Goal: Task Accomplishment & Management: Complete application form

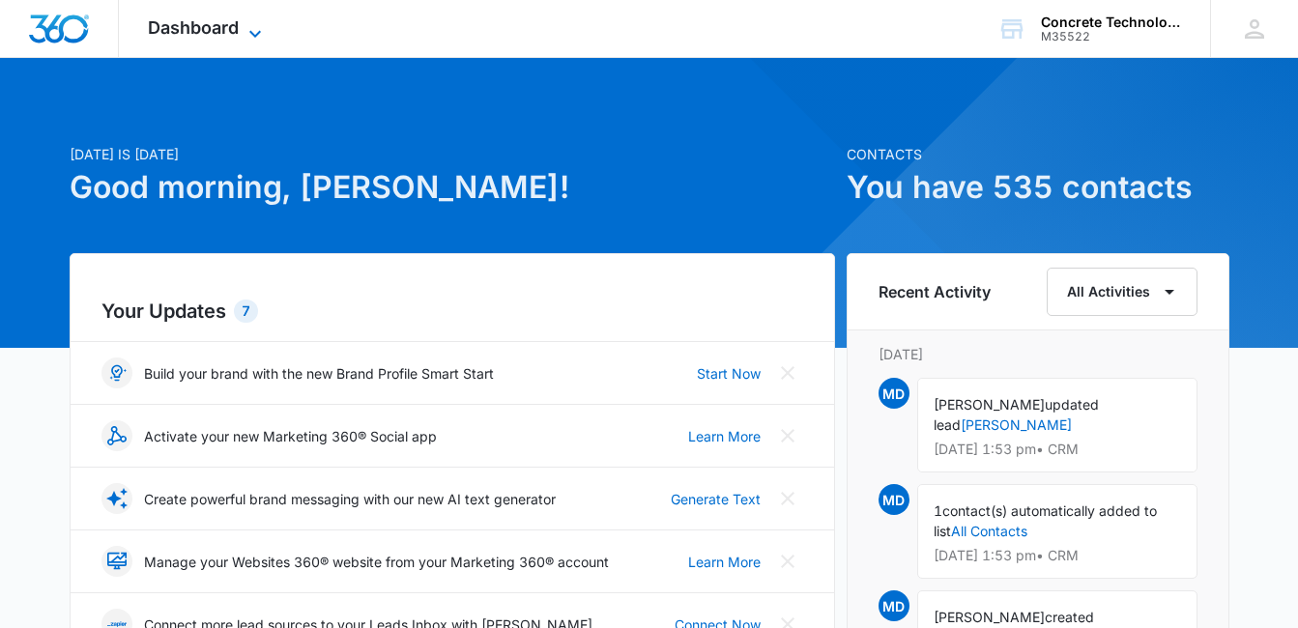
click at [254, 31] on icon at bounding box center [254, 33] width 23 height 23
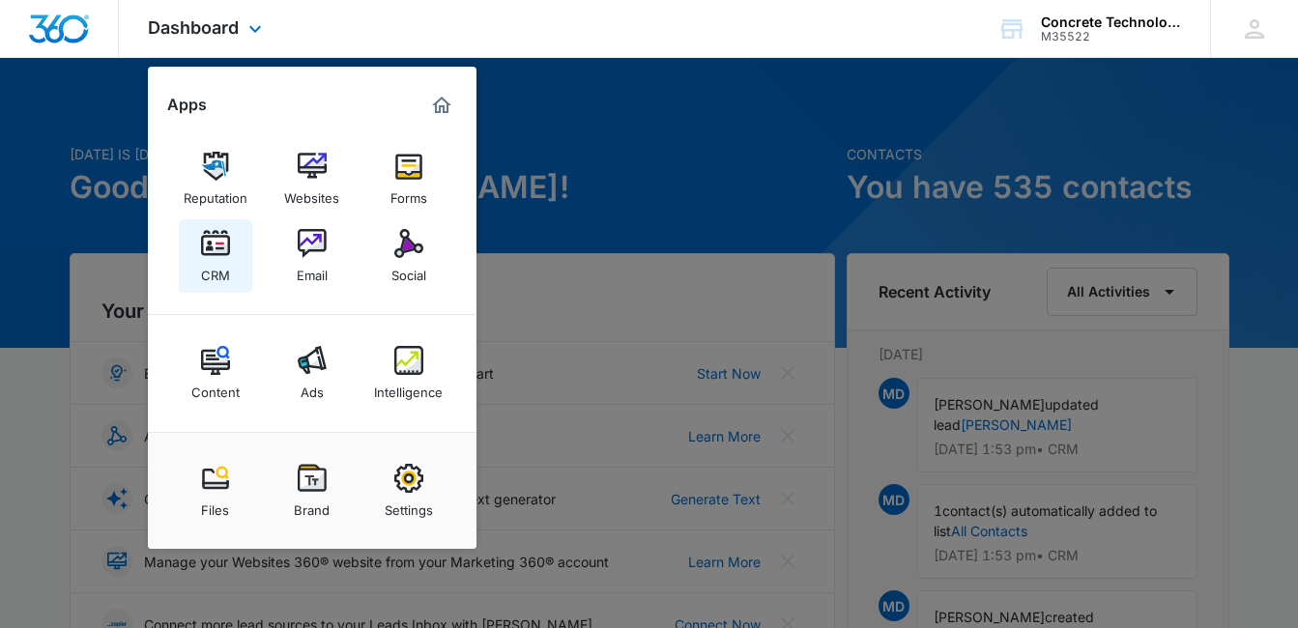
click at [217, 246] on img at bounding box center [215, 243] width 29 height 29
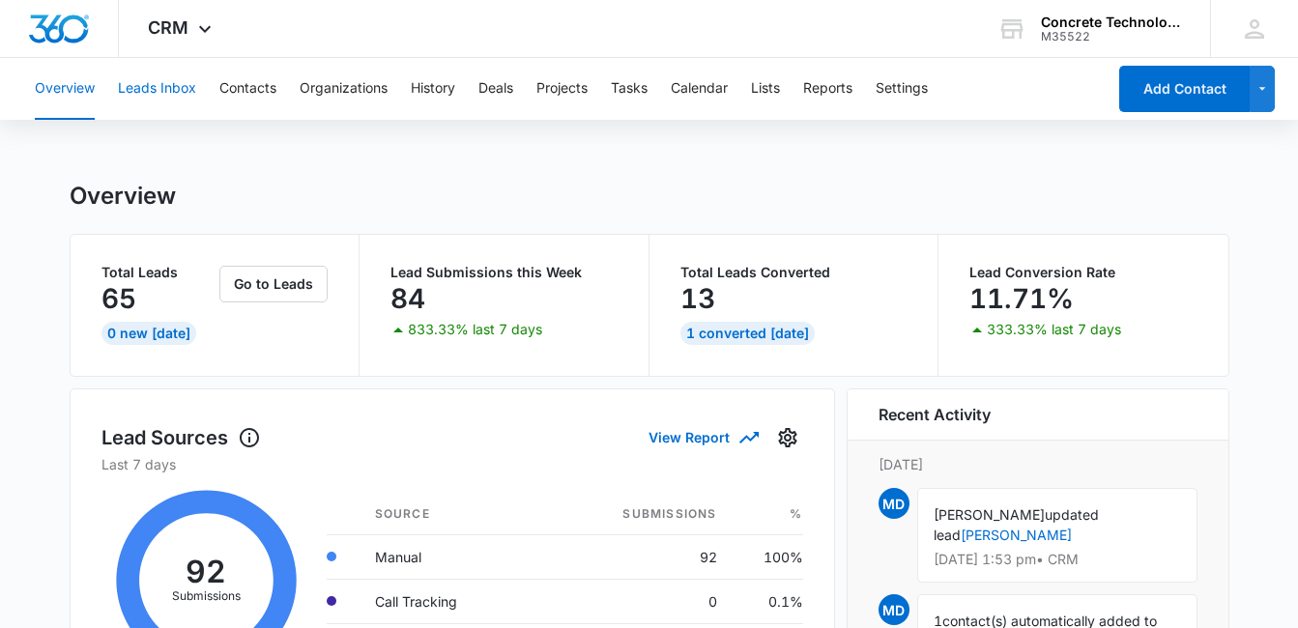
click at [157, 92] on button "Leads Inbox" at bounding box center [157, 89] width 78 height 62
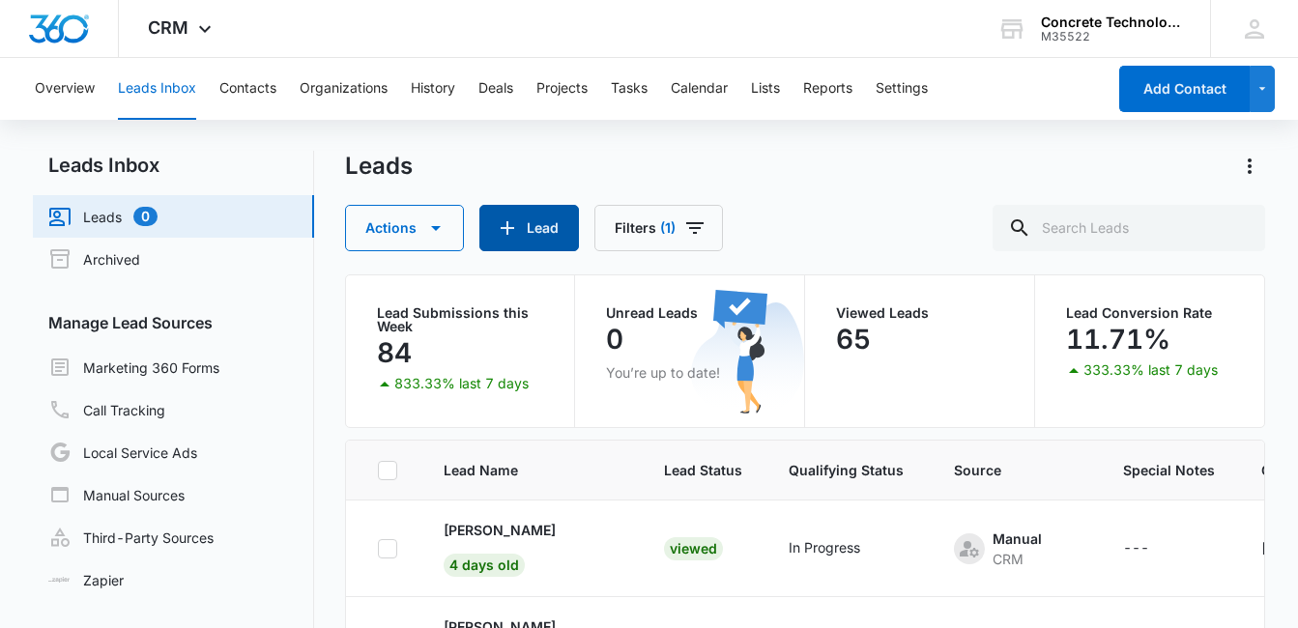
click at [519, 230] on button "Lead" at bounding box center [529, 228] width 100 height 46
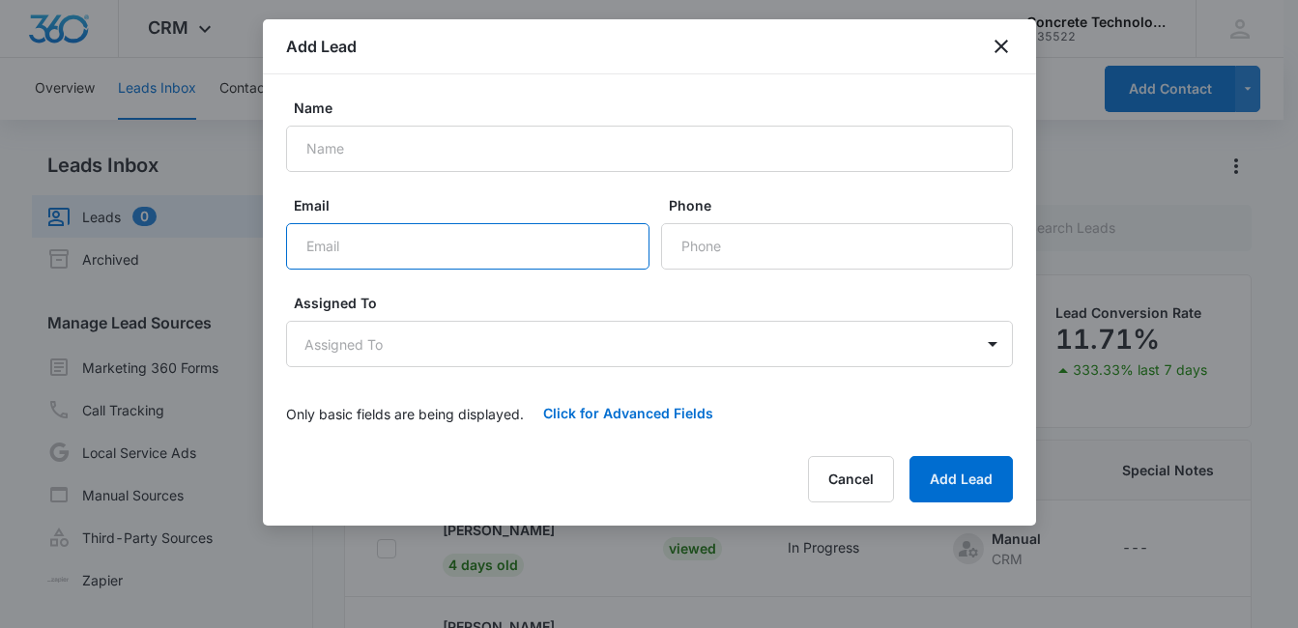
click at [377, 247] on input "Email" at bounding box center [467, 246] width 363 height 46
paste input "[EMAIL_ADDRESS][DOMAIN_NAME]"
type input "[EMAIL_ADDRESS][DOMAIN_NAME]"
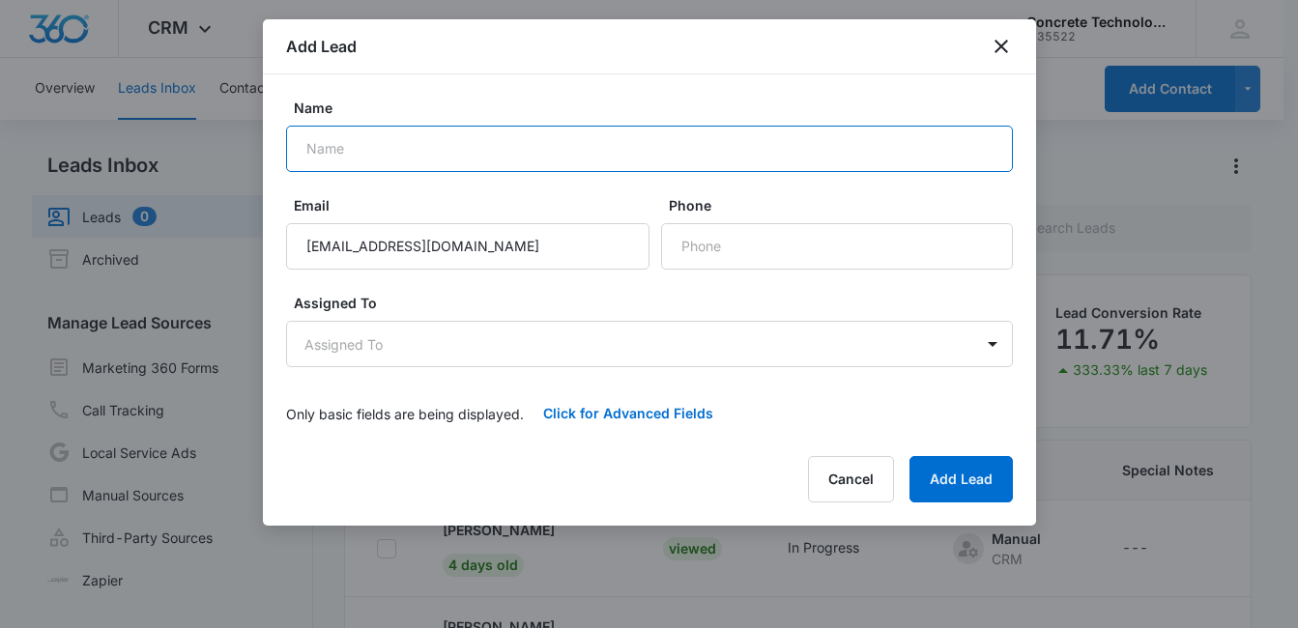
paste input "[PERSON_NAME]"
type input "[PERSON_NAME]"
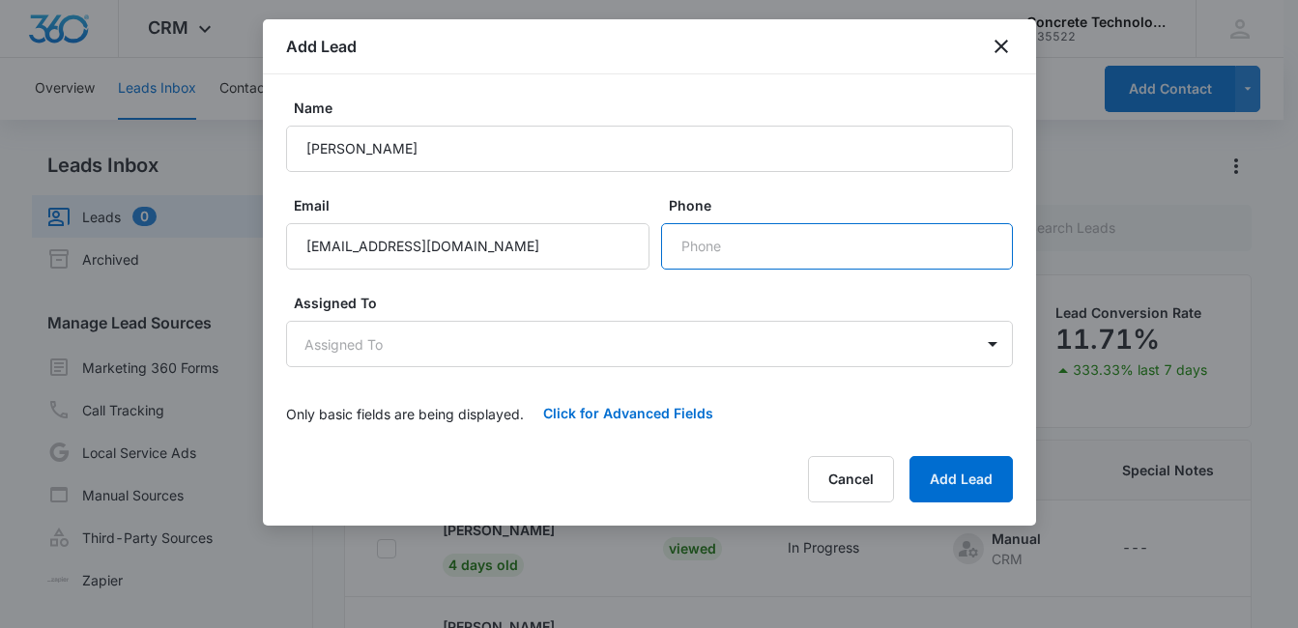
click at [808, 248] on input "Phone" at bounding box center [837, 246] width 352 height 46
click at [690, 244] on input "Phone" at bounding box center [837, 246] width 352 height 46
paste input "[PHONE_NUMBER]"
click at [690, 248] on input "Phone" at bounding box center [837, 246] width 352 height 46
type input "1"
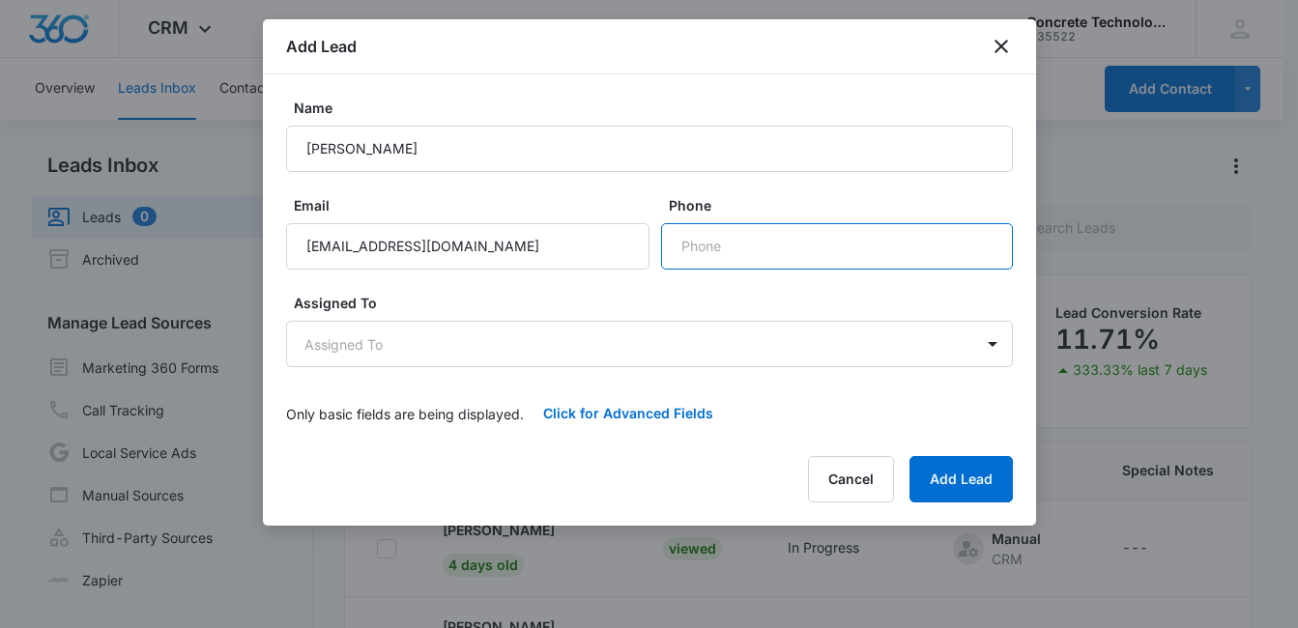
paste input "[PHONE_NUMBER]"
click at [690, 248] on input "Phone" at bounding box center [837, 246] width 352 height 46
type input "[PHONE_NUMBER]"
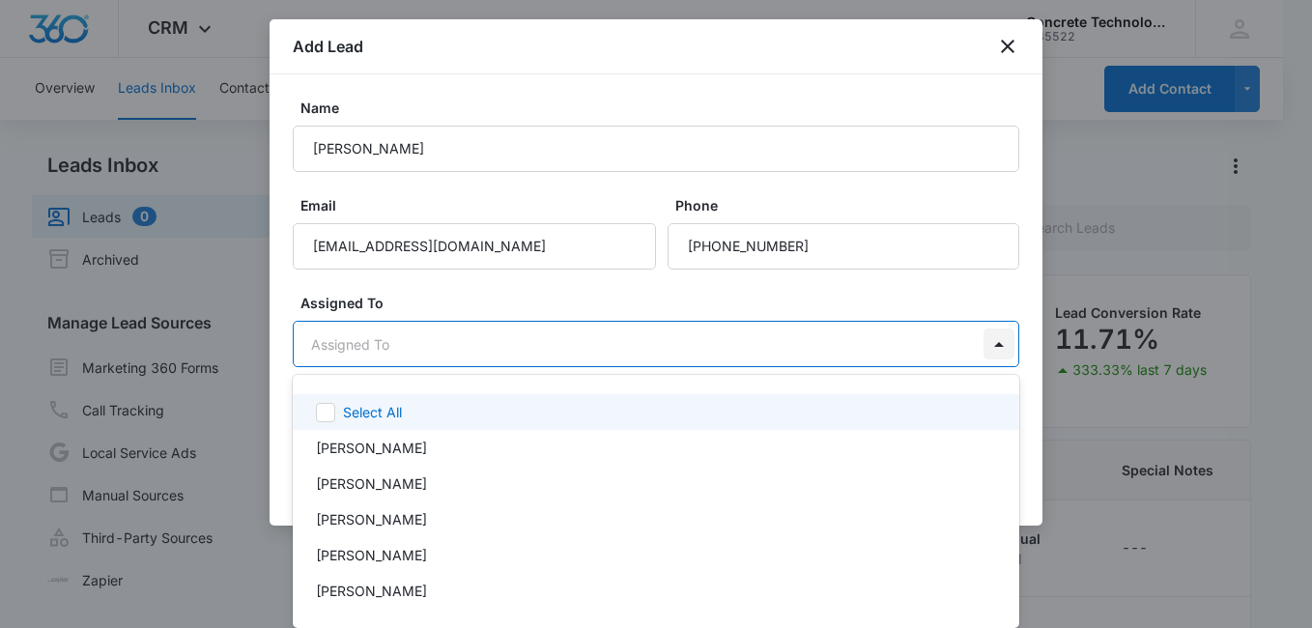
click at [988, 347] on body "CRM Apps Reputation Websites Forms CRM Email Social Content Ads Intelligence Fi…" at bounding box center [656, 314] width 1312 height 628
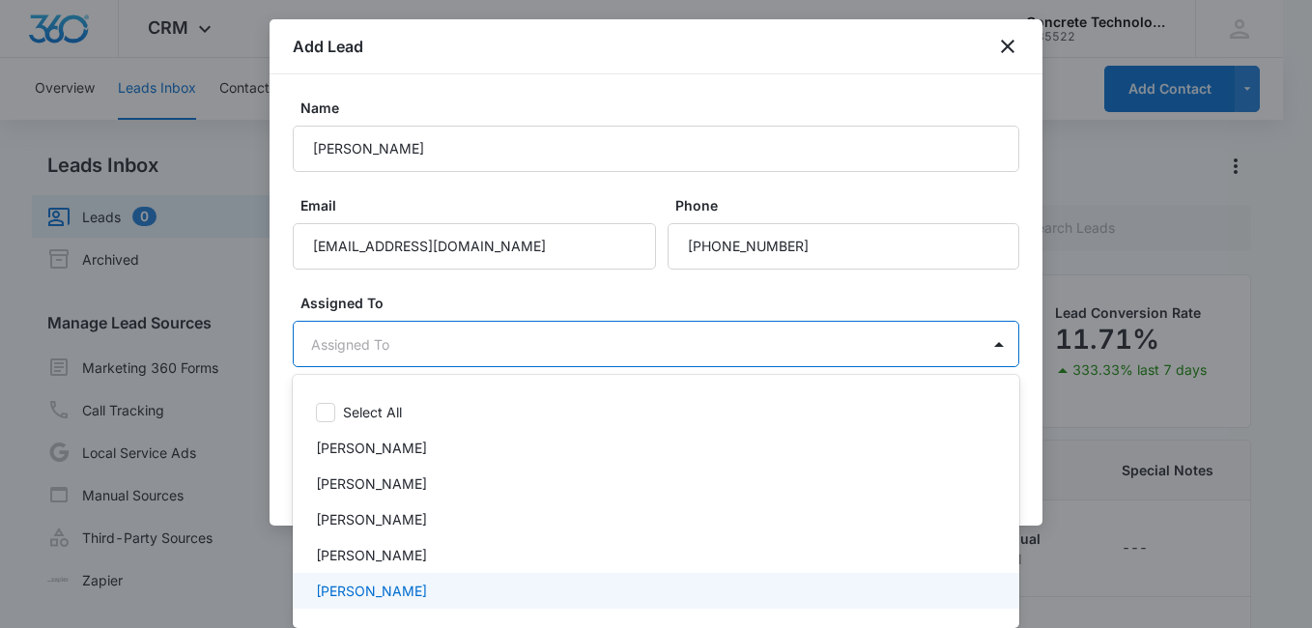
click at [460, 588] on div "[PERSON_NAME]" at bounding box center [654, 591] width 676 height 20
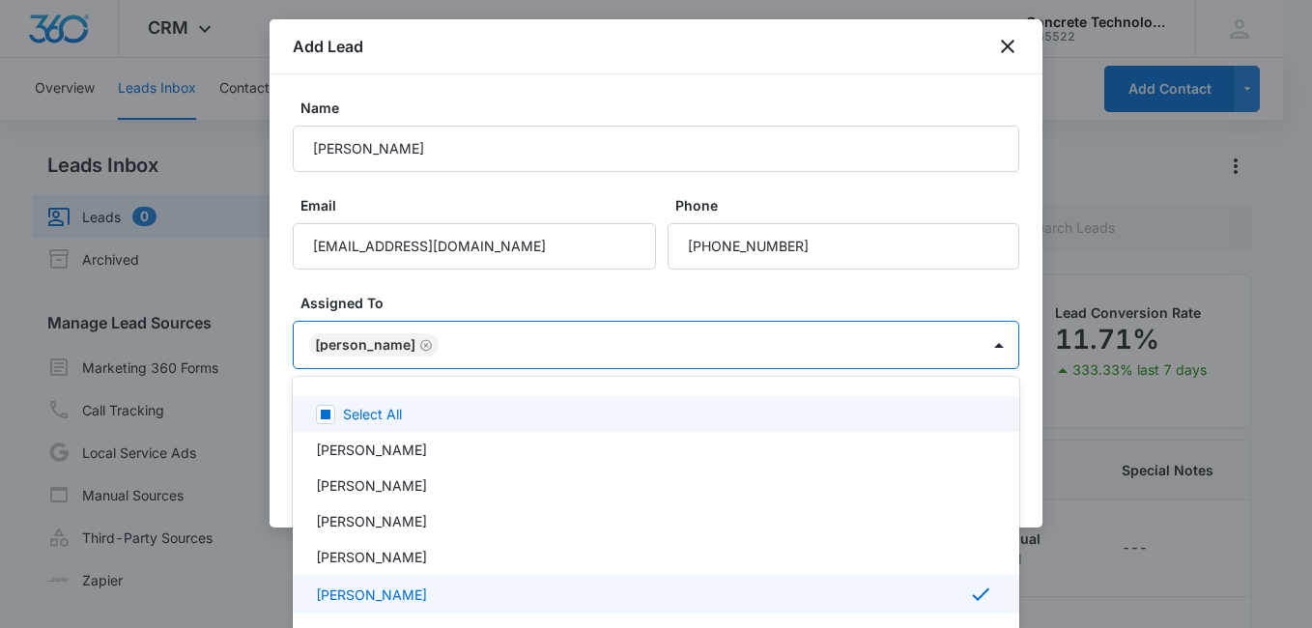
click at [893, 302] on div at bounding box center [656, 314] width 1312 height 628
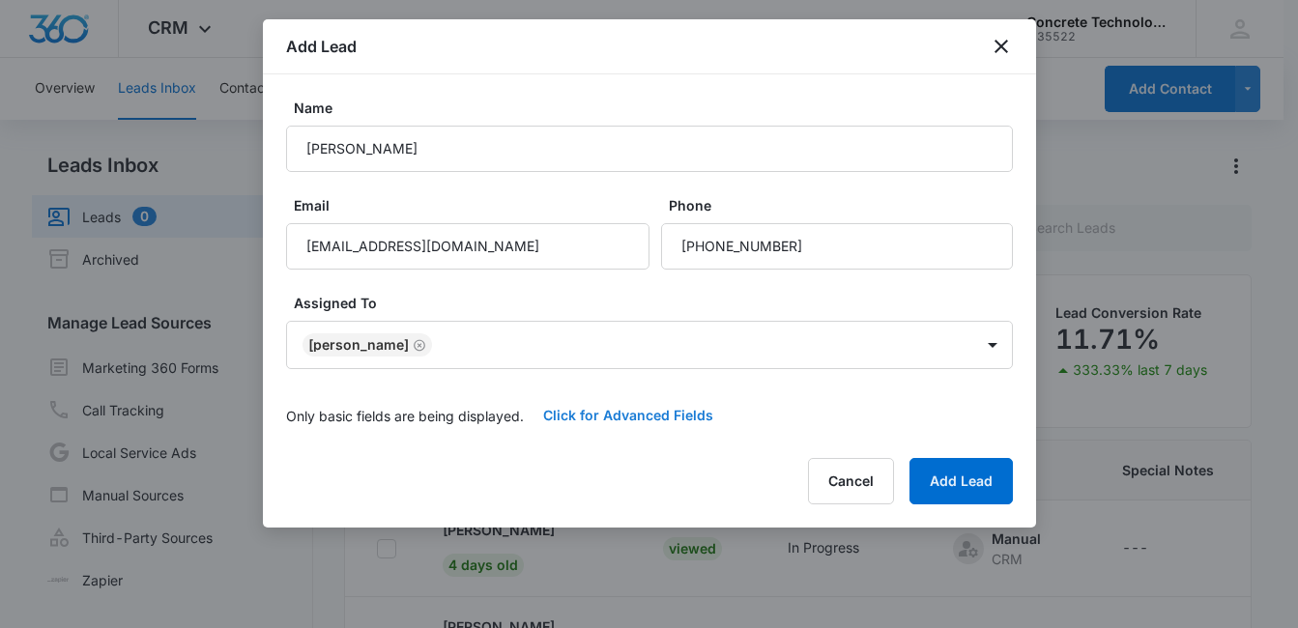
click at [673, 414] on button "Click for Advanced Fields" at bounding box center [628, 415] width 209 height 46
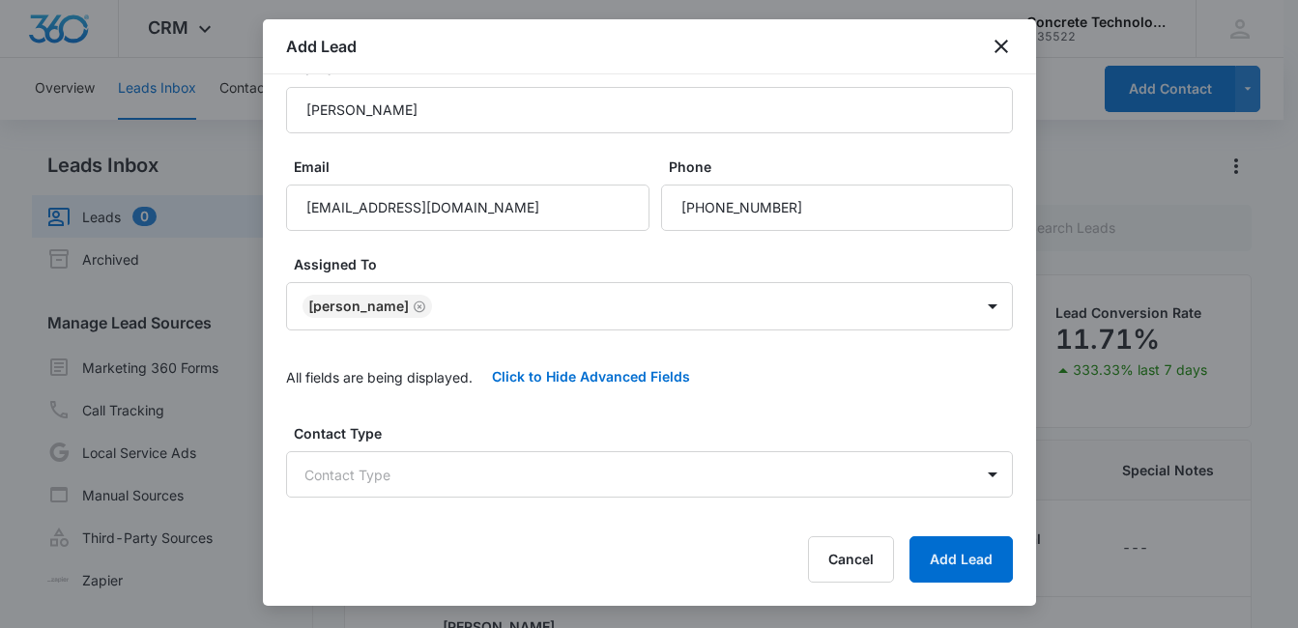
scroll to position [111, 0]
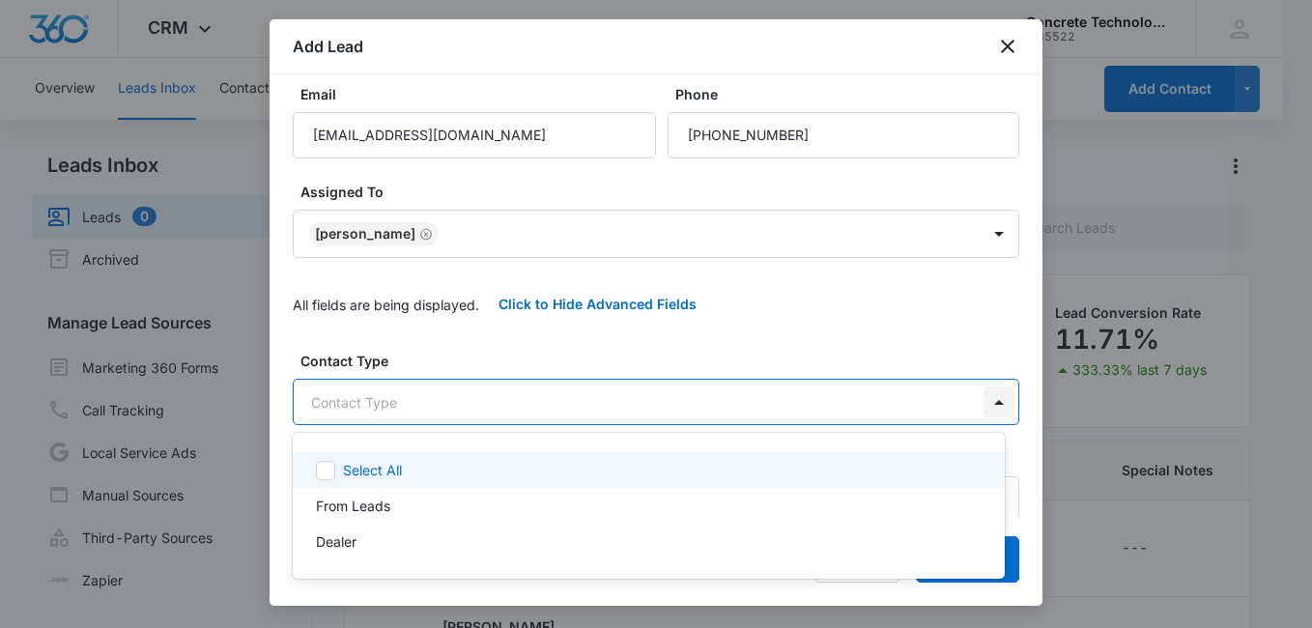
click at [976, 405] on body "CRM Apps Reputation Websites Forms CRM Email Social Content Ads Intelligence Fi…" at bounding box center [656, 314] width 1312 height 628
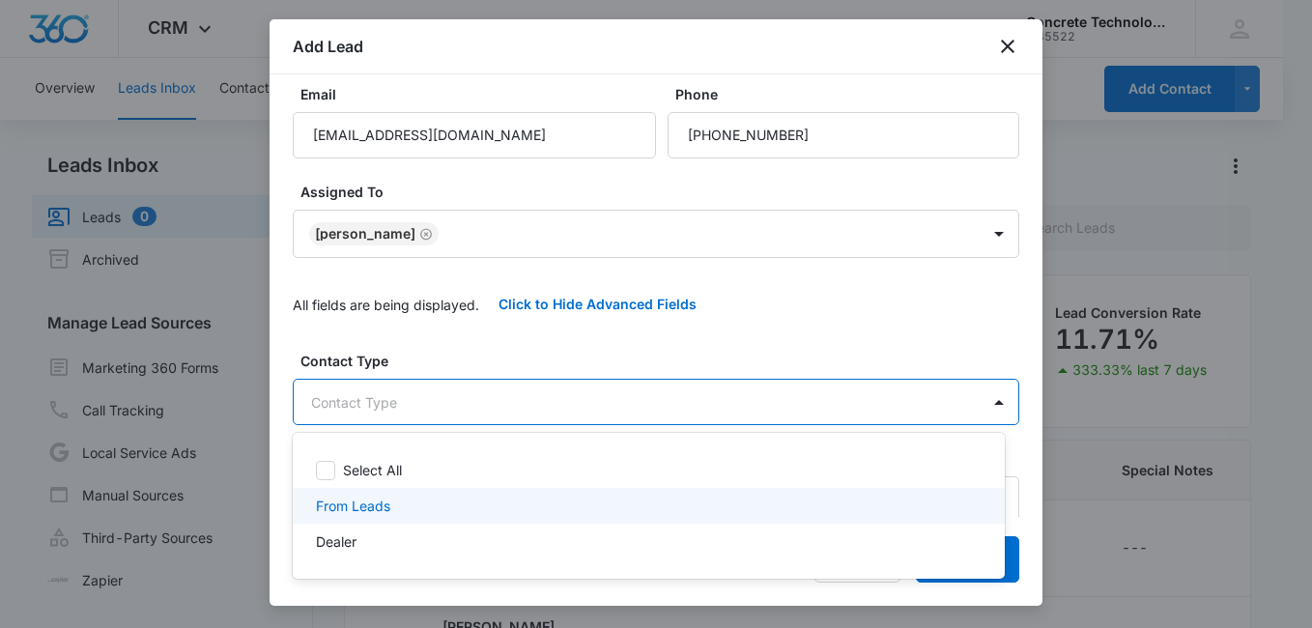
click at [618, 507] on div "From Leads" at bounding box center [647, 506] width 662 height 20
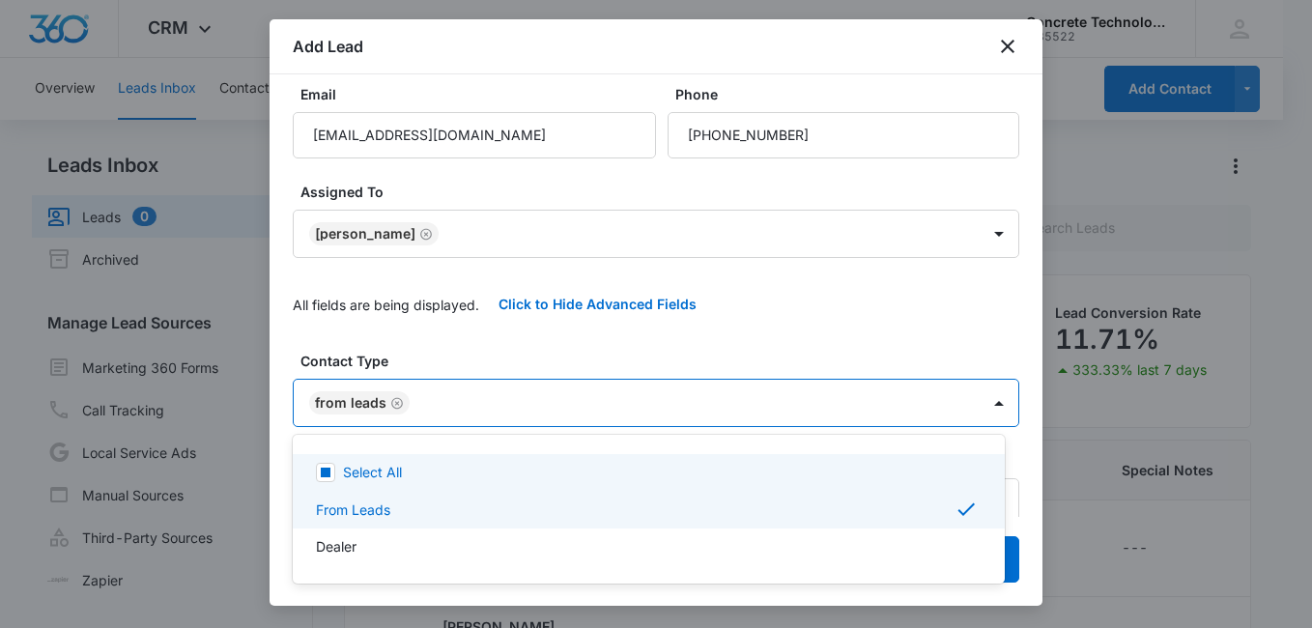
click at [938, 349] on div at bounding box center [656, 314] width 1312 height 628
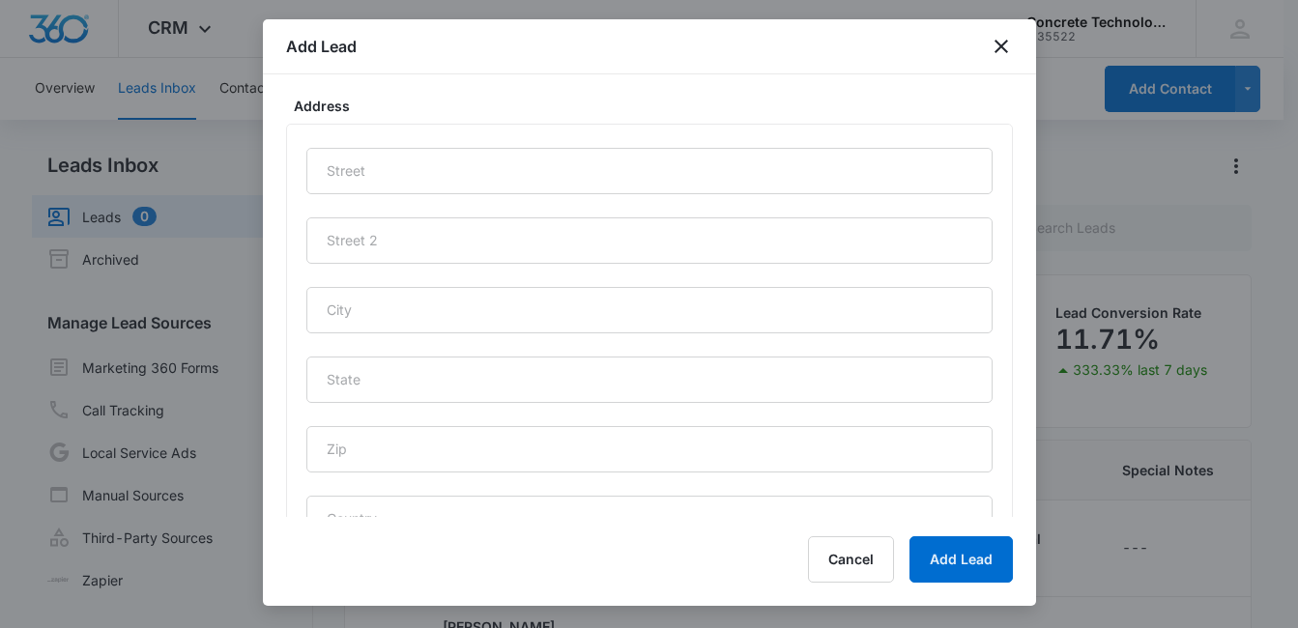
scroll to position [952, 0]
click at [954, 561] on button "Add Lead" at bounding box center [960, 559] width 103 height 46
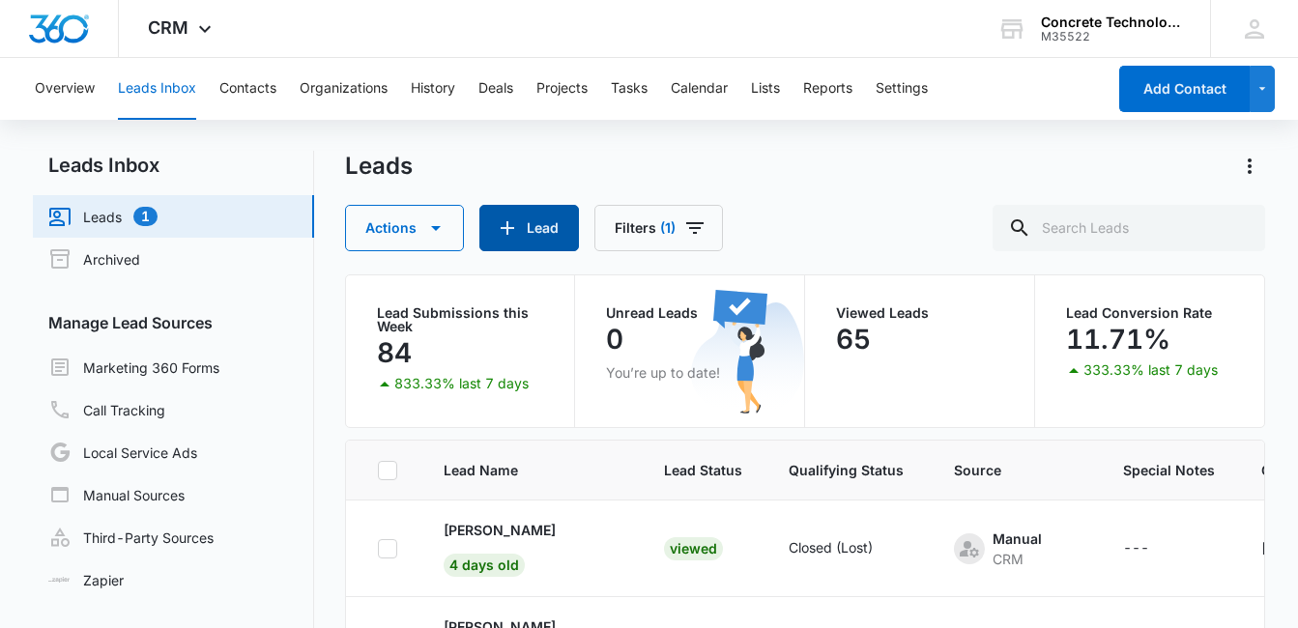
click at [530, 234] on button "Lead" at bounding box center [529, 228] width 100 height 46
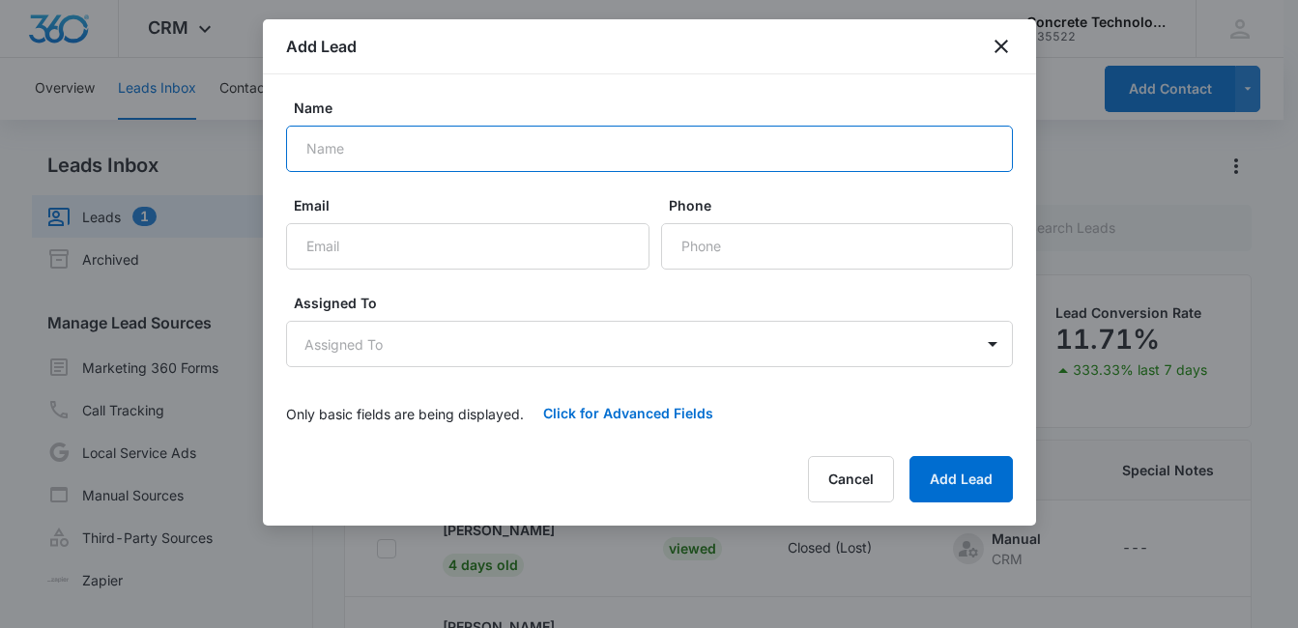
paste input "[PERSON_NAME]"
type input "[PERSON_NAME]"
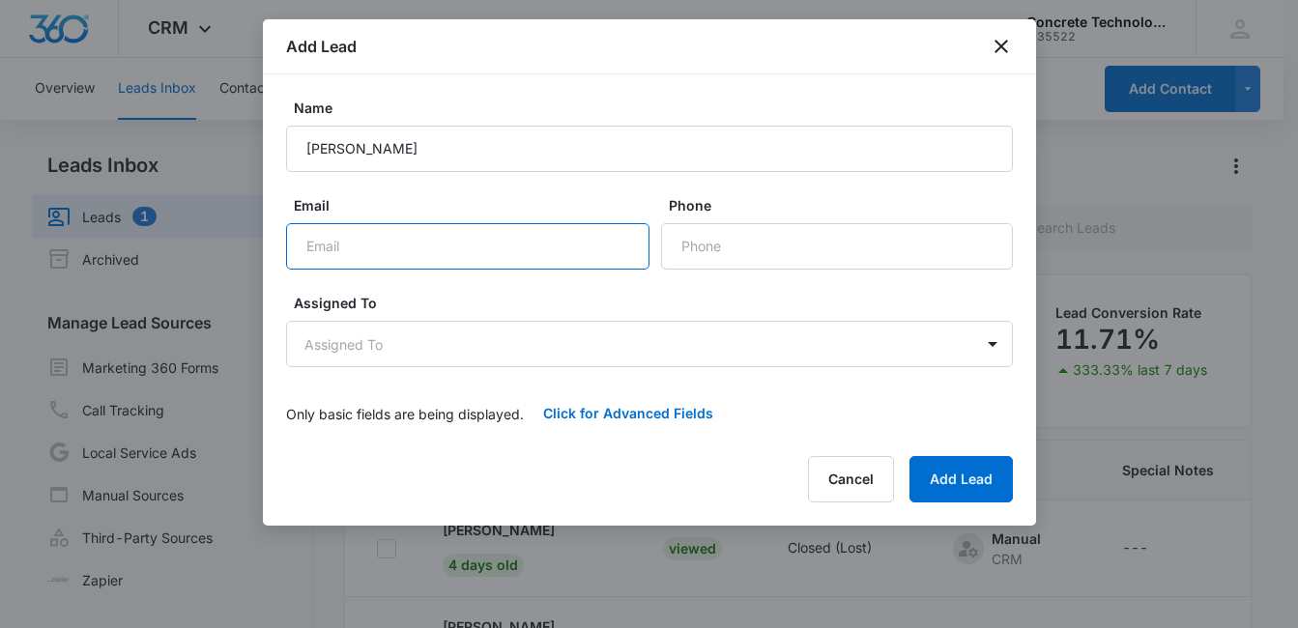
paste input "[EMAIL_ADDRESS][DOMAIN_NAME]"
type input "[EMAIL_ADDRESS][DOMAIN_NAME]"
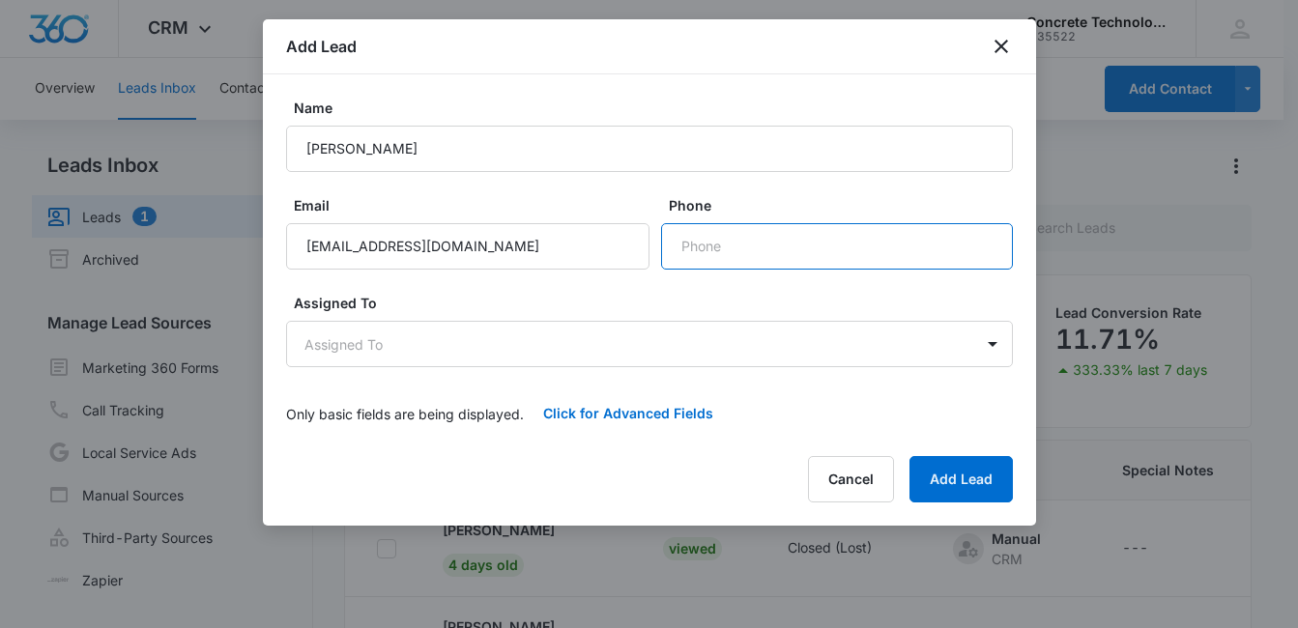
paste input "[PHONE_NUMBER]"
type input "[PHONE_NUMBER]"
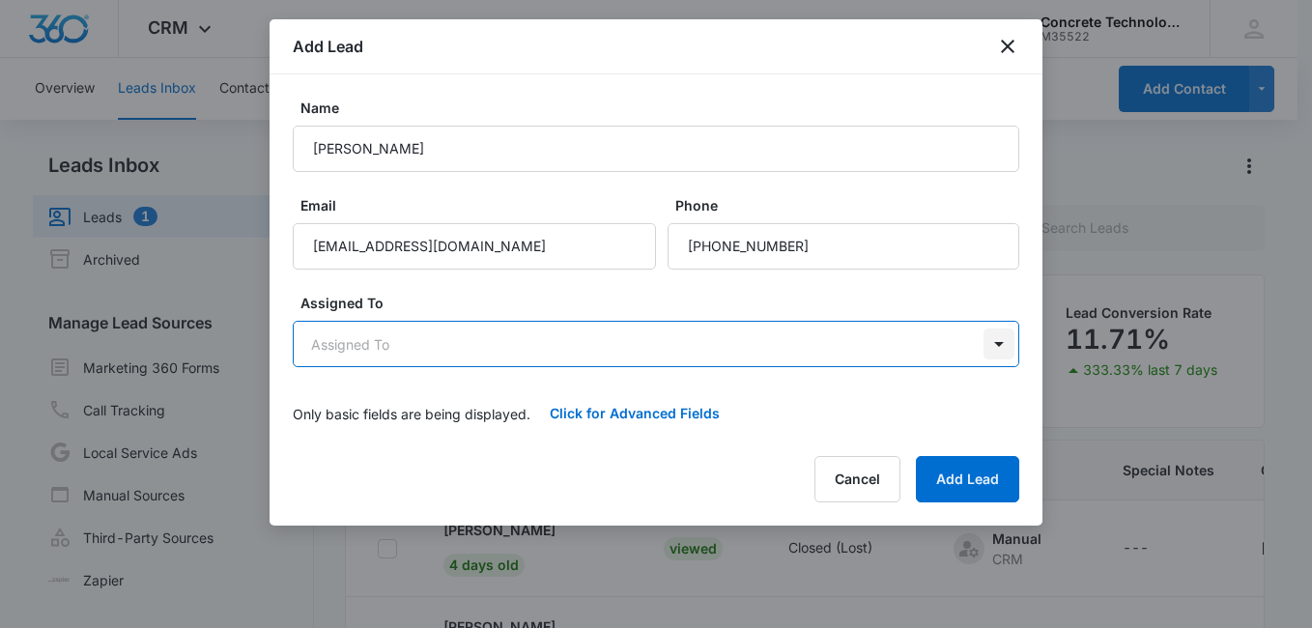
click at [996, 351] on body "CRM Apps Reputation Websites Forms CRM Email Social Content Ads Intelligence Fi…" at bounding box center [656, 395] width 1312 height 791
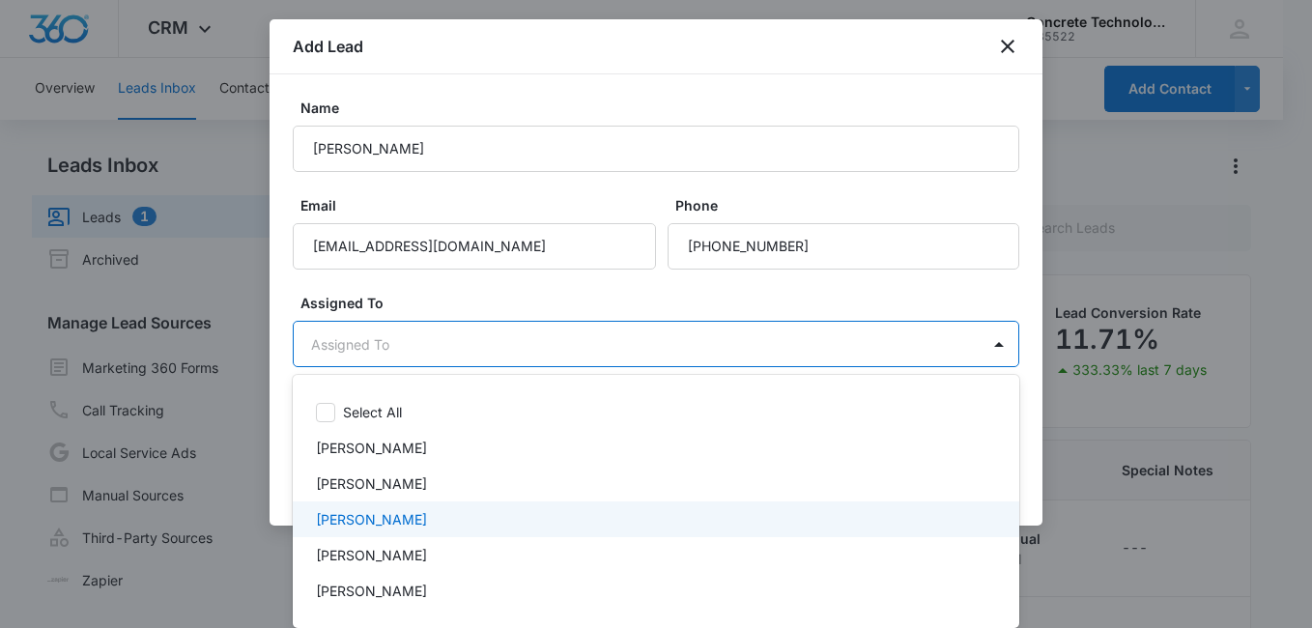
click at [503, 515] on div "[PERSON_NAME]" at bounding box center [654, 519] width 676 height 20
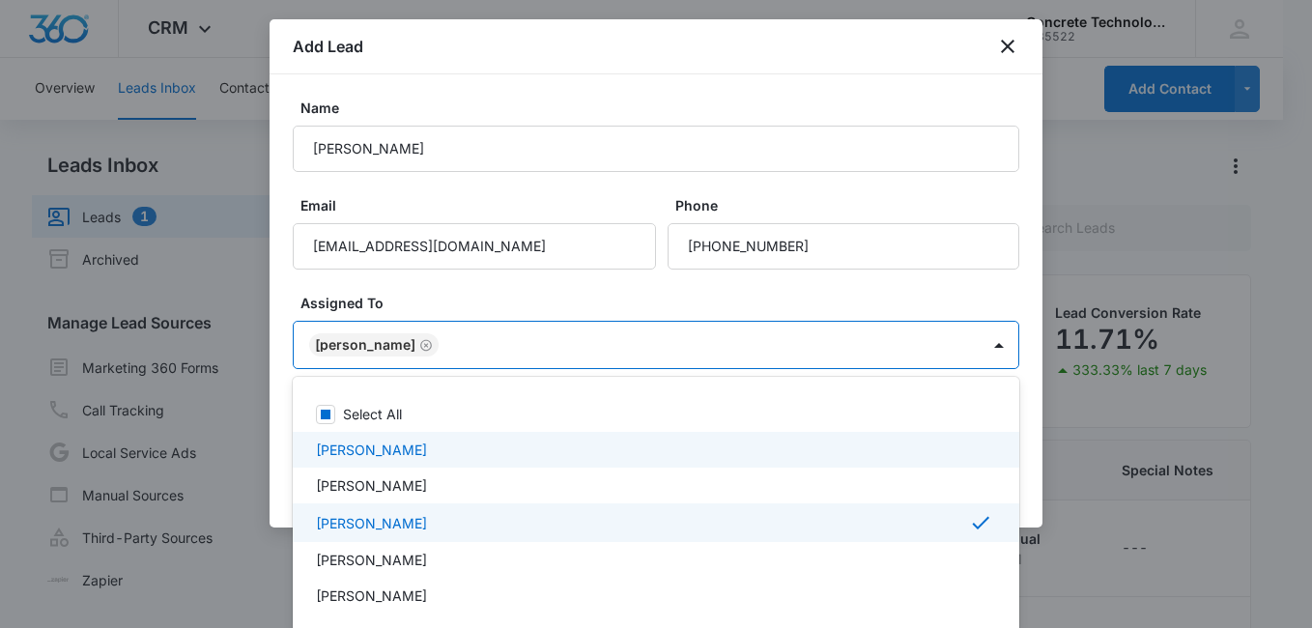
click at [964, 292] on div at bounding box center [656, 314] width 1312 height 628
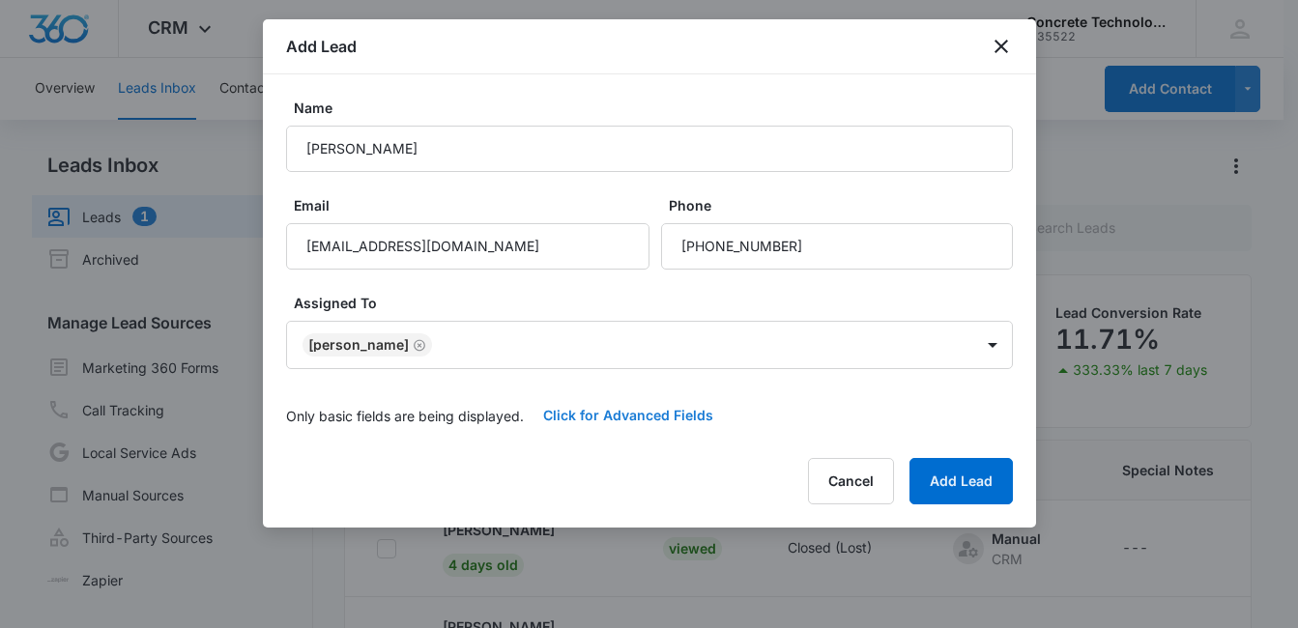
click at [650, 418] on button "Click for Advanced Fields" at bounding box center [628, 415] width 209 height 46
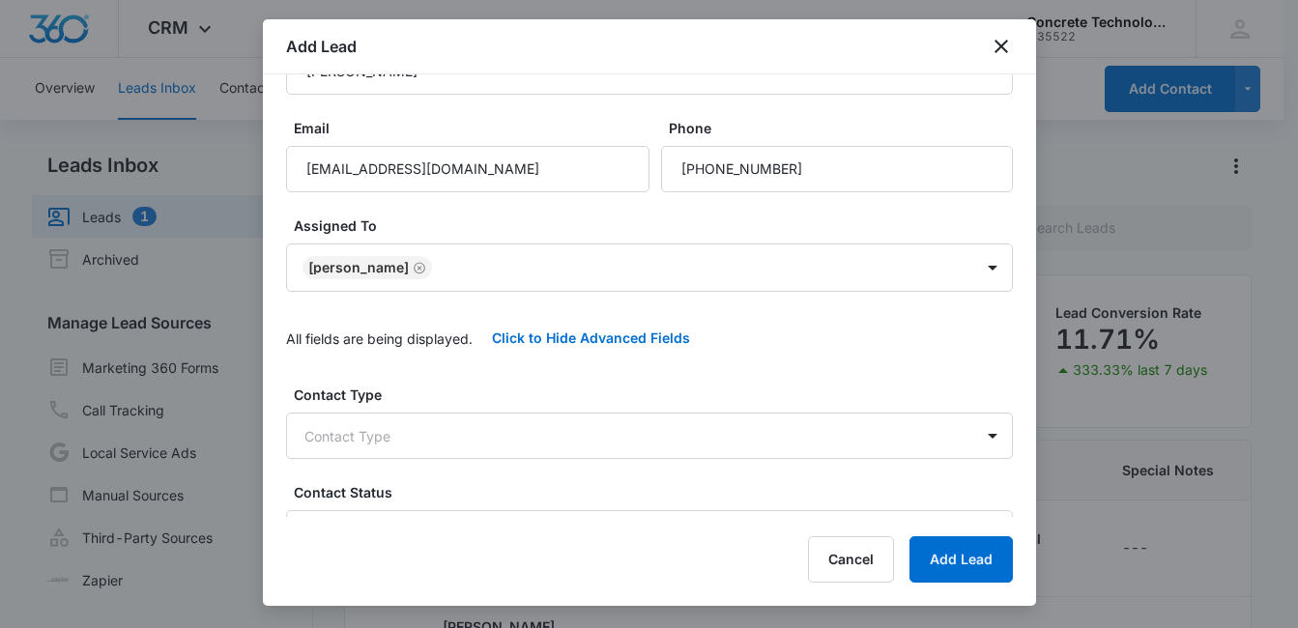
scroll to position [90, 0]
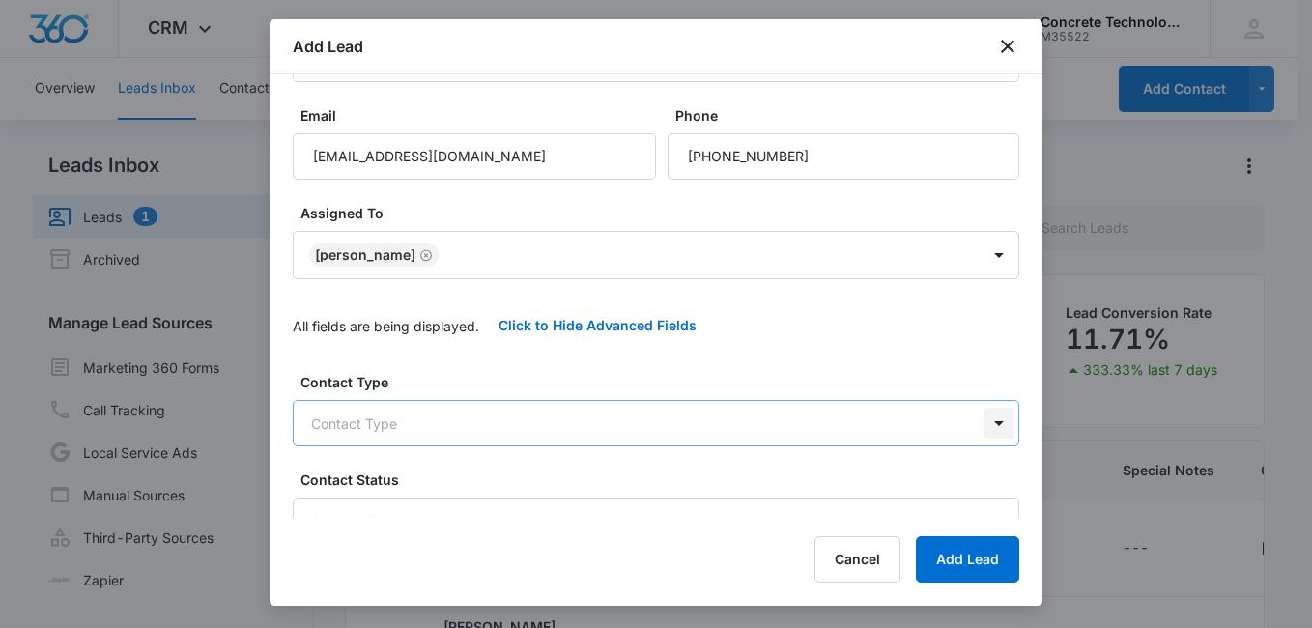
click at [976, 425] on body "CRM Apps Reputation Websites Forms CRM Email Social Content Ads Intelligence Fi…" at bounding box center [656, 395] width 1312 height 791
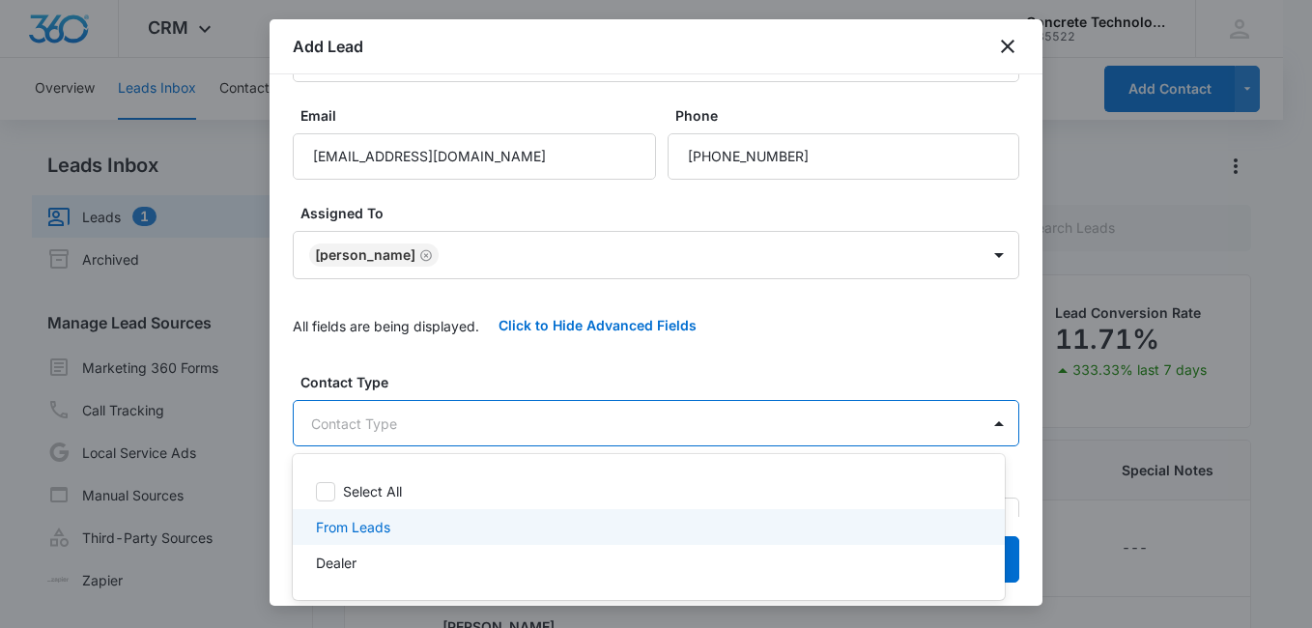
click at [738, 519] on div "From Leads" at bounding box center [647, 527] width 662 height 20
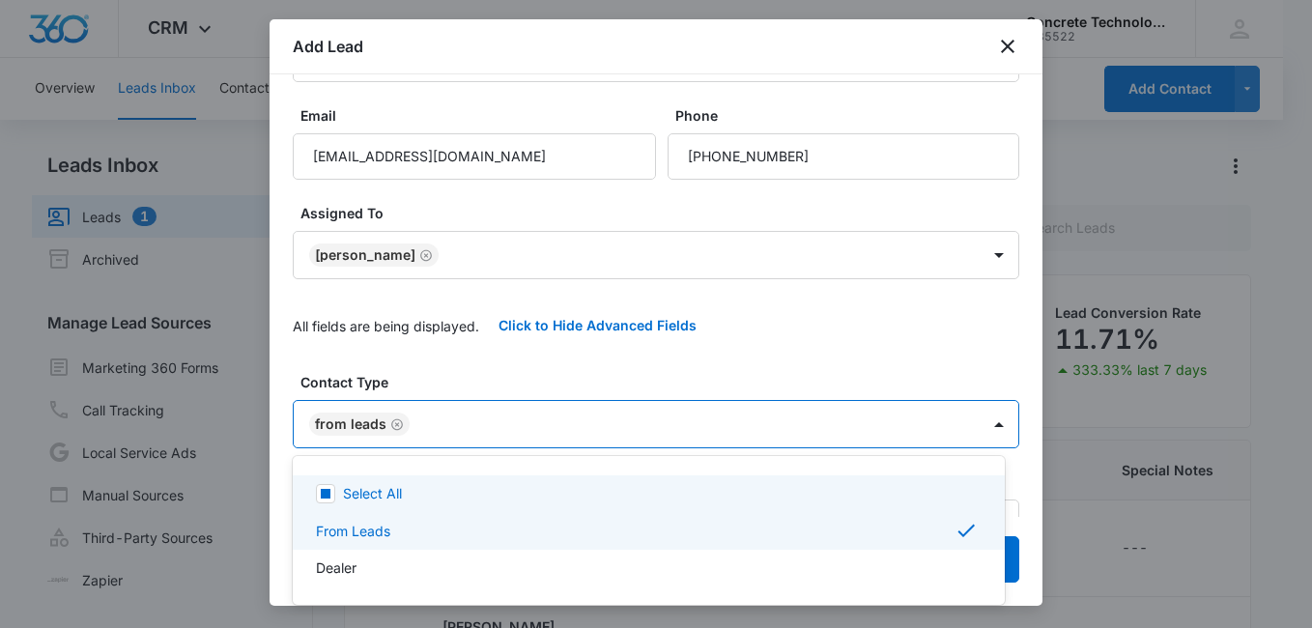
click at [943, 359] on div at bounding box center [656, 314] width 1312 height 628
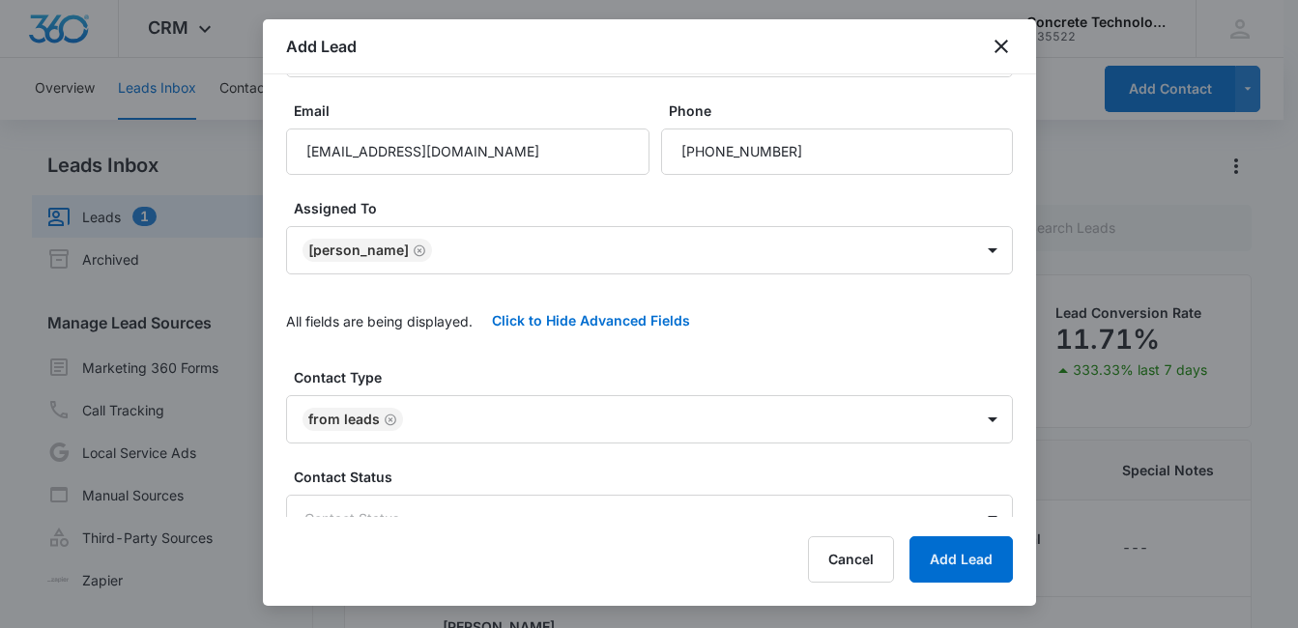
scroll to position [0, 0]
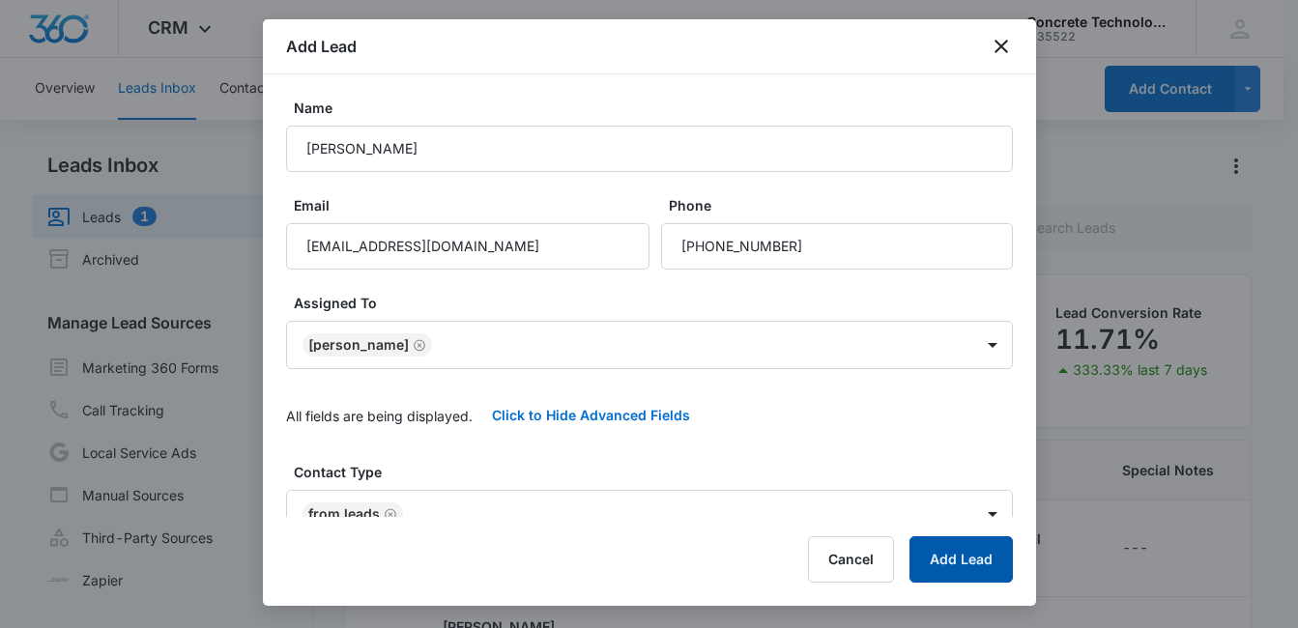
click at [953, 559] on button "Add Lead" at bounding box center [960, 559] width 103 height 46
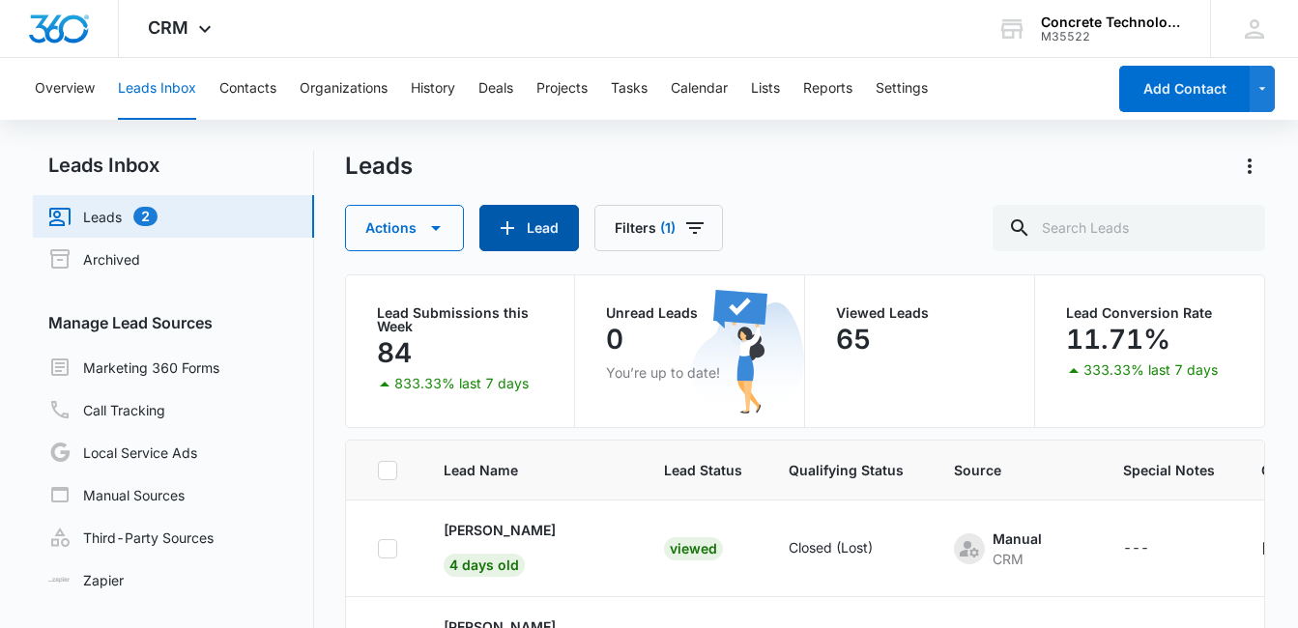
click at [535, 225] on button "Lead" at bounding box center [529, 228] width 100 height 46
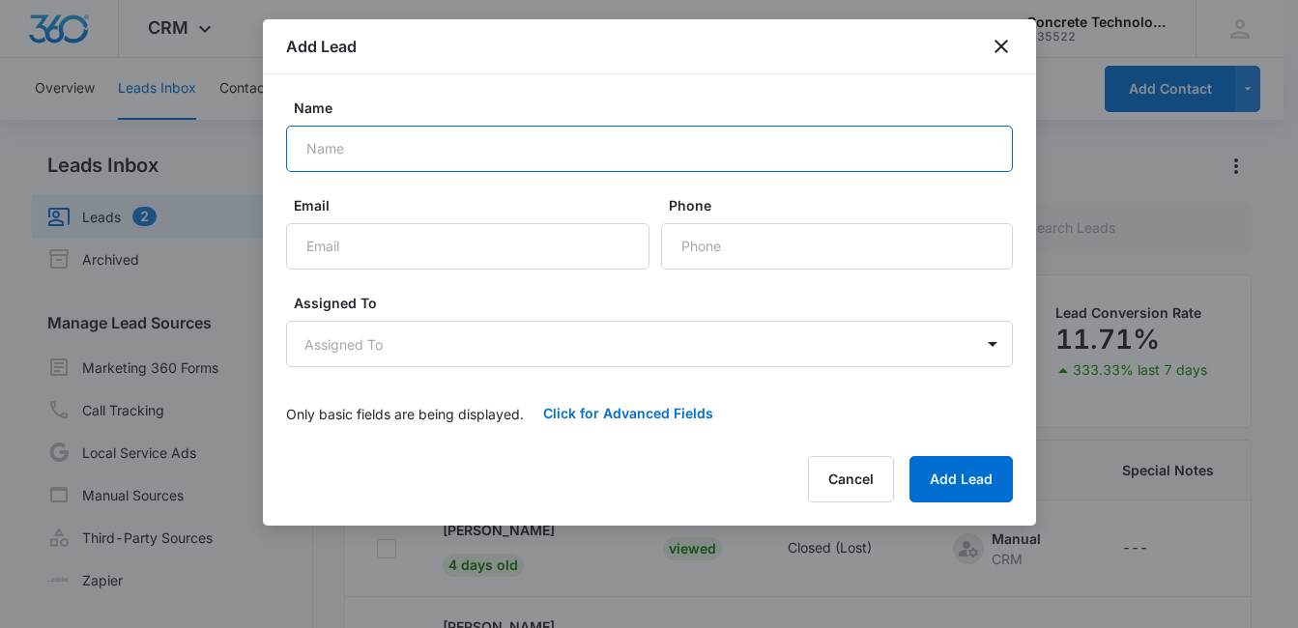
click at [336, 152] on input "Name" at bounding box center [649, 149] width 727 height 46
paste input "[PERSON_NAME]"
type input "[PERSON_NAME]"
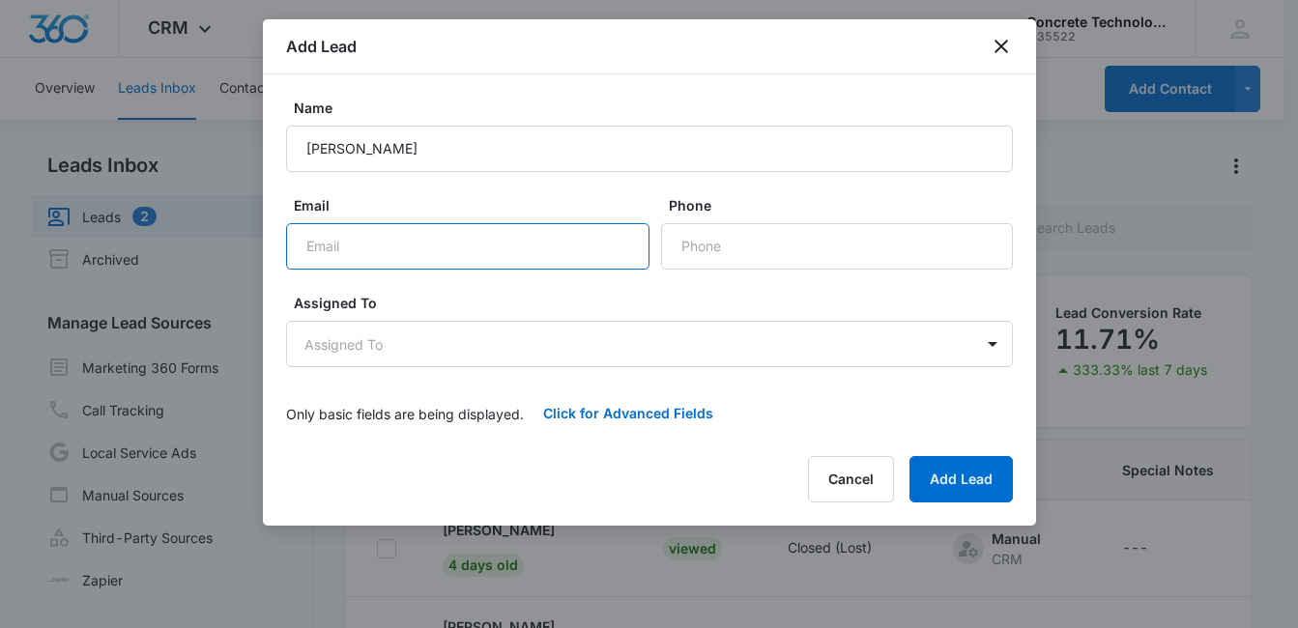
paste input "[EMAIL_ADDRESS][DOMAIN_NAME]"
type input "[EMAIL_ADDRESS][DOMAIN_NAME]"
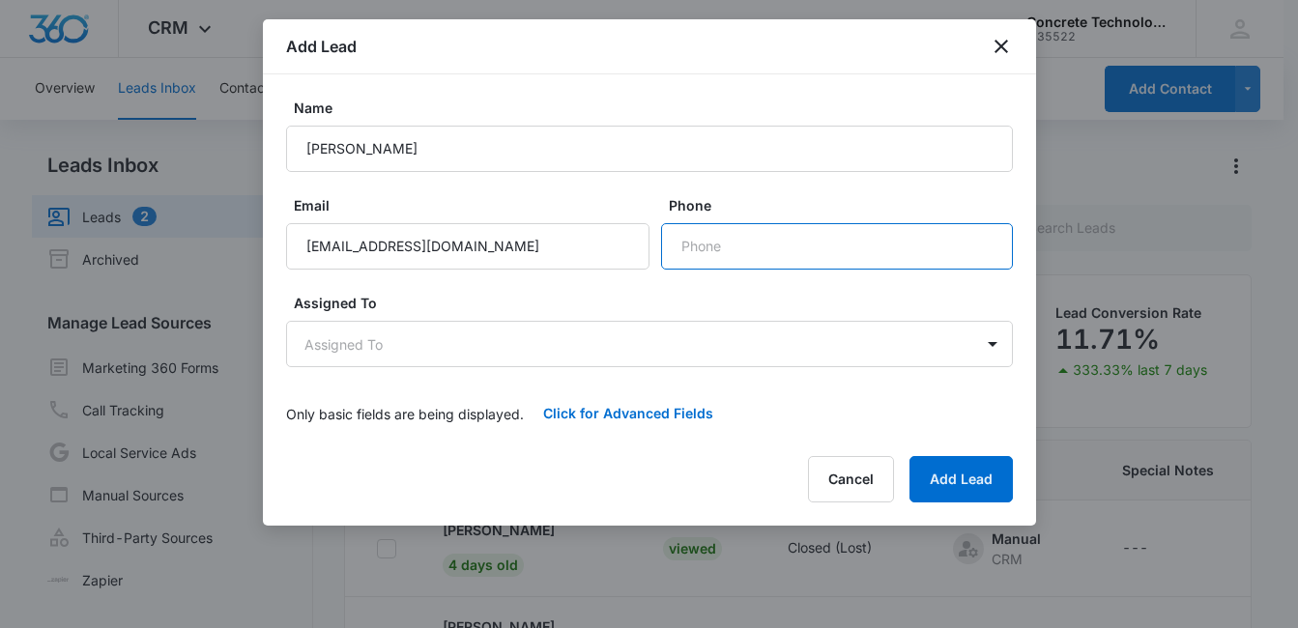
paste input "[PHONE_NUMBER]"
type input "[PHONE_NUMBER]"
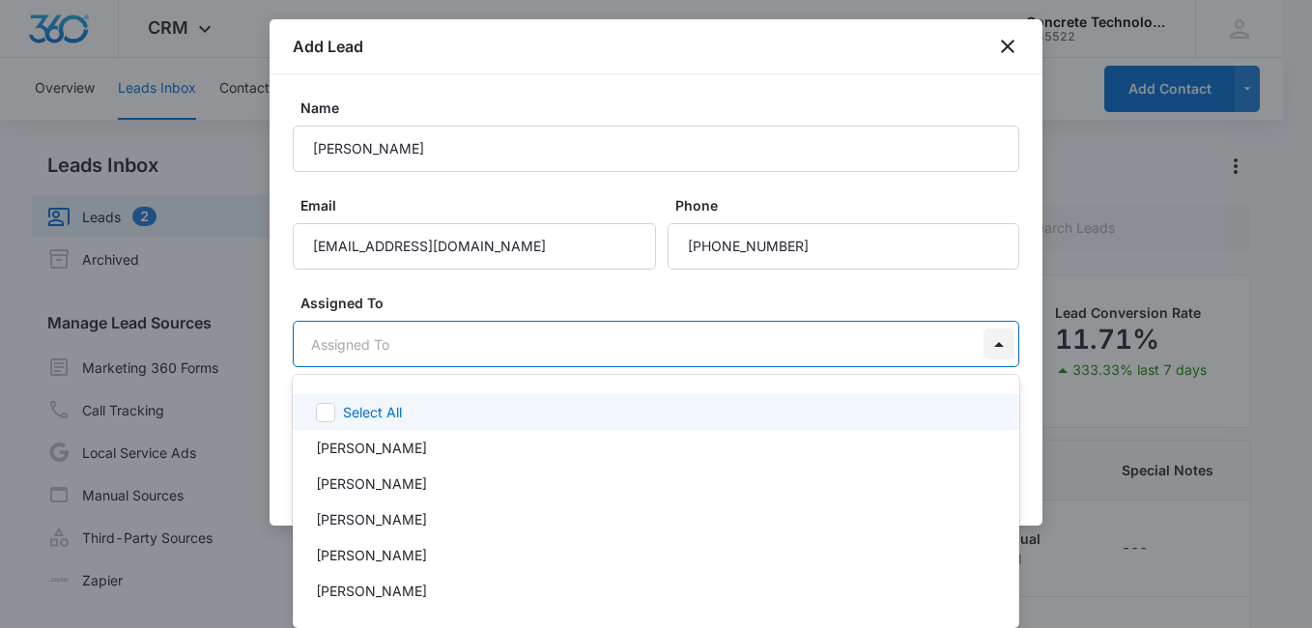
click at [992, 350] on body "CRM Apps Reputation Websites Forms CRM Email Social Content Ads Intelligence Fi…" at bounding box center [656, 314] width 1312 height 628
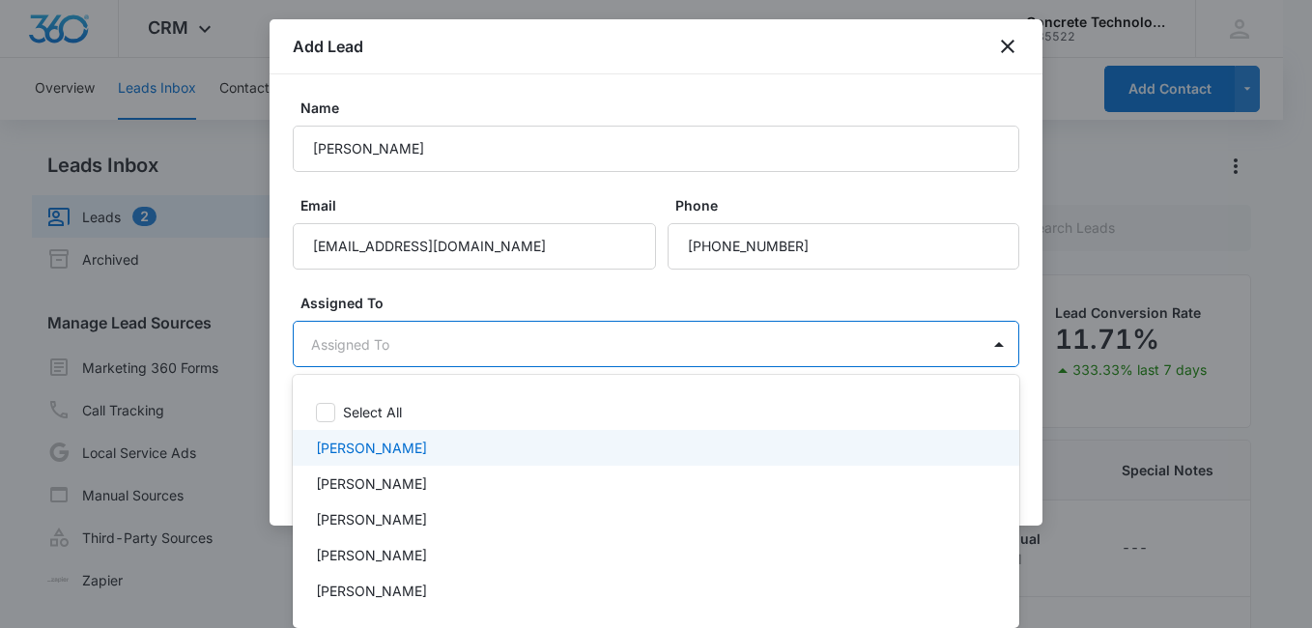
click at [491, 451] on div "[PERSON_NAME]" at bounding box center [654, 448] width 676 height 20
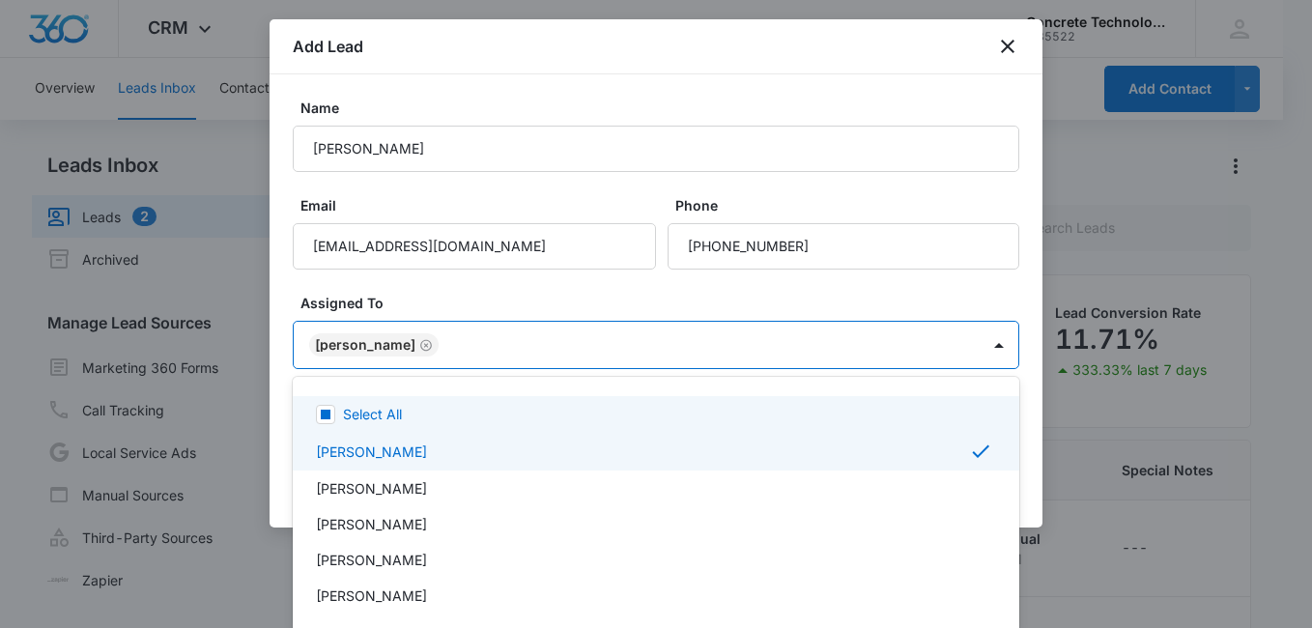
click at [550, 292] on div at bounding box center [656, 314] width 1312 height 628
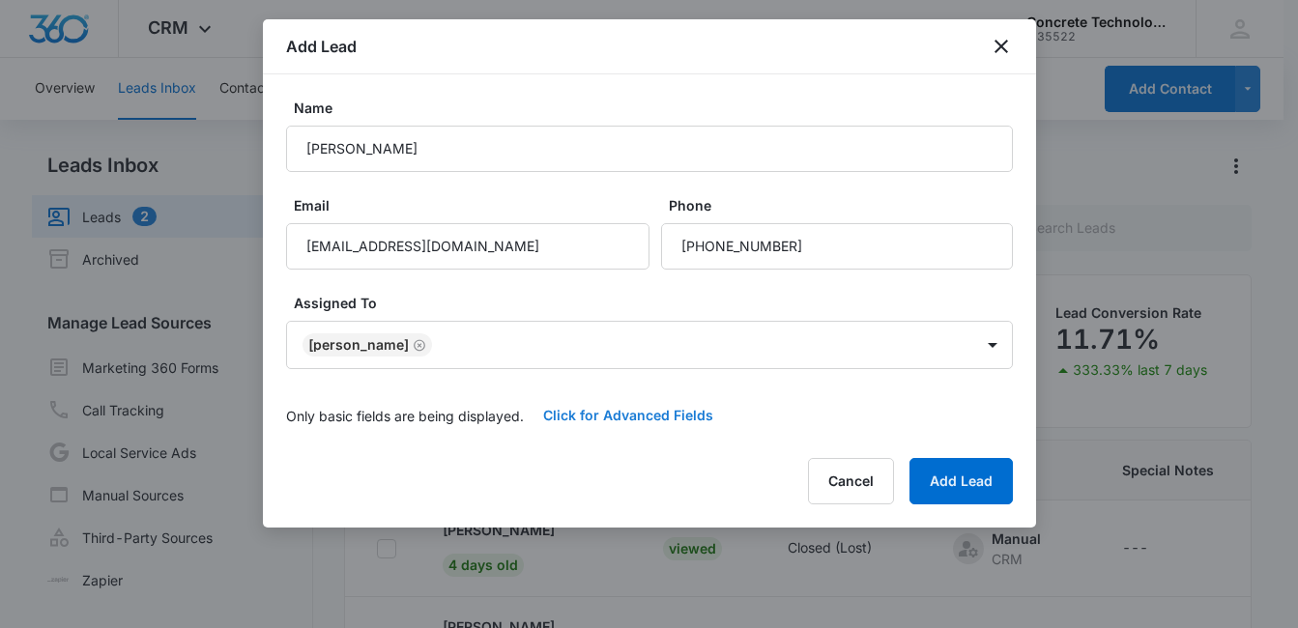
click at [635, 417] on button "Click for Advanced Fields" at bounding box center [628, 415] width 209 height 46
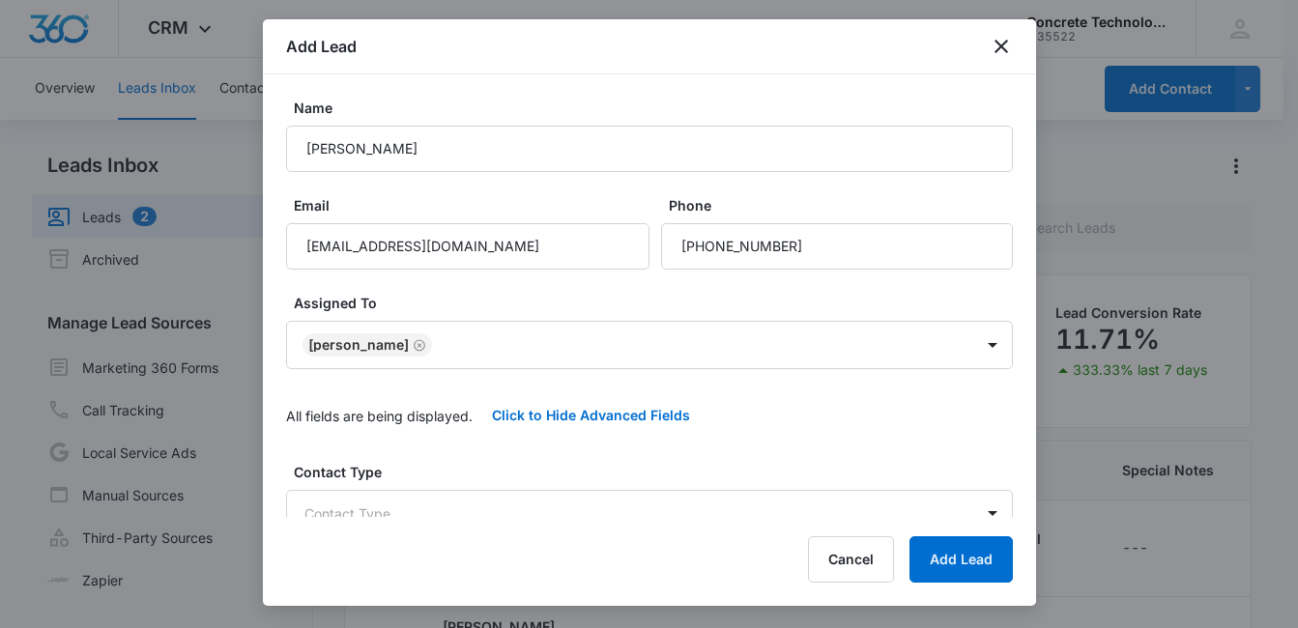
scroll to position [39, 0]
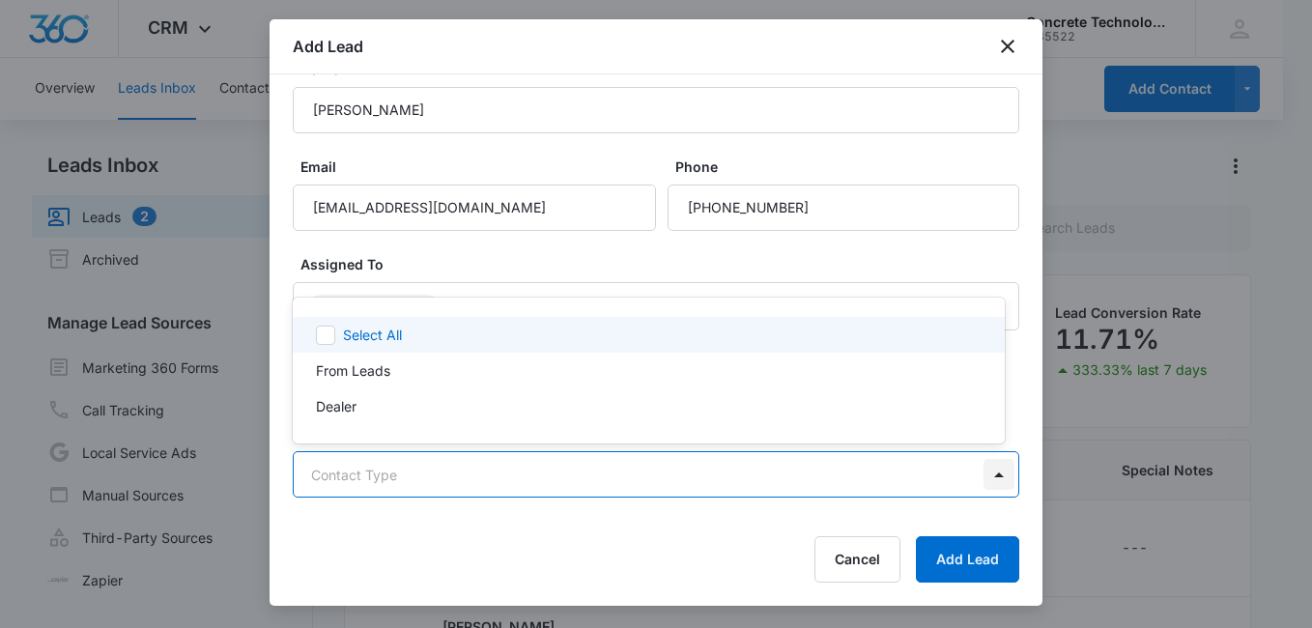
click at [970, 473] on body "CRM Apps Reputation Websites Forms CRM Email Social Content Ads Intelligence Fi…" at bounding box center [656, 314] width 1312 height 628
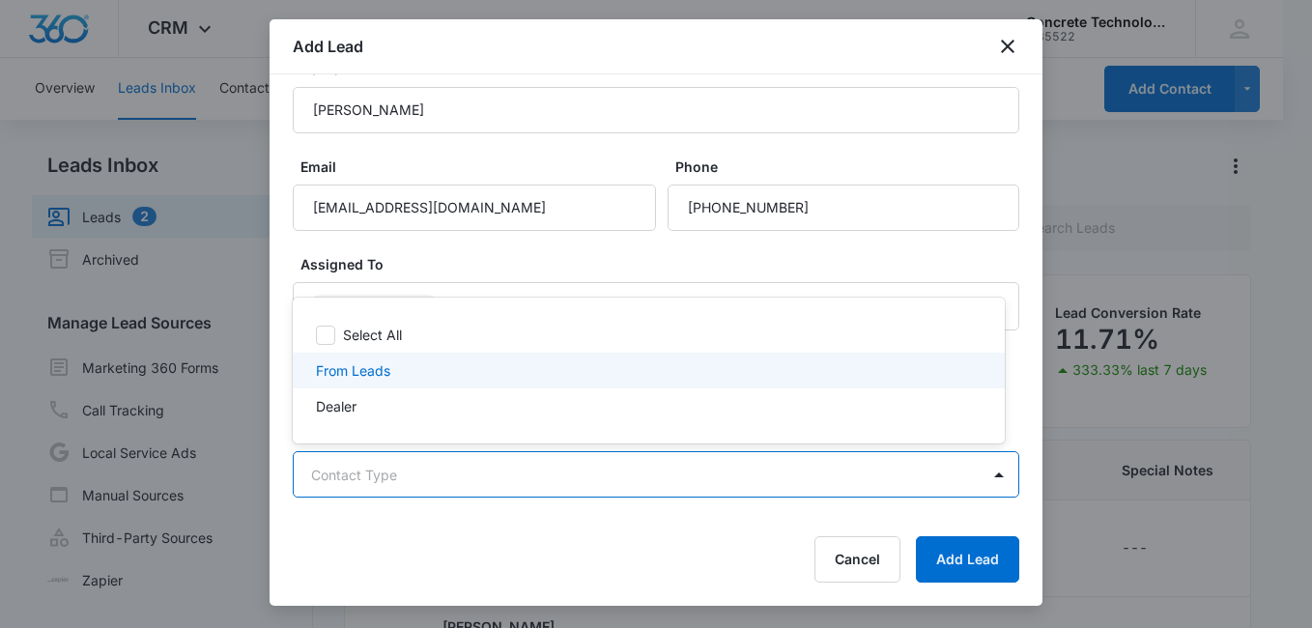
click at [453, 376] on div "From Leads" at bounding box center [647, 370] width 662 height 20
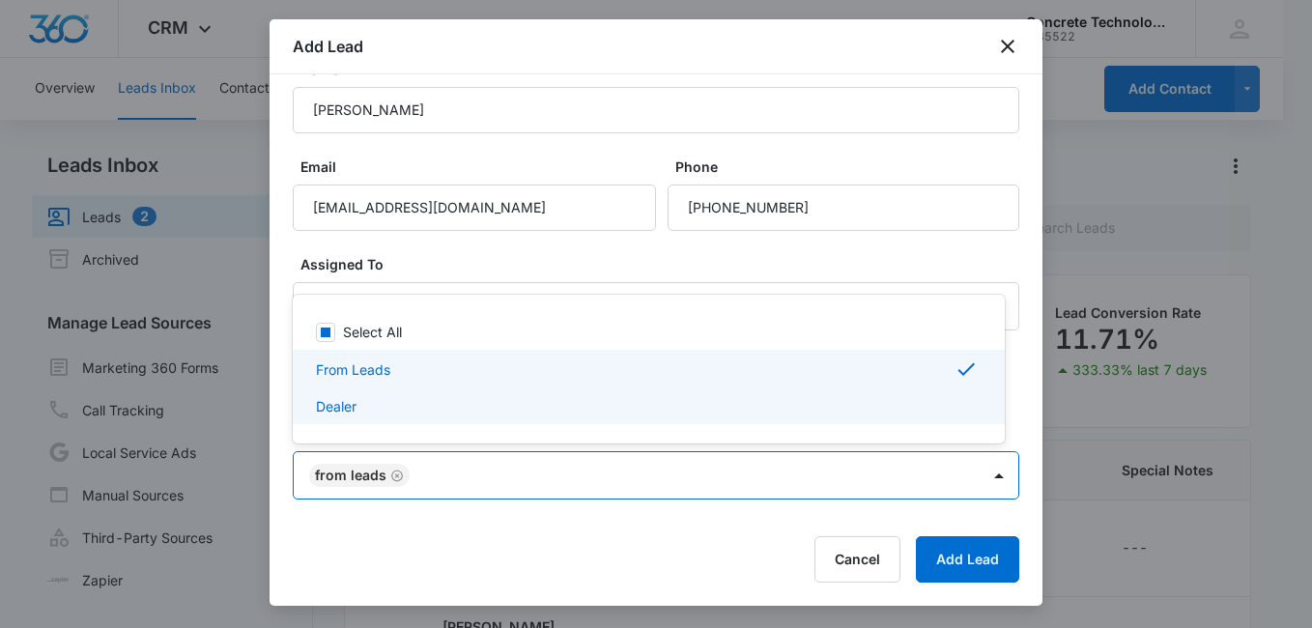
click at [1036, 505] on div at bounding box center [656, 314] width 1312 height 628
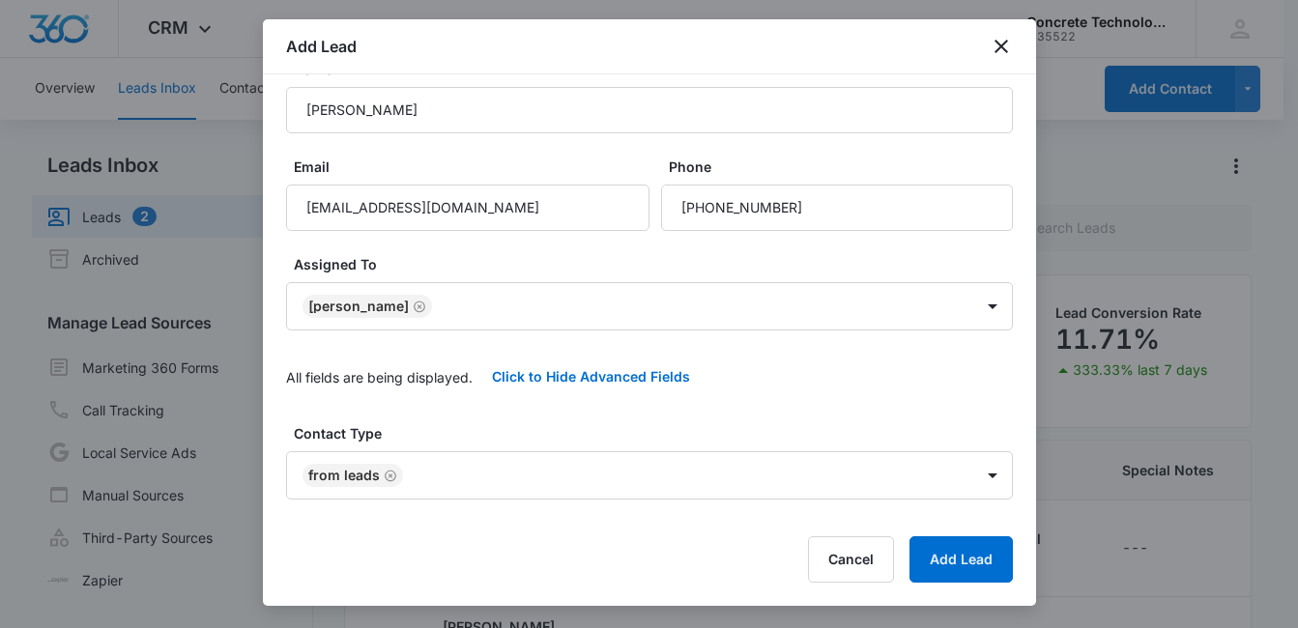
click at [1036, 502] on div at bounding box center [649, 314] width 1298 height 628
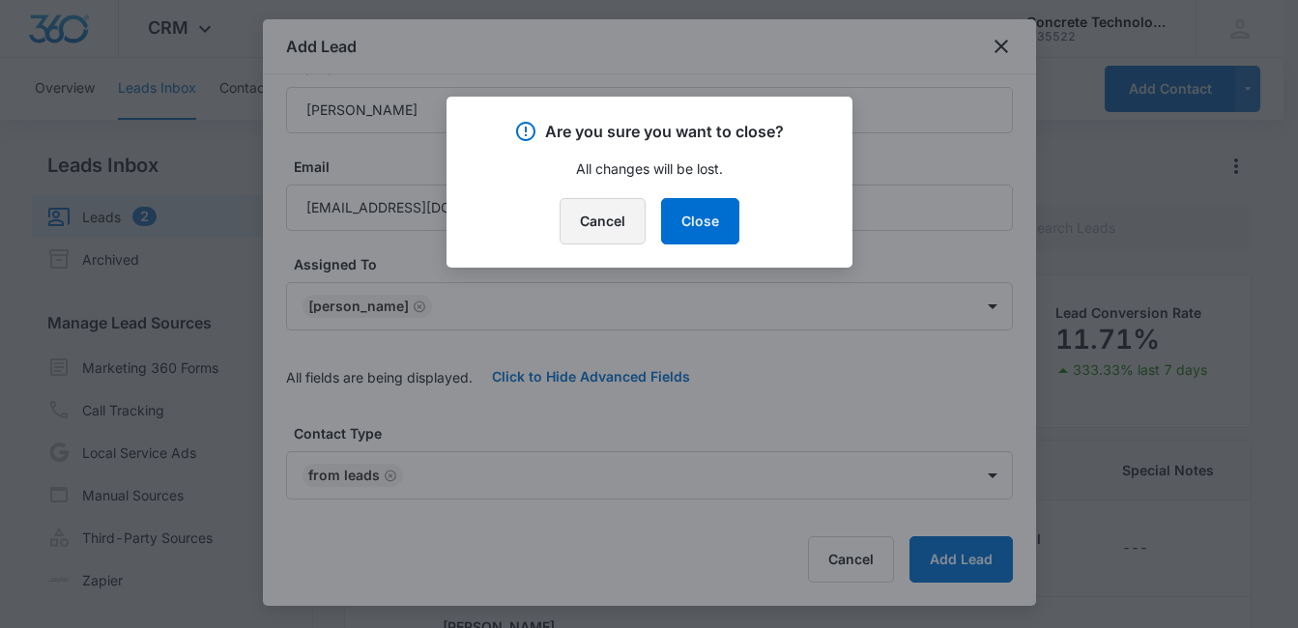
click at [593, 213] on button "Cancel" at bounding box center [602, 221] width 86 height 46
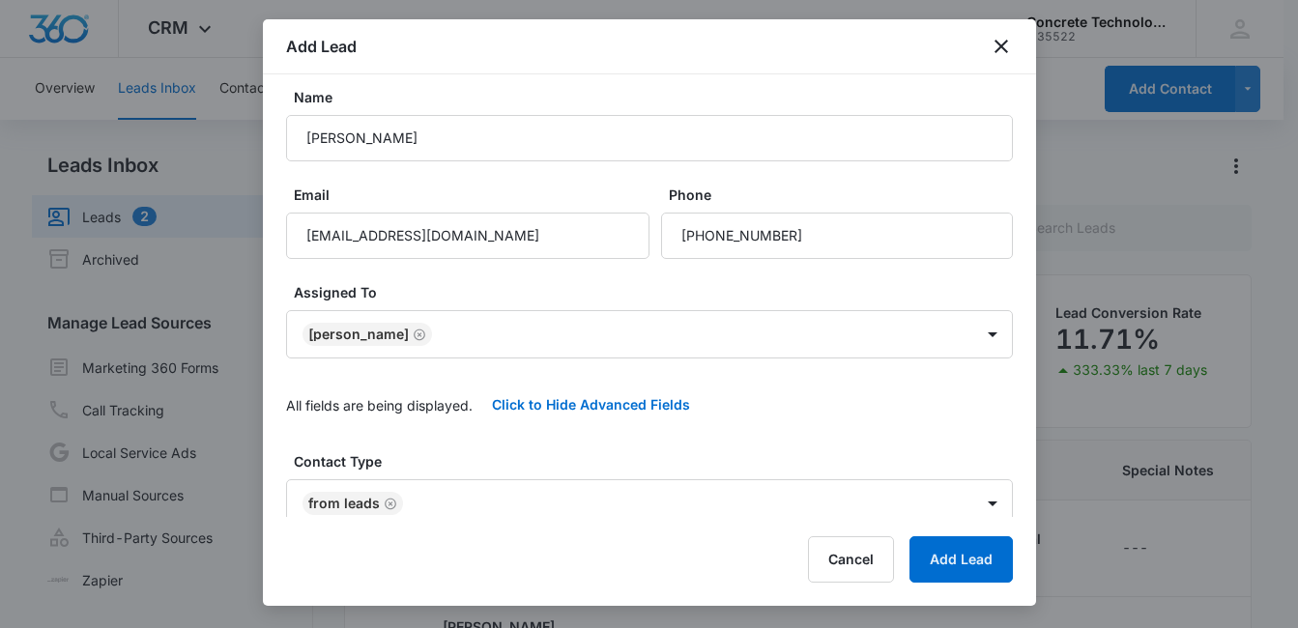
scroll to position [0, 0]
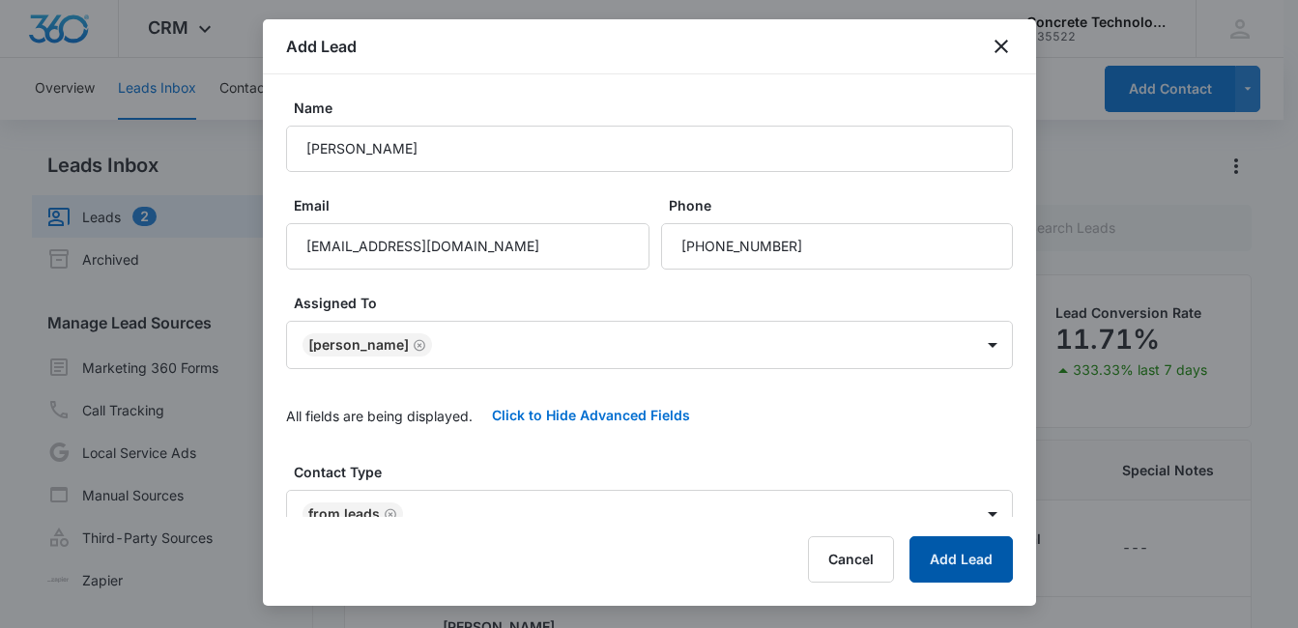
click at [959, 561] on button "Add Lead" at bounding box center [960, 559] width 103 height 46
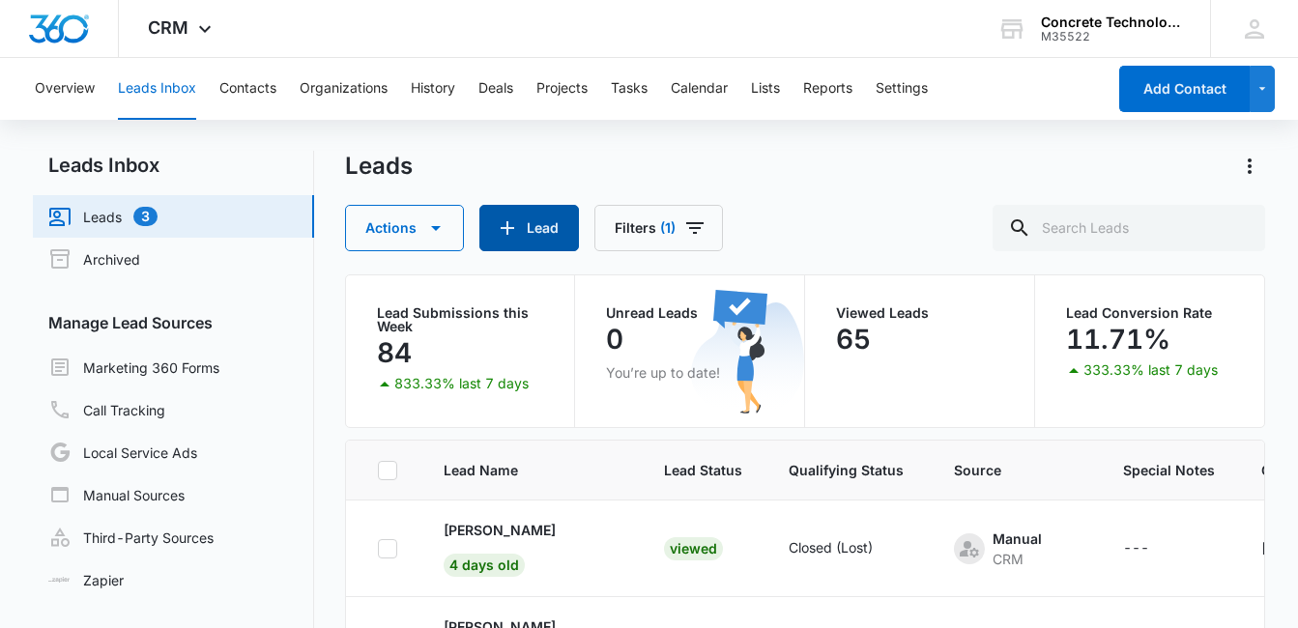
click at [497, 235] on icon "button" at bounding box center [507, 227] width 23 height 23
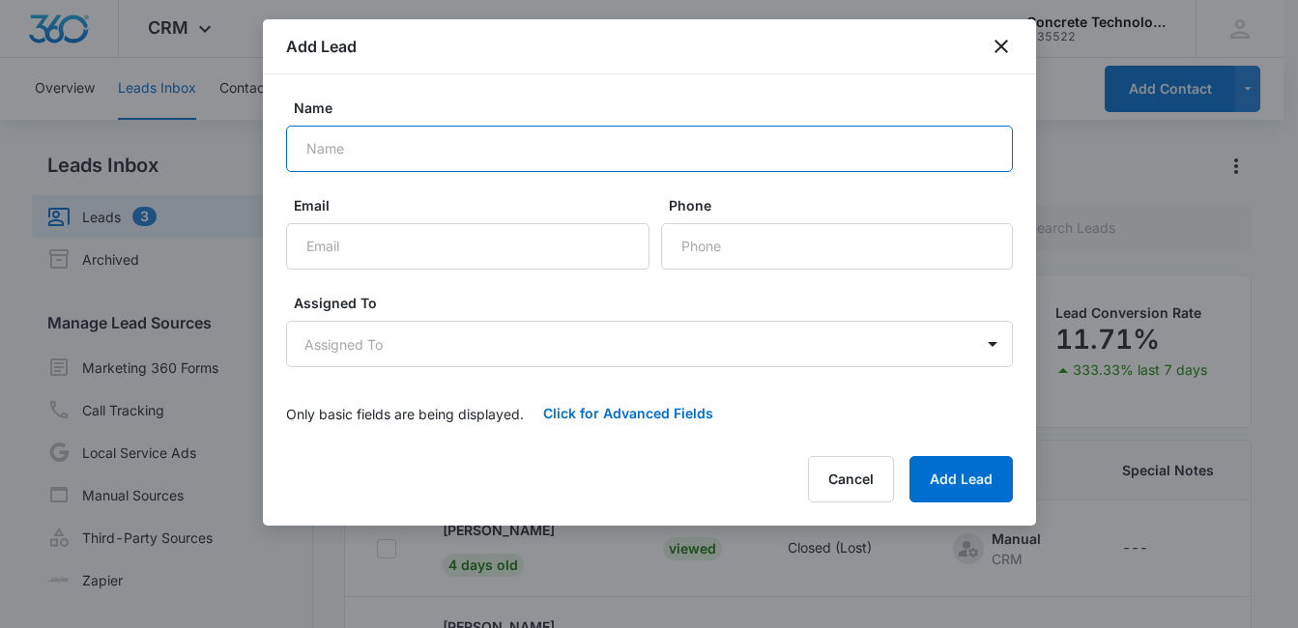
click at [341, 149] on input "Name" at bounding box center [649, 149] width 727 height 46
paste input "[PERSON_NAME]"
type input "[PERSON_NAME]"
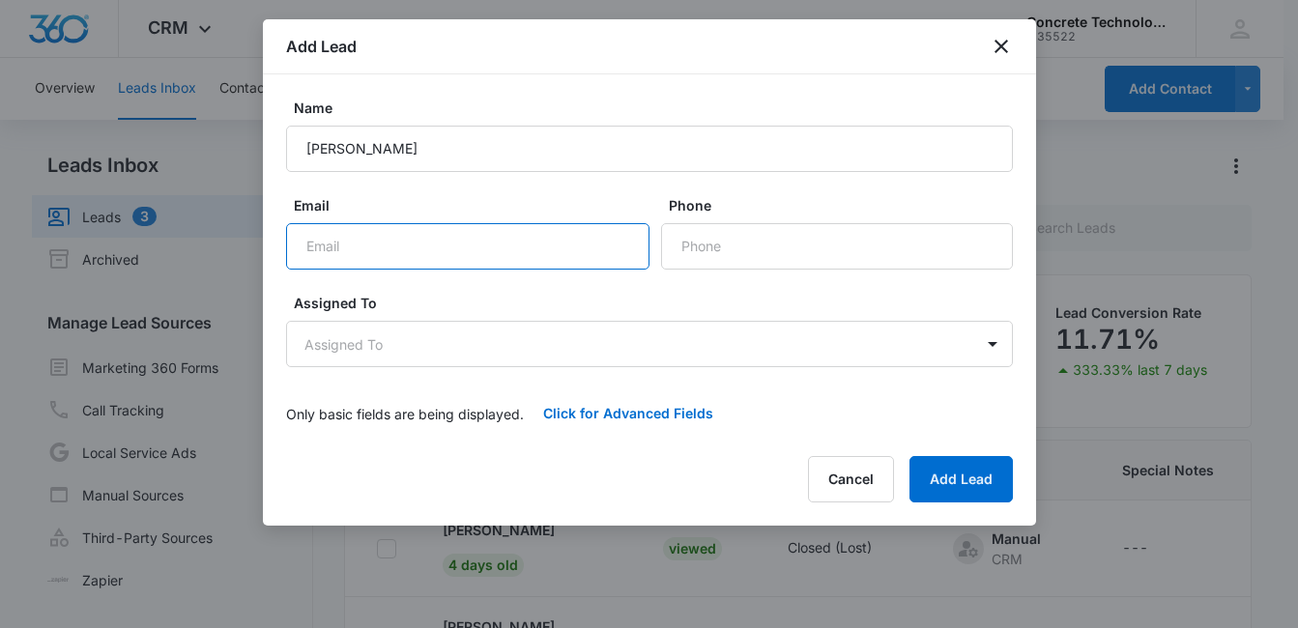
click at [399, 247] on input "Email" at bounding box center [467, 246] width 363 height 46
paste input "[EMAIL_ADDRESS][DOMAIN_NAME]"
type input "[EMAIL_ADDRESS][DOMAIN_NAME]"
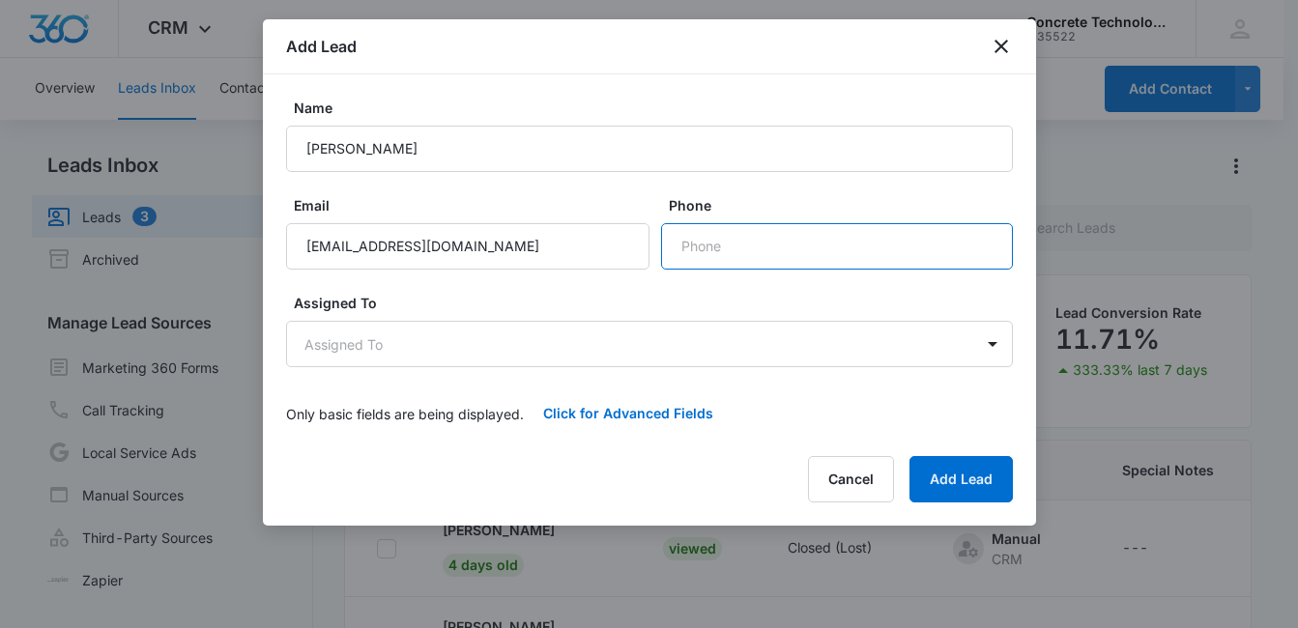
paste input "[PHONE_NUMBER]"
type input "[PHONE_NUMBER]"
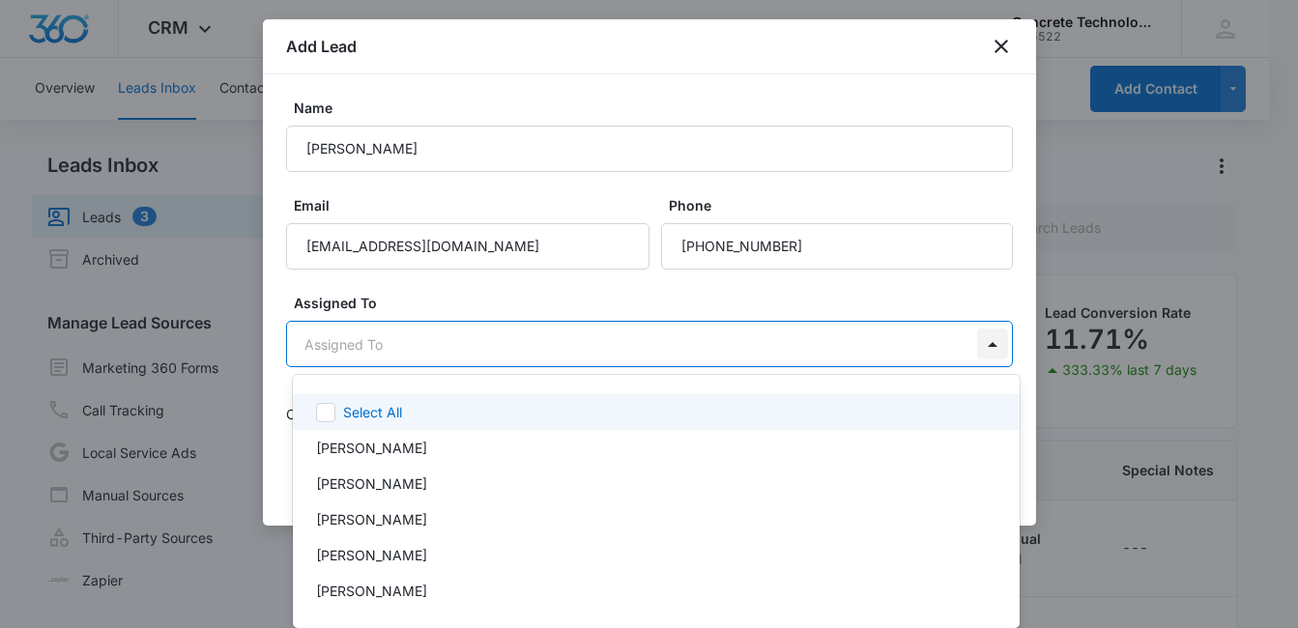
click at [990, 347] on body "CRM Apps Reputation Websites Forms CRM Email Social Content Ads Intelligence Fi…" at bounding box center [649, 314] width 1298 height 628
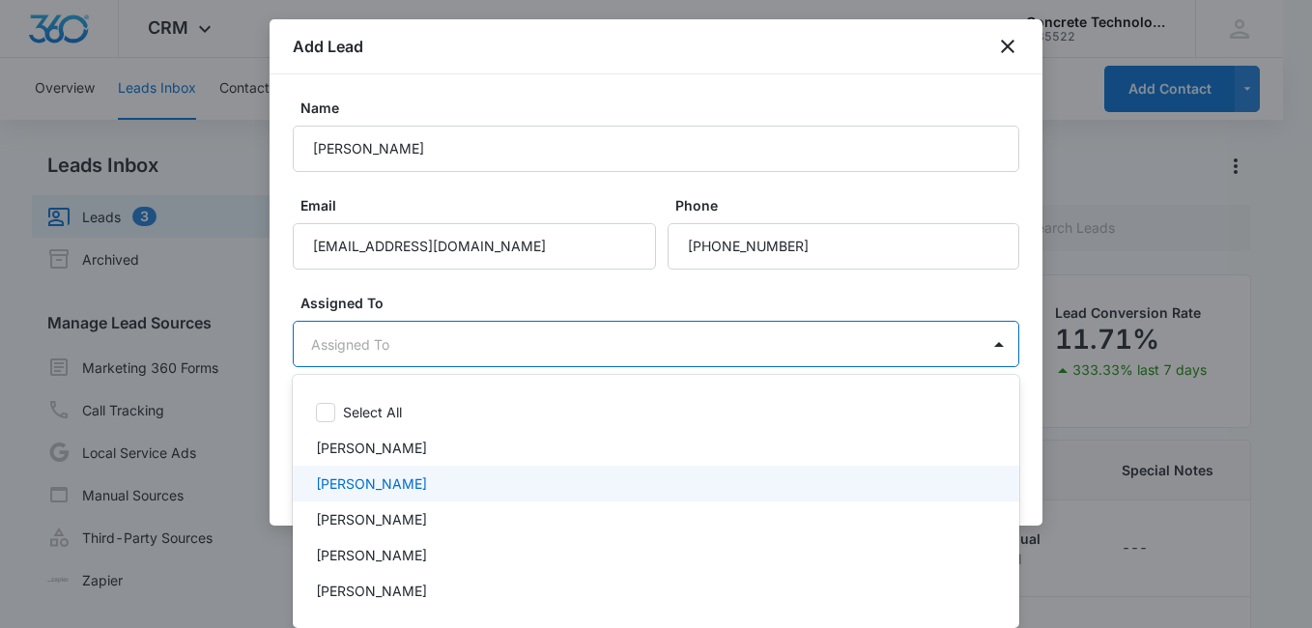
click at [638, 474] on div "[PERSON_NAME]" at bounding box center [654, 483] width 676 height 20
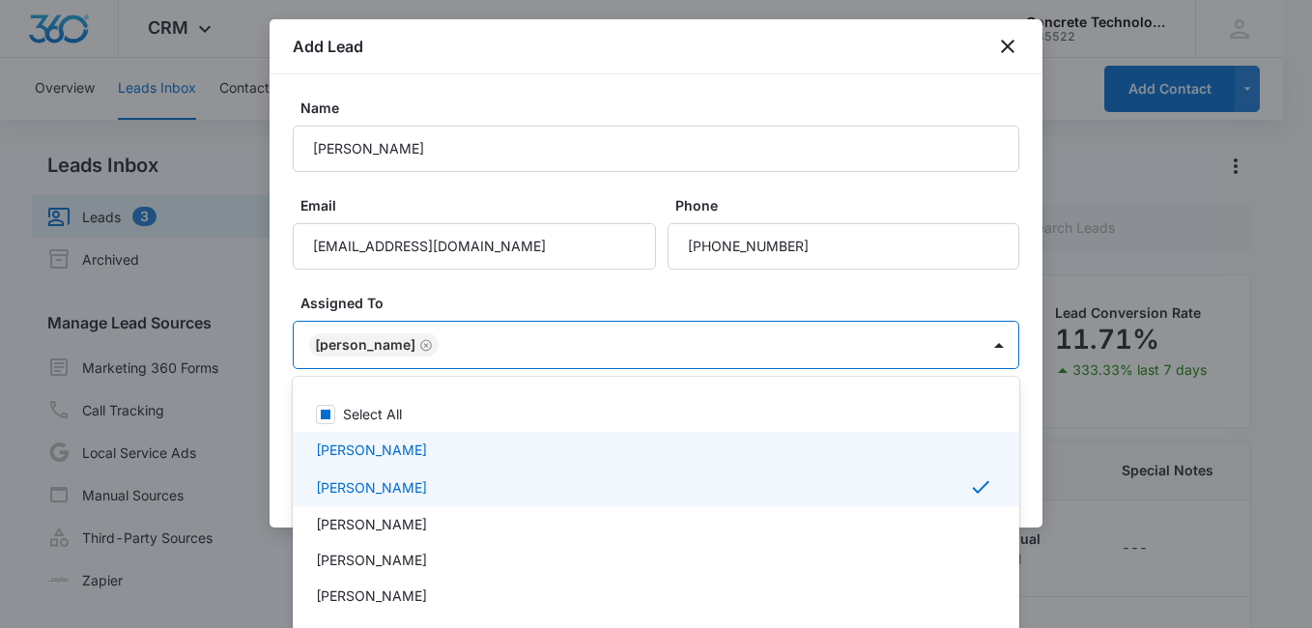
click at [955, 294] on div at bounding box center [656, 314] width 1312 height 628
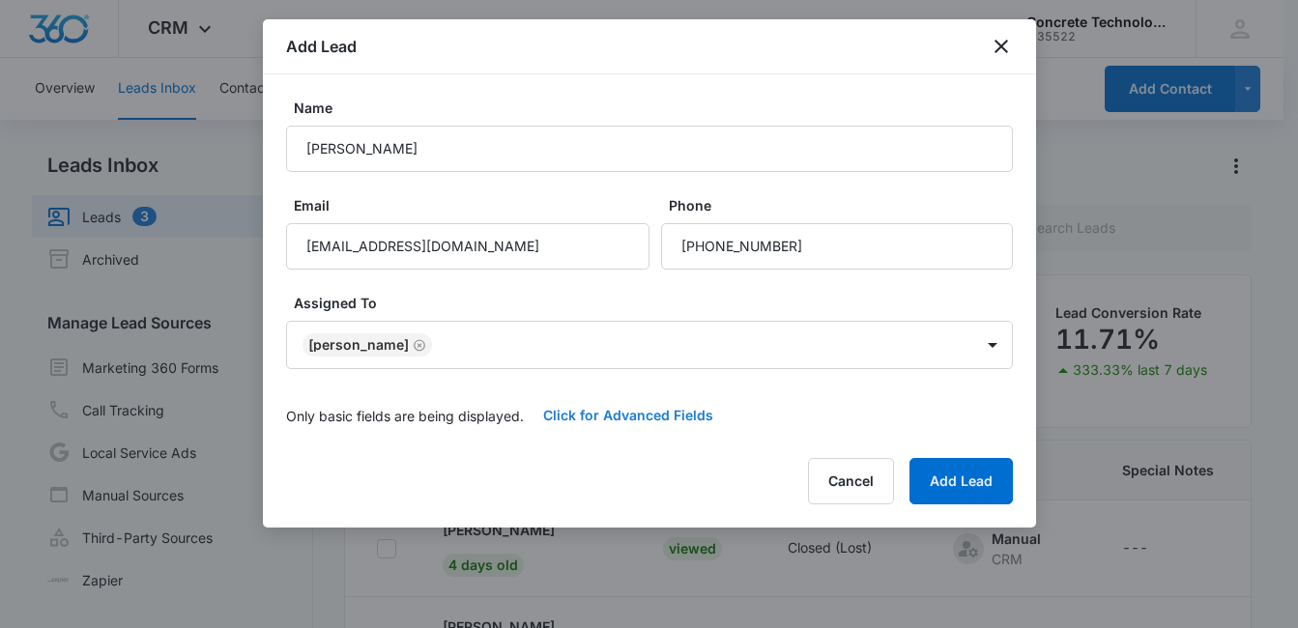
click at [651, 415] on button "Click for Advanced Fields" at bounding box center [628, 415] width 209 height 46
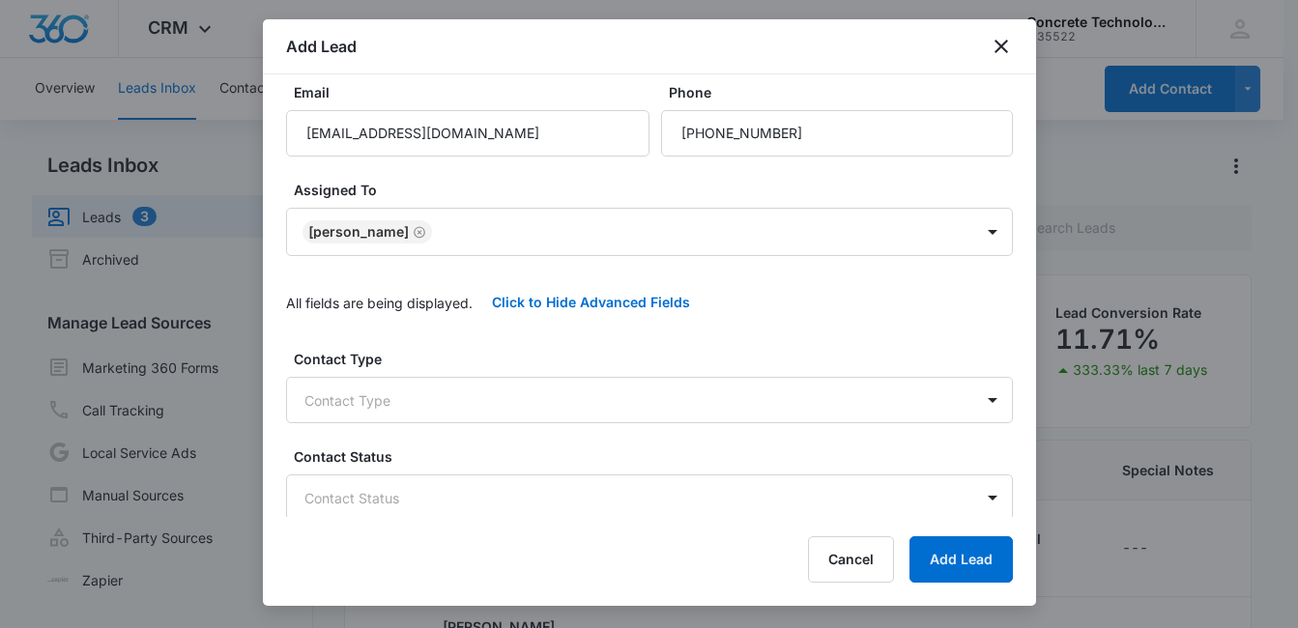
scroll to position [116, 0]
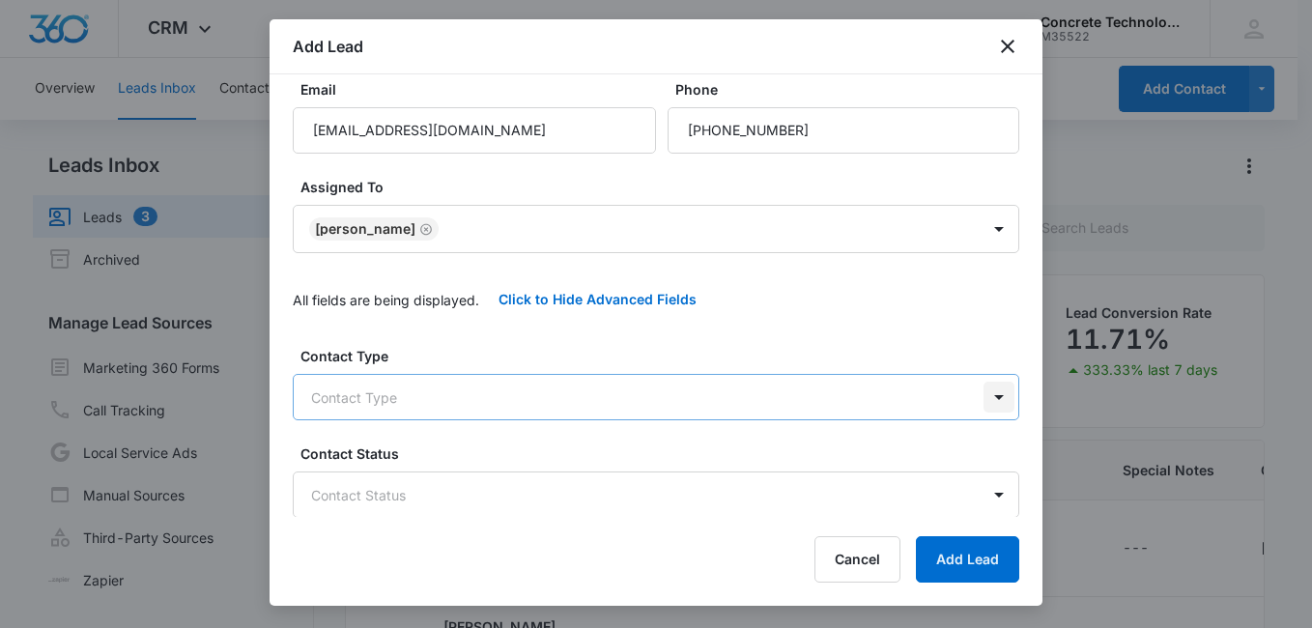
click at [979, 399] on body "CRM Apps Reputation Websites Forms CRM Email Social Content Ads Intelligence Fi…" at bounding box center [656, 395] width 1312 height 791
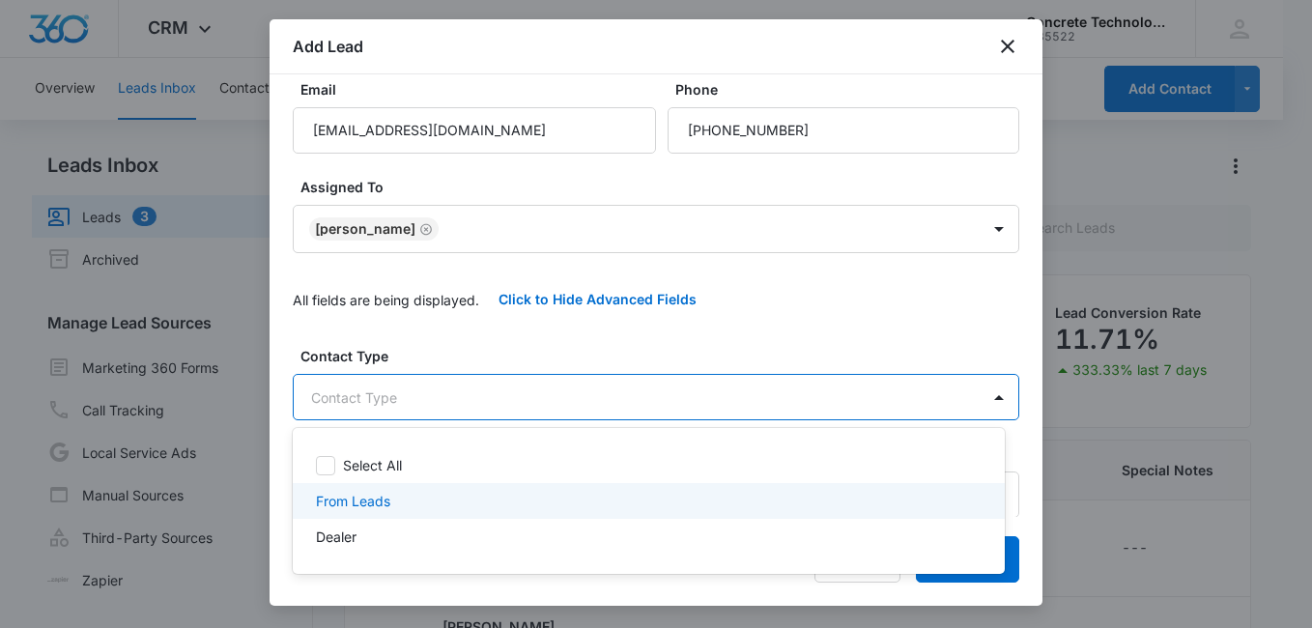
click at [632, 494] on div "From Leads" at bounding box center [647, 501] width 662 height 20
click at [1032, 490] on div at bounding box center [656, 314] width 1312 height 628
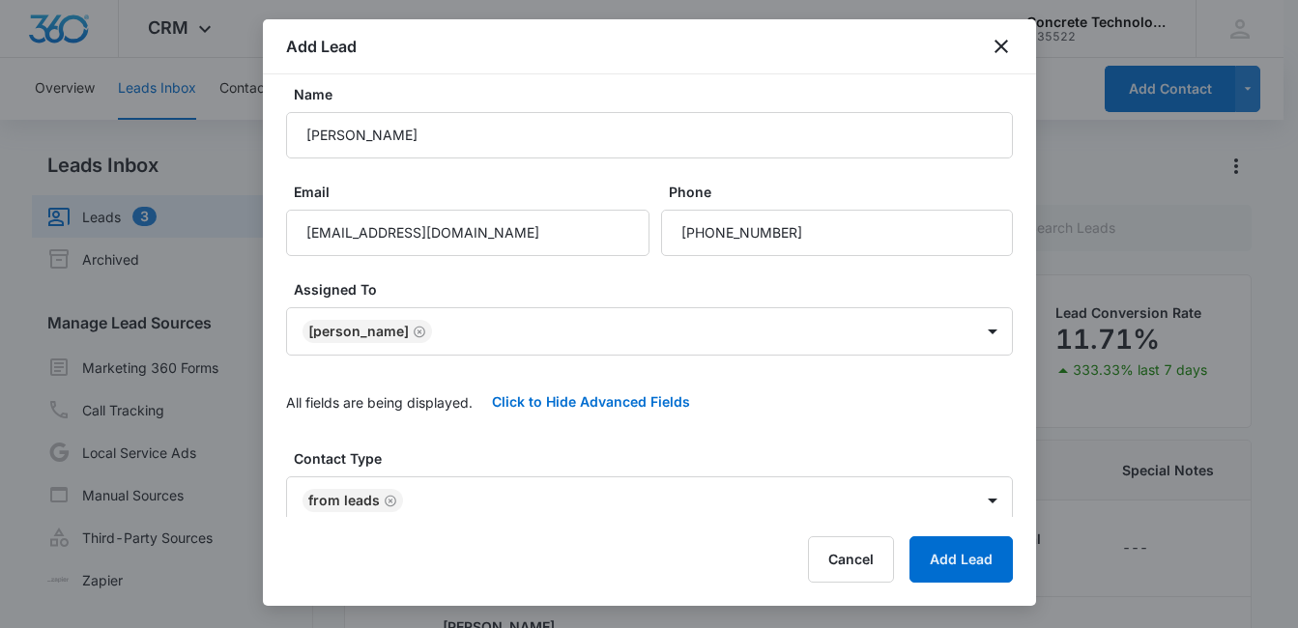
scroll to position [0, 0]
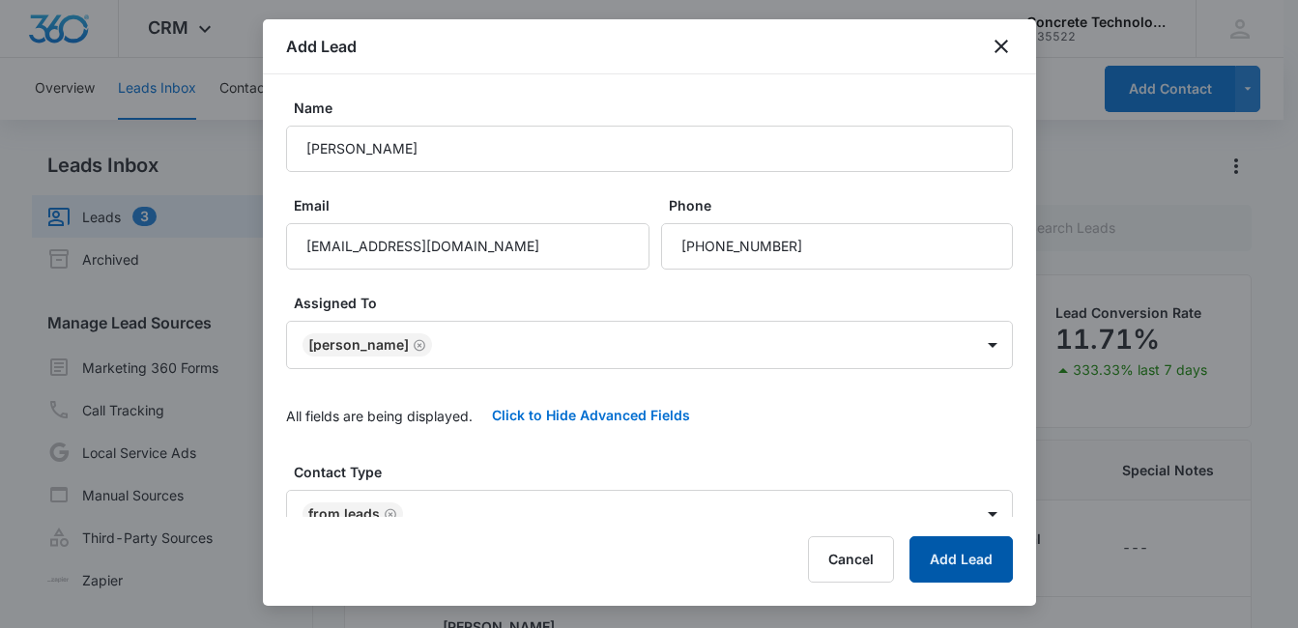
click at [948, 549] on button "Add Lead" at bounding box center [960, 559] width 103 height 46
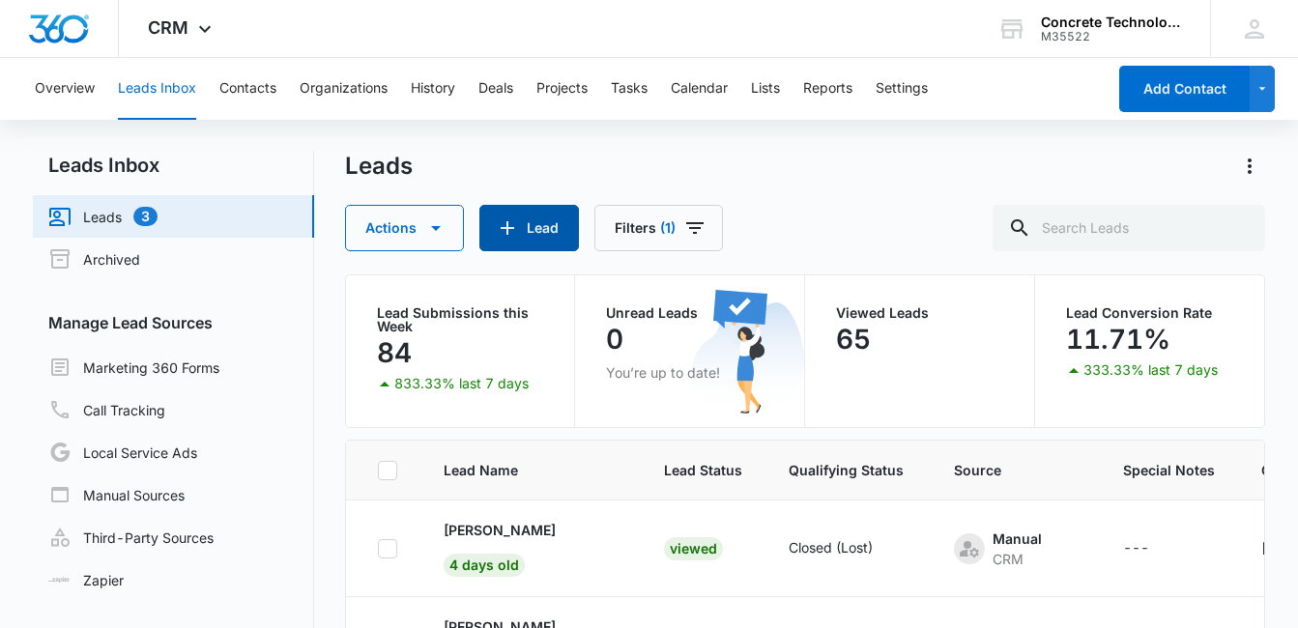
click at [536, 228] on button "Lead" at bounding box center [529, 228] width 100 height 46
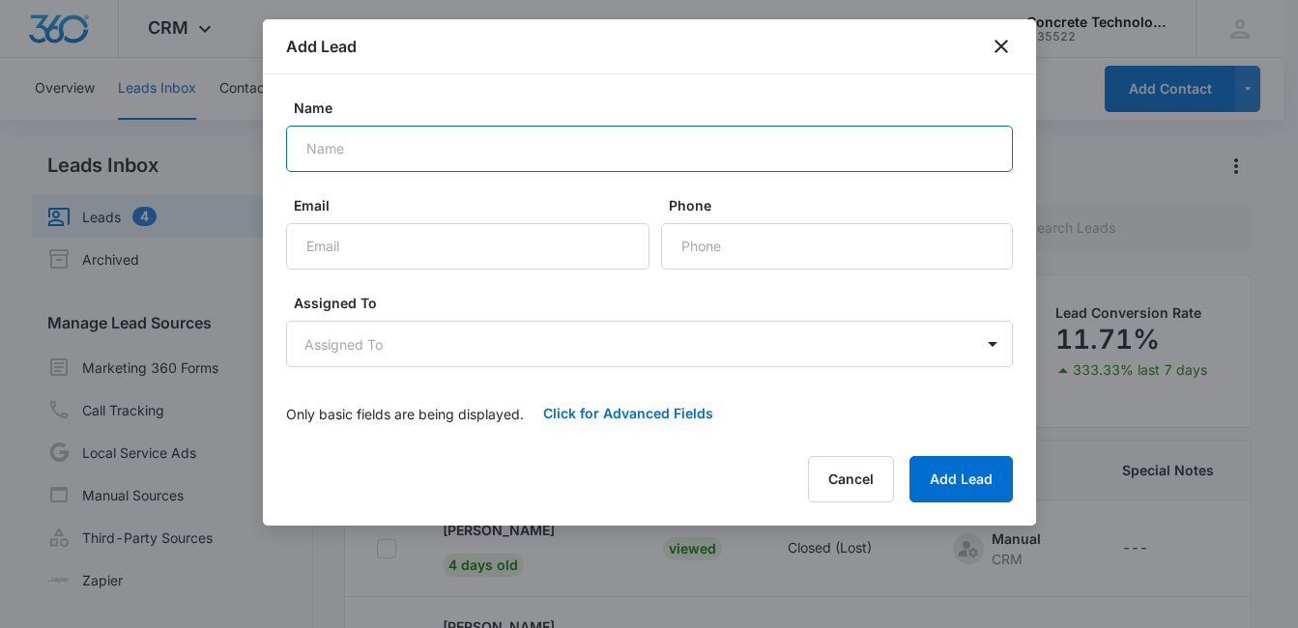
click at [329, 150] on input "Name" at bounding box center [649, 149] width 727 height 46
paste input "[PERSON_NAME]"
type input "[PERSON_NAME]"
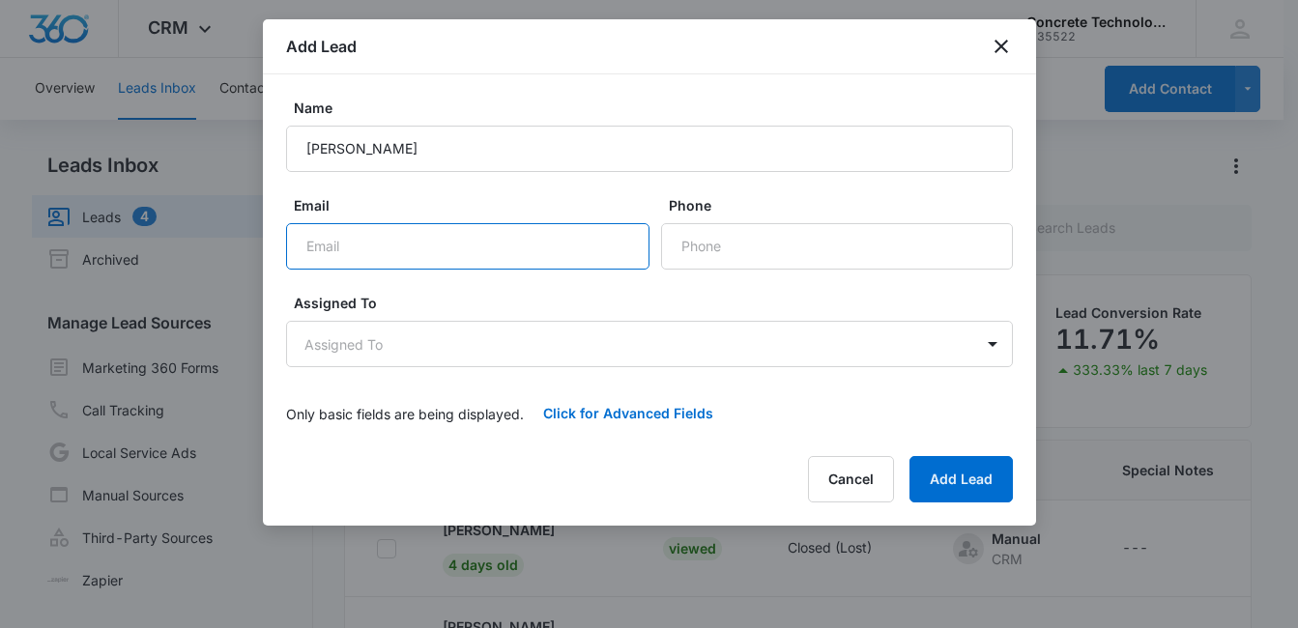
paste input "[EMAIL_ADDRESS][DOMAIN_NAME]"
type input "[EMAIL_ADDRESS][DOMAIN_NAME]"
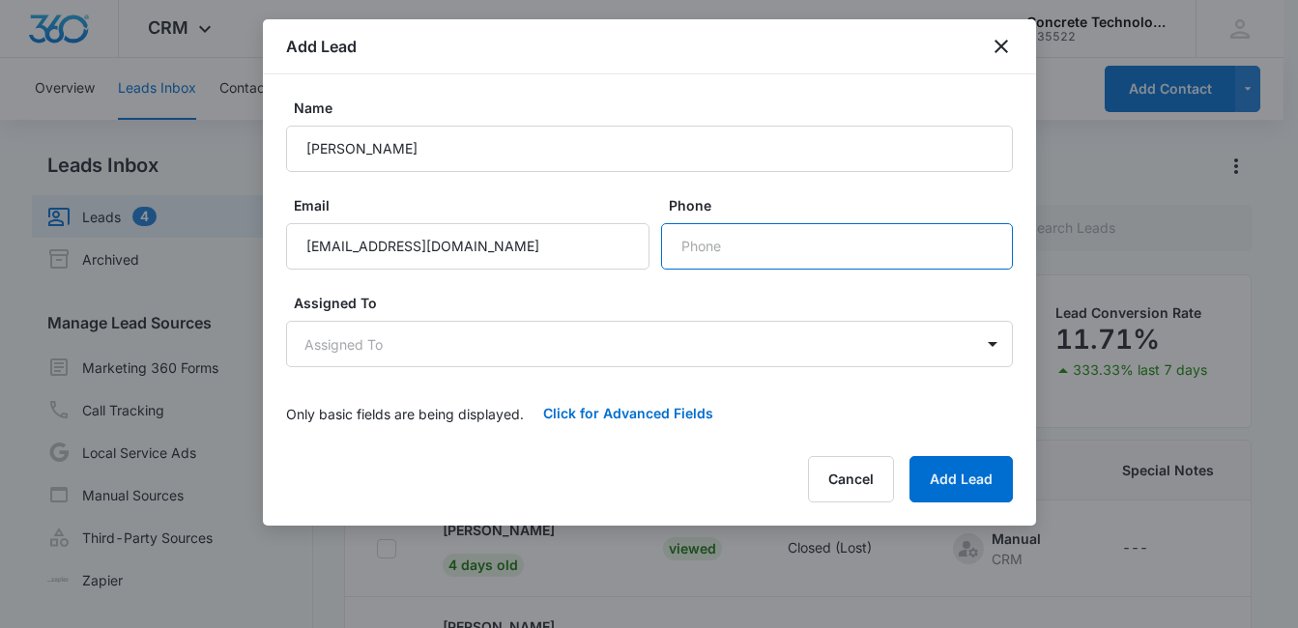
paste input "[PHONE_NUMBER]"
type input "[PHONE_NUMBER]"
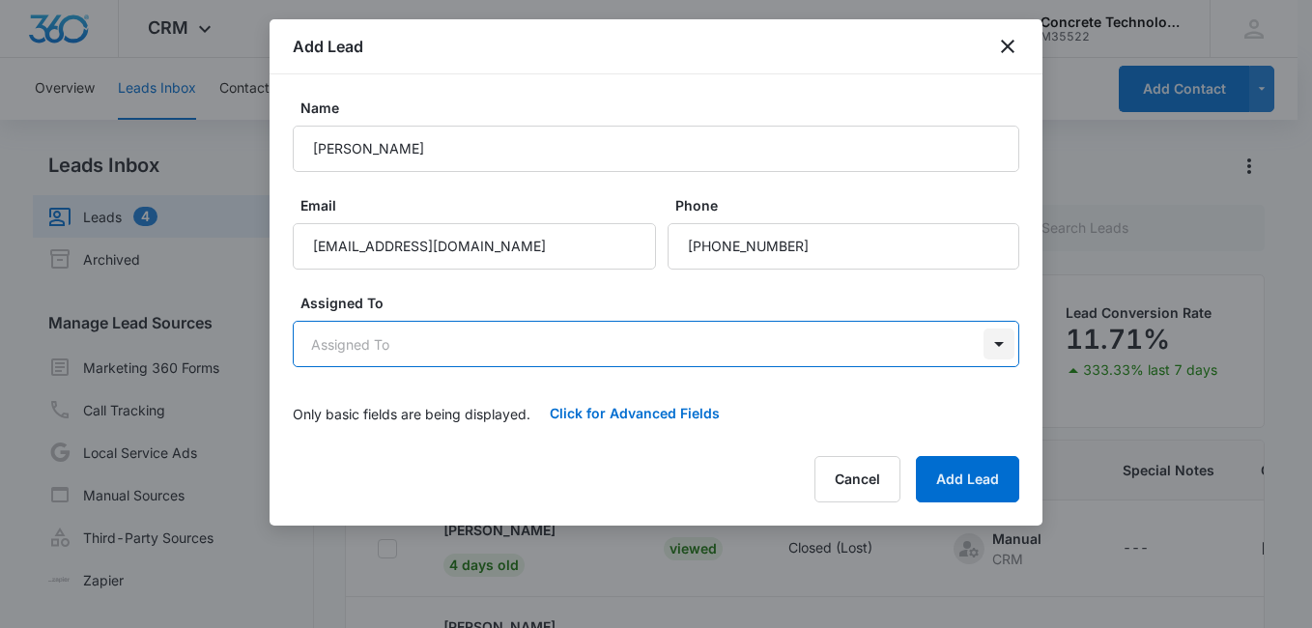
click at [991, 345] on body "CRM Apps Reputation Websites Forms CRM Email Social Content Ads Intelligence Fi…" at bounding box center [656, 395] width 1312 height 791
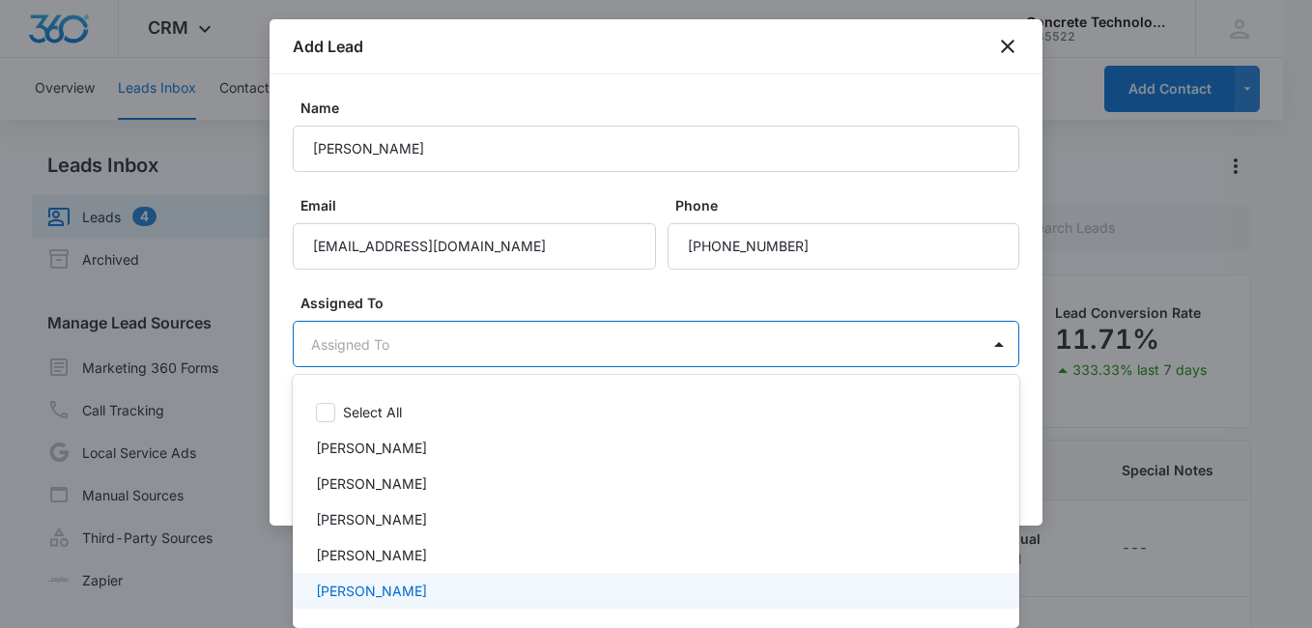
click at [589, 588] on div "[PERSON_NAME]" at bounding box center [654, 591] width 676 height 20
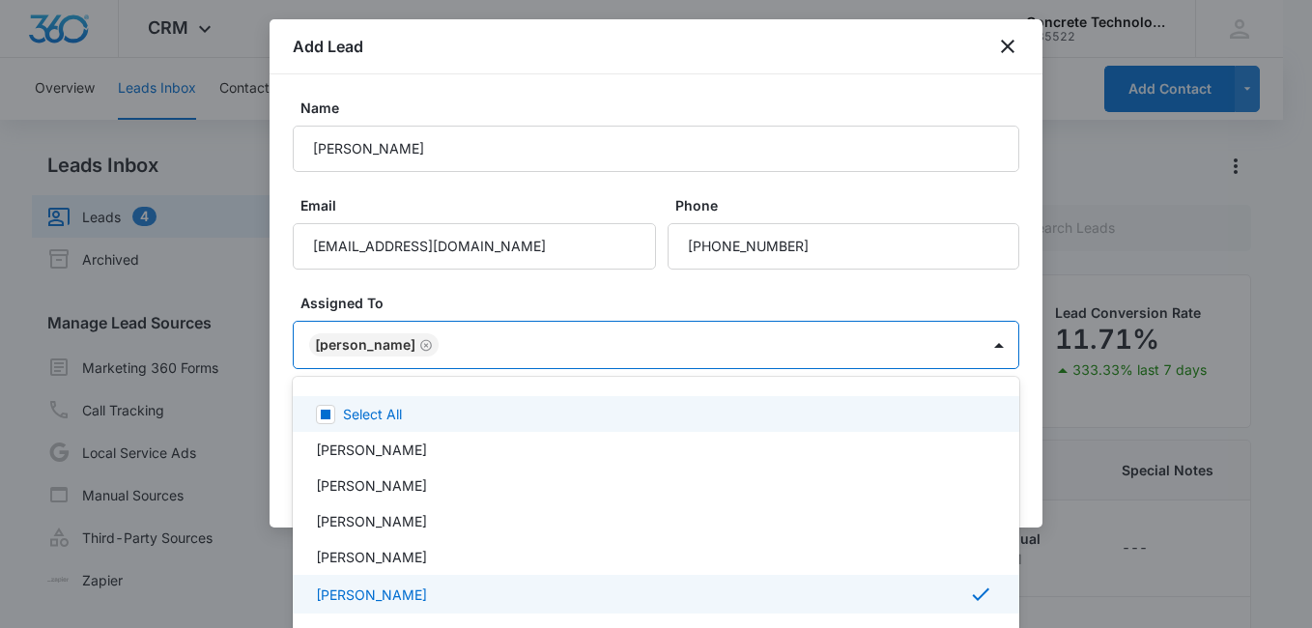
click at [929, 294] on div at bounding box center [656, 314] width 1312 height 628
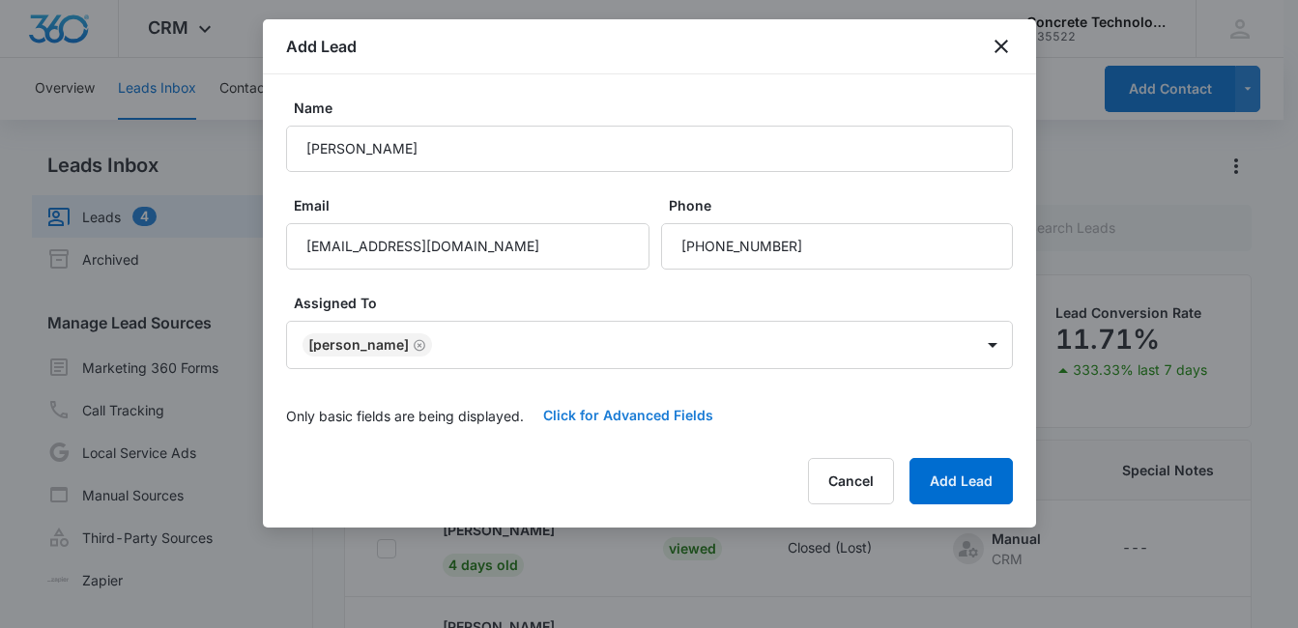
click at [654, 417] on button "Click for Advanced Fields" at bounding box center [628, 415] width 209 height 46
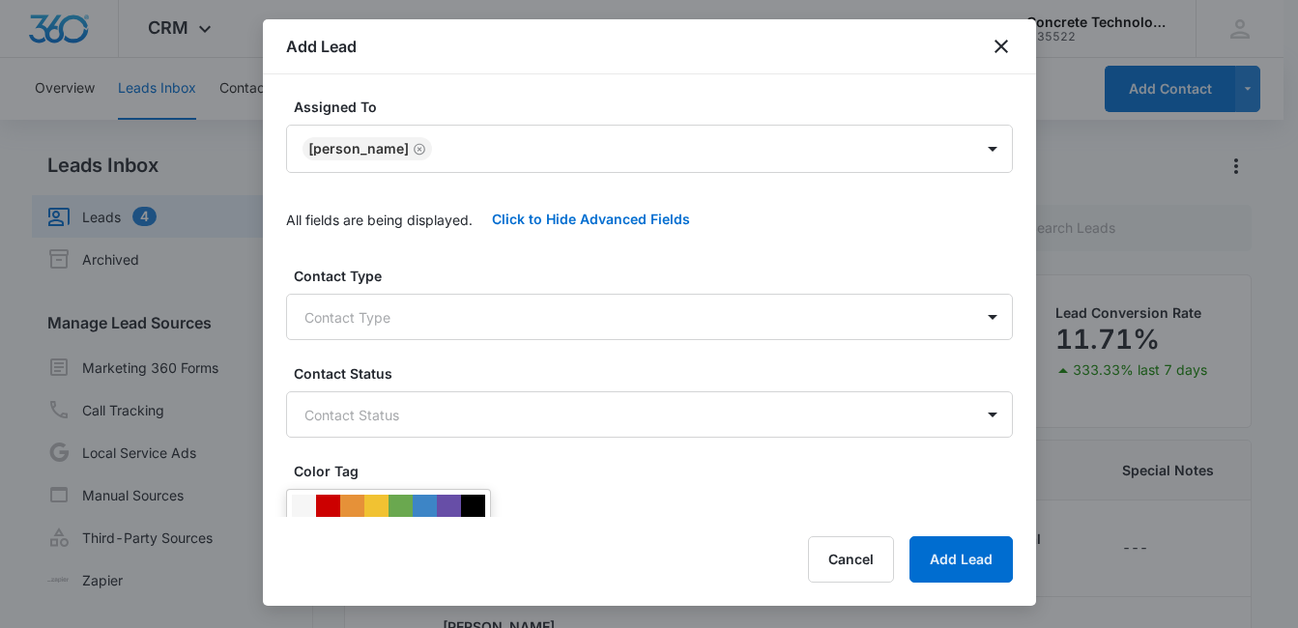
scroll to position [244, 0]
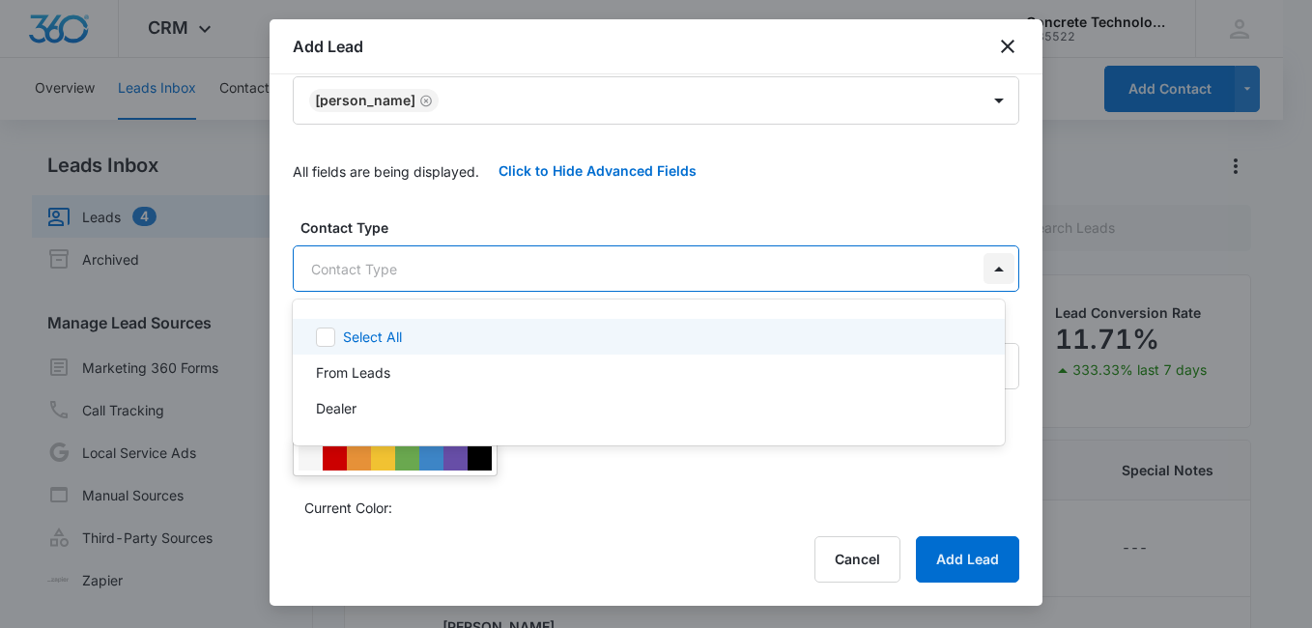
click at [977, 267] on body "CRM Apps Reputation Websites Forms CRM Email Social Content Ads Intelligence Fi…" at bounding box center [656, 314] width 1312 height 628
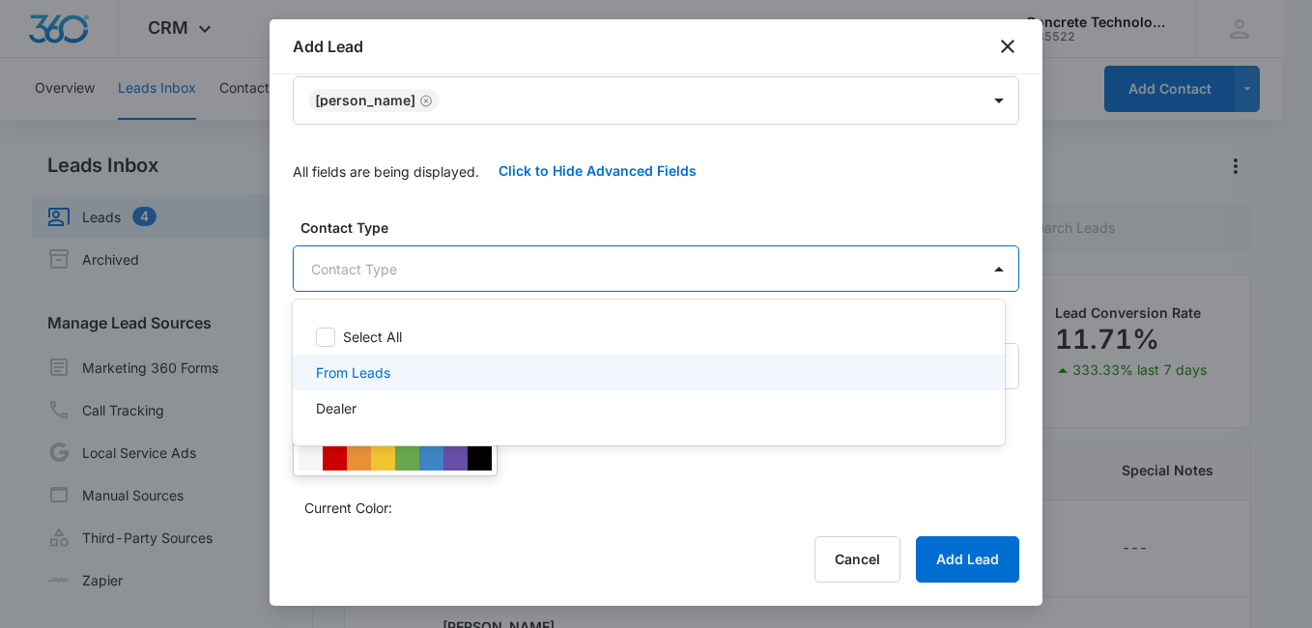
click at [681, 372] on div "From Leads" at bounding box center [647, 372] width 662 height 20
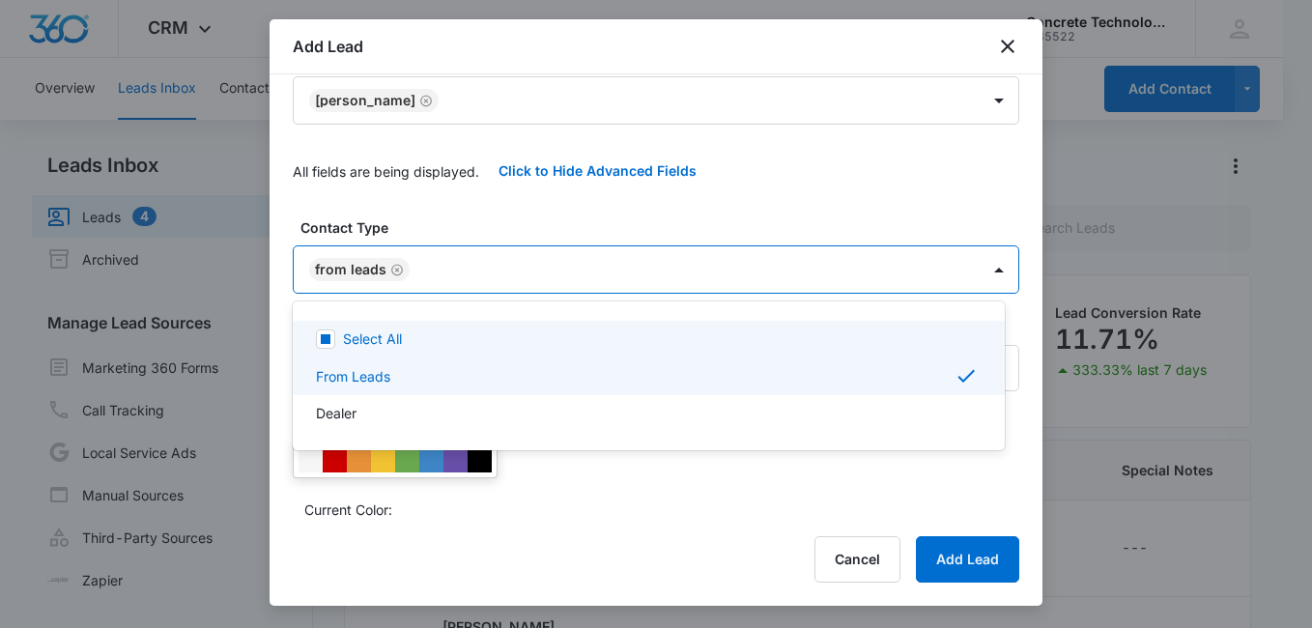
click at [796, 190] on div at bounding box center [656, 314] width 1312 height 628
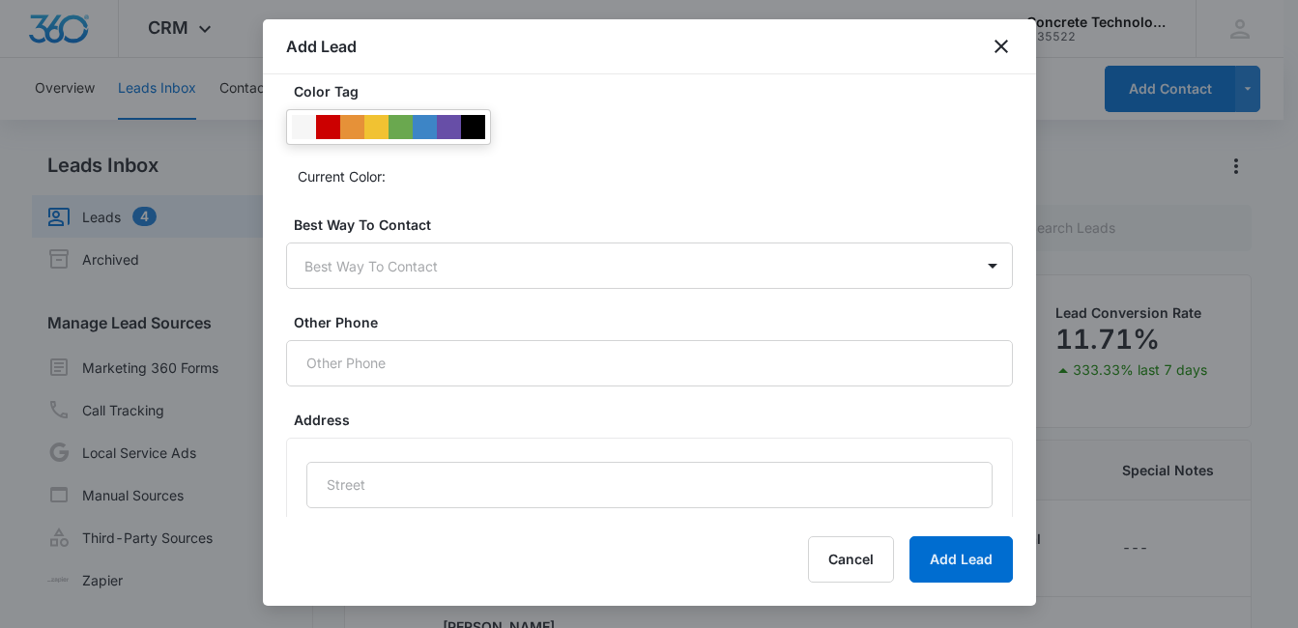
scroll to position [0, 0]
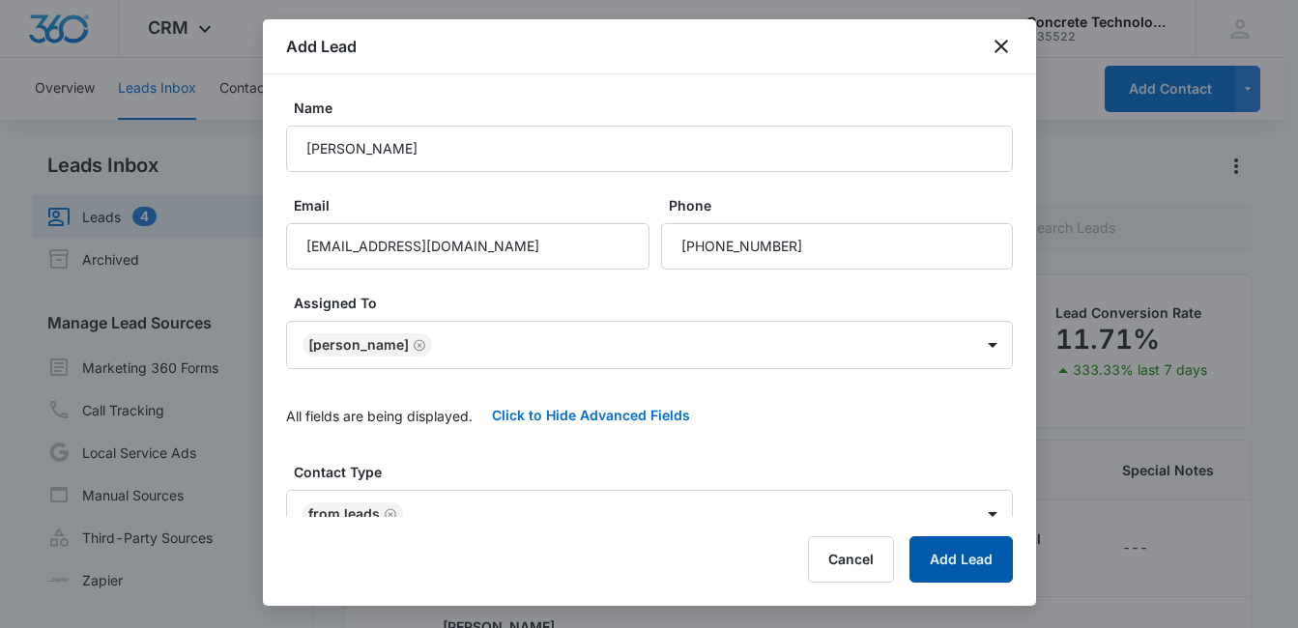
click at [983, 552] on button "Add Lead" at bounding box center [960, 559] width 103 height 46
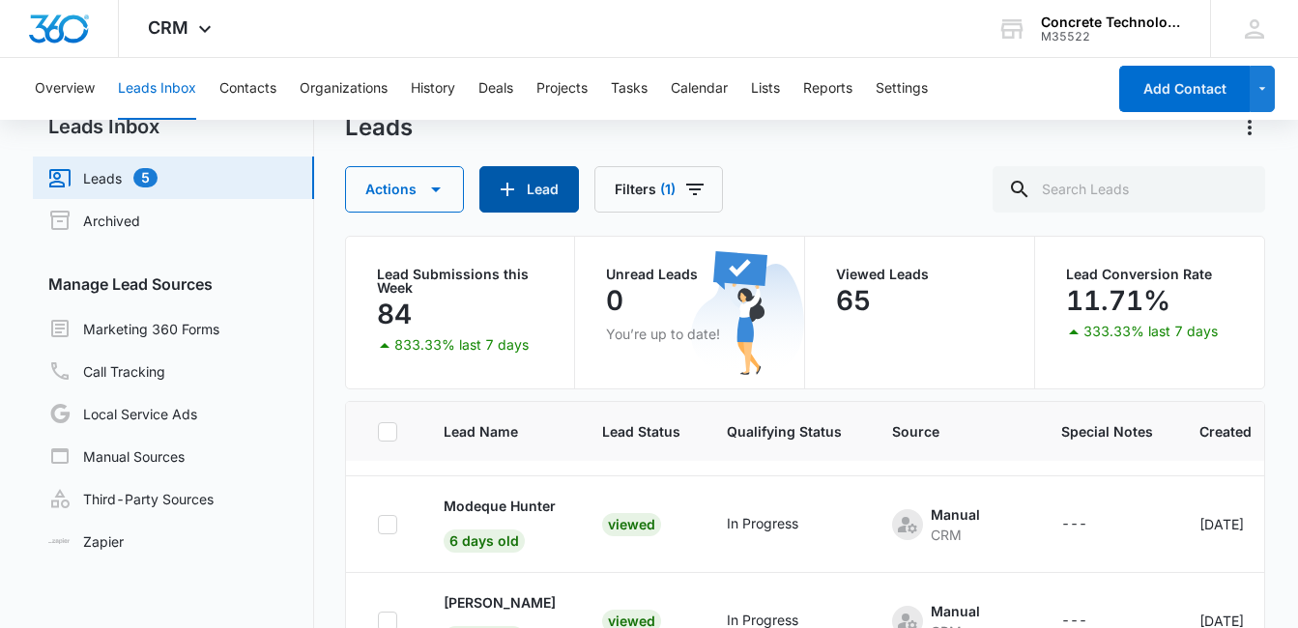
scroll to position [159, 0]
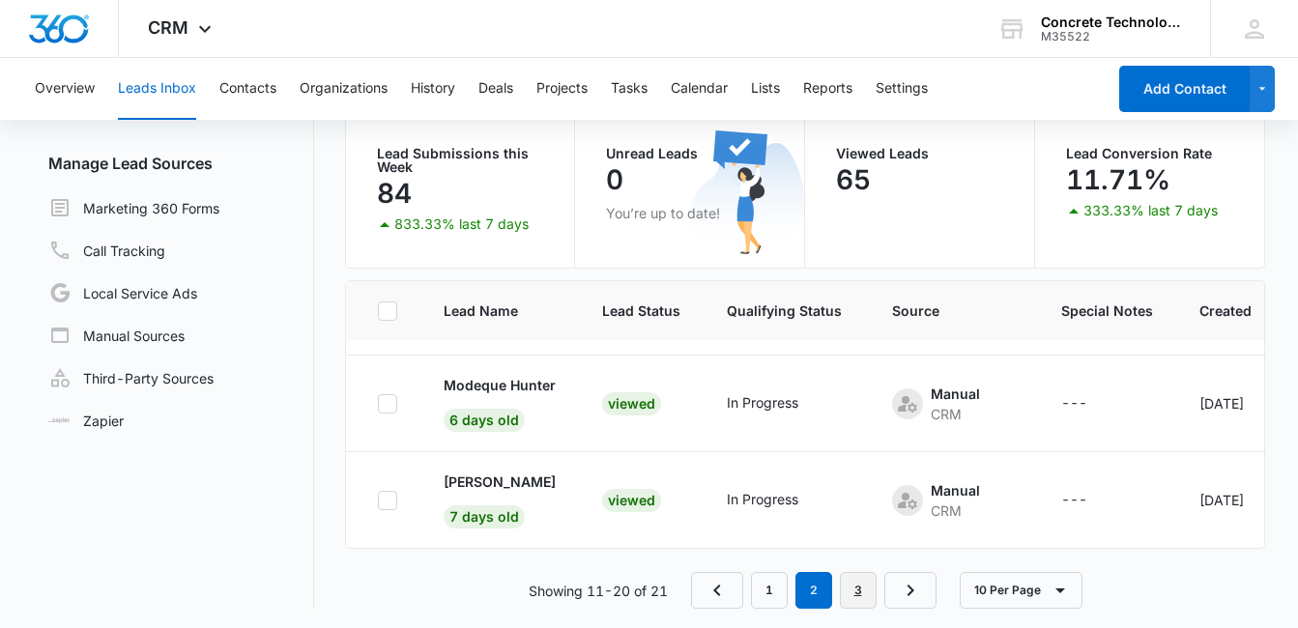
click at [857, 590] on link "3" at bounding box center [858, 590] width 37 height 37
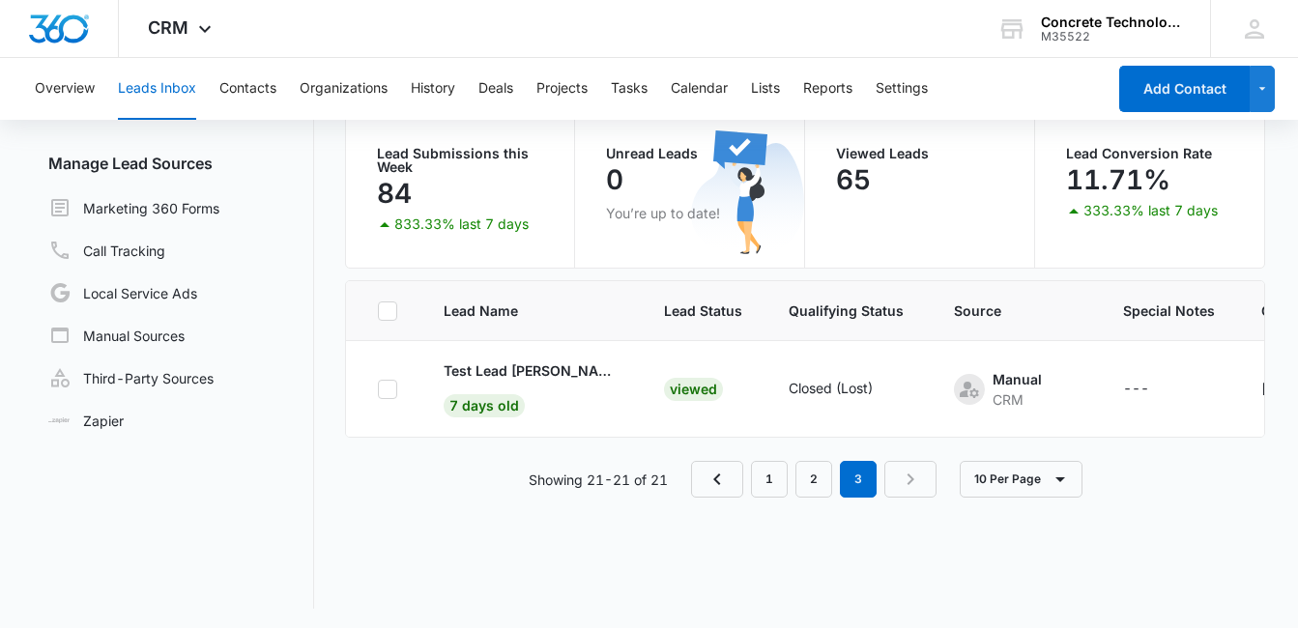
scroll to position [0, 0]
click at [761, 498] on link "1" at bounding box center [769, 479] width 37 height 37
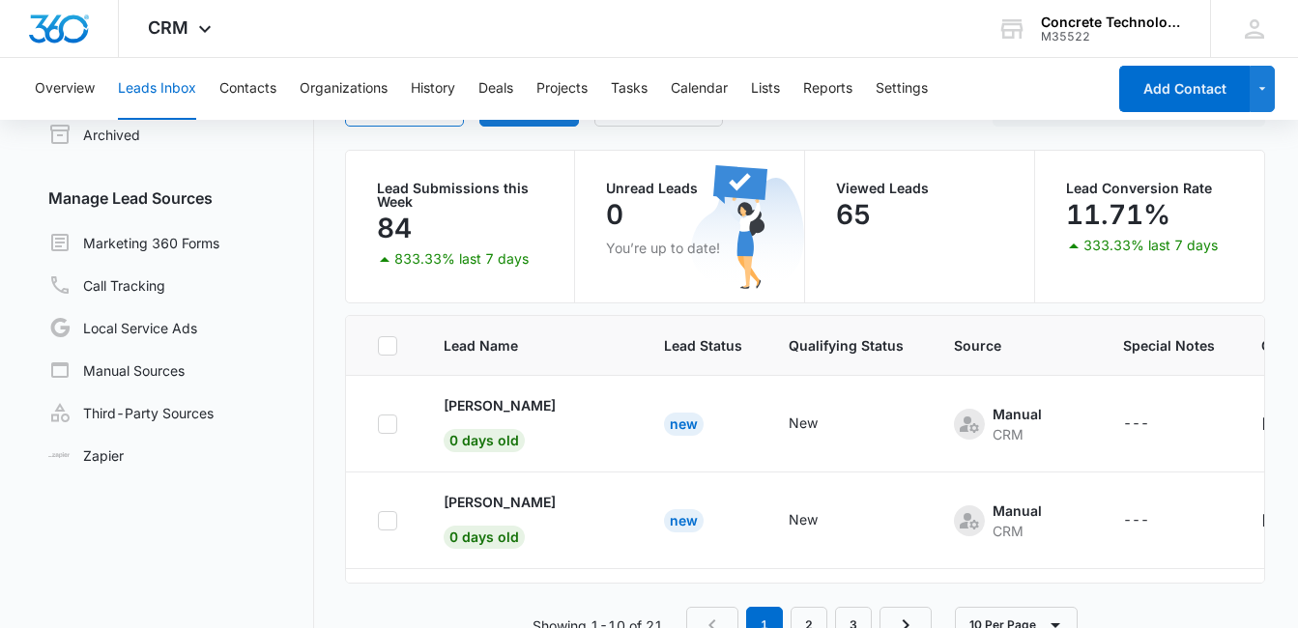
scroll to position [159, 0]
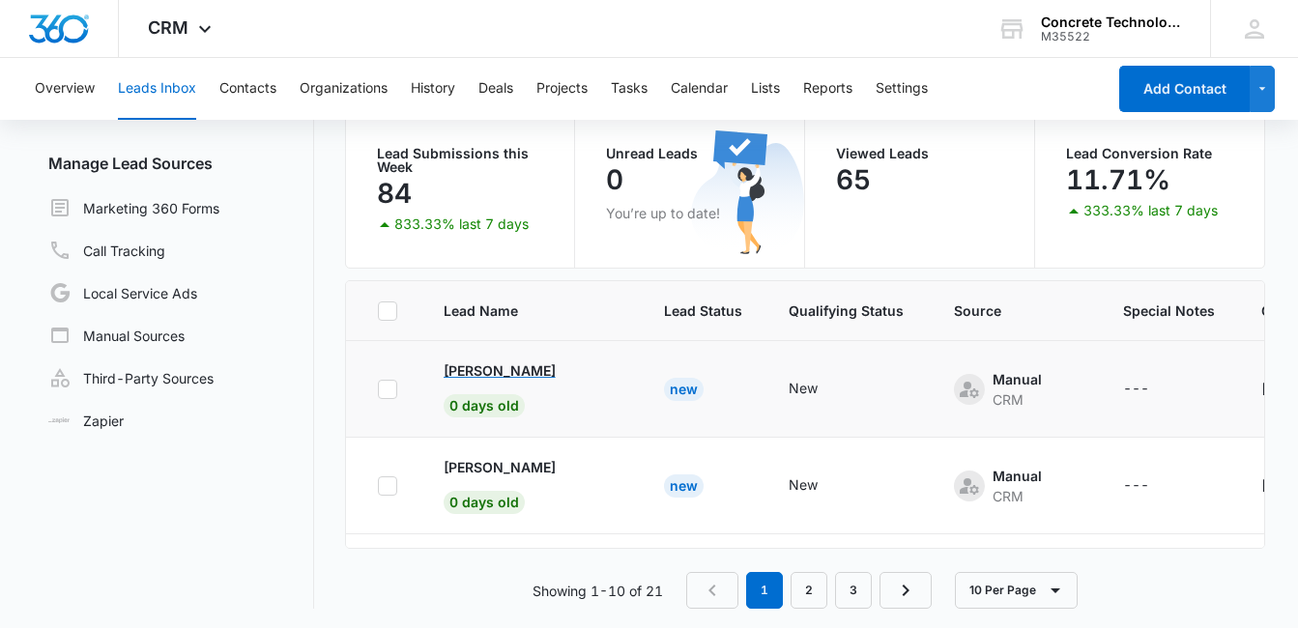
click at [496, 366] on p "[PERSON_NAME]" at bounding box center [500, 370] width 112 height 20
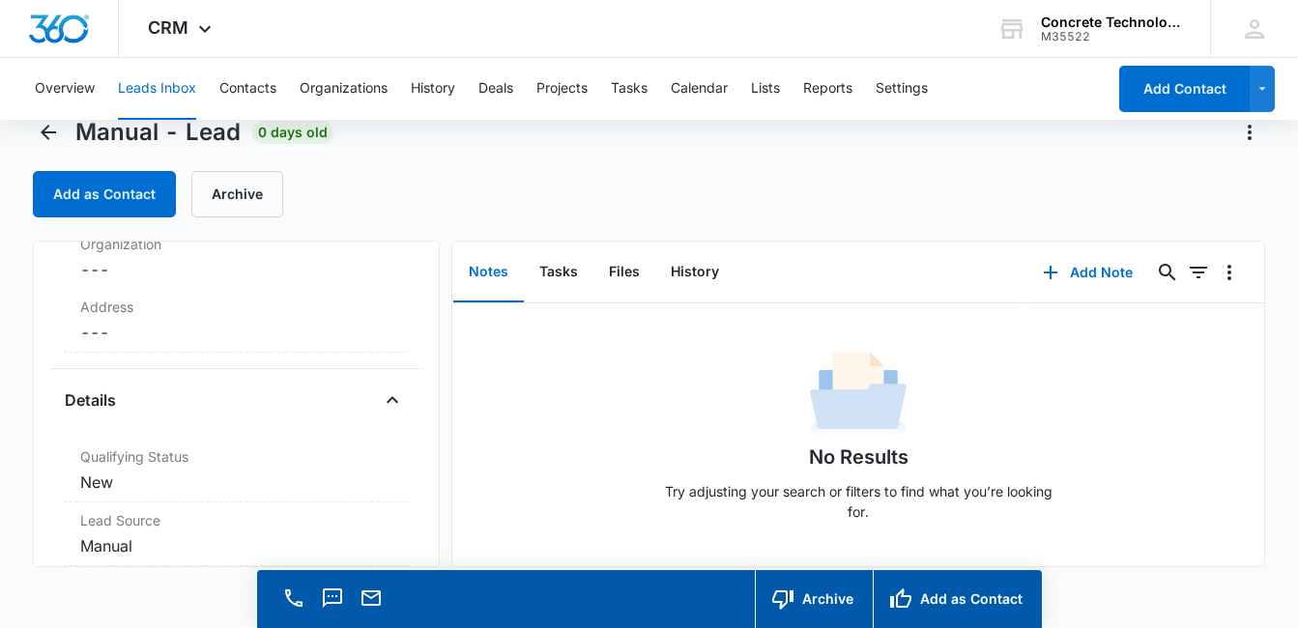
scroll to position [460, 0]
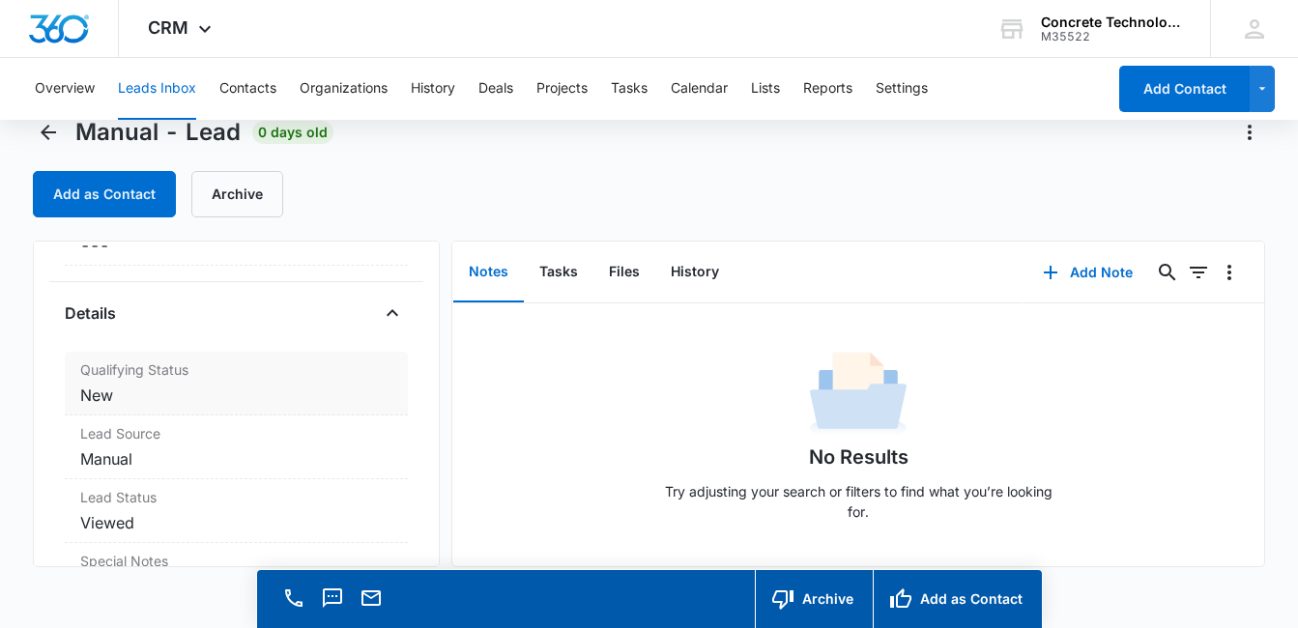
click at [158, 373] on label "Qualifying Status" at bounding box center [236, 369] width 312 height 20
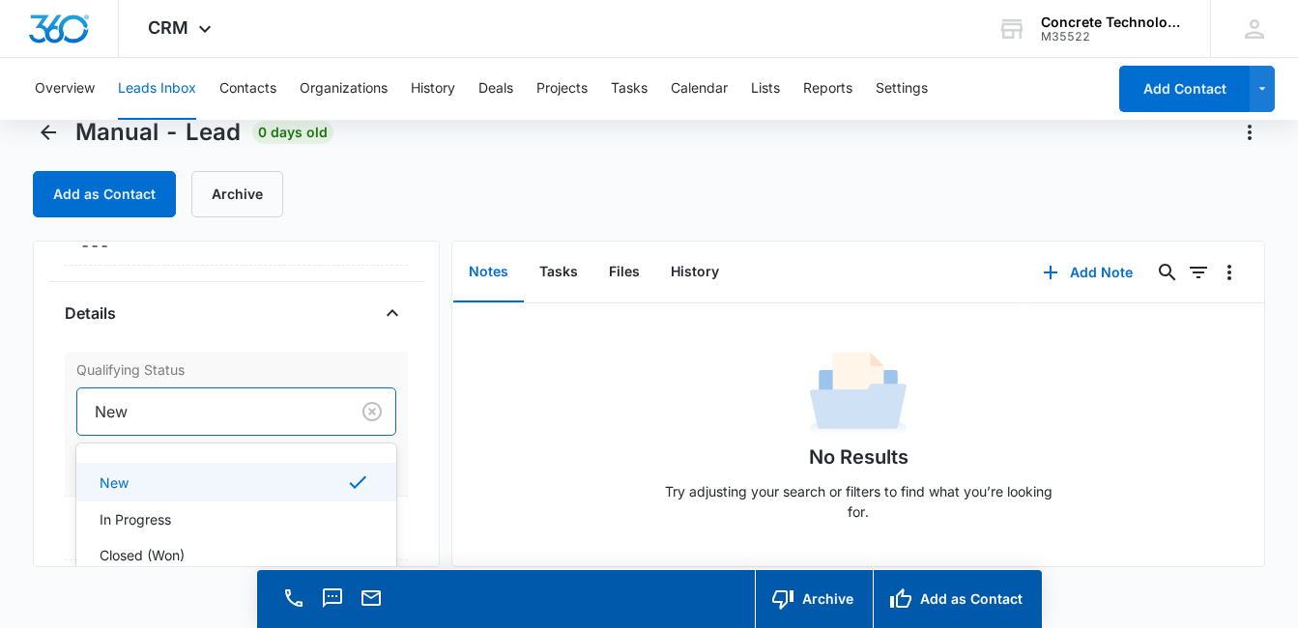
click at [221, 411] on div at bounding box center [209, 411] width 229 height 27
click at [175, 521] on div "In Progress" at bounding box center [235, 519] width 270 height 20
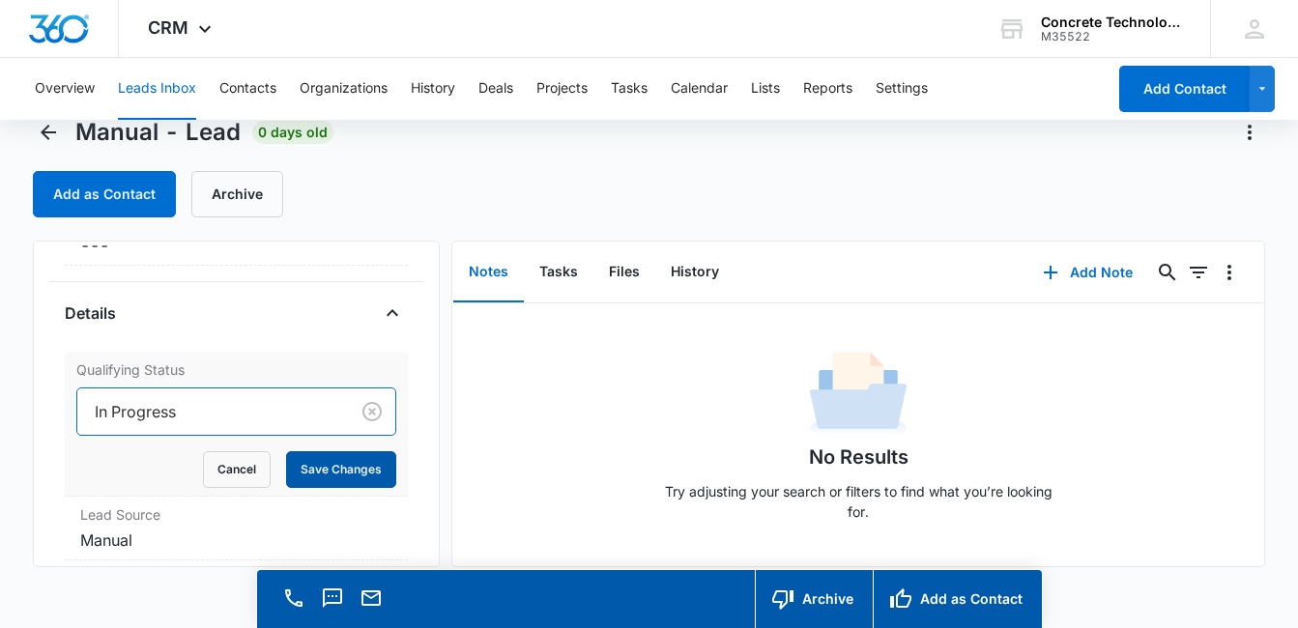
click at [325, 466] on button "Save Changes" at bounding box center [341, 469] width 110 height 37
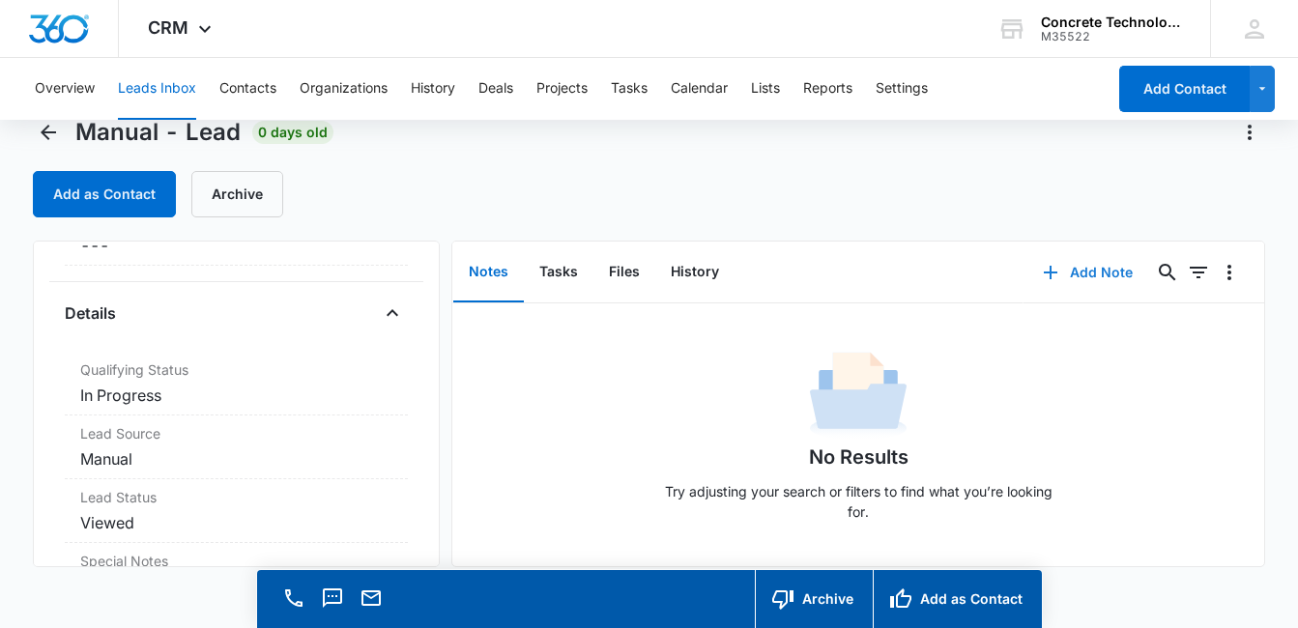
click at [1079, 274] on button "Add Note" at bounding box center [1087, 272] width 129 height 46
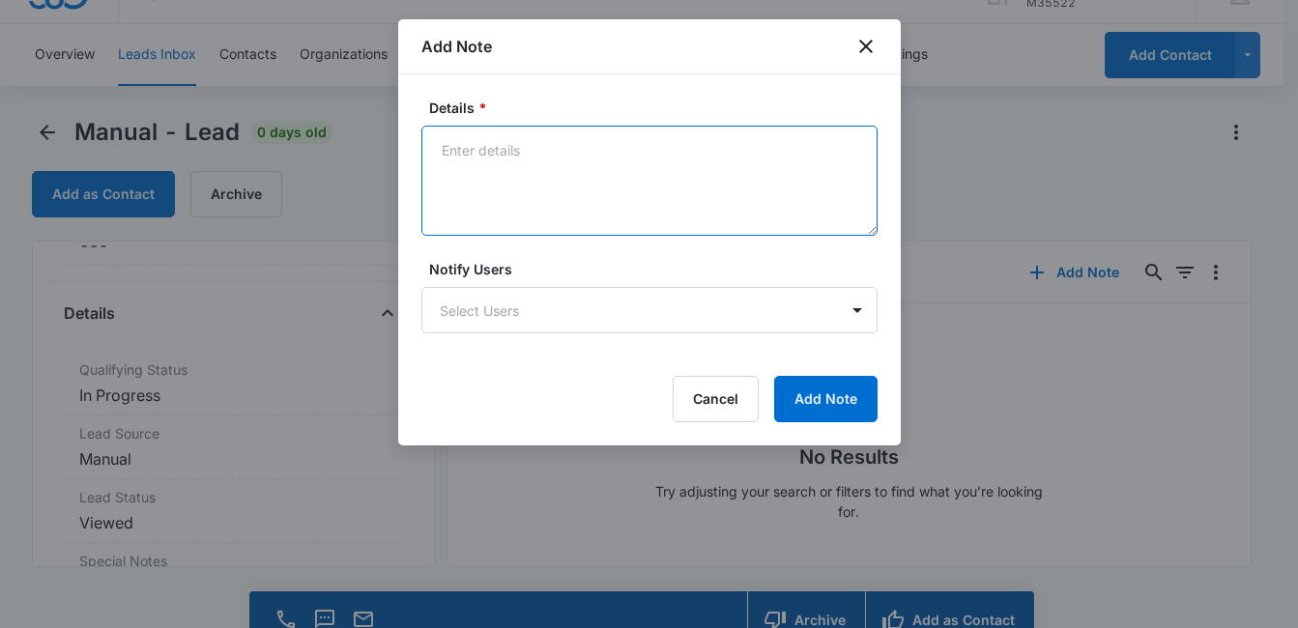
click at [500, 175] on textarea "Details *" at bounding box center [649, 181] width 456 height 110
type textarea "Voicemail, email & text"
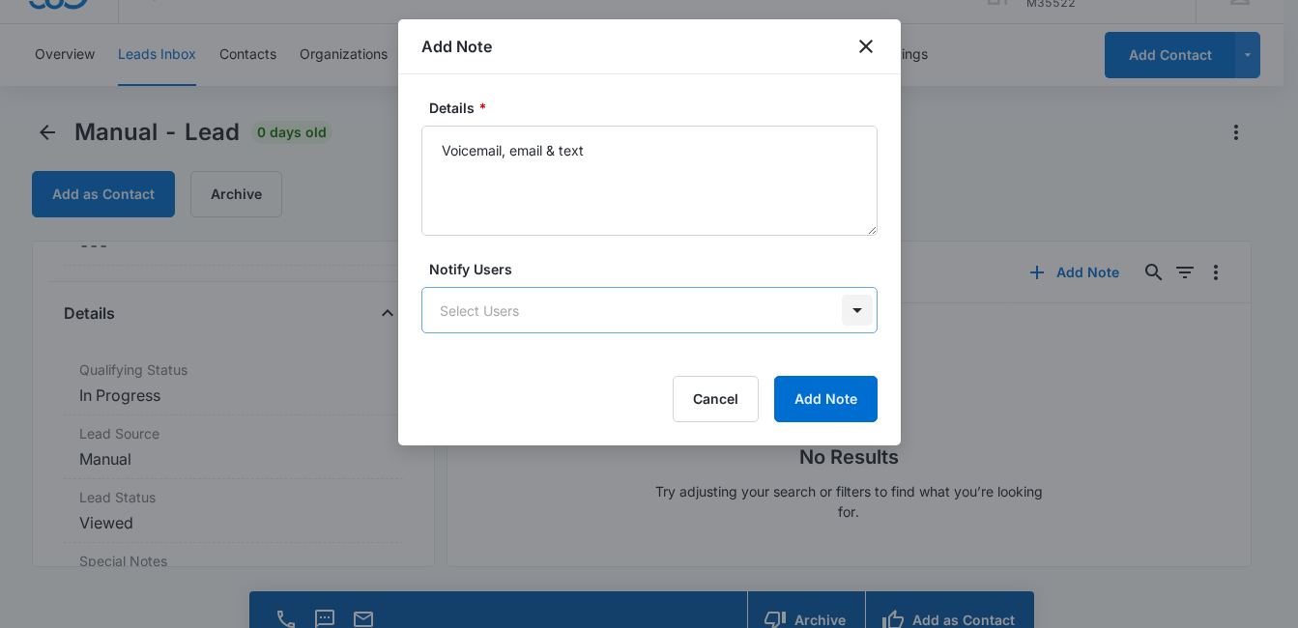
scroll to position [0, 0]
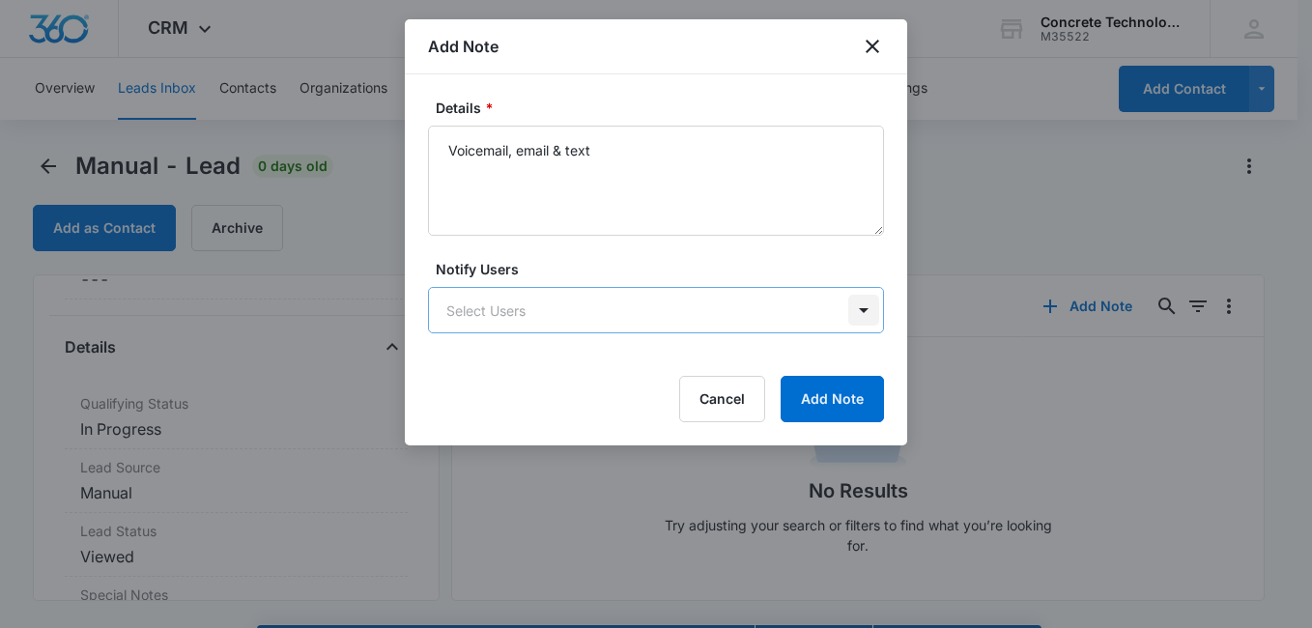
click at [860, 318] on body "CRM Apps Reputation Websites Forms CRM Email Social Content Ads Intelligence Fi…" at bounding box center [656, 341] width 1312 height 683
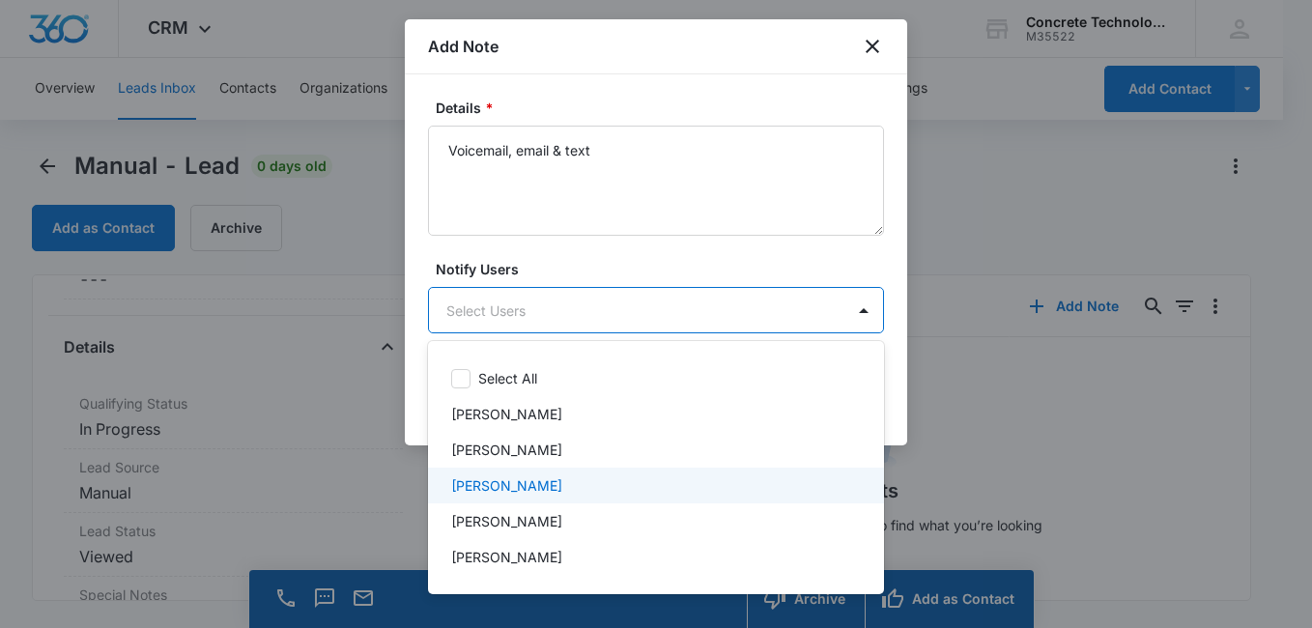
click at [623, 484] on div "[PERSON_NAME]" at bounding box center [654, 485] width 406 height 20
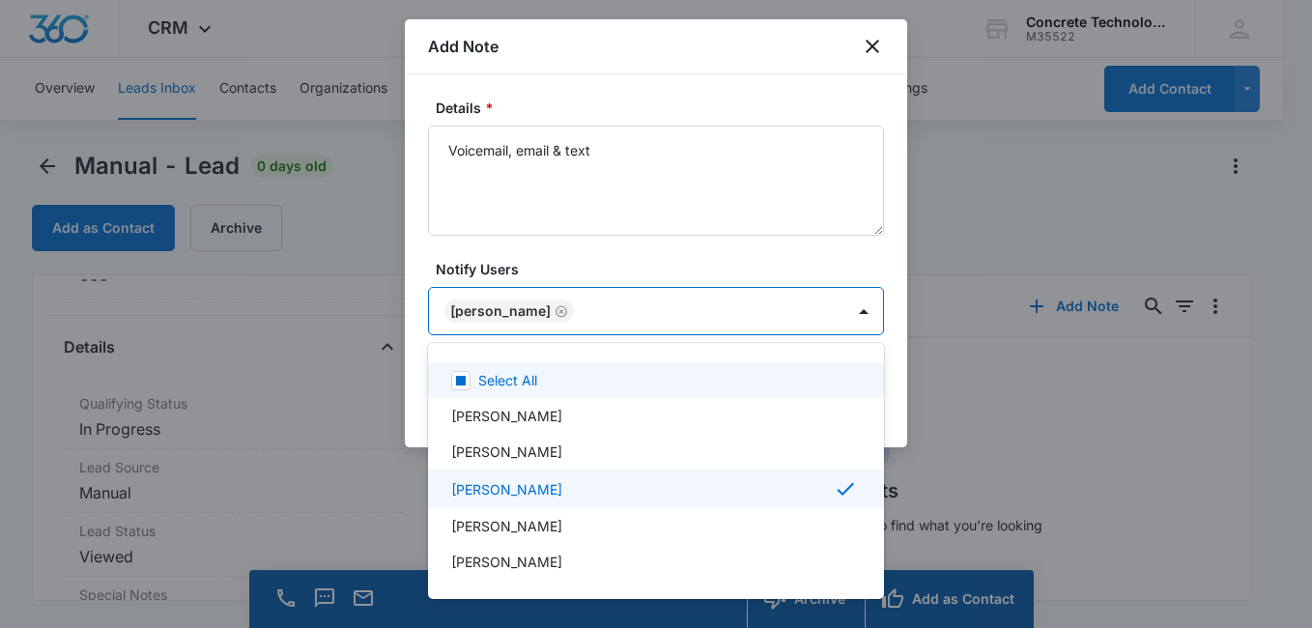
click at [676, 261] on div at bounding box center [656, 314] width 1312 height 628
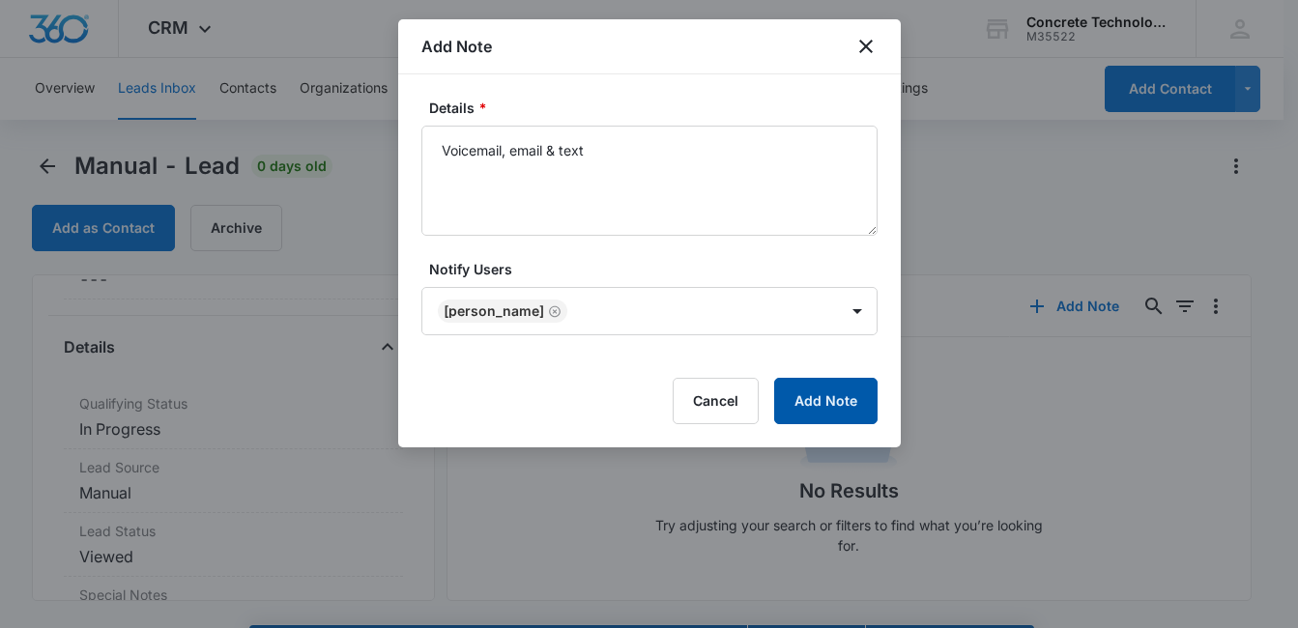
click at [847, 409] on button "Add Note" at bounding box center [825, 401] width 103 height 46
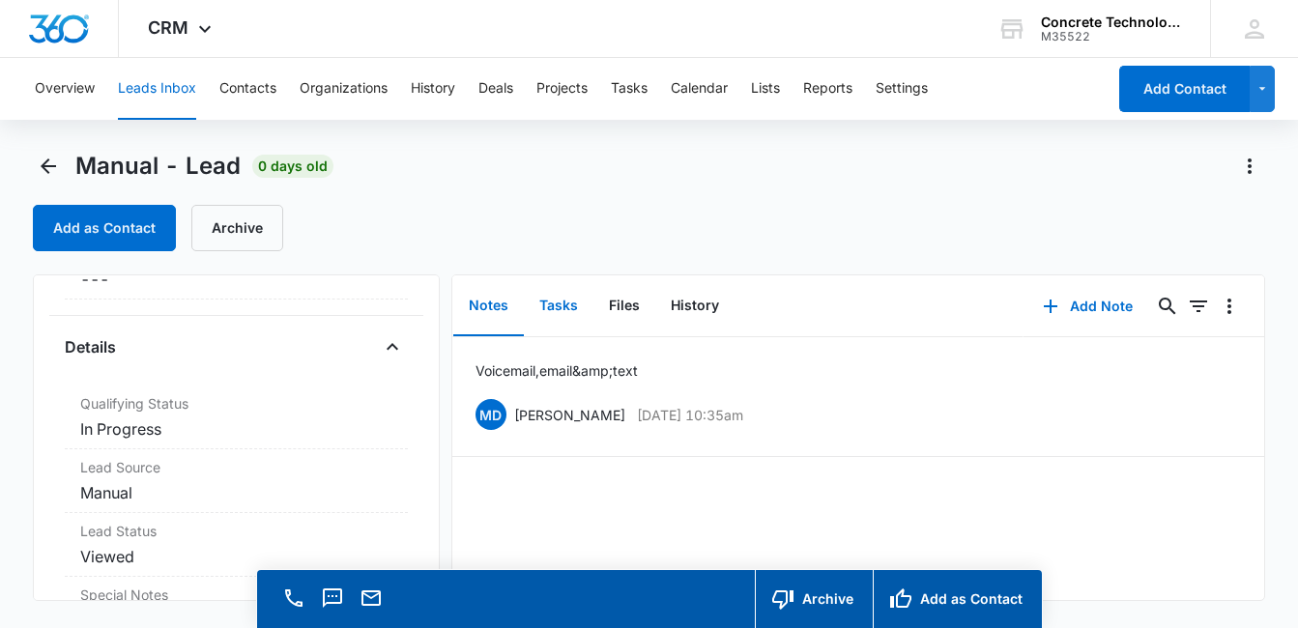
click at [560, 306] on button "Tasks" at bounding box center [559, 306] width 70 height 60
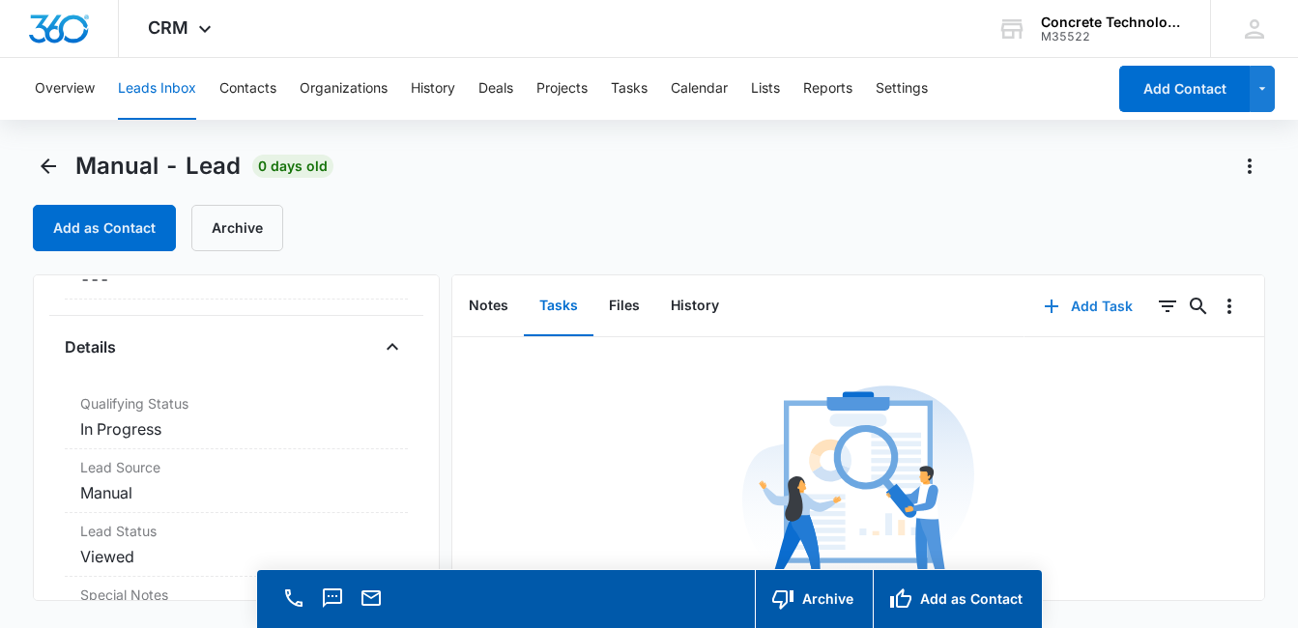
click at [1092, 310] on button "Add Task" at bounding box center [1088, 306] width 128 height 46
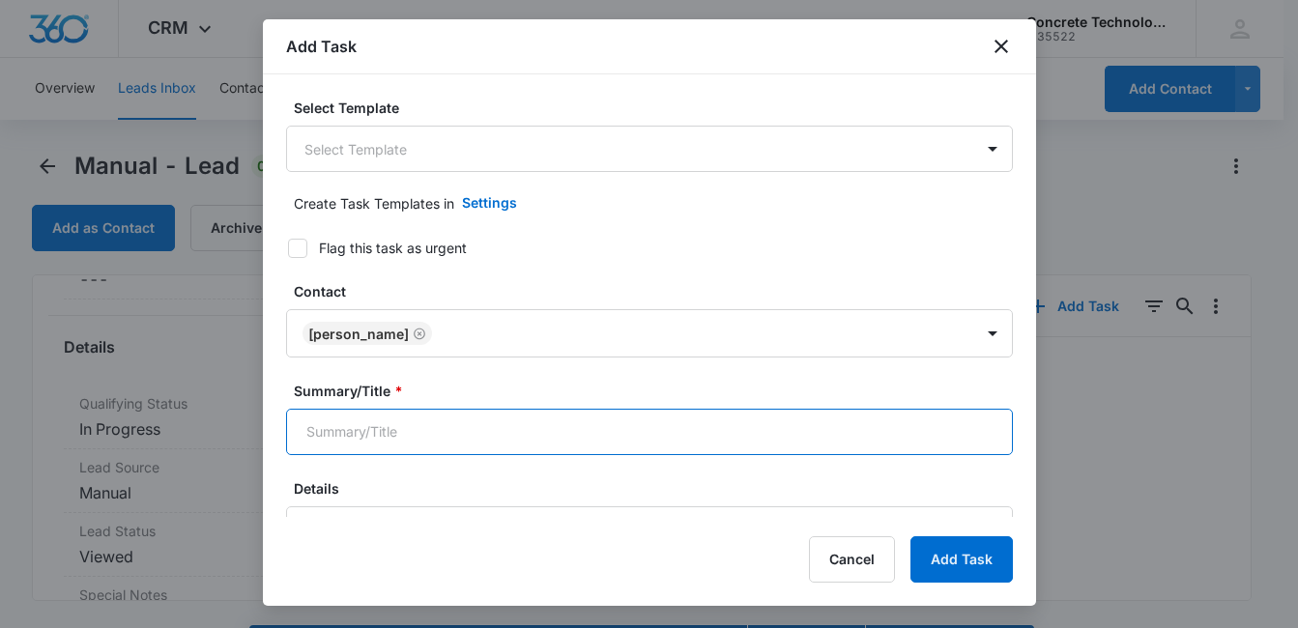
click at [633, 436] on input "Summary/Title *" at bounding box center [649, 432] width 727 height 46
type input "Call 2"
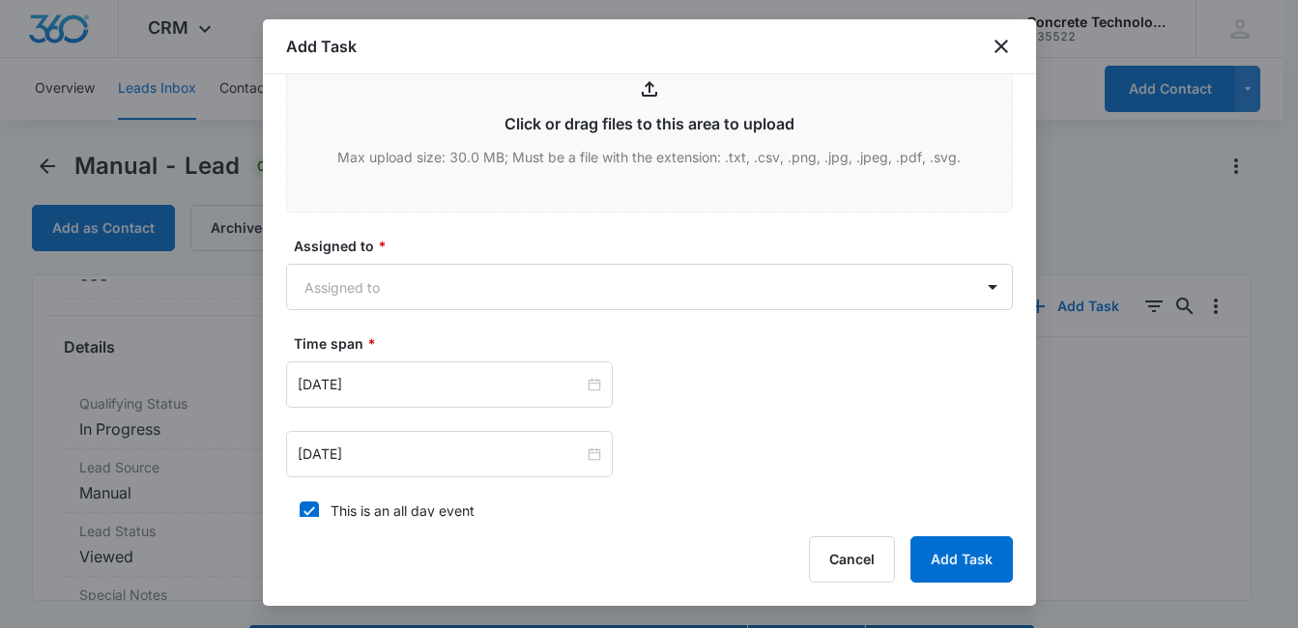
scroll to position [800, 0]
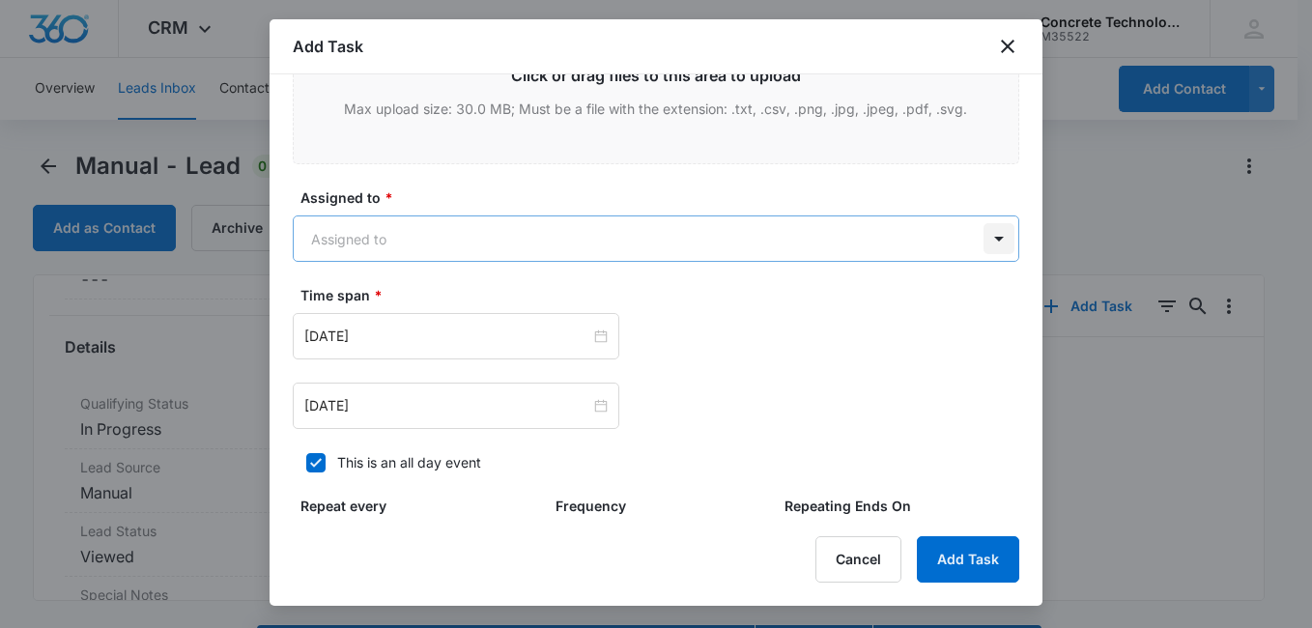
click at [980, 239] on body "CRM Apps Reputation Websites Forms CRM Email Social Content Ads Intelligence Fi…" at bounding box center [656, 341] width 1312 height 683
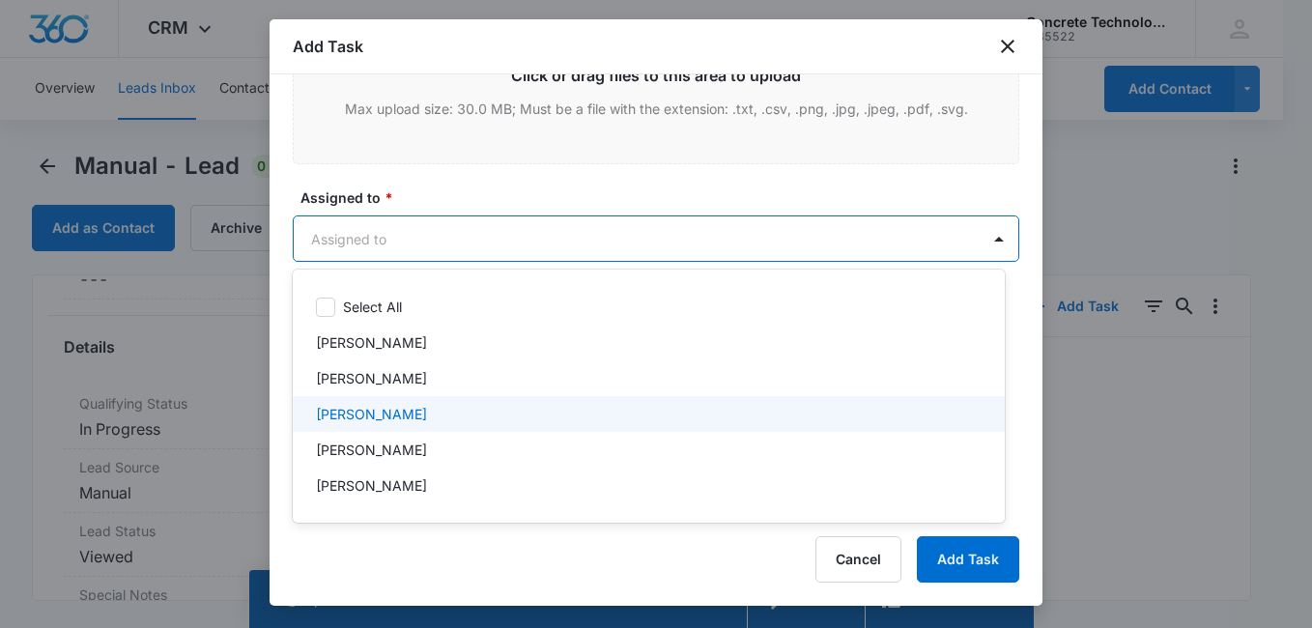
click at [574, 407] on div "[PERSON_NAME]" at bounding box center [647, 414] width 662 height 20
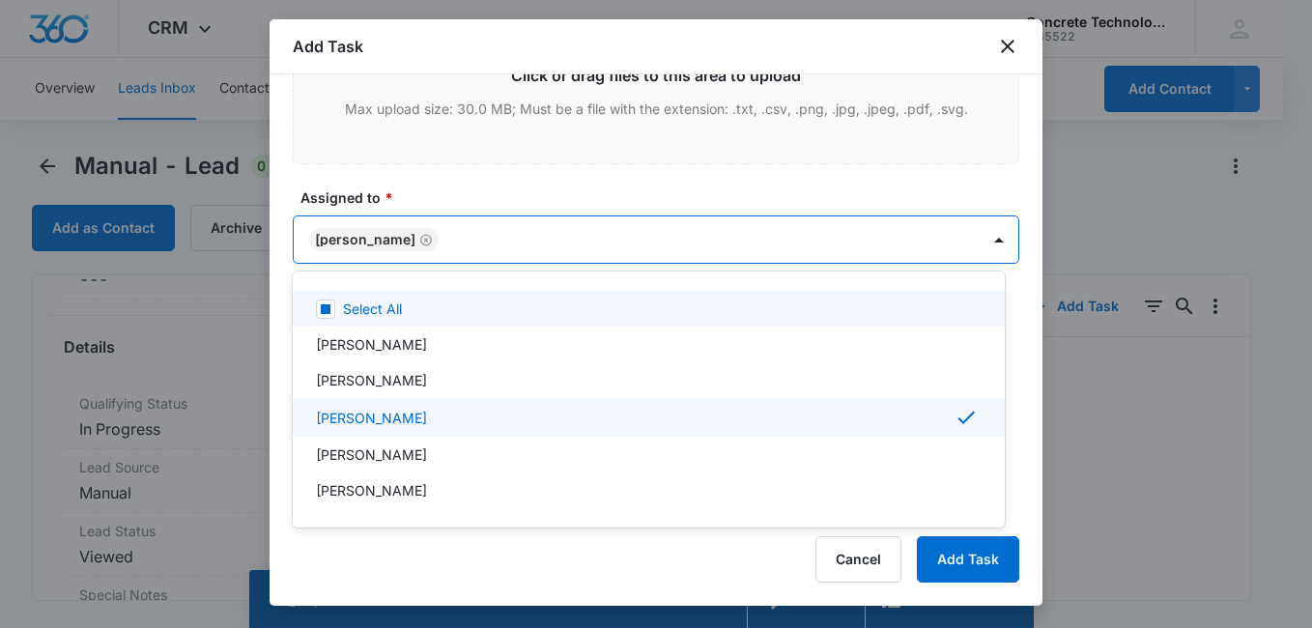
click at [702, 195] on div at bounding box center [656, 314] width 1312 height 628
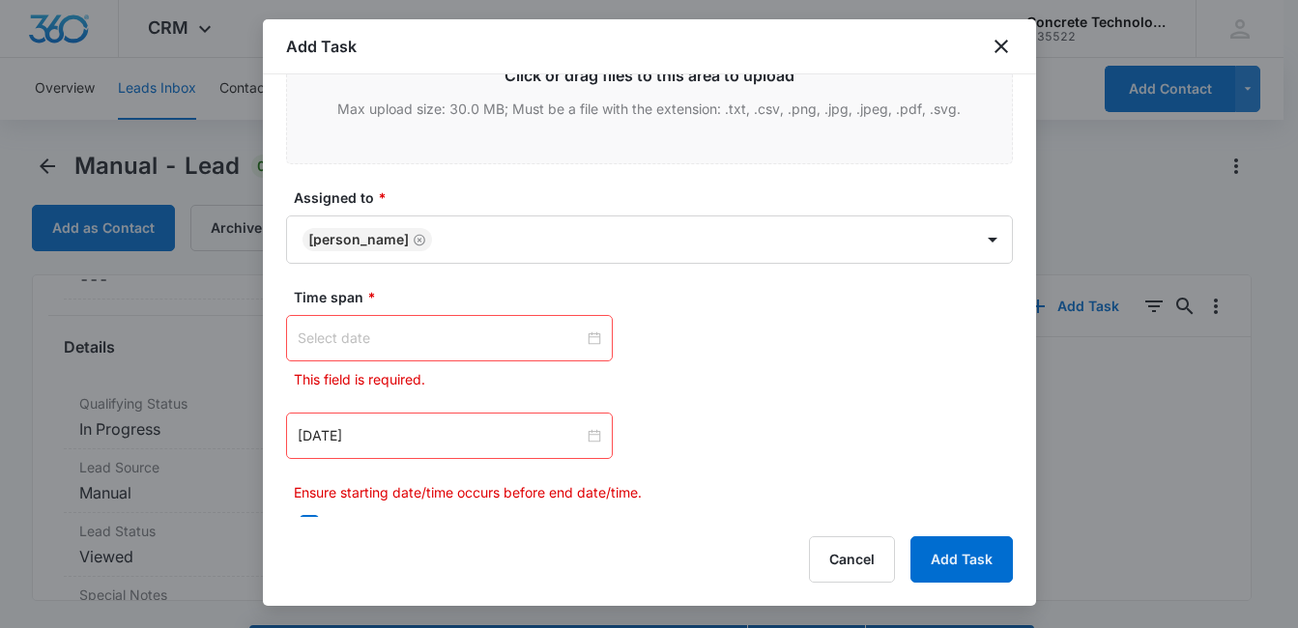
click at [519, 346] on input at bounding box center [441, 338] width 286 height 21
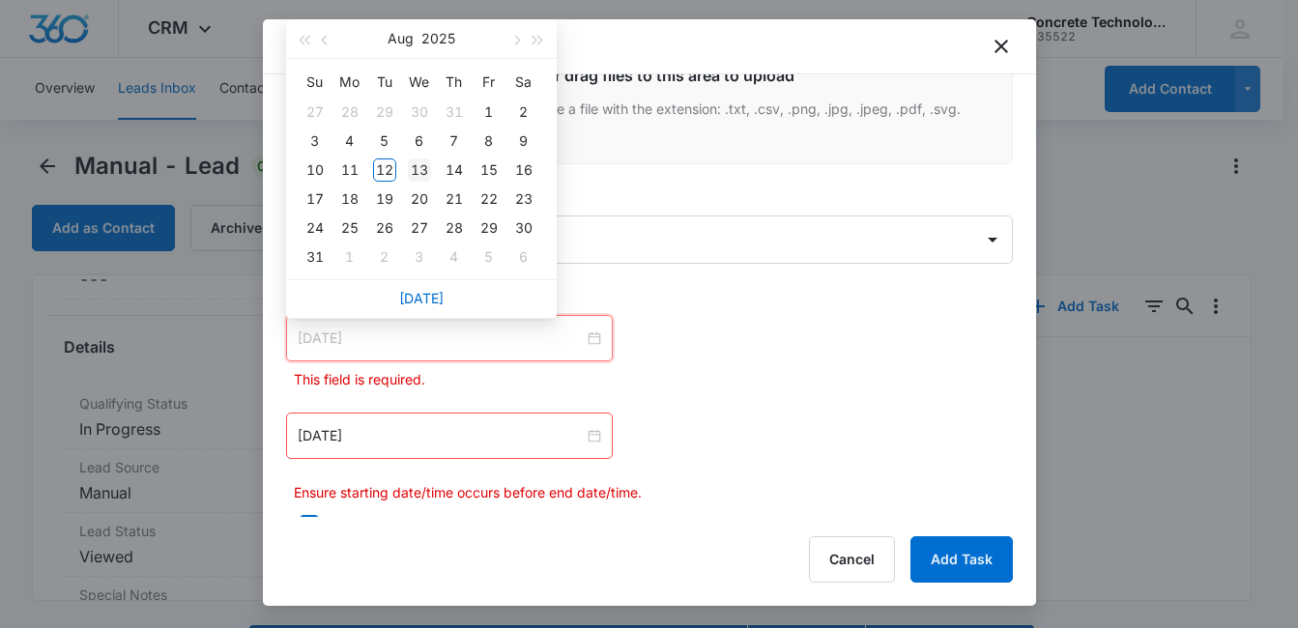
type input "[DATE]"
click at [426, 168] on div "13" at bounding box center [419, 169] width 23 height 23
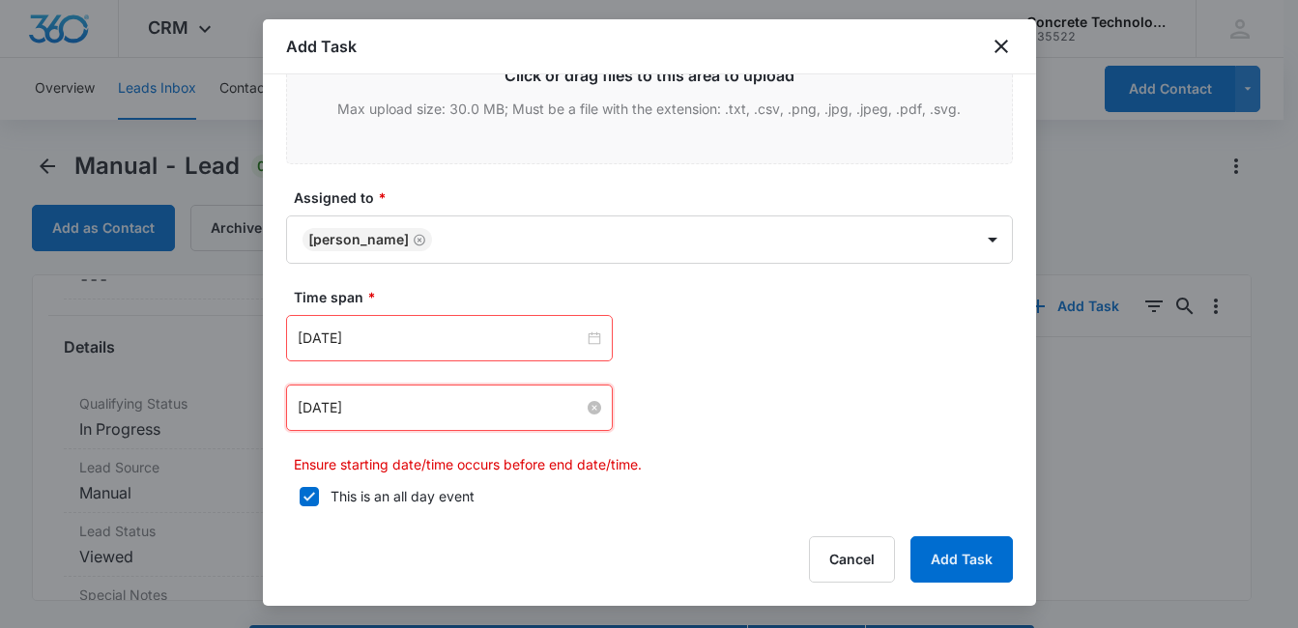
click at [497, 407] on input "[DATE]" at bounding box center [441, 407] width 286 height 21
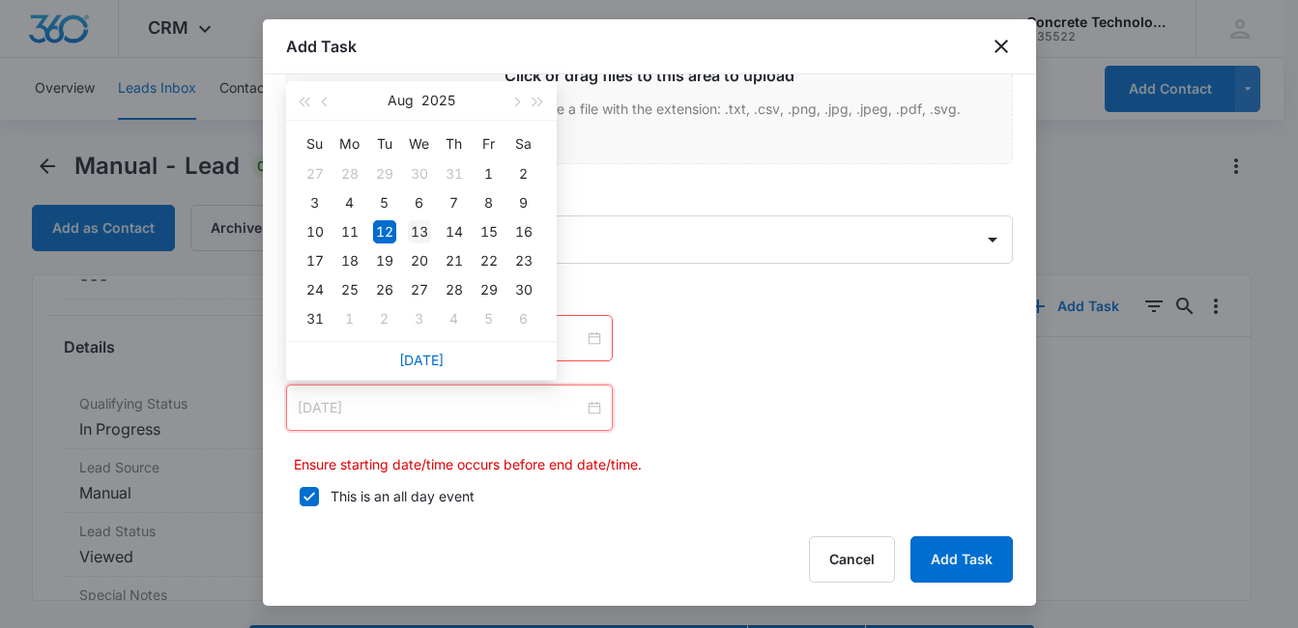
type input "[DATE]"
click at [425, 232] on div "13" at bounding box center [419, 231] width 23 height 23
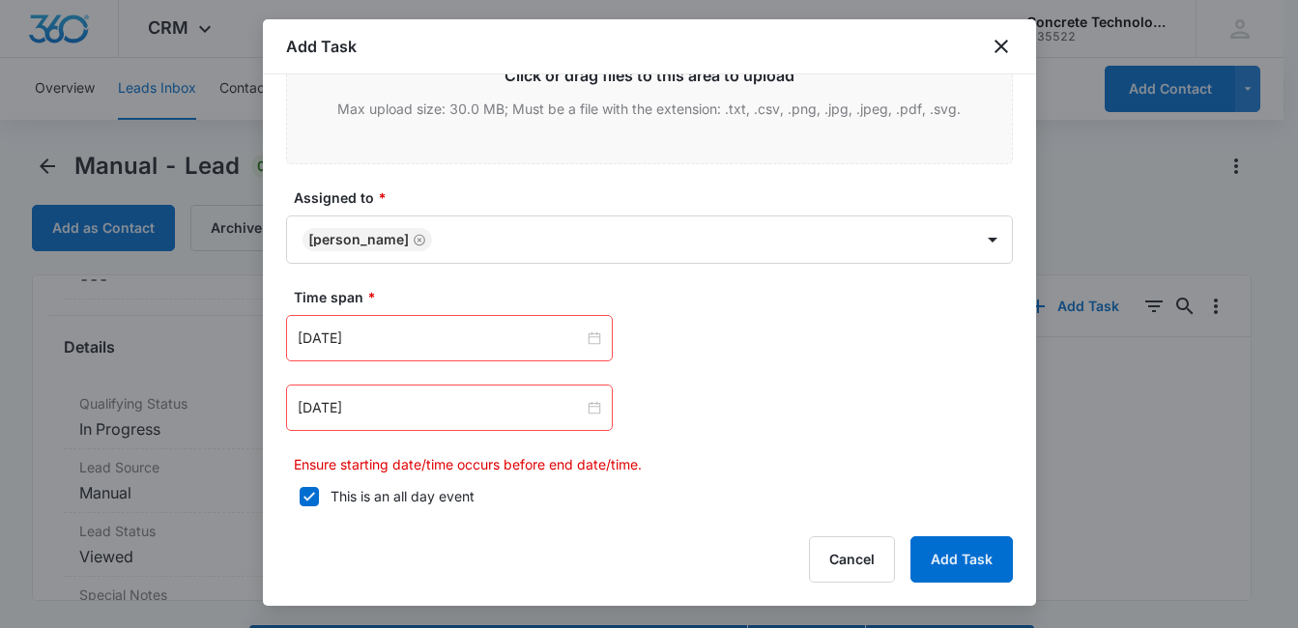
click at [309, 499] on icon at bounding box center [309, 496] width 17 height 17
click at [300, 499] on input "This is an all day event" at bounding box center [293, 497] width 14 height 14
checkbox input "false"
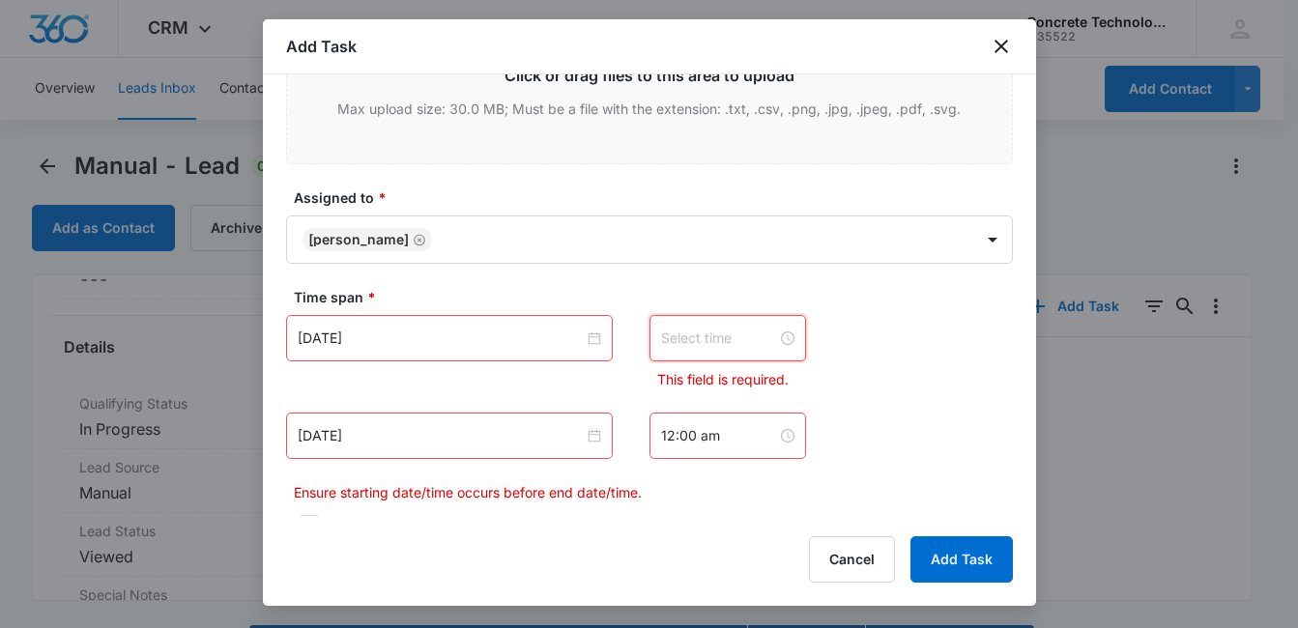
click at [747, 341] on input at bounding box center [719, 338] width 116 height 21
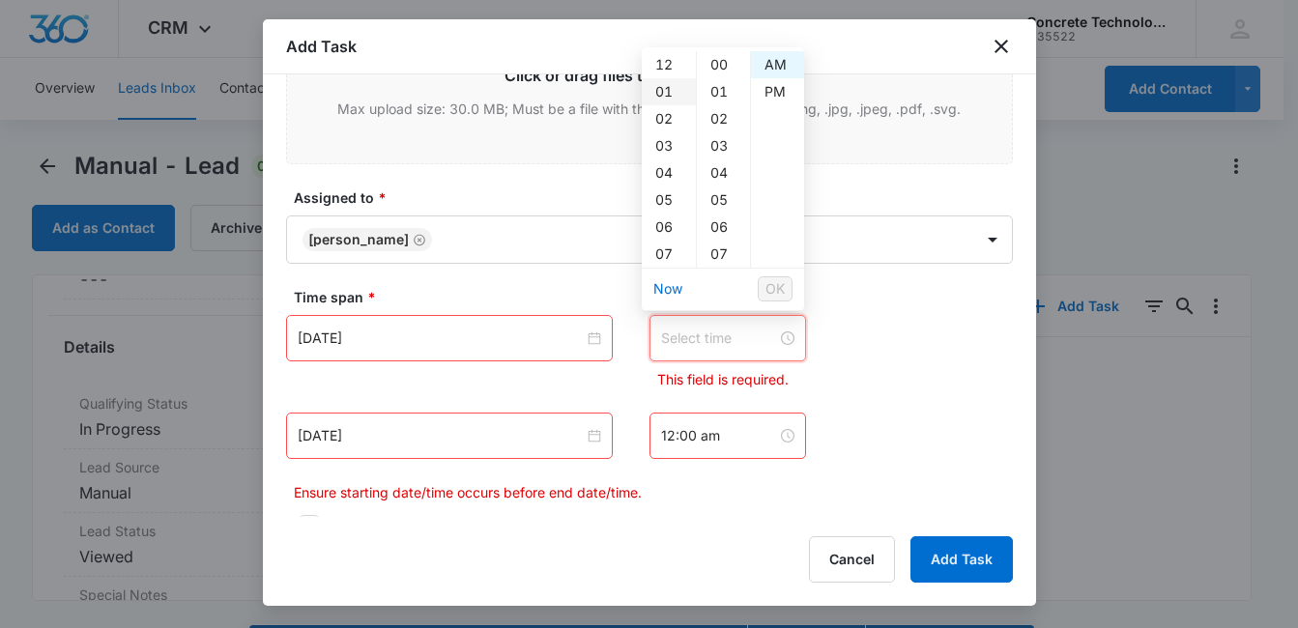
click at [667, 92] on div "01" at bounding box center [669, 91] width 54 height 27
click at [782, 91] on div "PM" at bounding box center [777, 91] width 53 height 27
type input "1:00 pm"
click at [780, 290] on span "OK" at bounding box center [774, 288] width 19 height 21
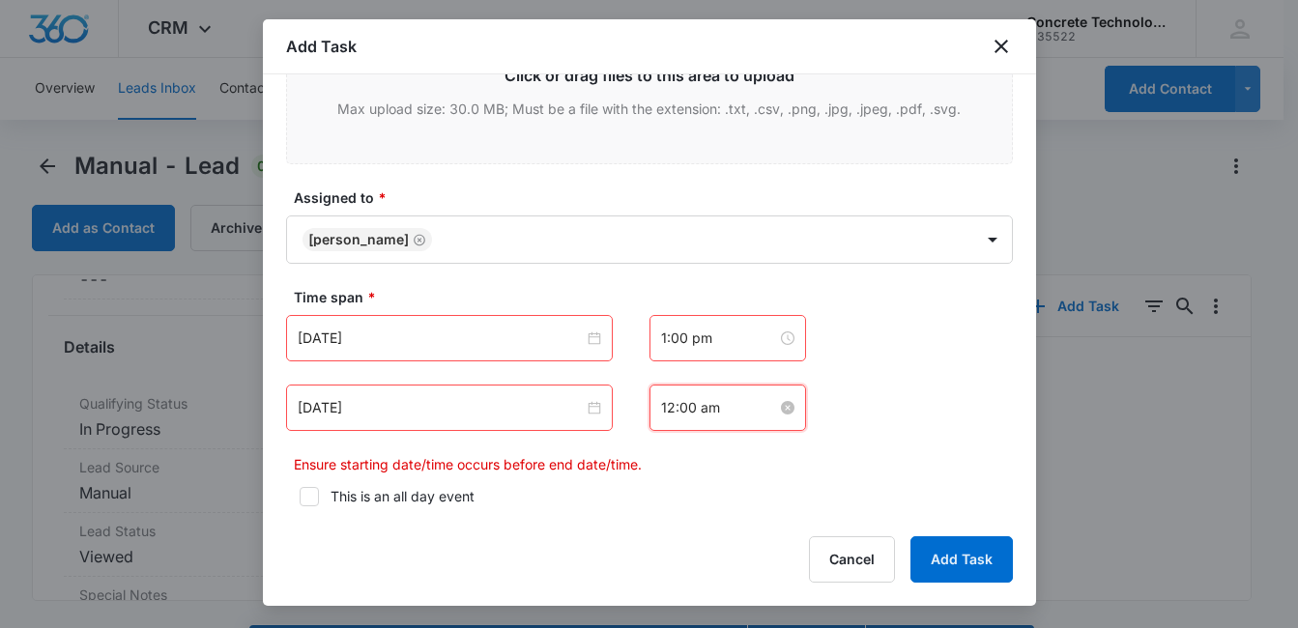
click at [721, 398] on input "12:00 am" at bounding box center [719, 407] width 116 height 21
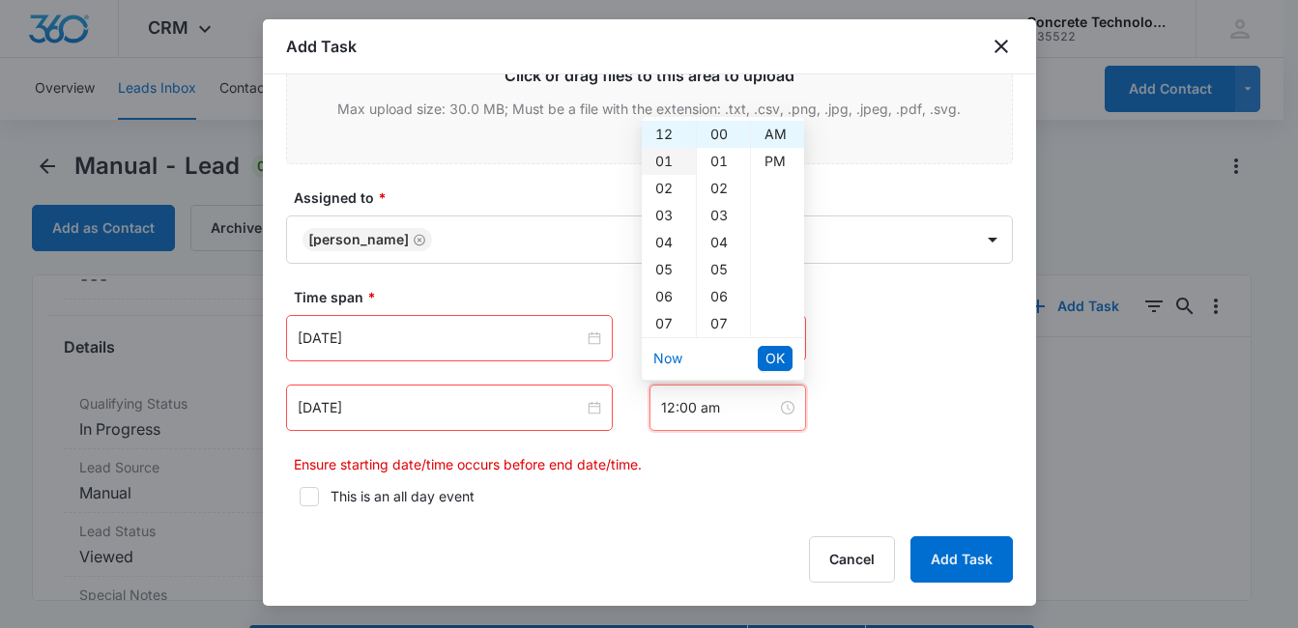
click at [658, 160] on div "01" at bounding box center [669, 161] width 54 height 27
click at [731, 148] on div "15" at bounding box center [723, 143] width 53 height 27
click at [770, 162] on div "PM" at bounding box center [777, 161] width 53 height 27
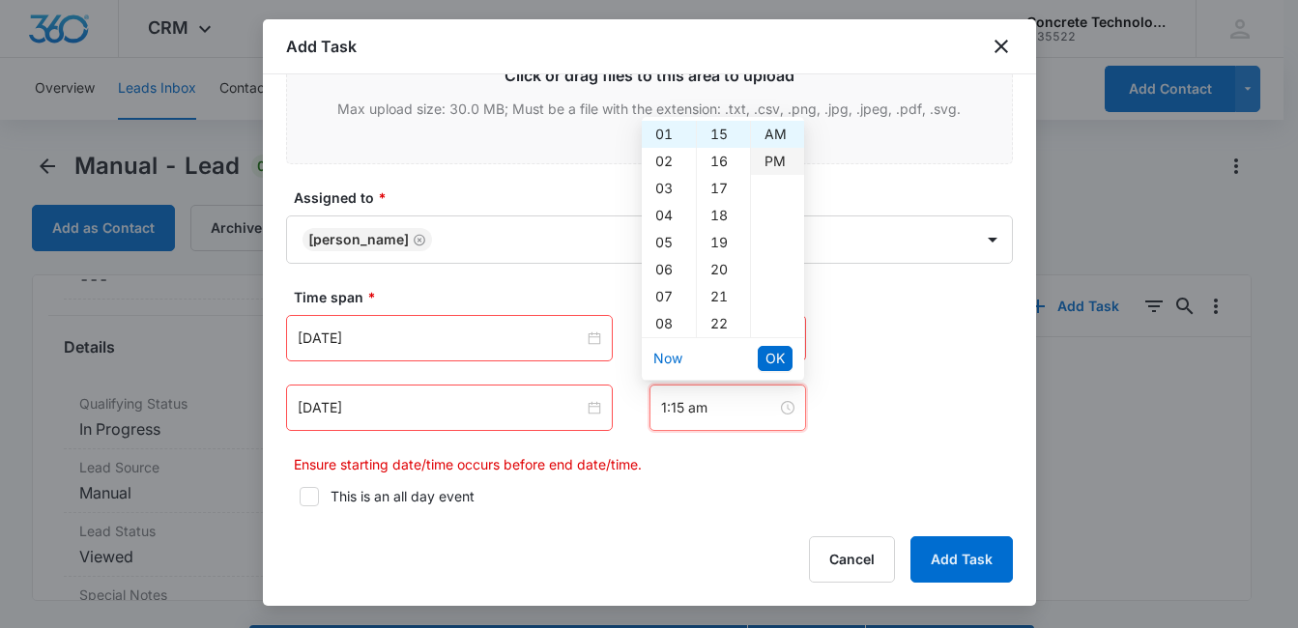
type input "1:15 pm"
click at [769, 358] on span "OK" at bounding box center [774, 358] width 19 height 21
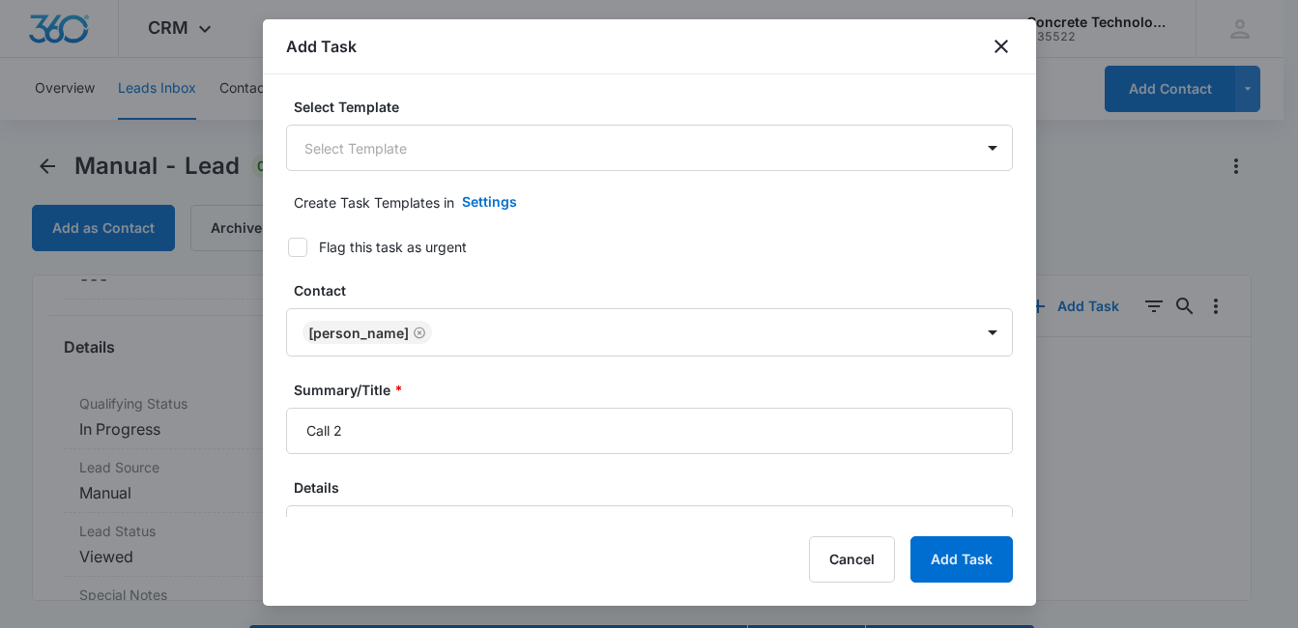
scroll to position [0, 0]
click at [942, 560] on button "Add Task" at bounding box center [961, 559] width 102 height 46
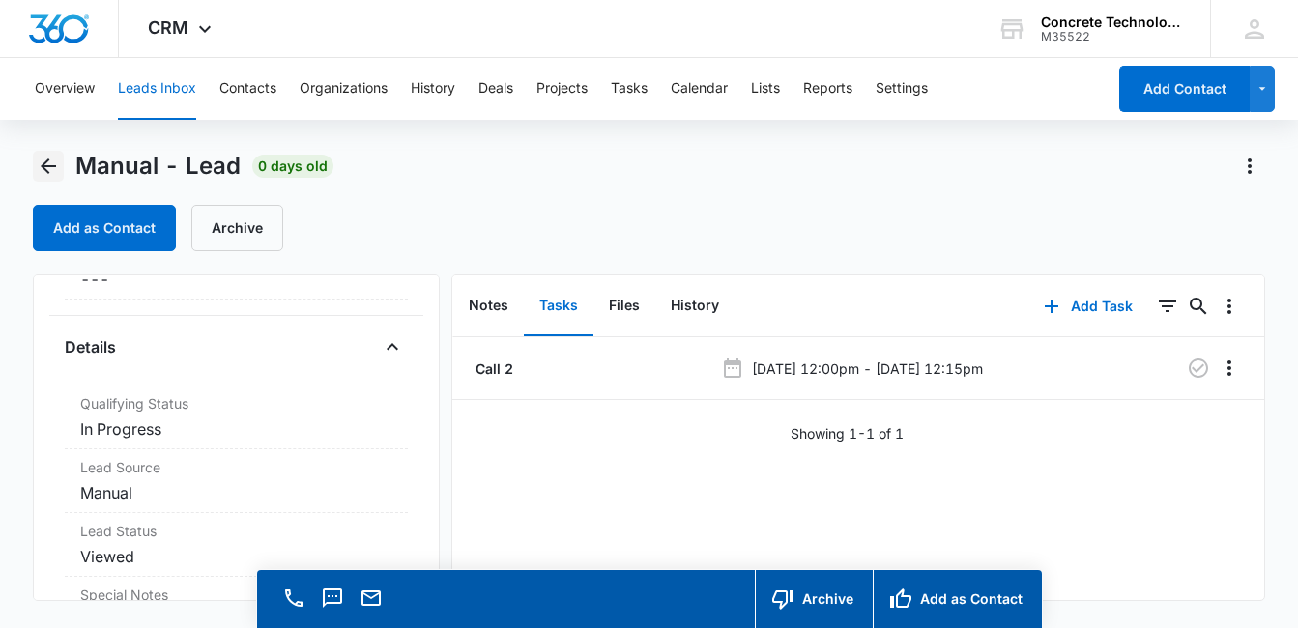
click at [55, 168] on icon "Back" at bounding box center [48, 166] width 23 height 23
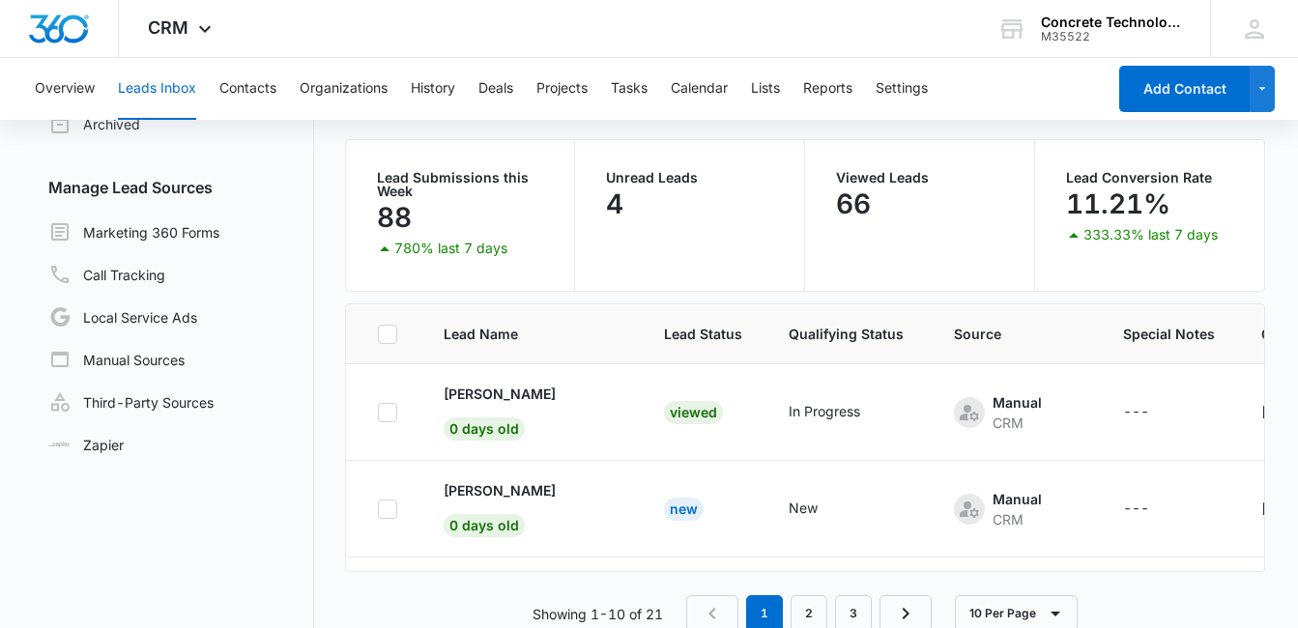
scroll to position [162, 0]
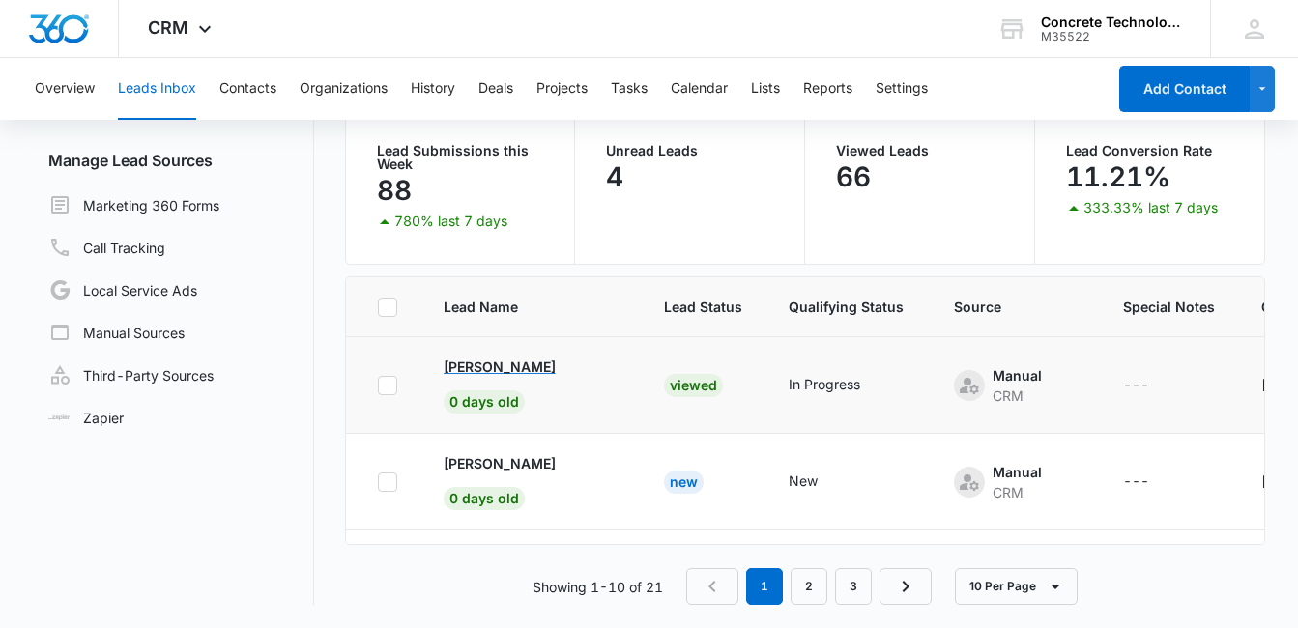
click at [509, 369] on p "[PERSON_NAME]" at bounding box center [500, 367] width 112 height 20
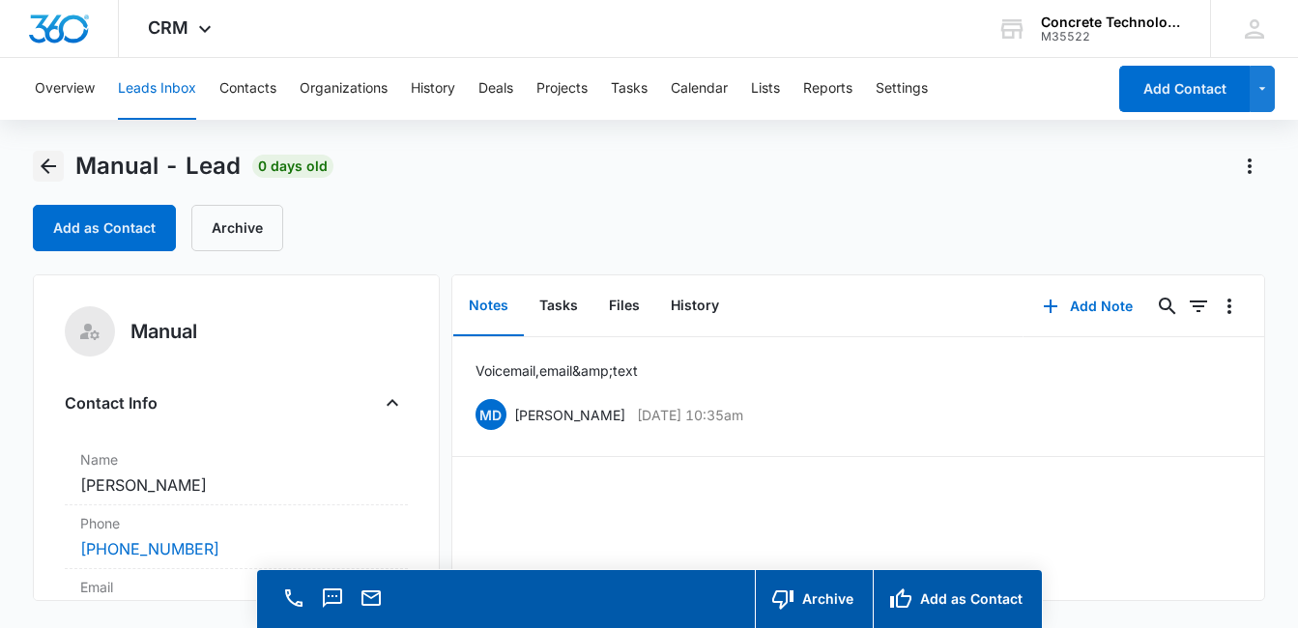
click at [48, 163] on icon "Back" at bounding box center [48, 166] width 23 height 23
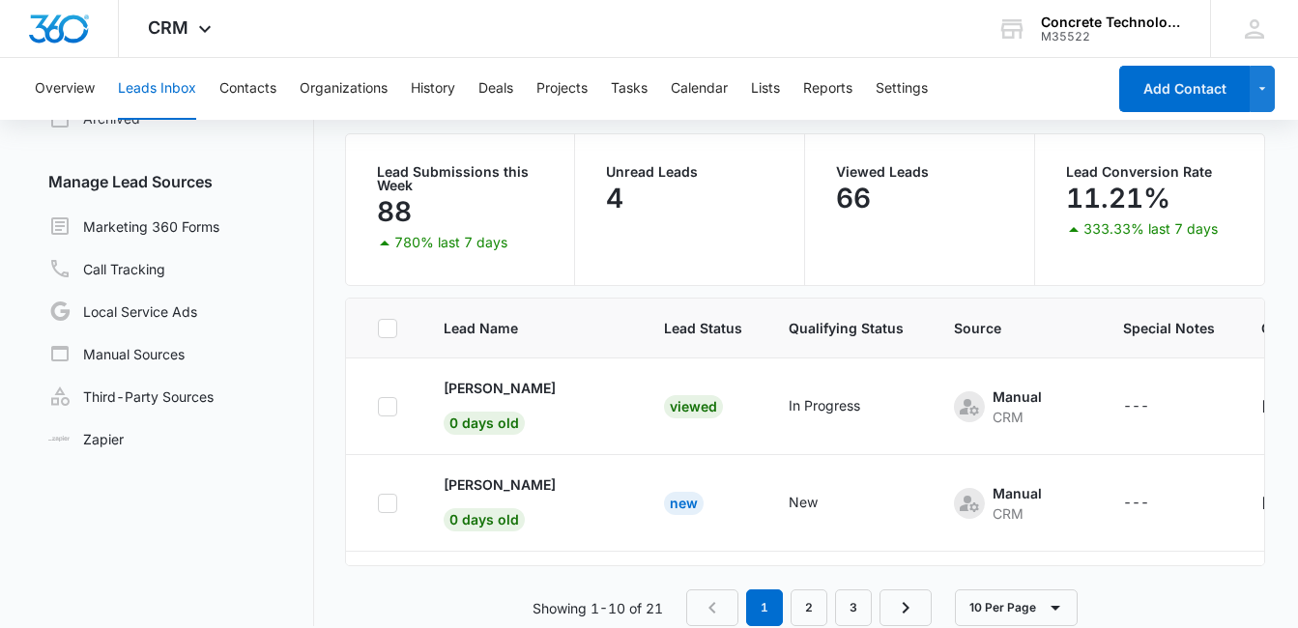
scroll to position [143, 0]
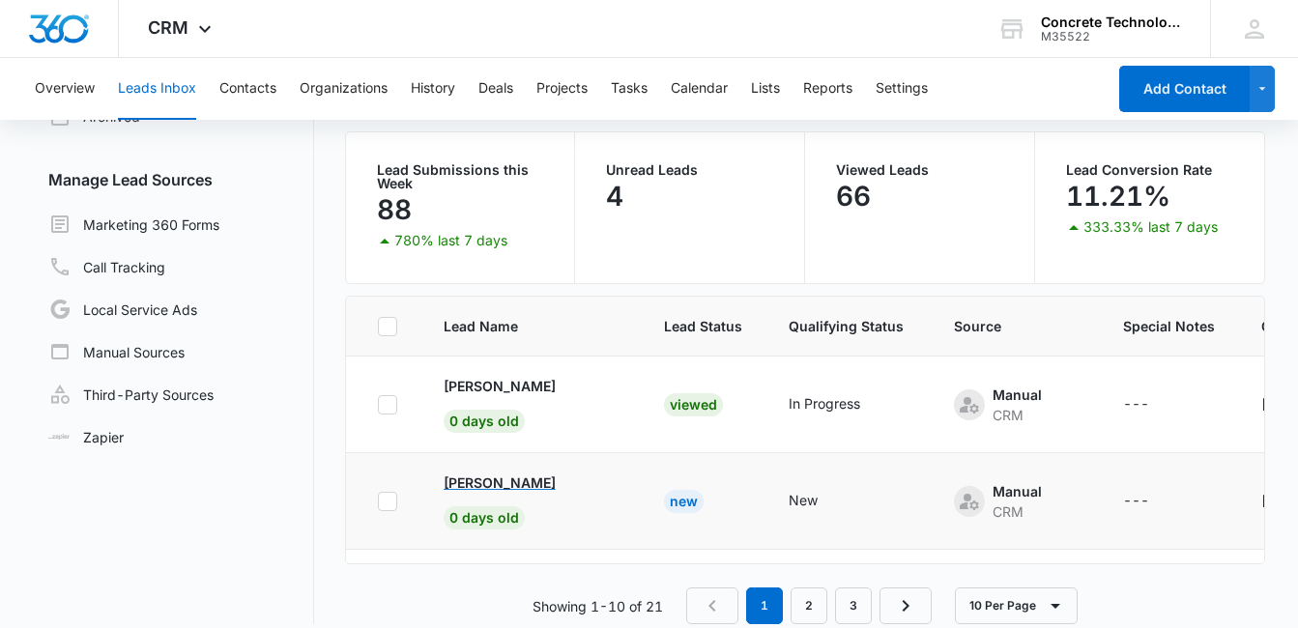
click at [518, 476] on p "[PERSON_NAME]" at bounding box center [500, 483] width 112 height 20
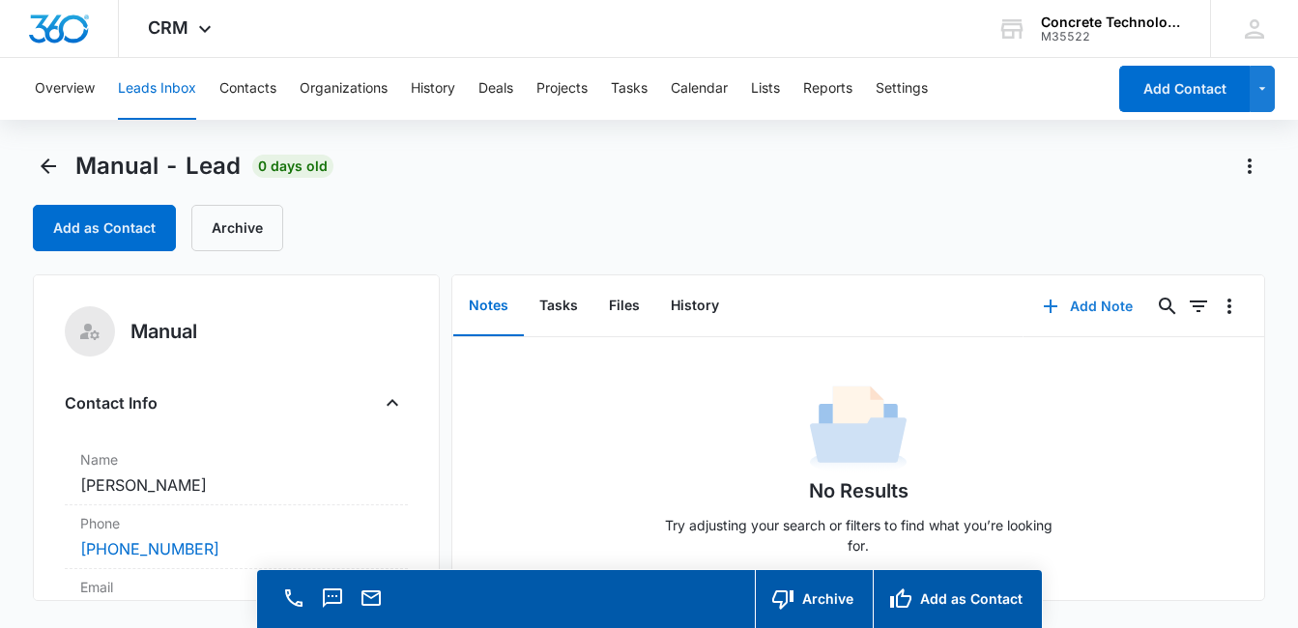
click at [1086, 301] on button "Add Note" at bounding box center [1087, 306] width 129 height 46
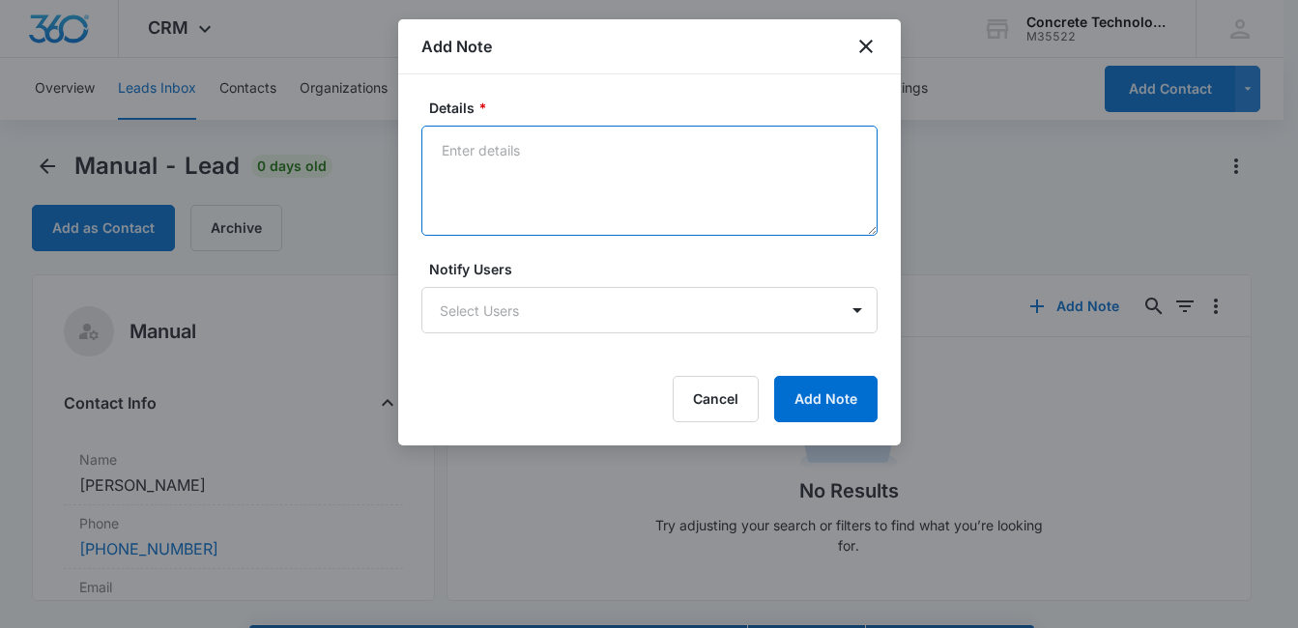
click at [466, 166] on textarea "Details *" at bounding box center [649, 181] width 456 height 110
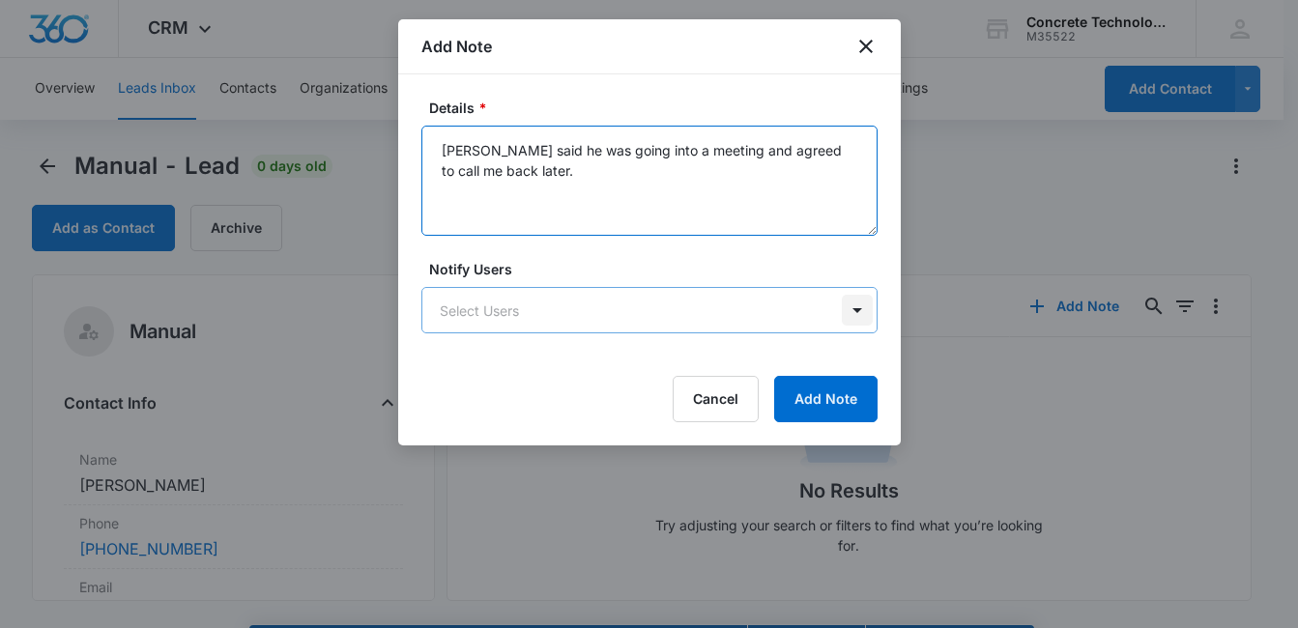
type textarea "[PERSON_NAME] said he was going into a meeting and agreed to call me back later."
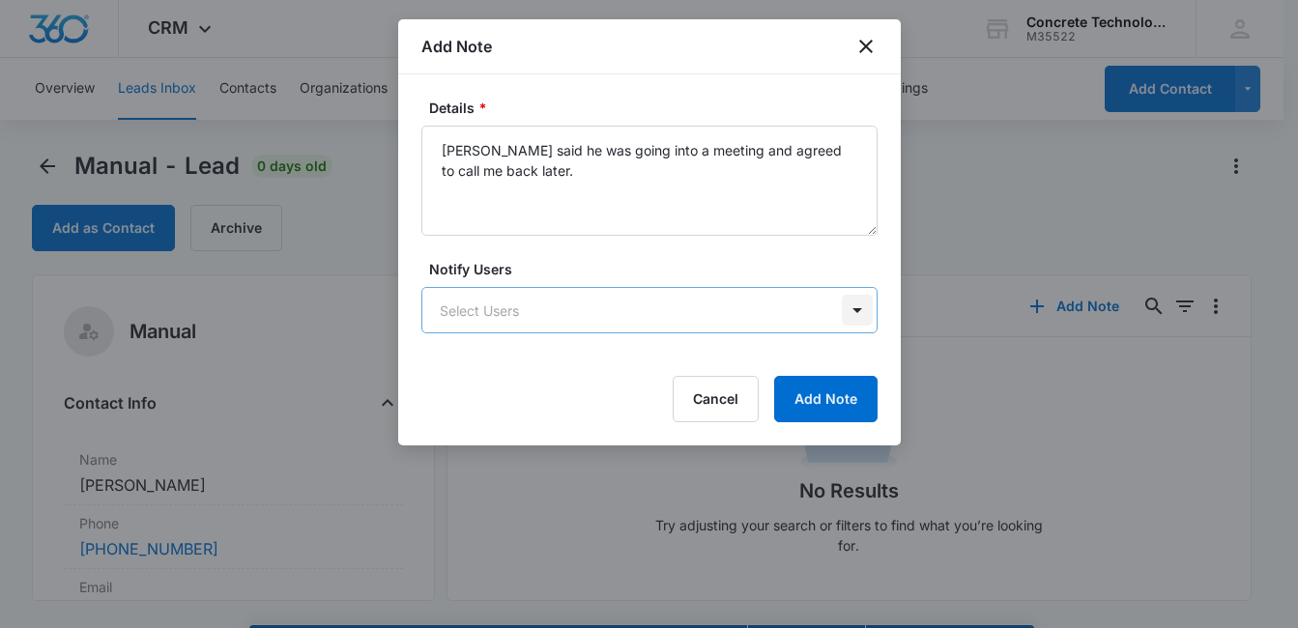
click at [858, 312] on body "CRM Apps Reputation Websites Forms CRM Email Social Content Ads Intelligence Fi…" at bounding box center [649, 341] width 1298 height 683
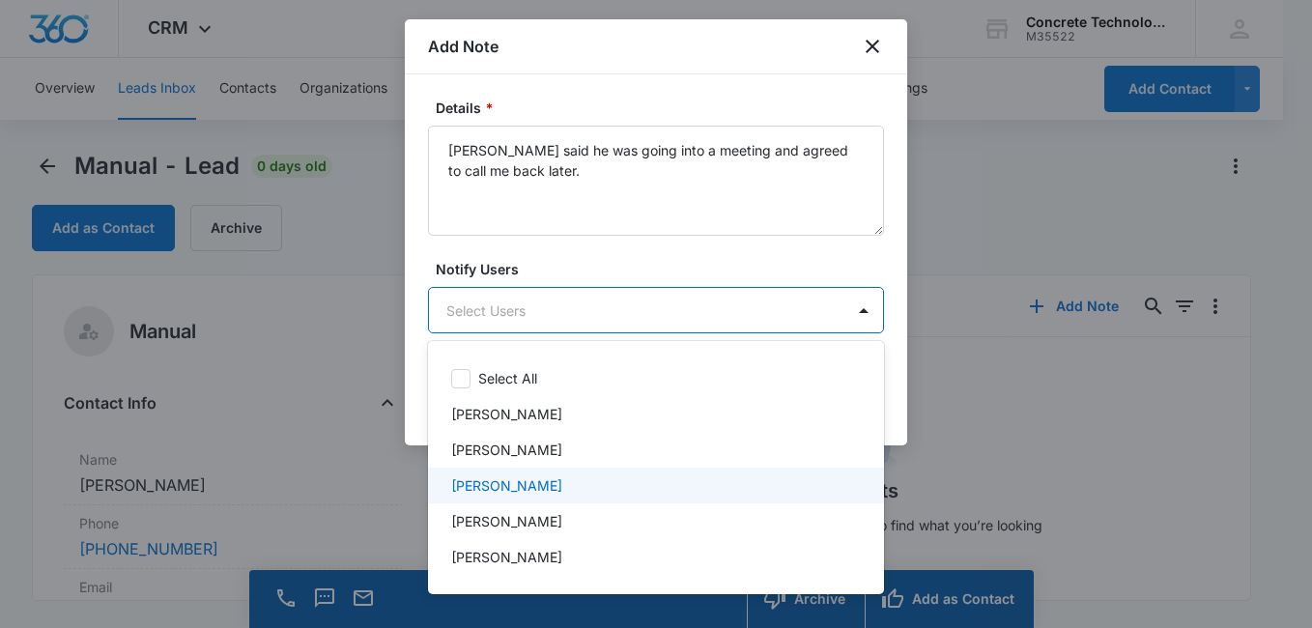
click at [645, 481] on div "[PERSON_NAME]" at bounding box center [654, 485] width 406 height 20
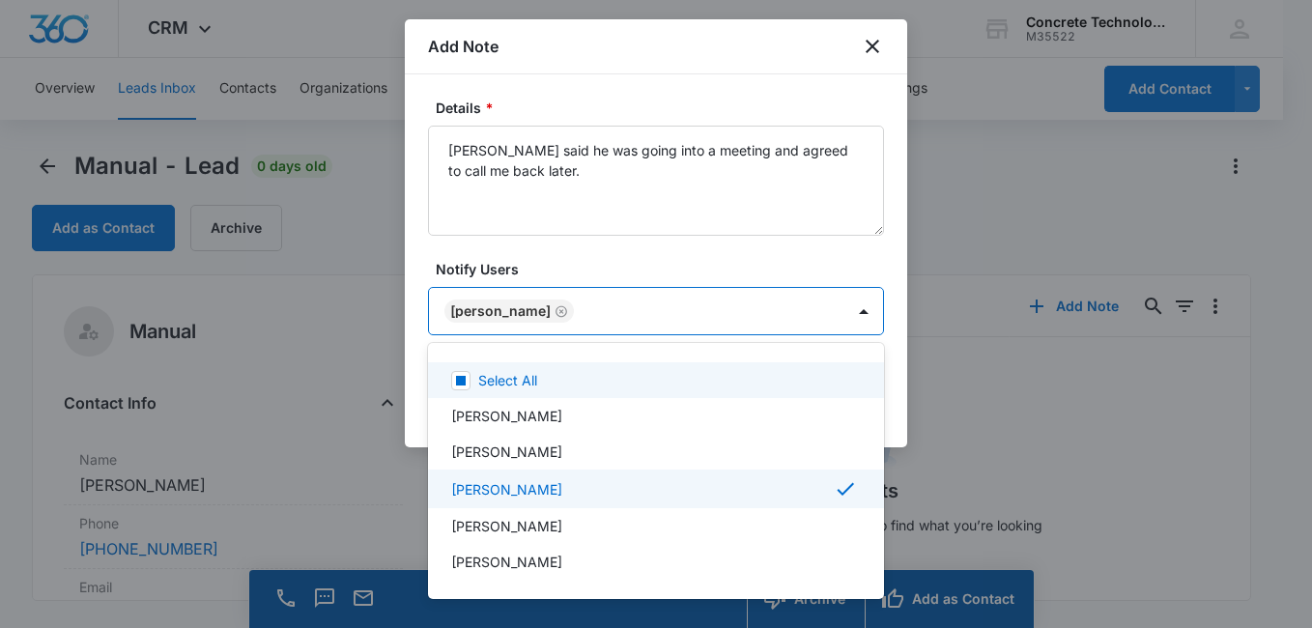
click at [650, 266] on div at bounding box center [656, 314] width 1312 height 628
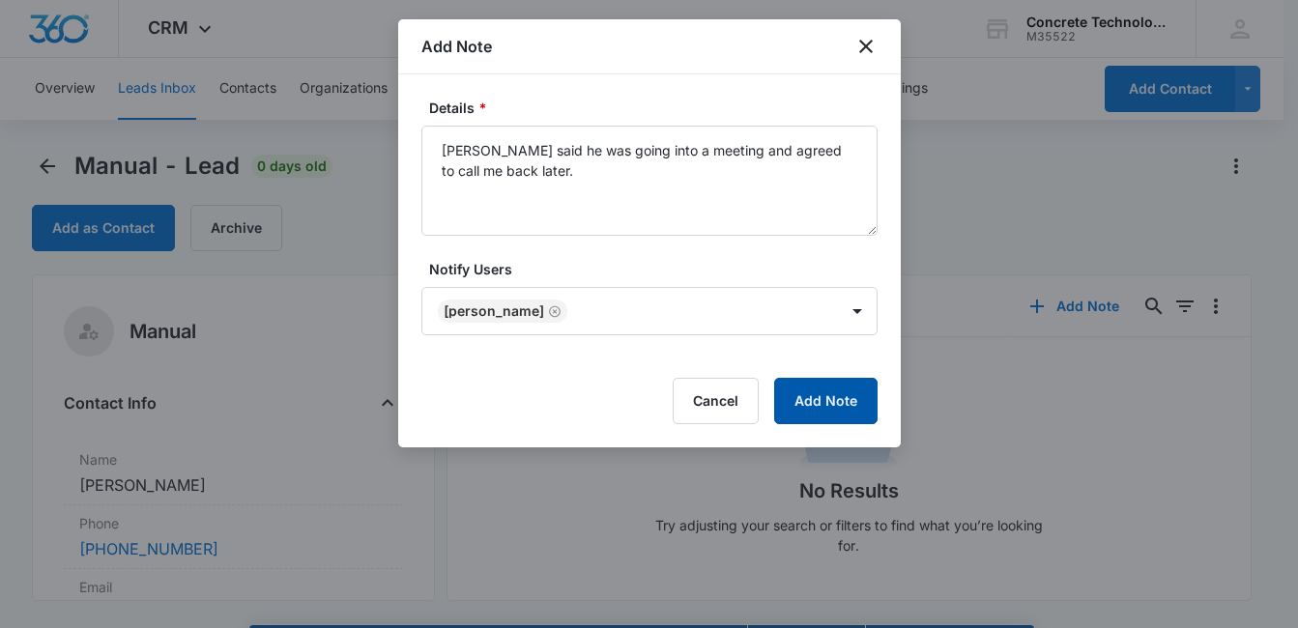
click at [811, 403] on button "Add Note" at bounding box center [825, 401] width 103 height 46
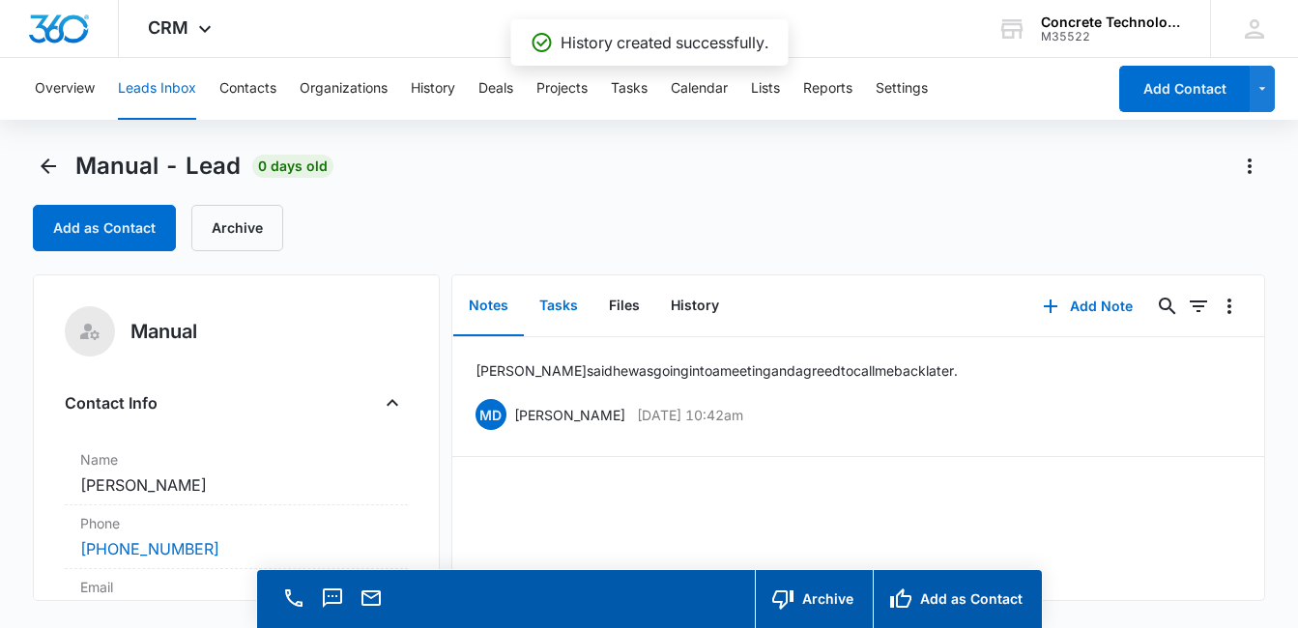
click at [558, 305] on button "Tasks" at bounding box center [559, 306] width 70 height 60
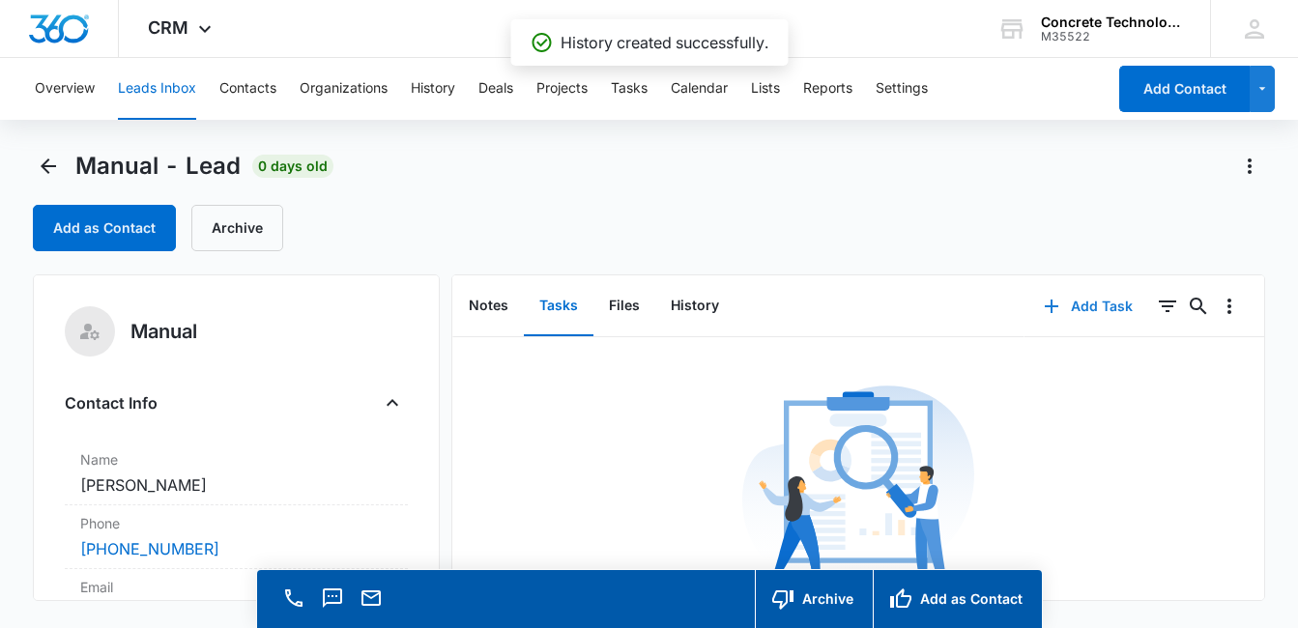
click at [1087, 305] on button "Add Task" at bounding box center [1088, 306] width 128 height 46
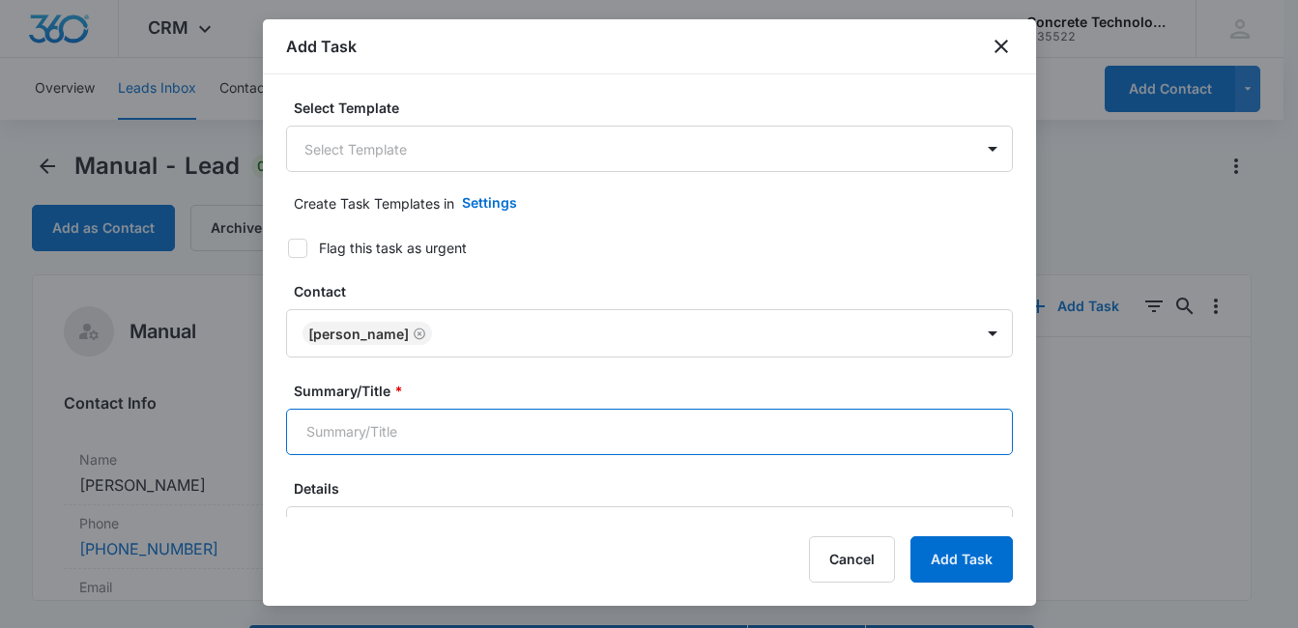
click at [762, 435] on input "Summary/Title *" at bounding box center [649, 432] width 727 height 46
type input "Follow up call"
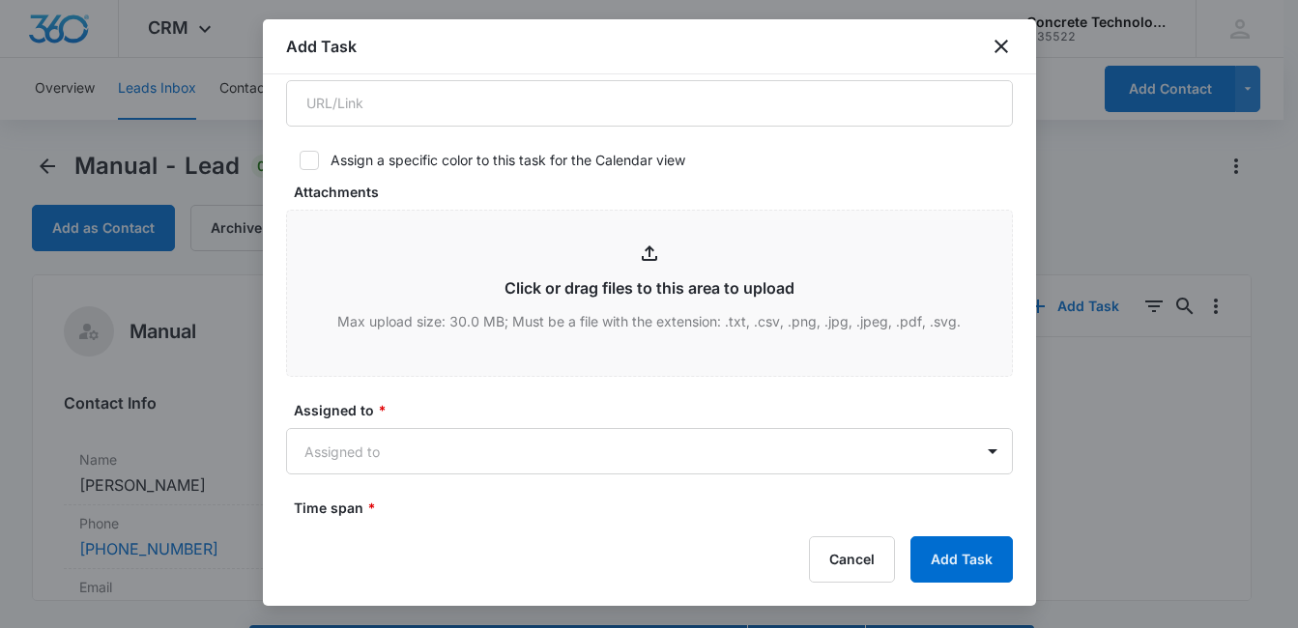
scroll to position [623, 0]
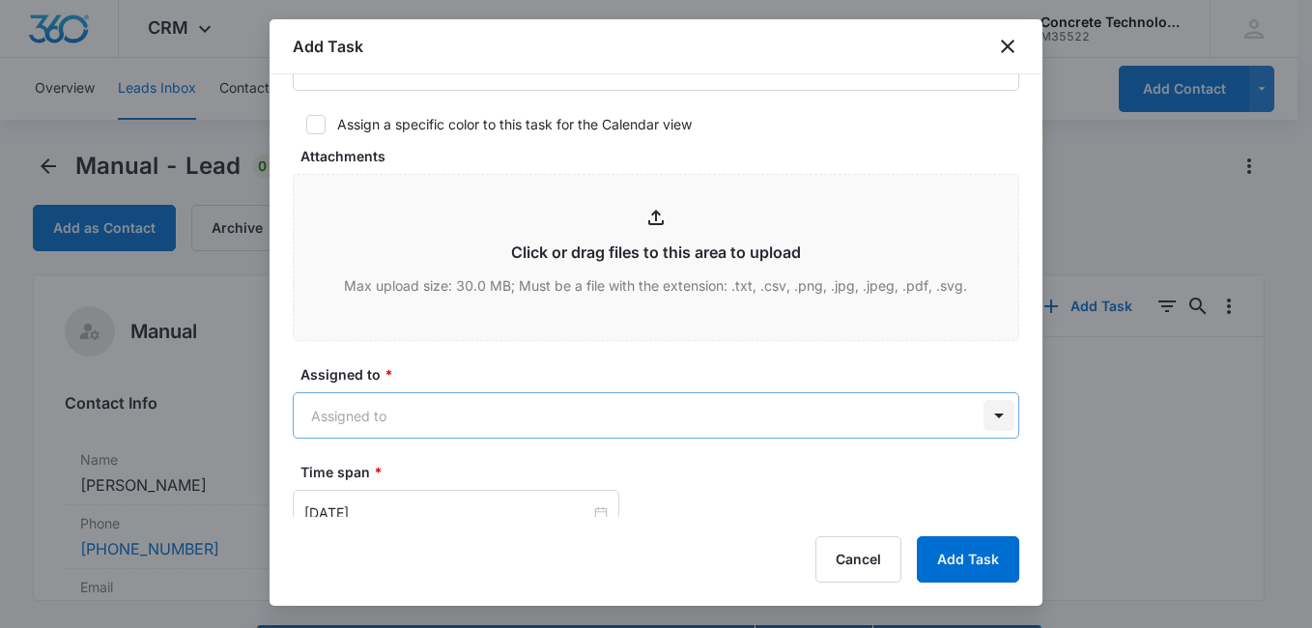
click at [982, 414] on body "CRM Apps Reputation Websites Forms CRM Email Social Content Ads Intelligence Fi…" at bounding box center [656, 341] width 1312 height 683
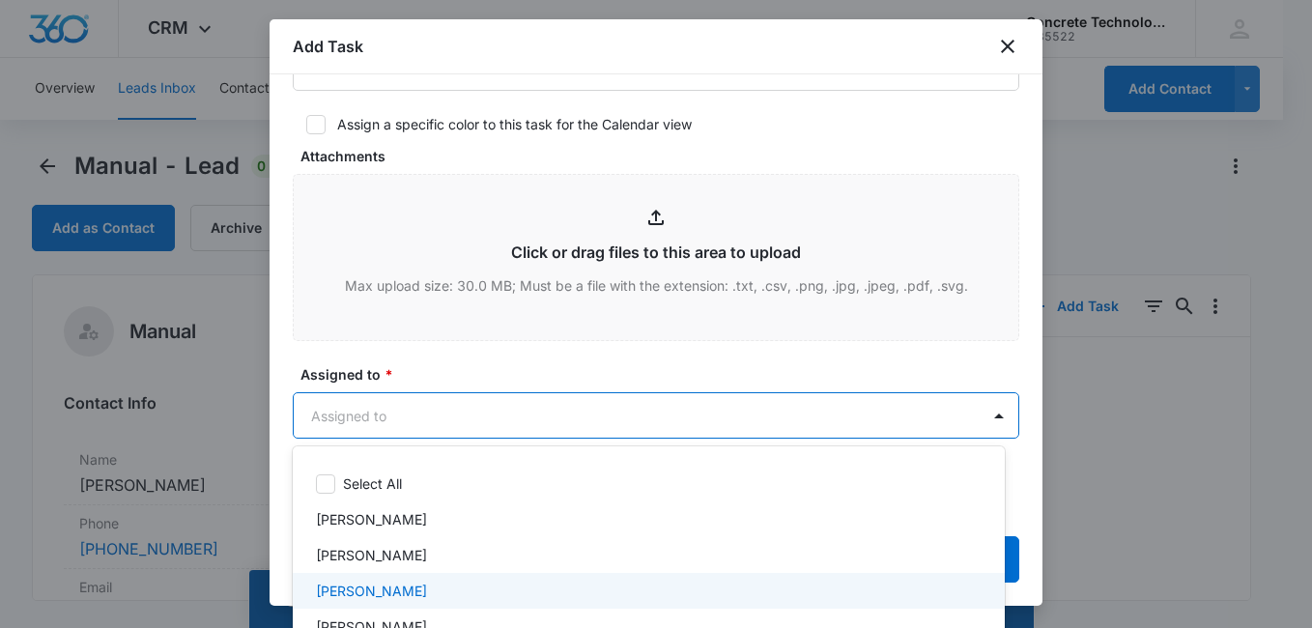
click at [674, 581] on div "[PERSON_NAME]" at bounding box center [647, 591] width 662 height 20
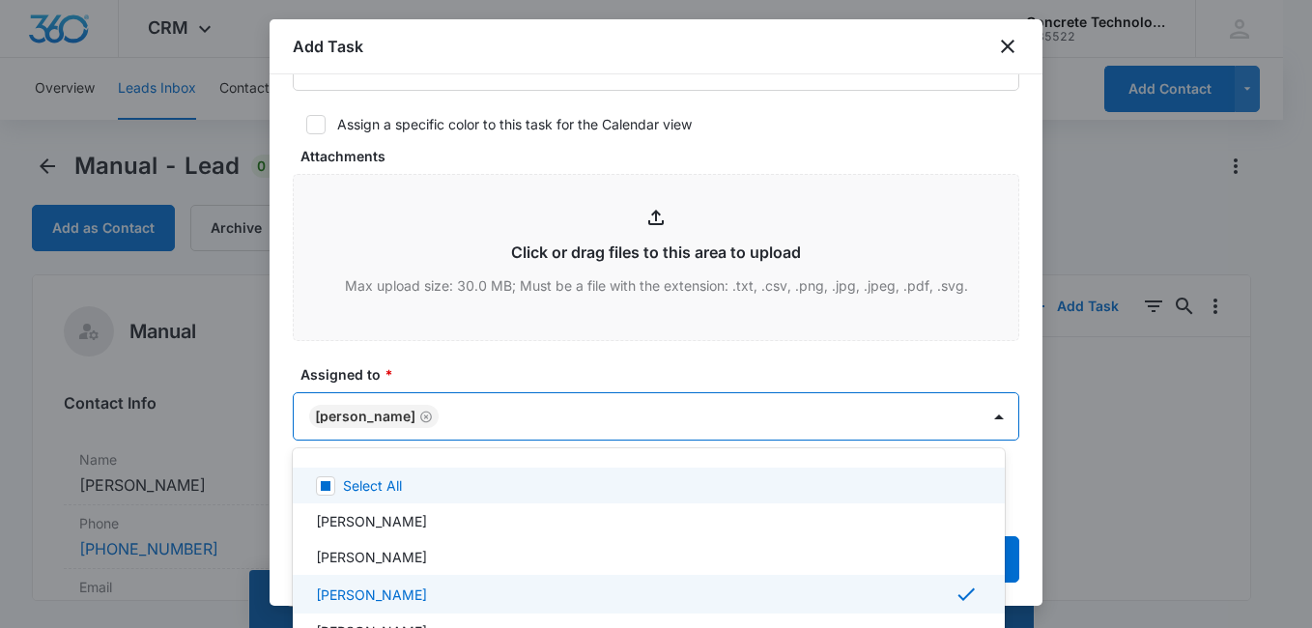
click at [750, 360] on div at bounding box center [656, 314] width 1312 height 628
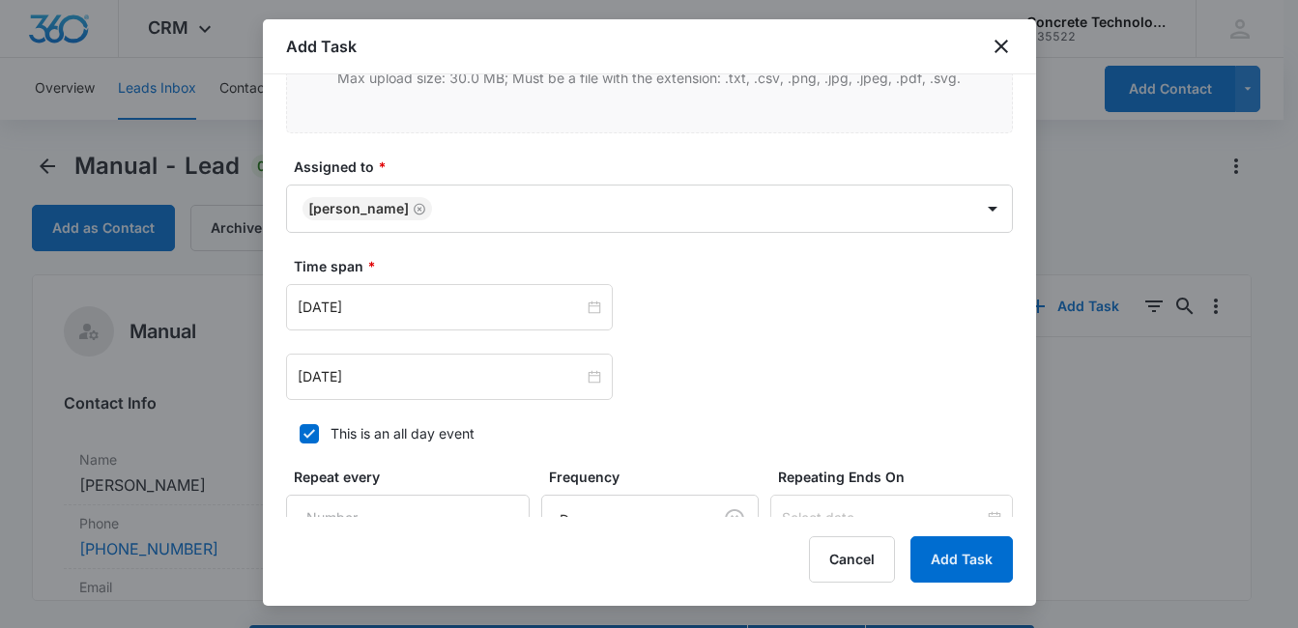
scroll to position [868, 0]
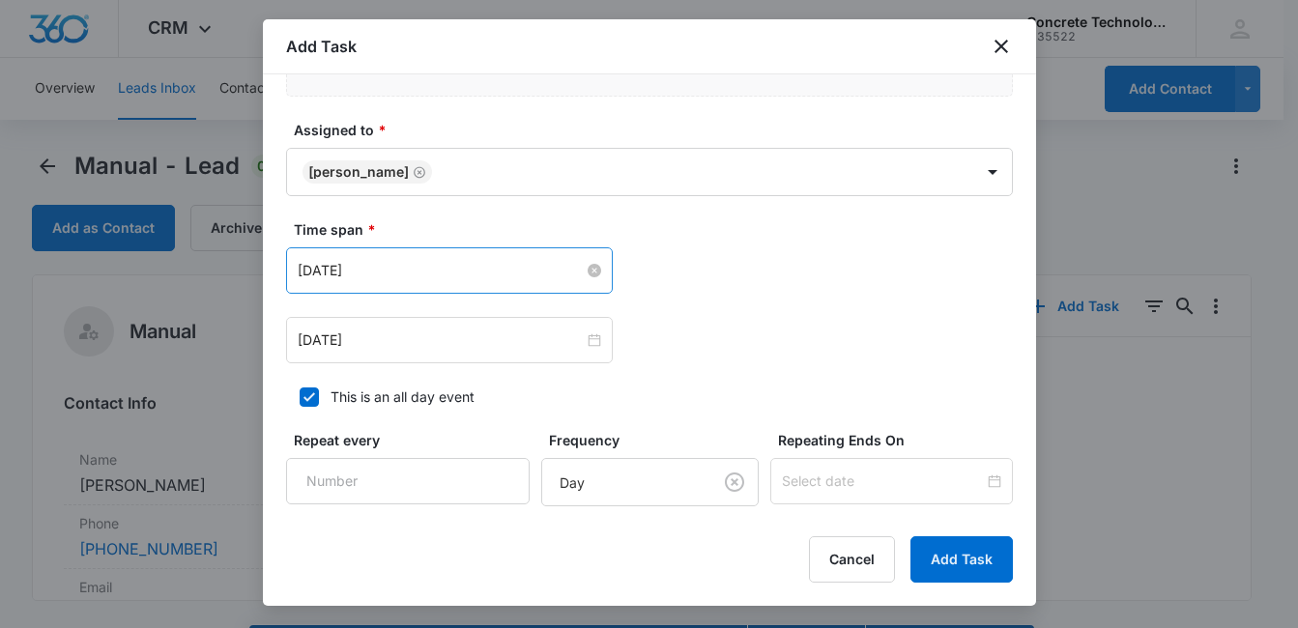
click at [467, 276] on input "[DATE]" at bounding box center [441, 270] width 286 height 21
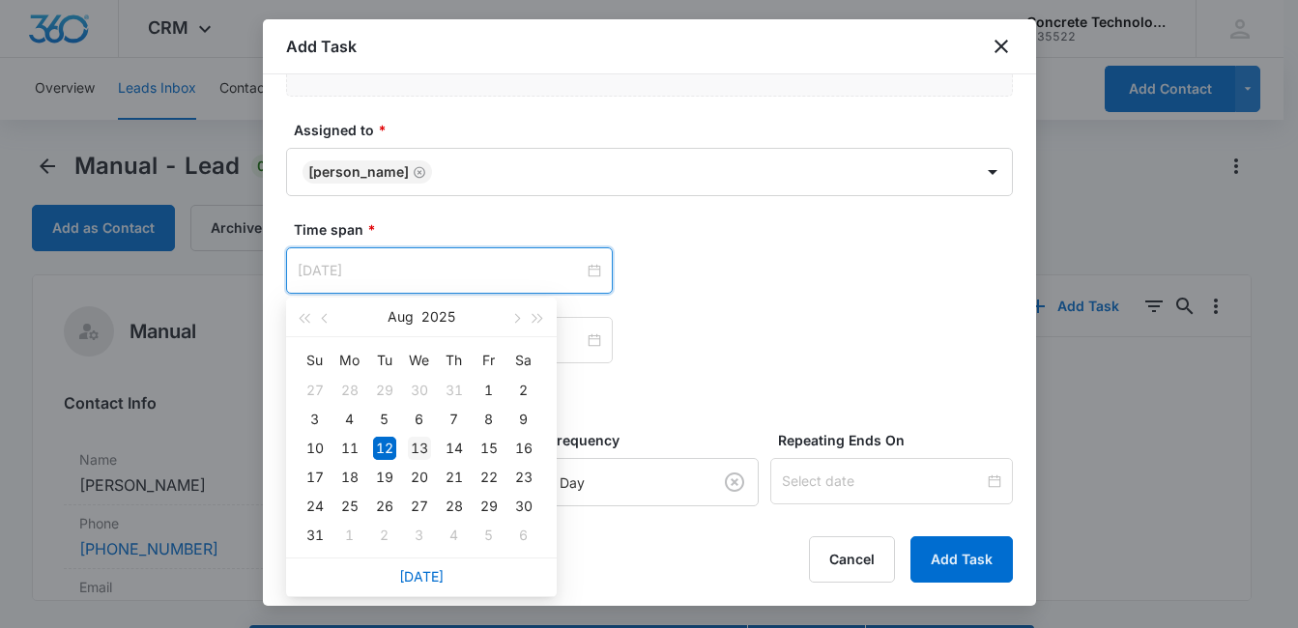
type input "[DATE]"
click at [419, 447] on div "13" at bounding box center [419, 448] width 23 height 23
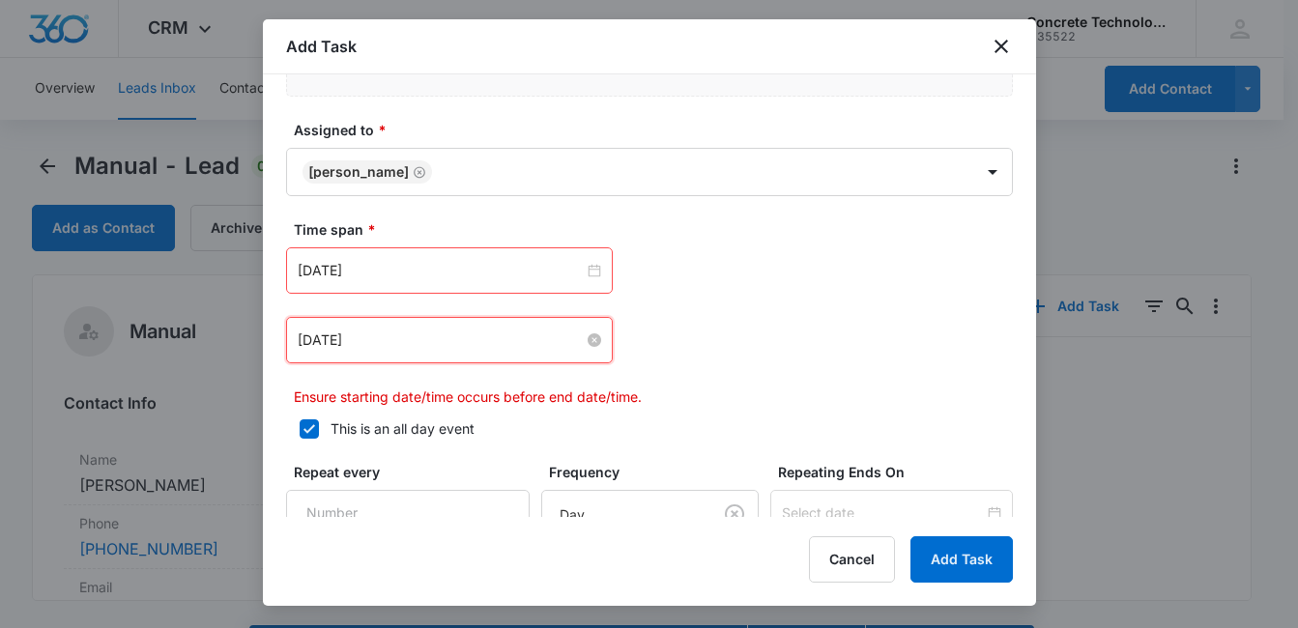
click at [463, 339] on input "[DATE]" at bounding box center [441, 339] width 286 height 21
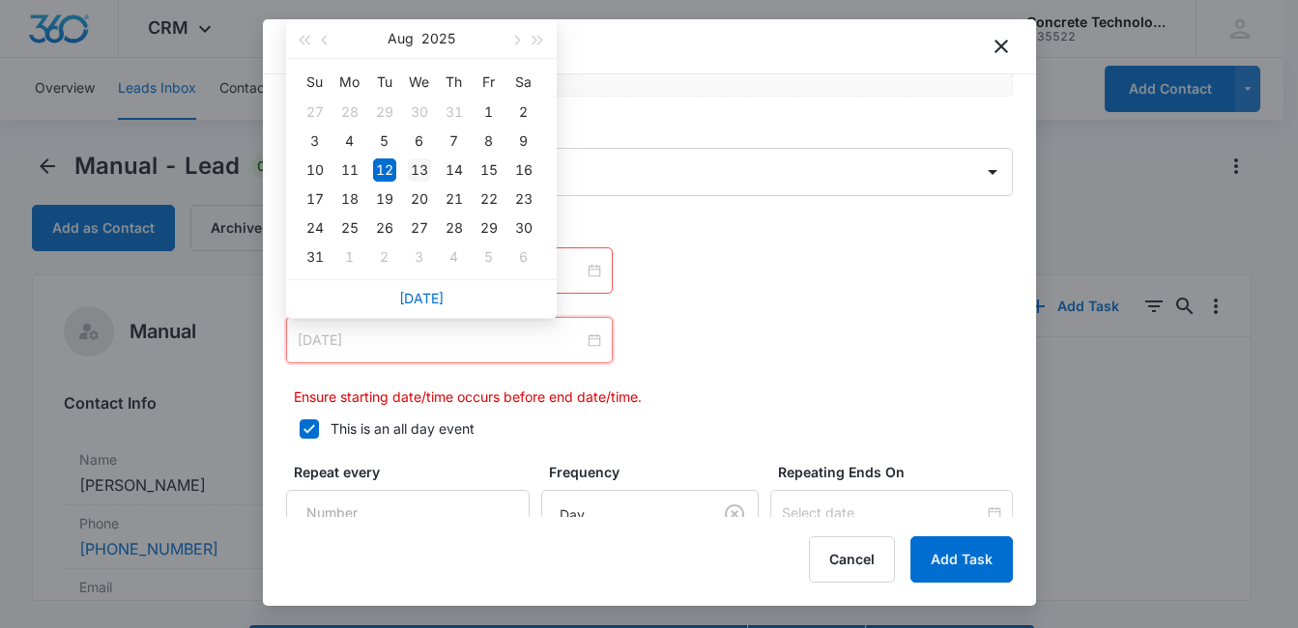
type input "[DATE]"
click at [420, 176] on div "13" at bounding box center [419, 169] width 23 height 23
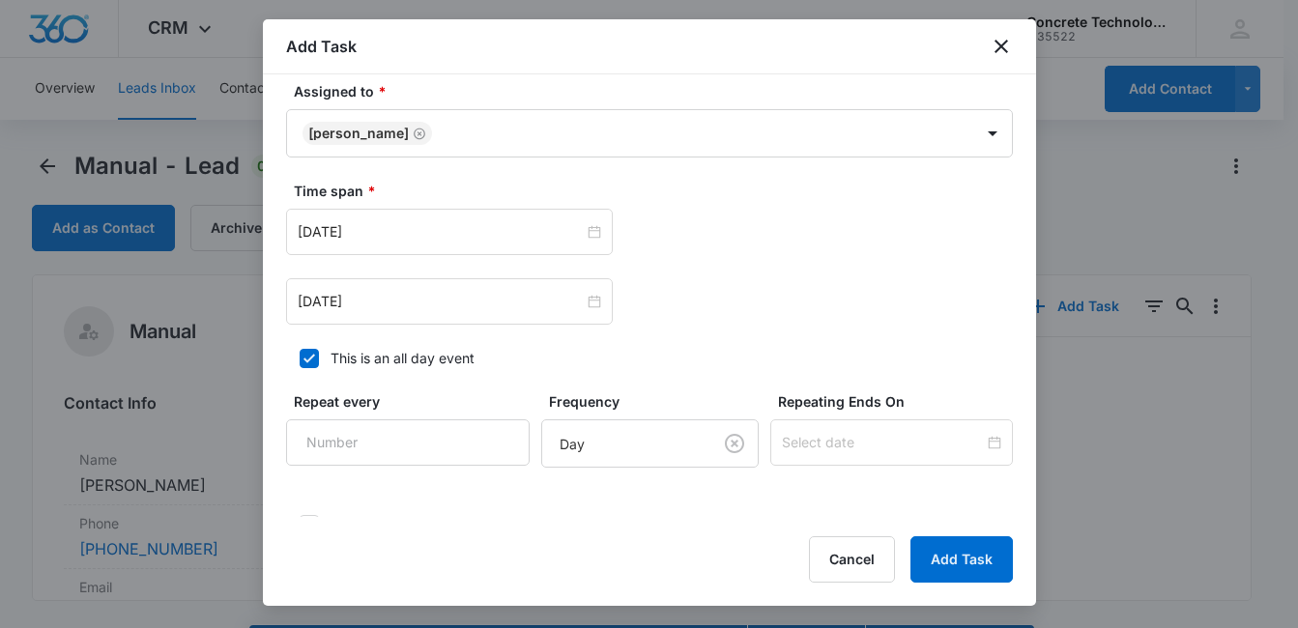
scroll to position [1045, 0]
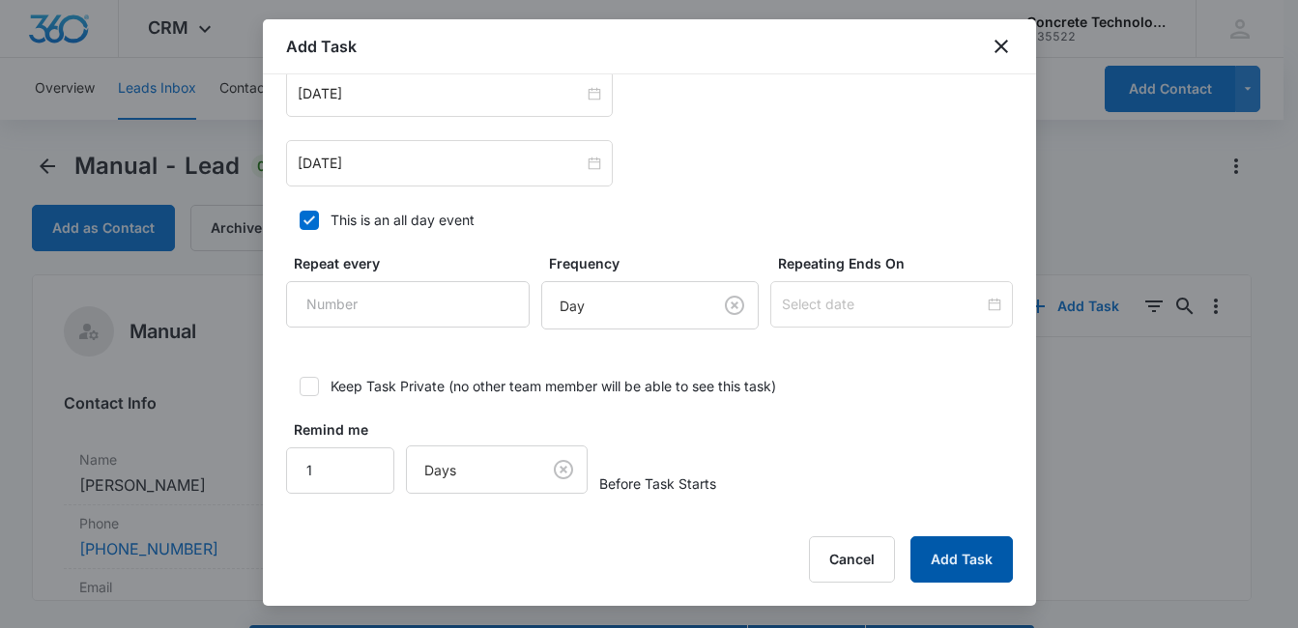
click at [991, 552] on button "Add Task" at bounding box center [961, 559] width 102 height 46
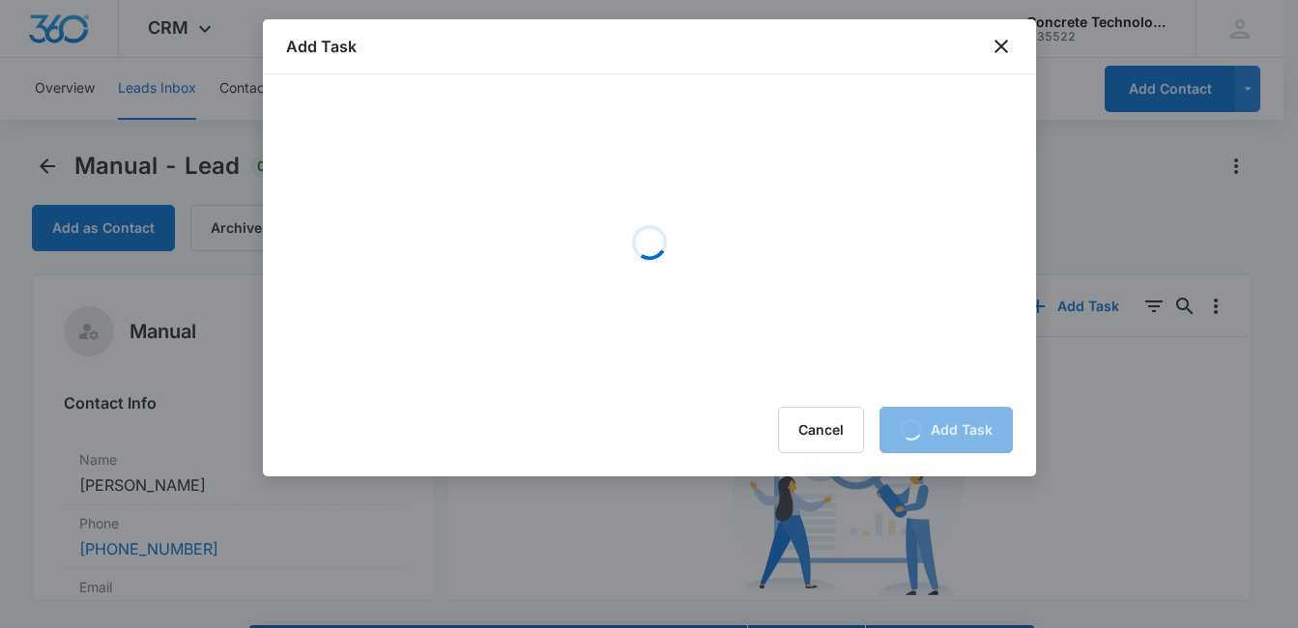
scroll to position [0, 0]
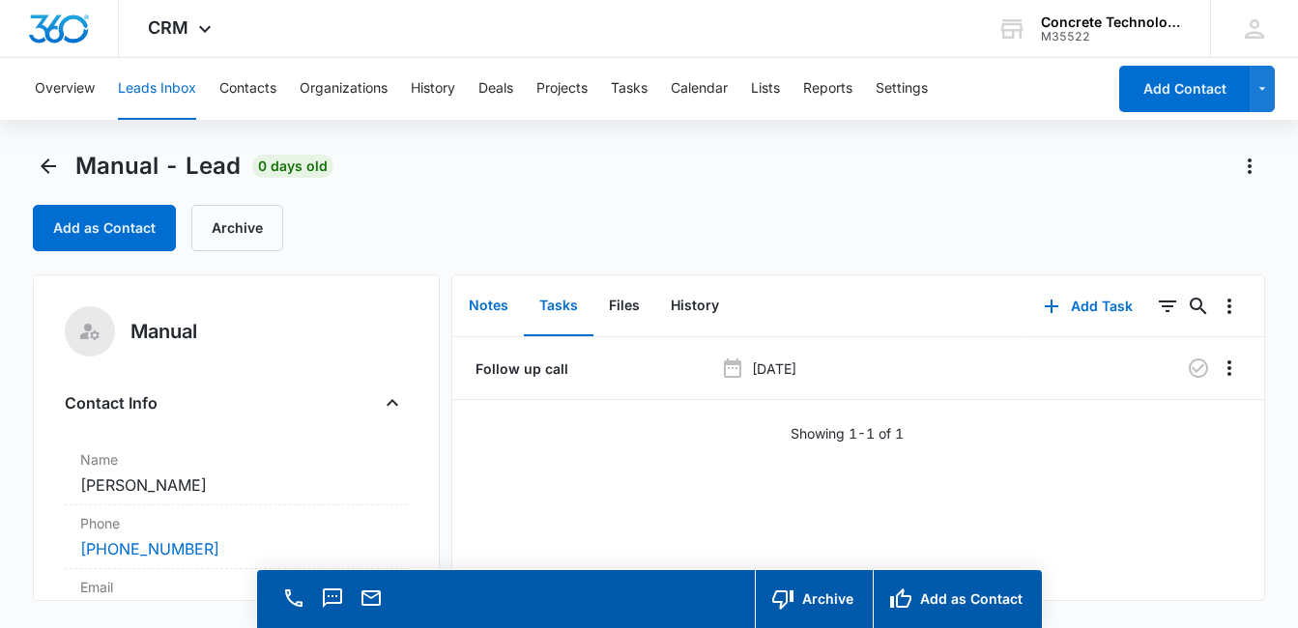
click at [494, 304] on button "Notes" at bounding box center [488, 306] width 71 height 60
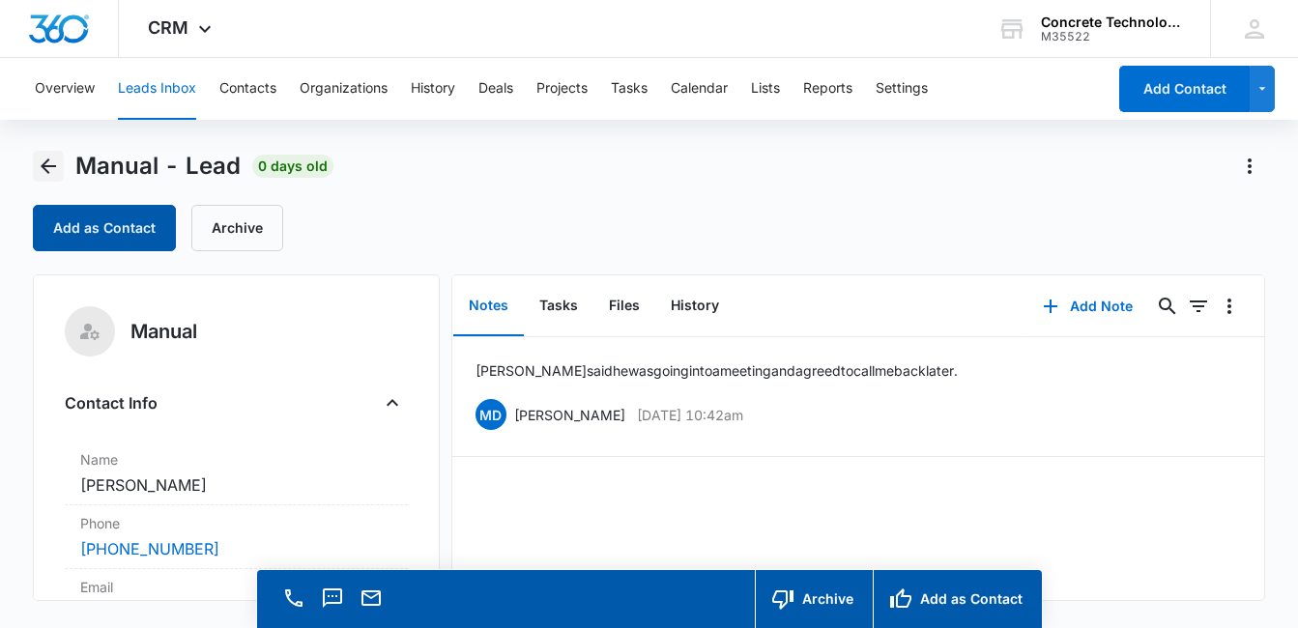
click at [45, 161] on icon "Back" at bounding box center [48, 165] width 15 height 15
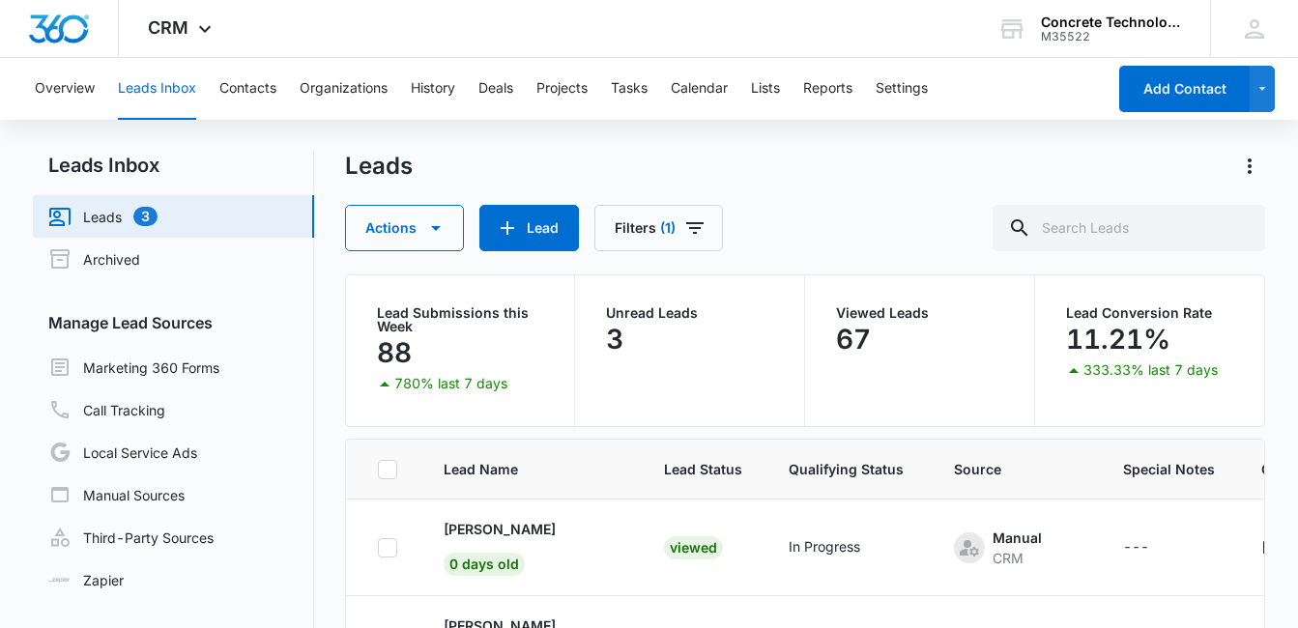
click at [112, 215] on link "Leads 3" at bounding box center [102, 216] width 109 height 23
click at [95, 215] on link "Leads 3" at bounding box center [102, 216] width 109 height 23
click at [138, 215] on link "Leads 3" at bounding box center [102, 216] width 109 height 23
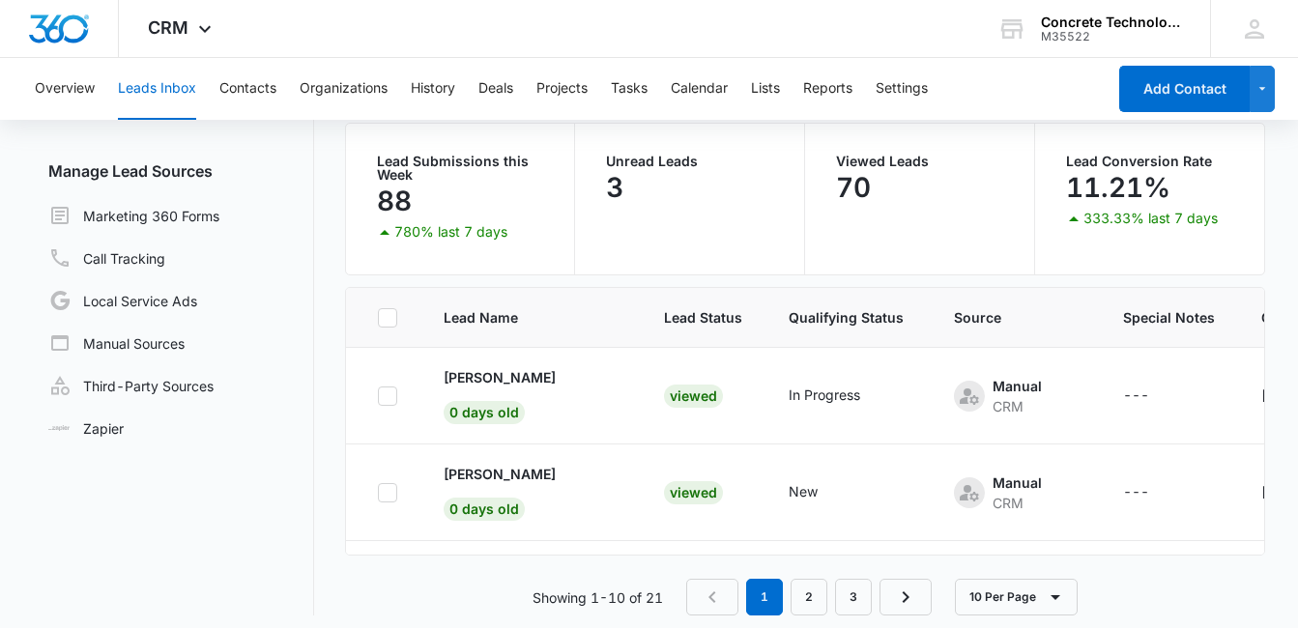
scroll to position [151, 0]
click at [510, 477] on p "[PERSON_NAME]" at bounding box center [500, 475] width 112 height 20
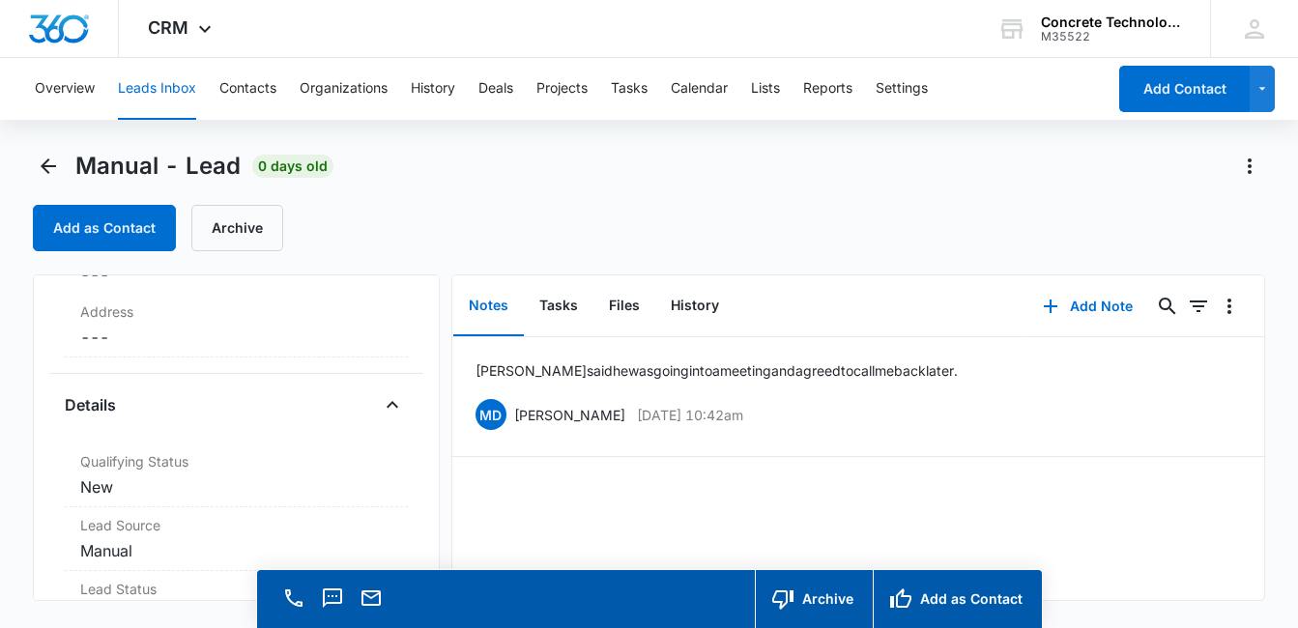
scroll to position [416, 0]
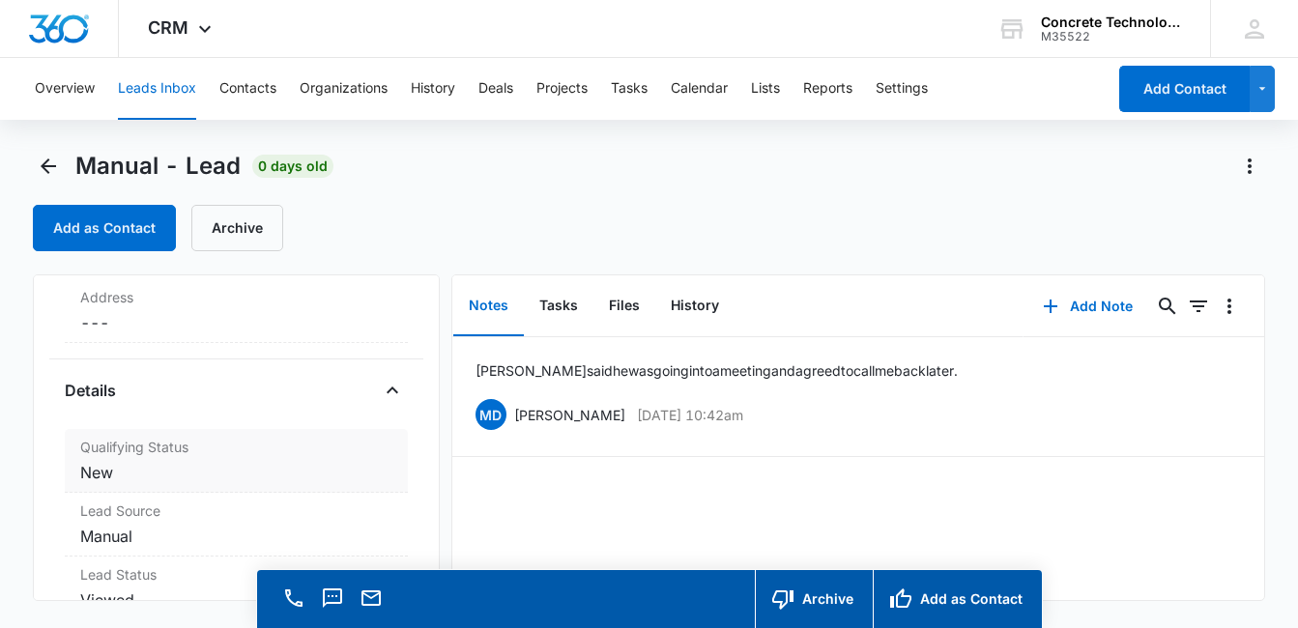
click at [140, 463] on dd "Cancel Save Changes New" at bounding box center [236, 472] width 312 height 23
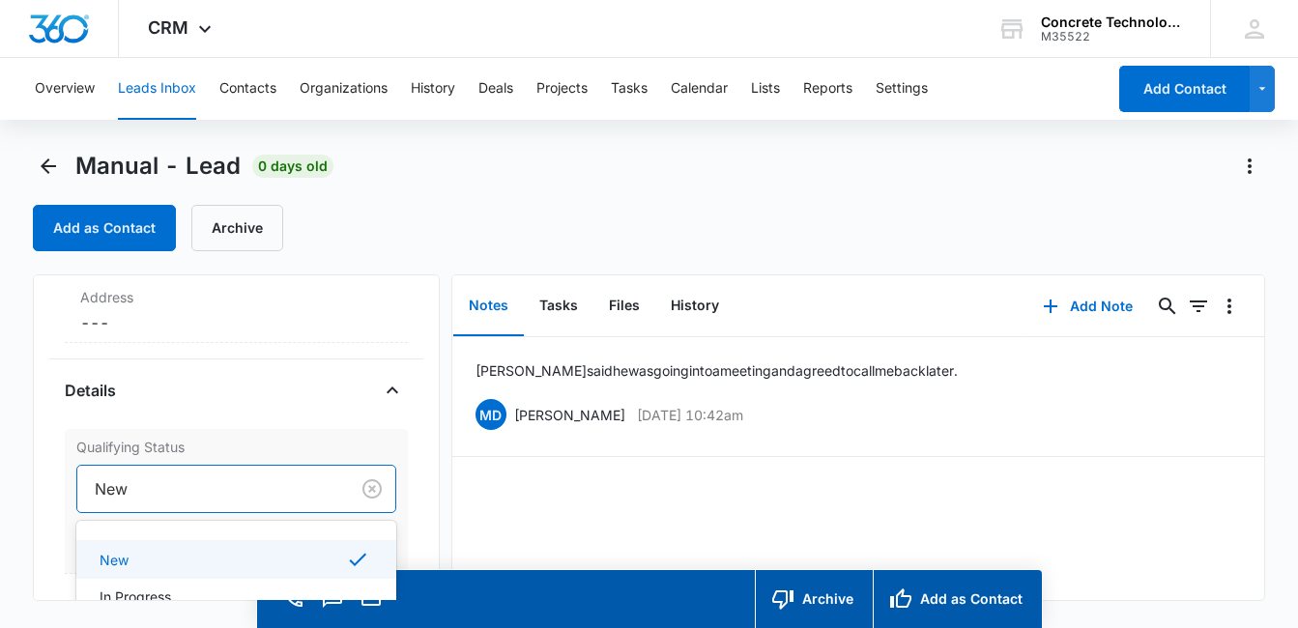
scroll to position [55, 0]
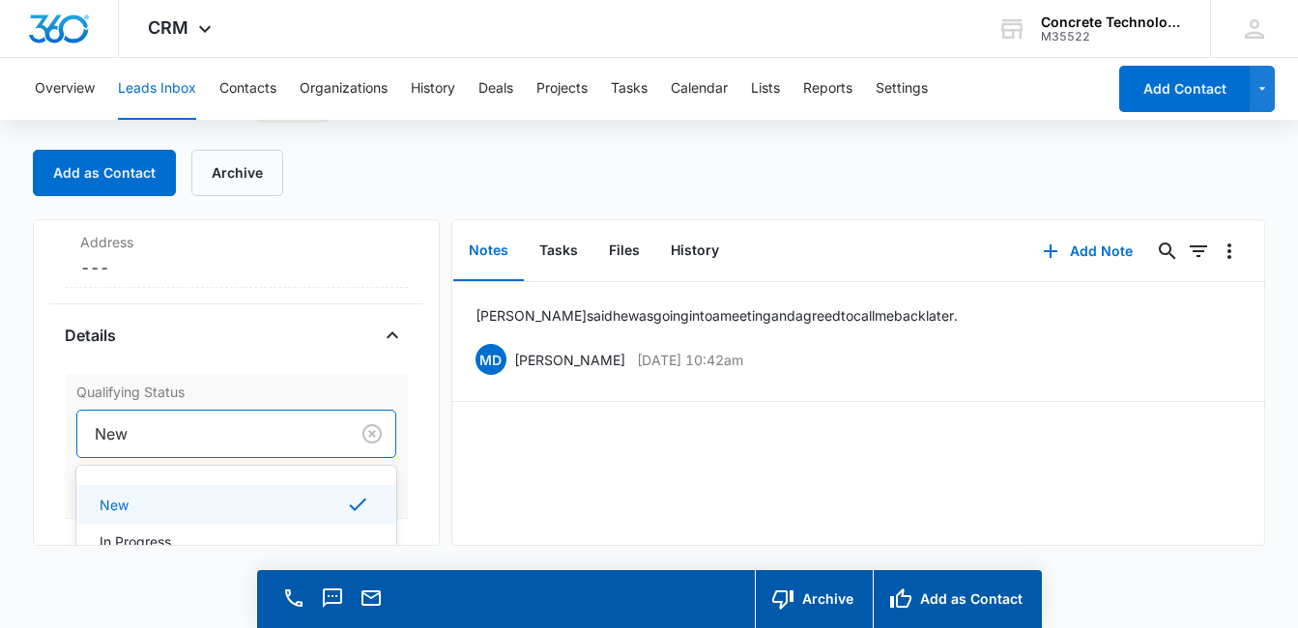
click at [184, 458] on div "4 results available. Use Up and Down to choose options, press Enter to select t…" at bounding box center [236, 434] width 320 height 48
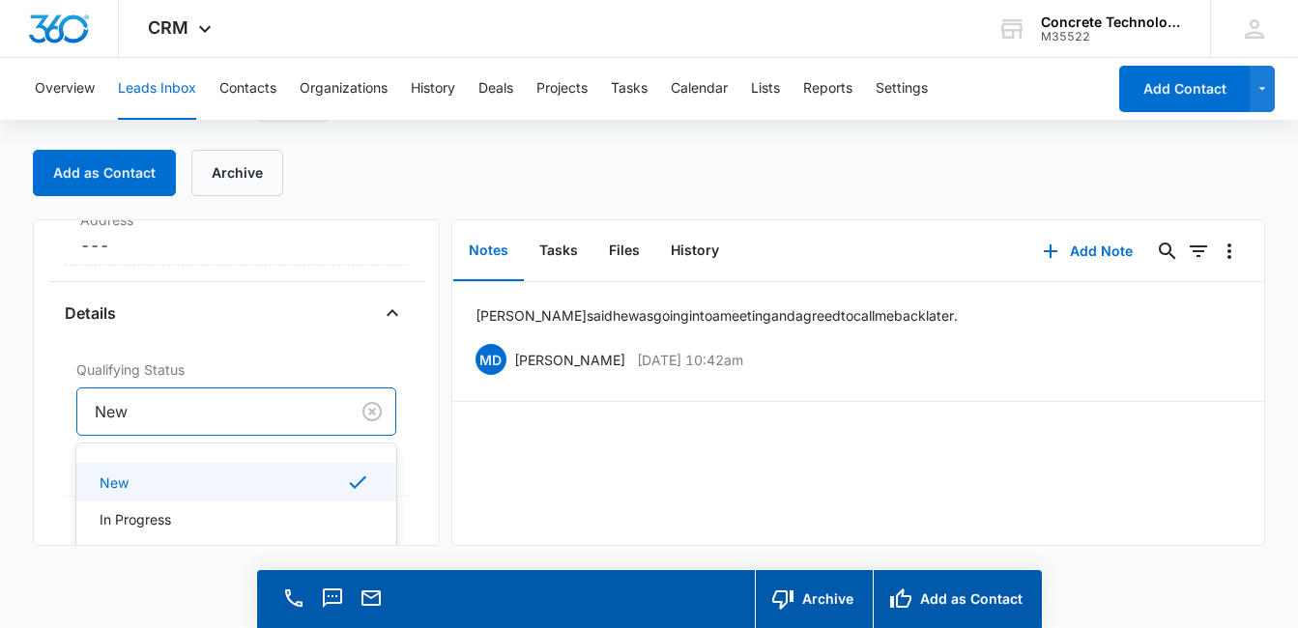
scroll to position [455, 0]
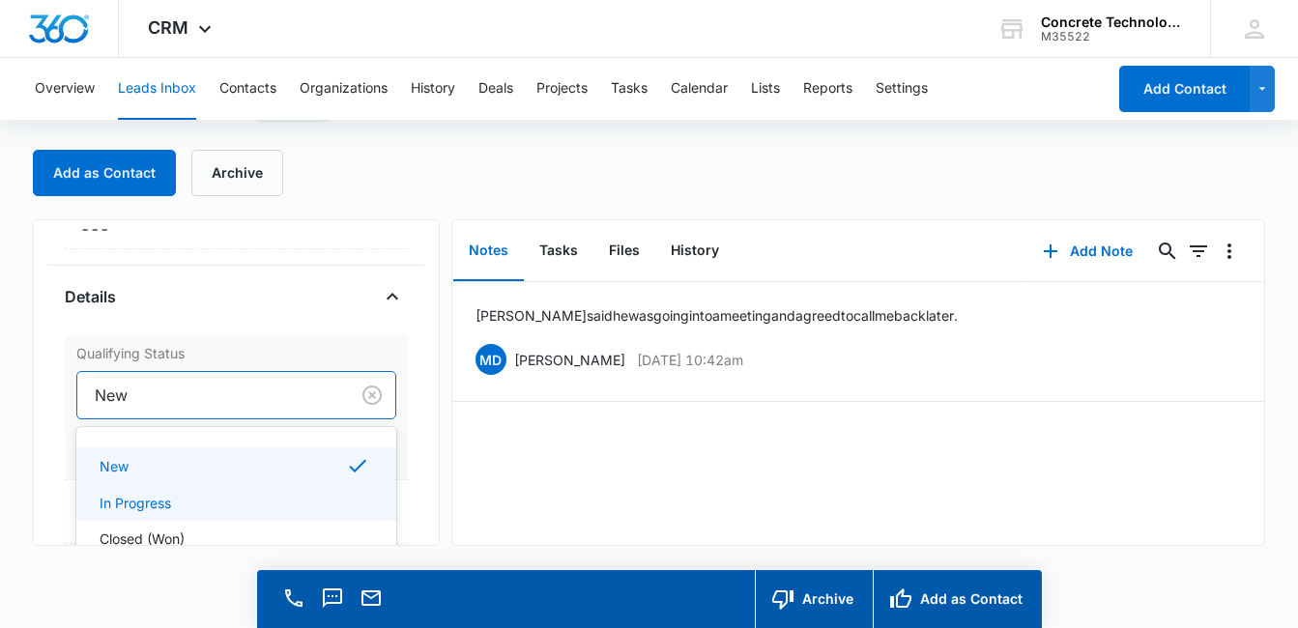
click at [237, 495] on div "In Progress" at bounding box center [235, 503] width 270 height 20
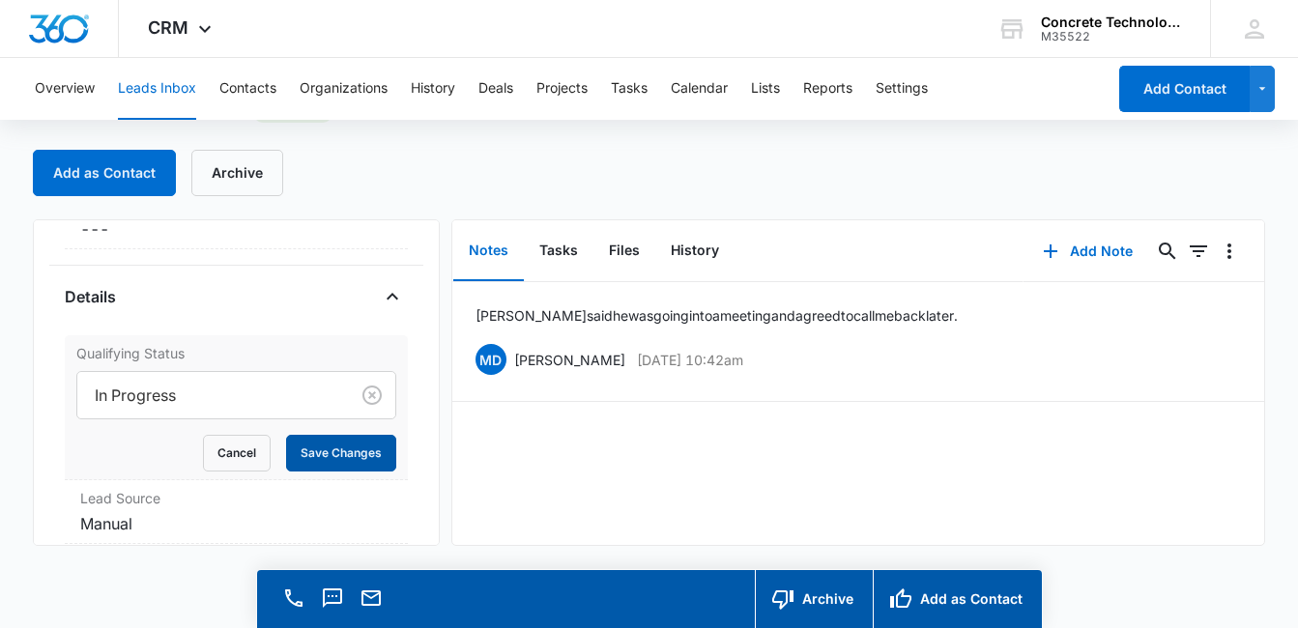
click at [324, 446] on button "Save Changes" at bounding box center [341, 453] width 110 height 37
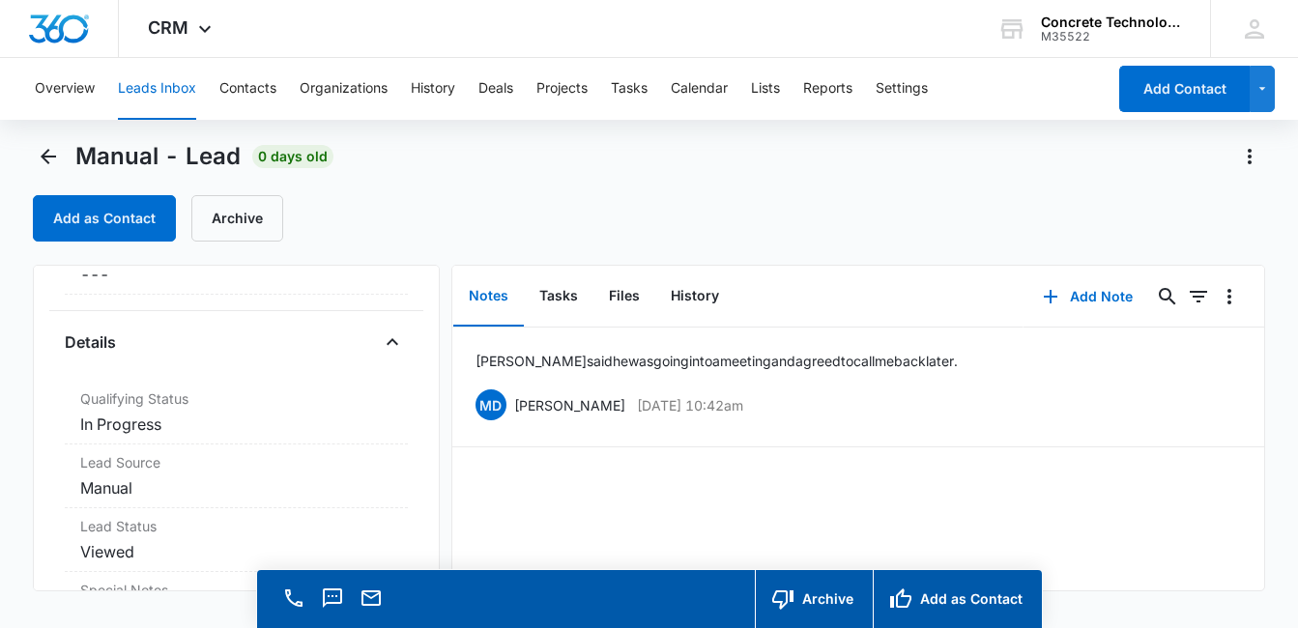
scroll to position [0, 0]
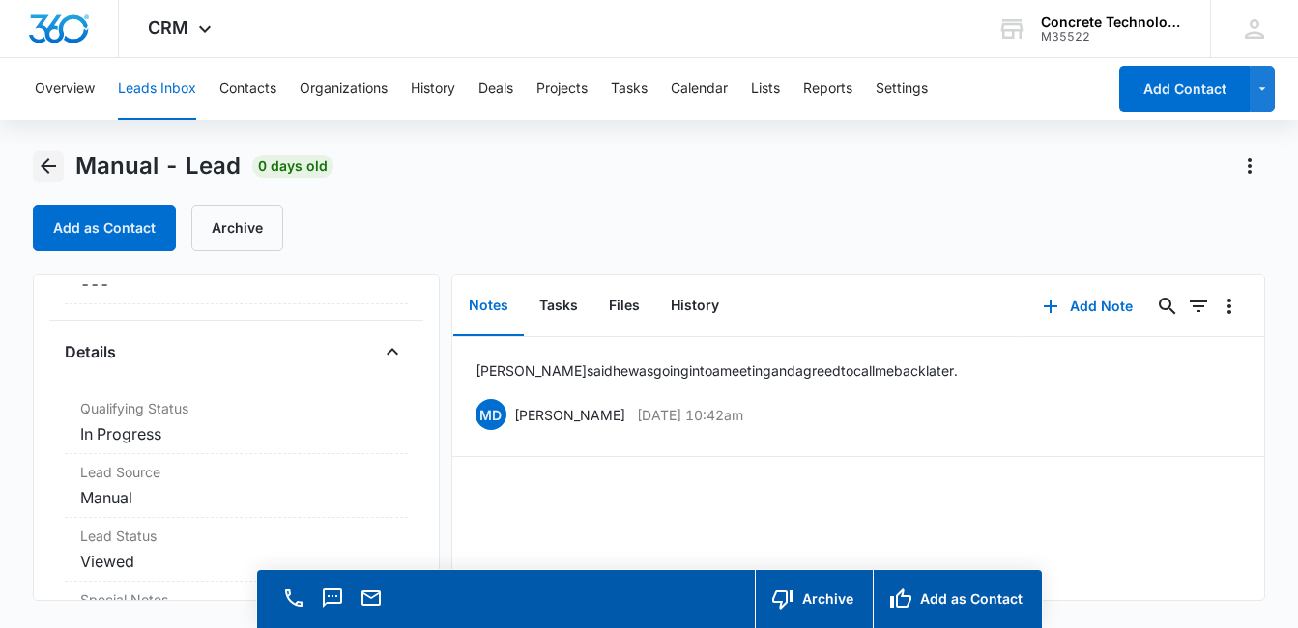
click at [50, 168] on icon "Back" at bounding box center [48, 166] width 23 height 23
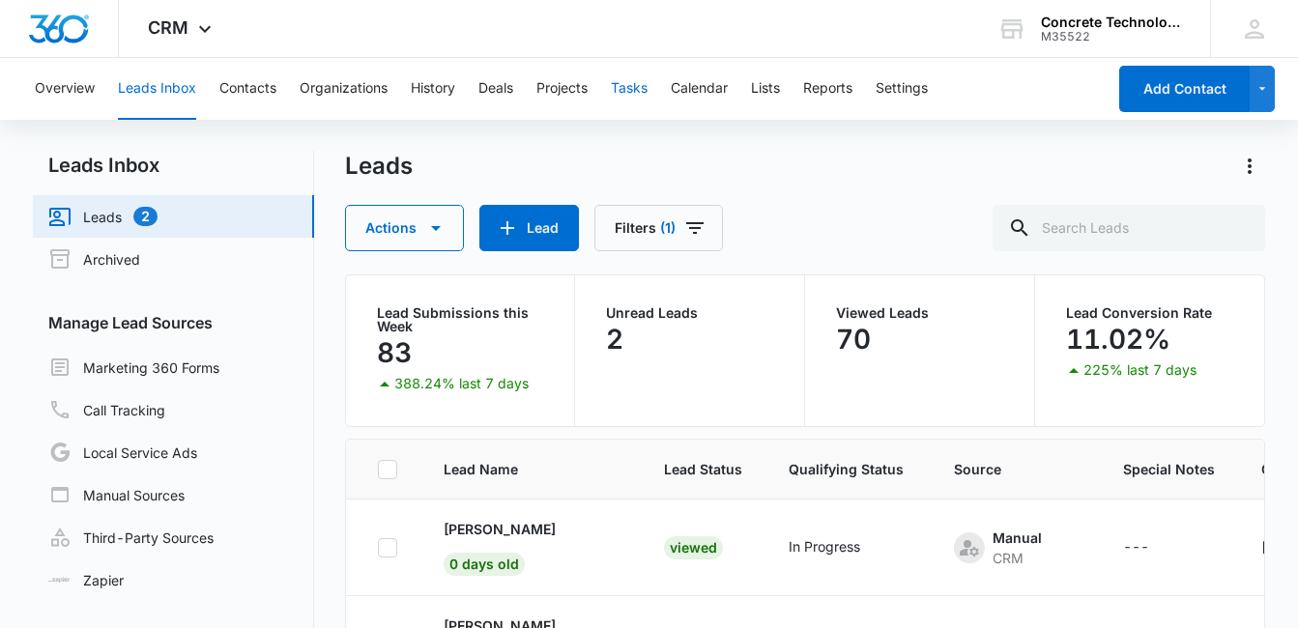
click at [634, 90] on button "Tasks" at bounding box center [629, 89] width 37 height 62
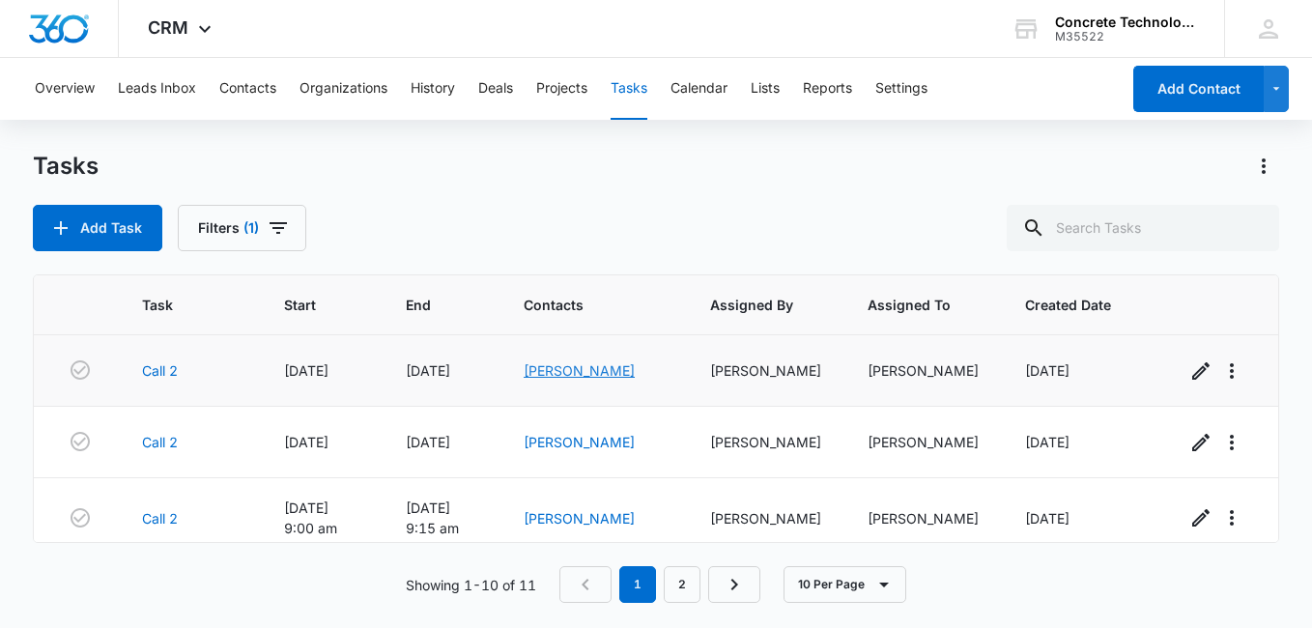
click at [577, 372] on link "[PERSON_NAME]" at bounding box center [579, 370] width 111 height 16
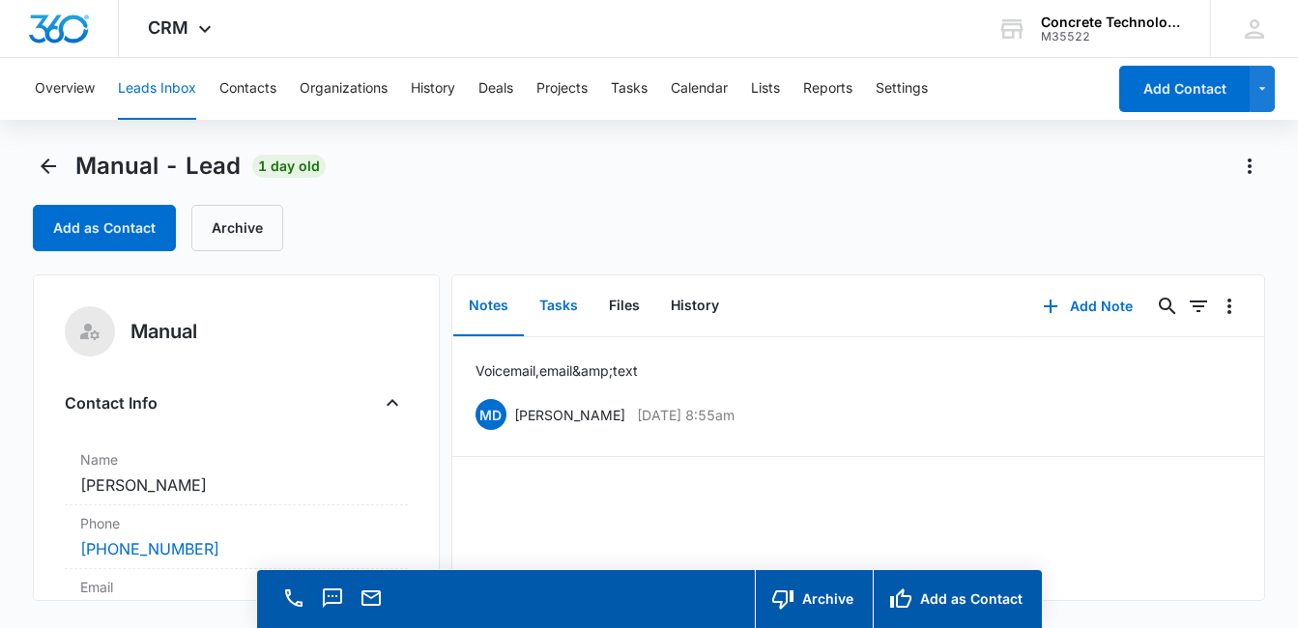
click at [568, 304] on button "Tasks" at bounding box center [559, 306] width 70 height 60
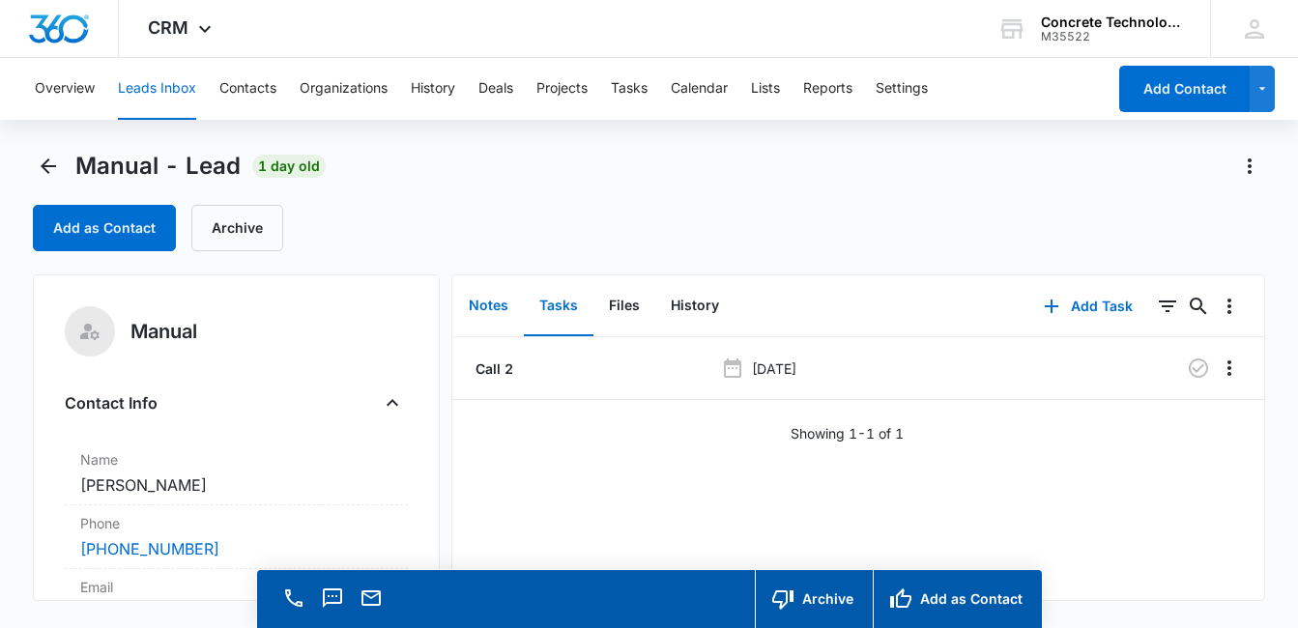
click at [483, 304] on button "Notes" at bounding box center [488, 306] width 71 height 60
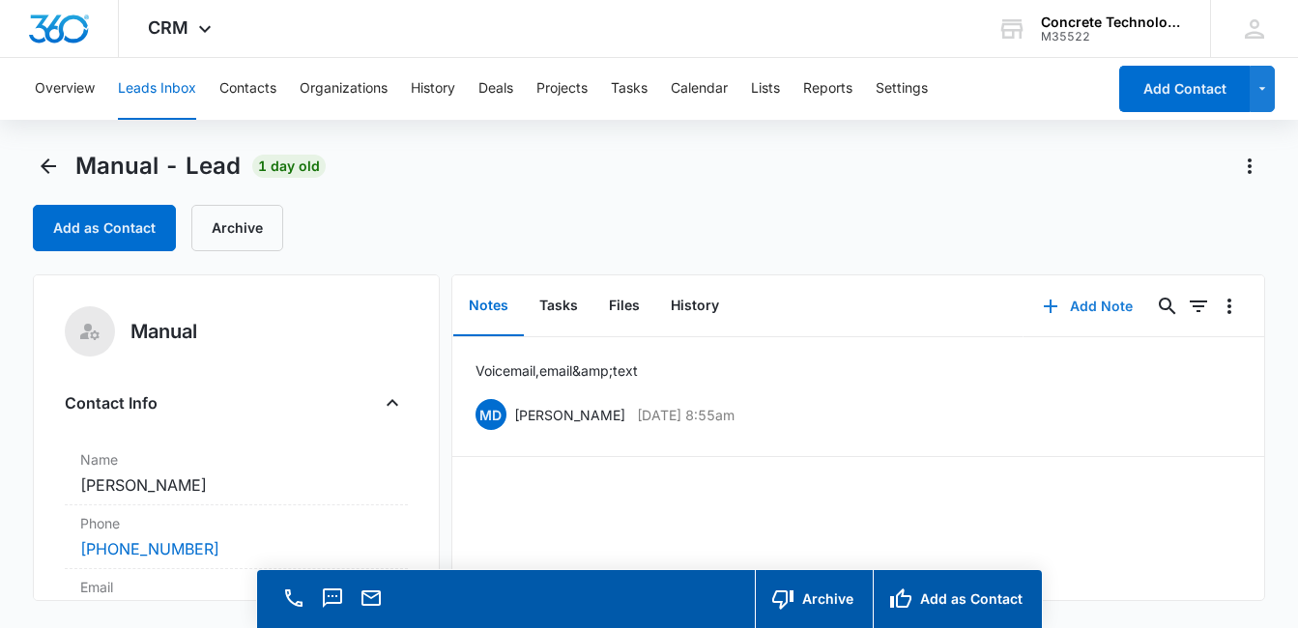
click at [1077, 312] on button "Add Note" at bounding box center [1087, 306] width 129 height 46
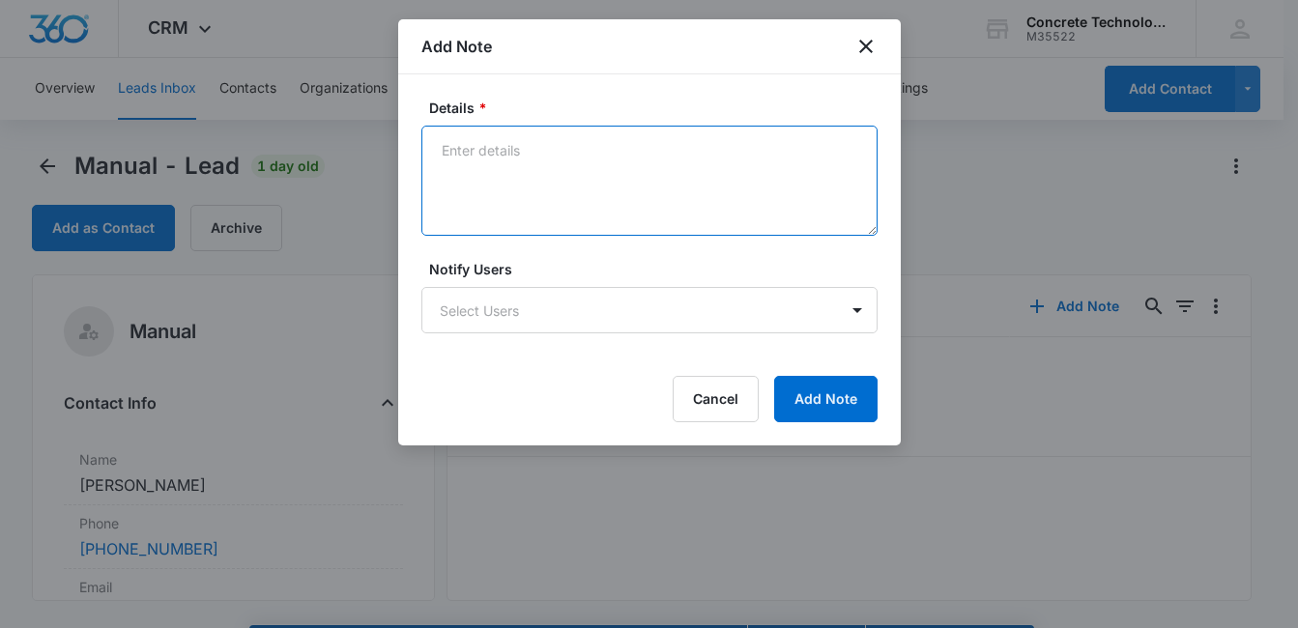
click at [488, 190] on textarea "Details *" at bounding box center [649, 181] width 456 height 110
type textarea "[PERSON_NAME] does not speak English."
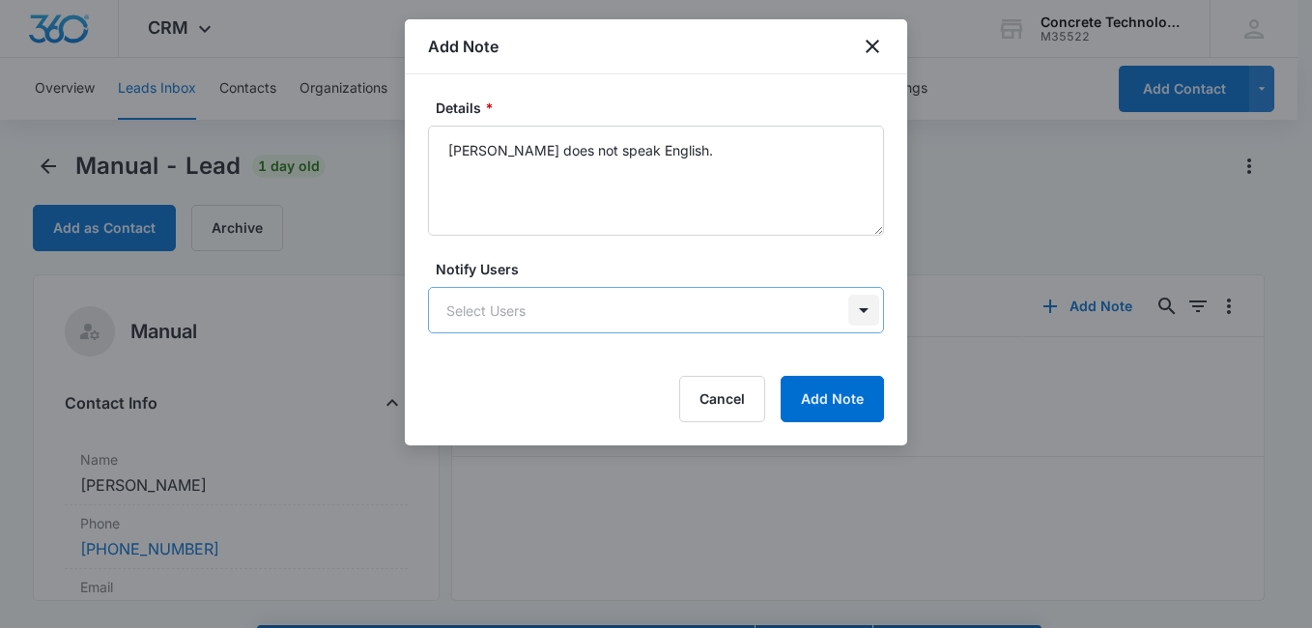
click at [860, 315] on body "CRM Apps Reputation Websites Forms CRM Email Social Content Ads Intelligence Fi…" at bounding box center [656, 341] width 1312 height 683
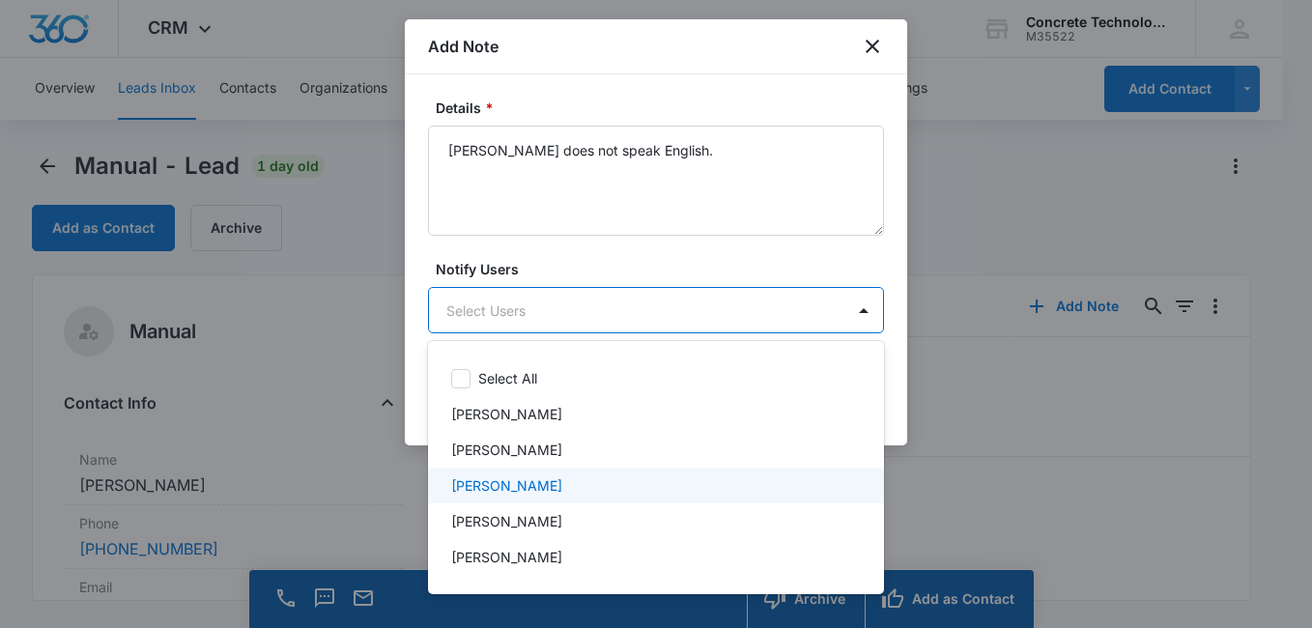
click at [659, 484] on div "[PERSON_NAME]" at bounding box center [654, 485] width 406 height 20
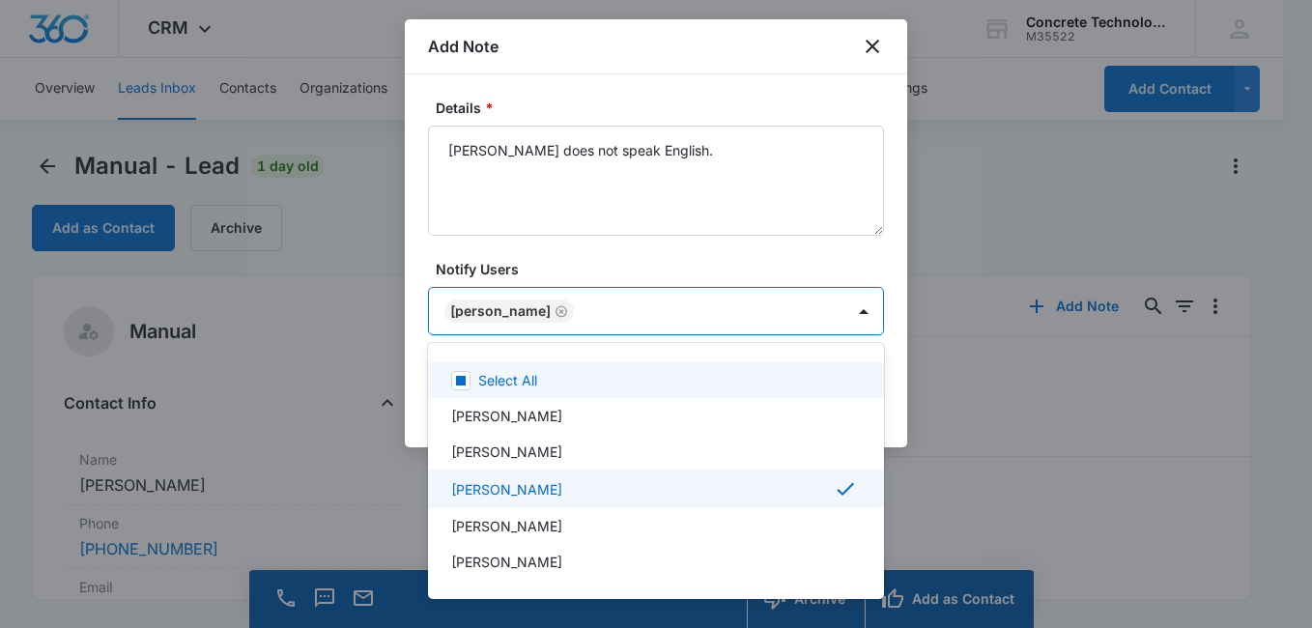
click at [760, 254] on div at bounding box center [656, 314] width 1312 height 628
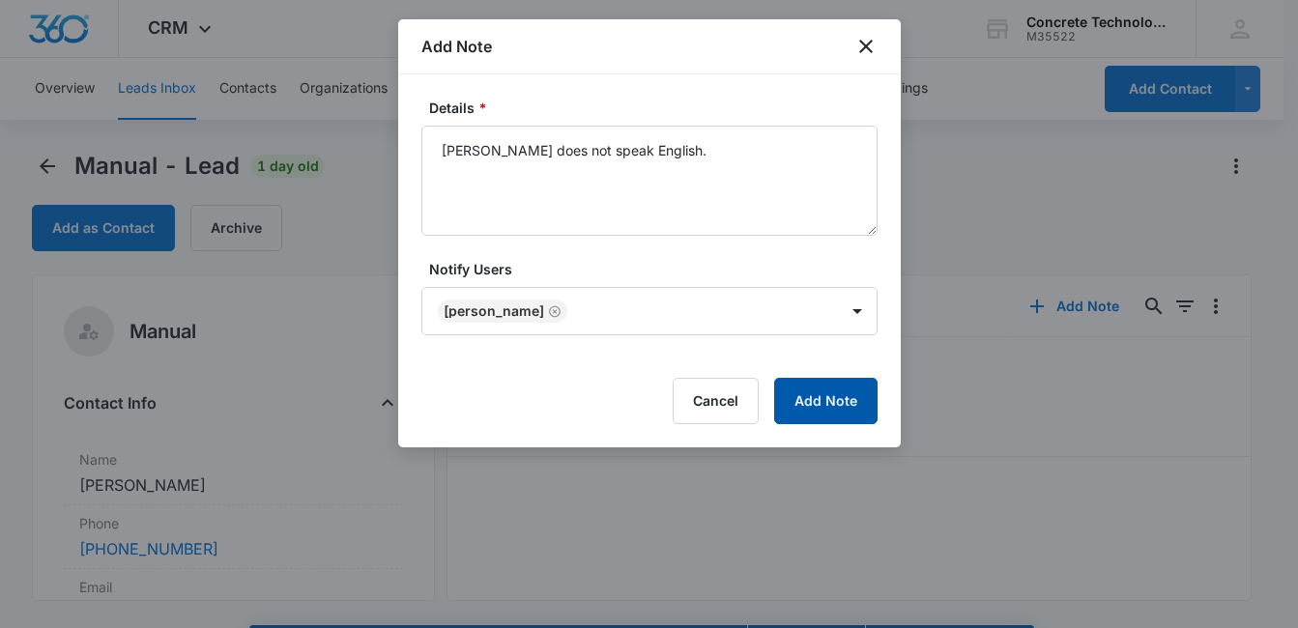
click at [835, 397] on button "Add Note" at bounding box center [825, 401] width 103 height 46
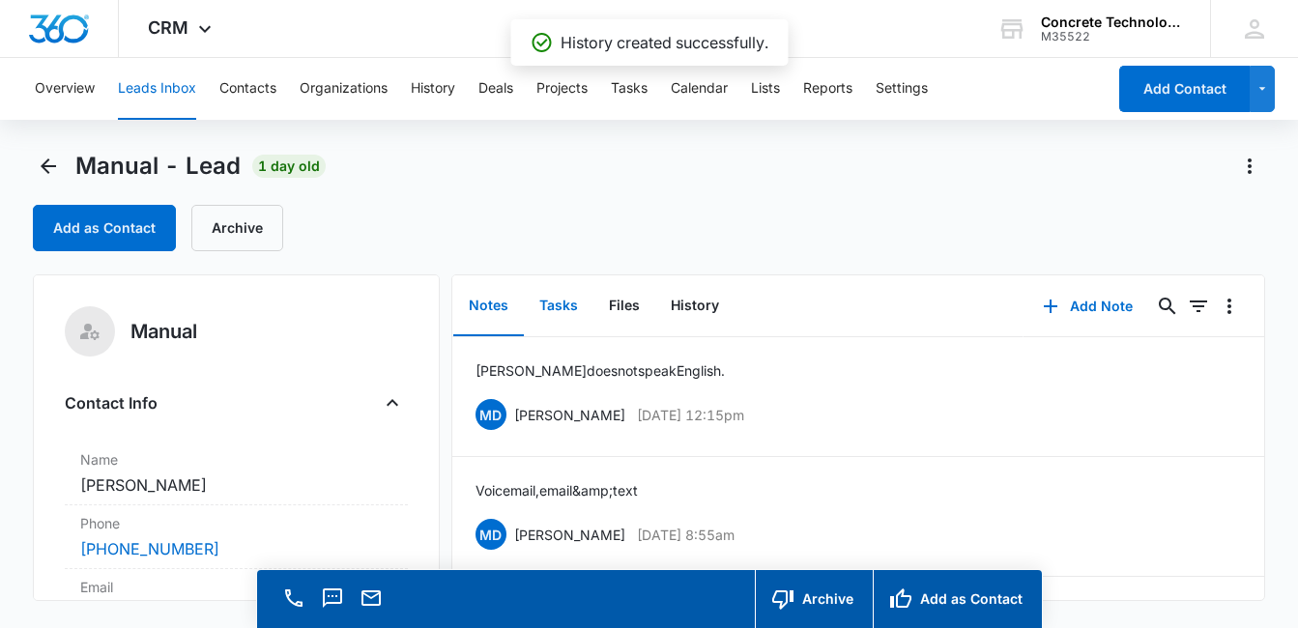
click at [567, 303] on button "Tasks" at bounding box center [559, 306] width 70 height 60
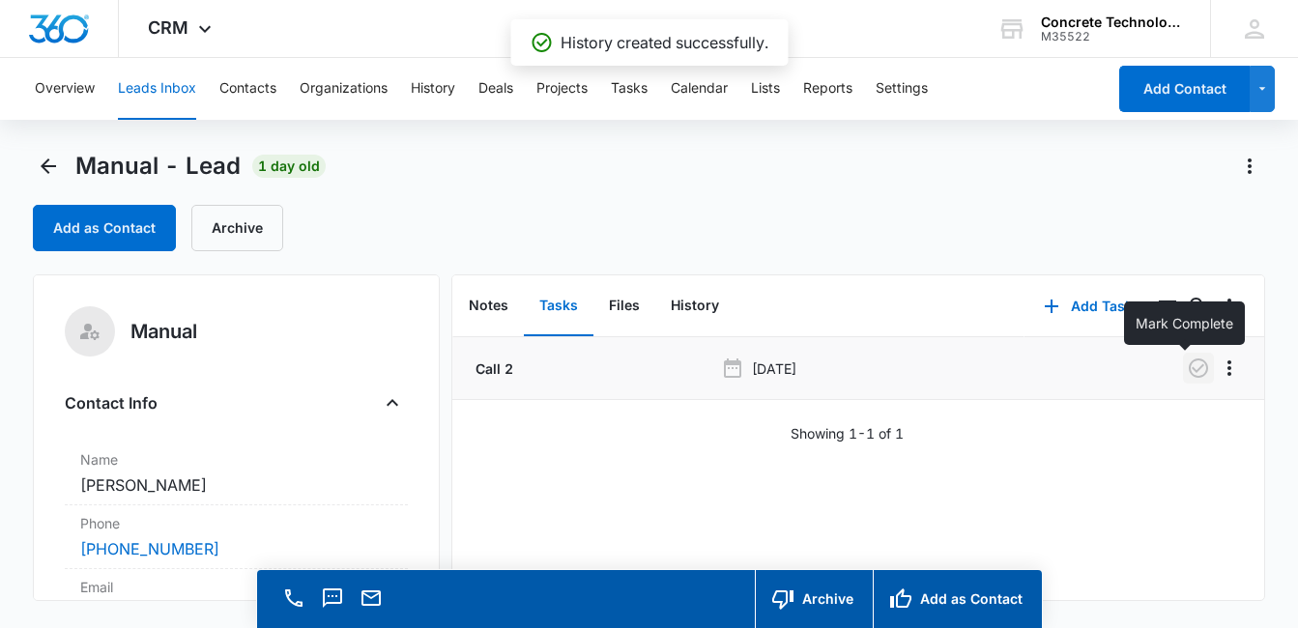
click at [1187, 369] on icon "button" at bounding box center [1198, 368] width 23 height 23
click at [493, 303] on button "Notes" at bounding box center [488, 306] width 71 height 60
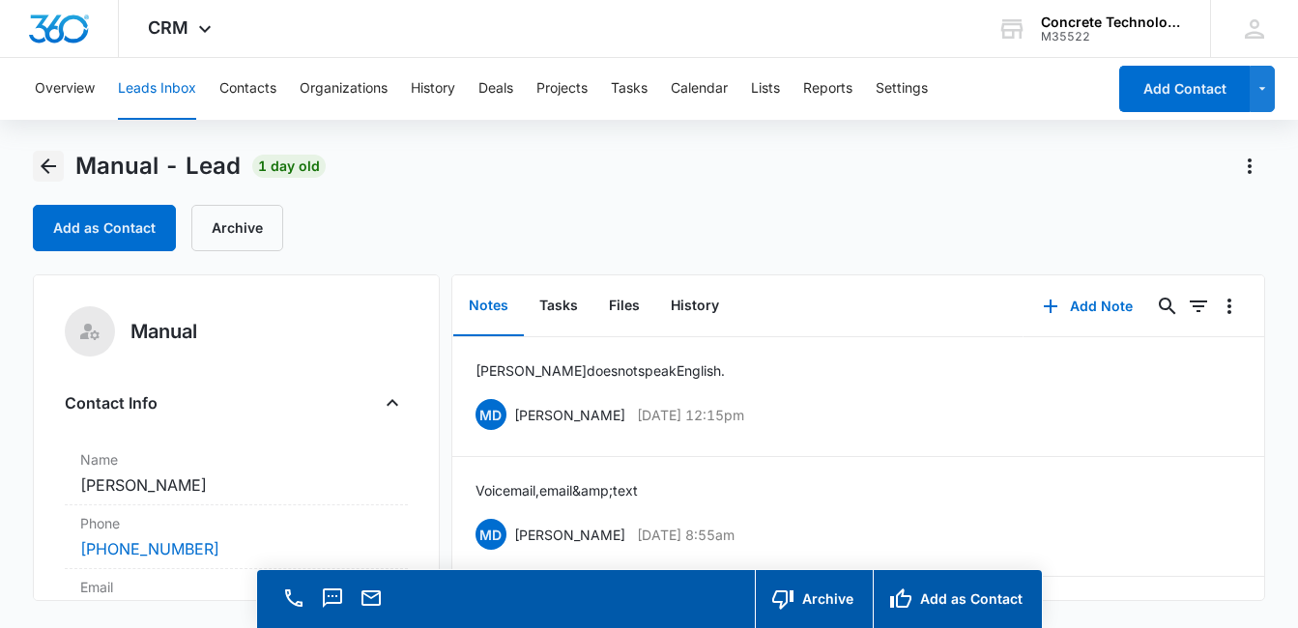
click at [49, 167] on icon "Back" at bounding box center [48, 165] width 15 height 15
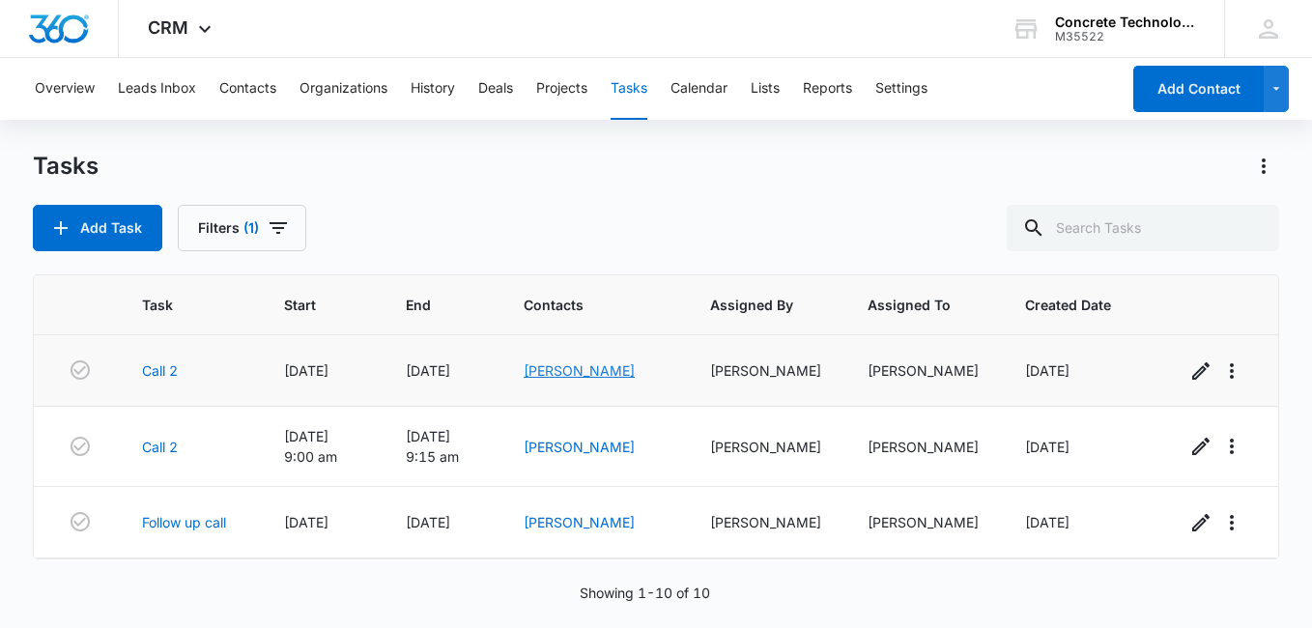
click at [591, 376] on link "[PERSON_NAME]" at bounding box center [579, 370] width 111 height 16
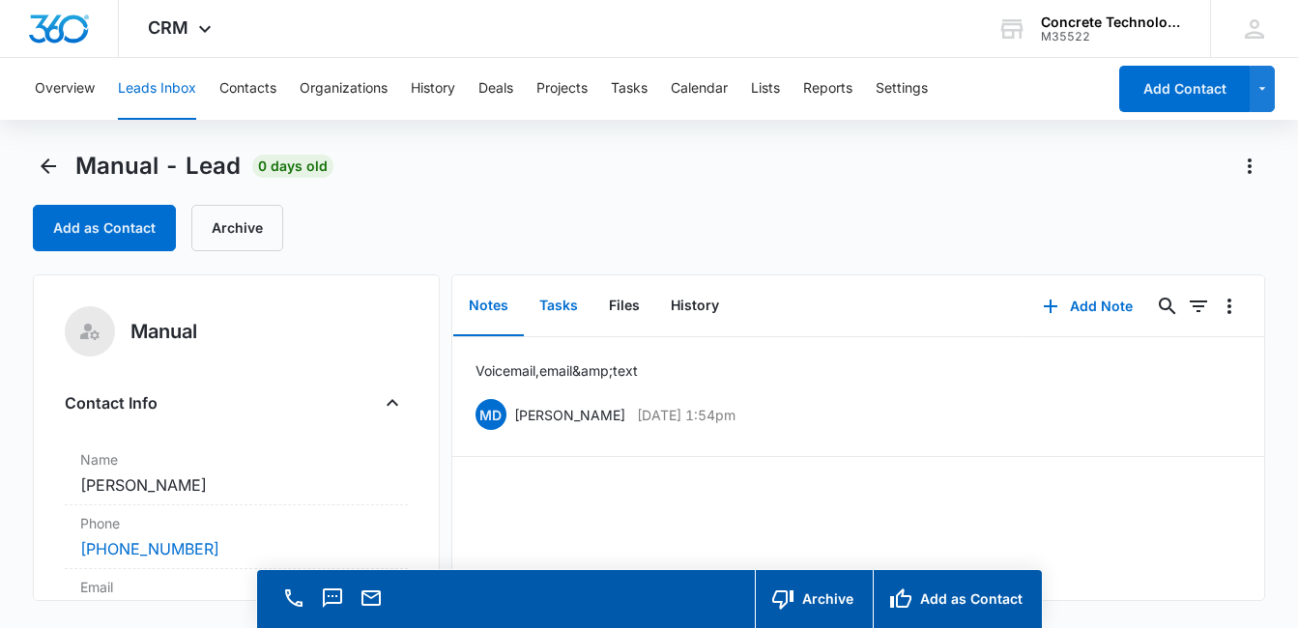
click at [566, 306] on button "Tasks" at bounding box center [559, 306] width 70 height 60
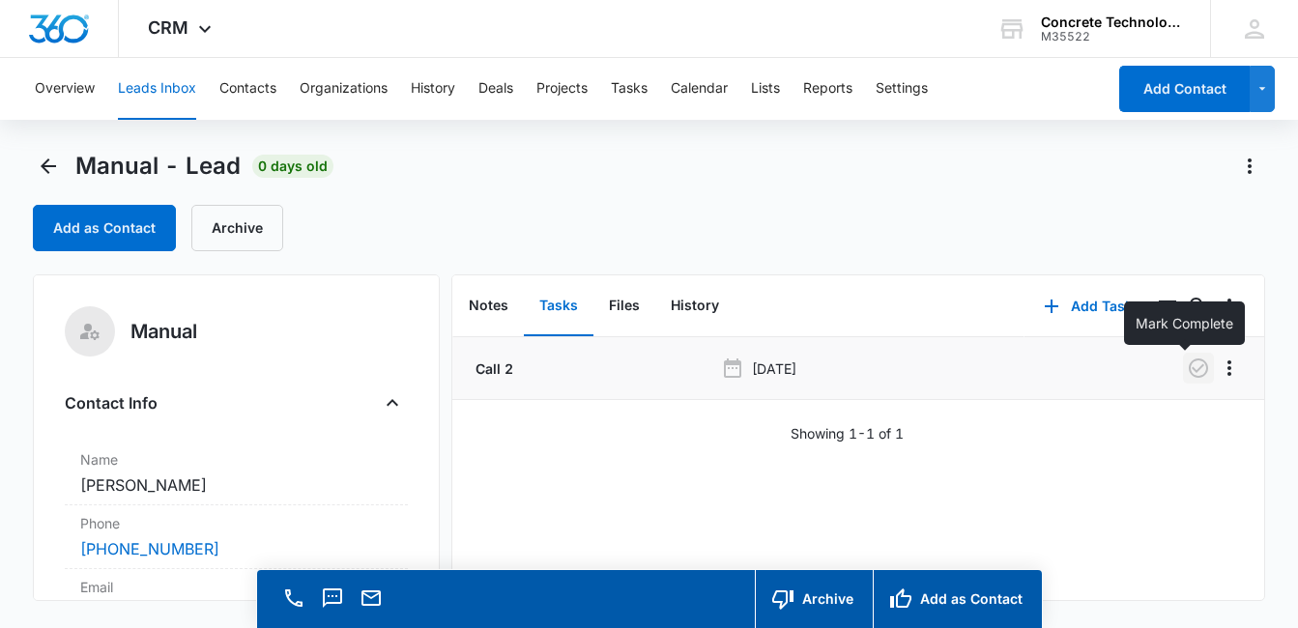
click at [1189, 372] on icon "button" at bounding box center [1198, 367] width 19 height 19
click at [1066, 313] on button "Add Task" at bounding box center [1088, 306] width 128 height 46
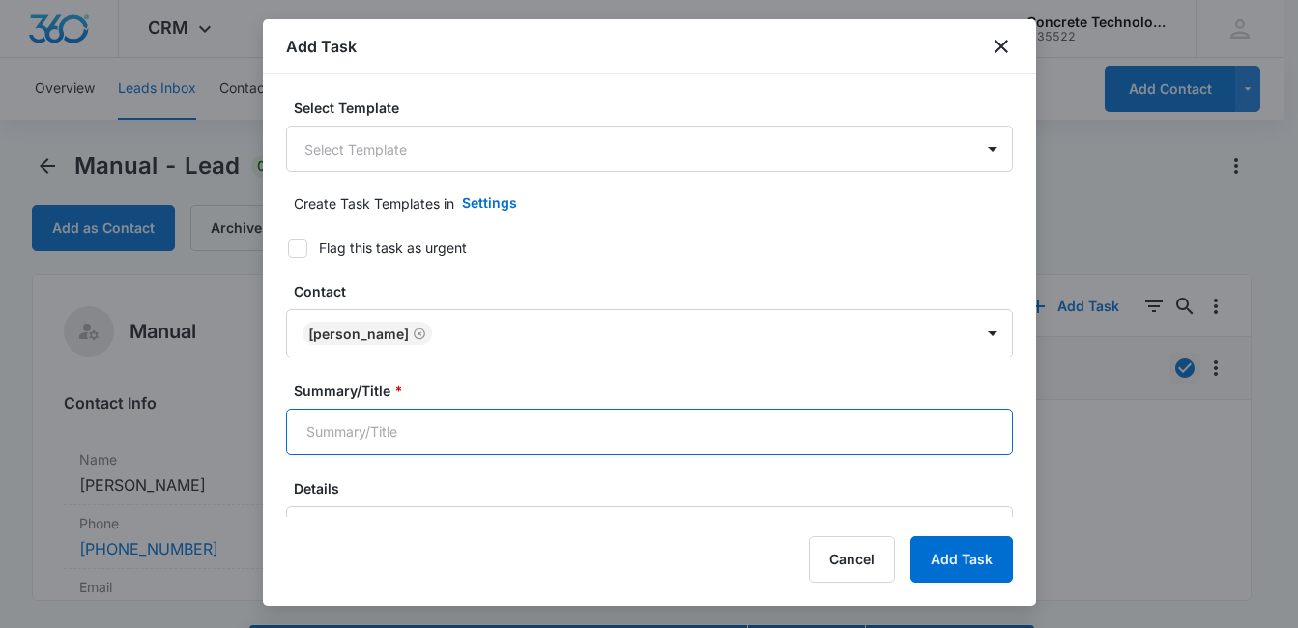
click at [628, 444] on input "Summary/Title *" at bounding box center [649, 432] width 727 height 46
type input "Call 3"
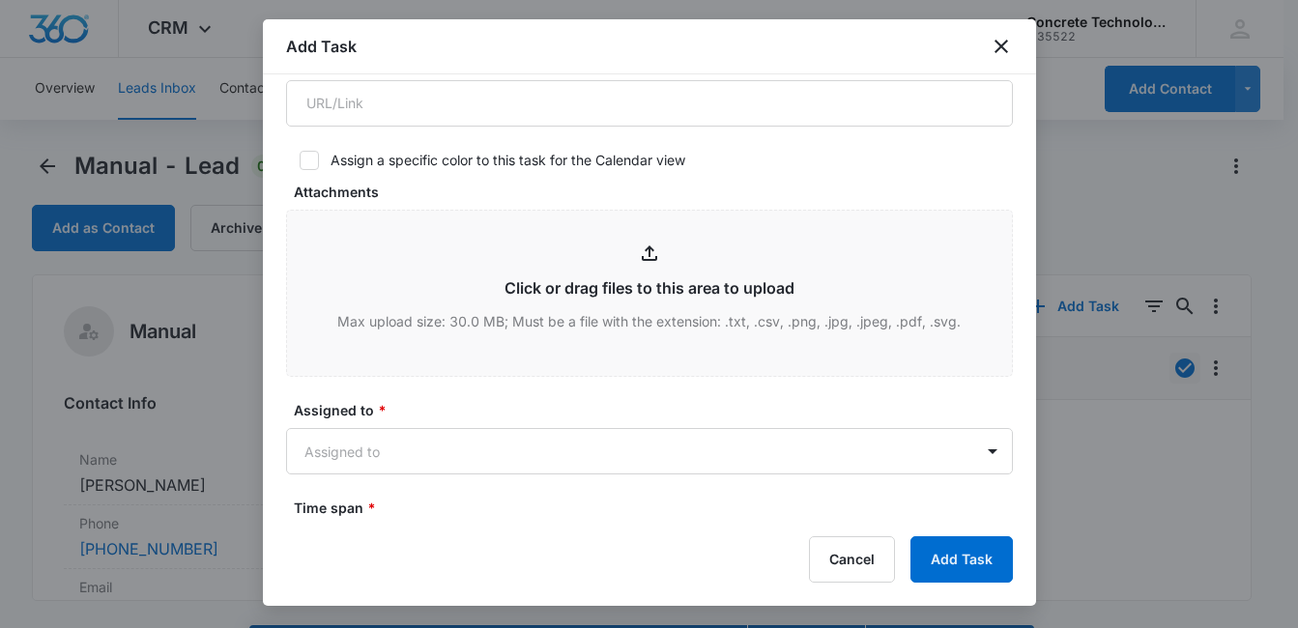
scroll to position [660, 0]
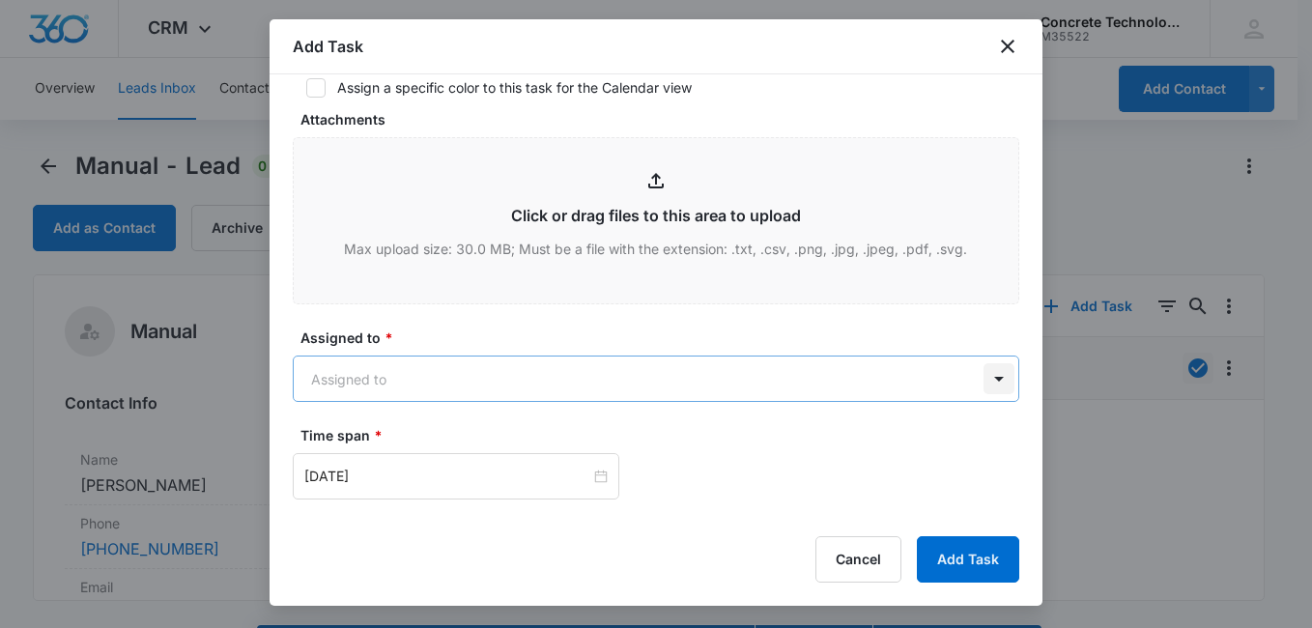
click at [970, 385] on body "CRM Apps Reputation Websites Forms CRM Email Social Content Ads Intelligence Fi…" at bounding box center [656, 341] width 1312 height 683
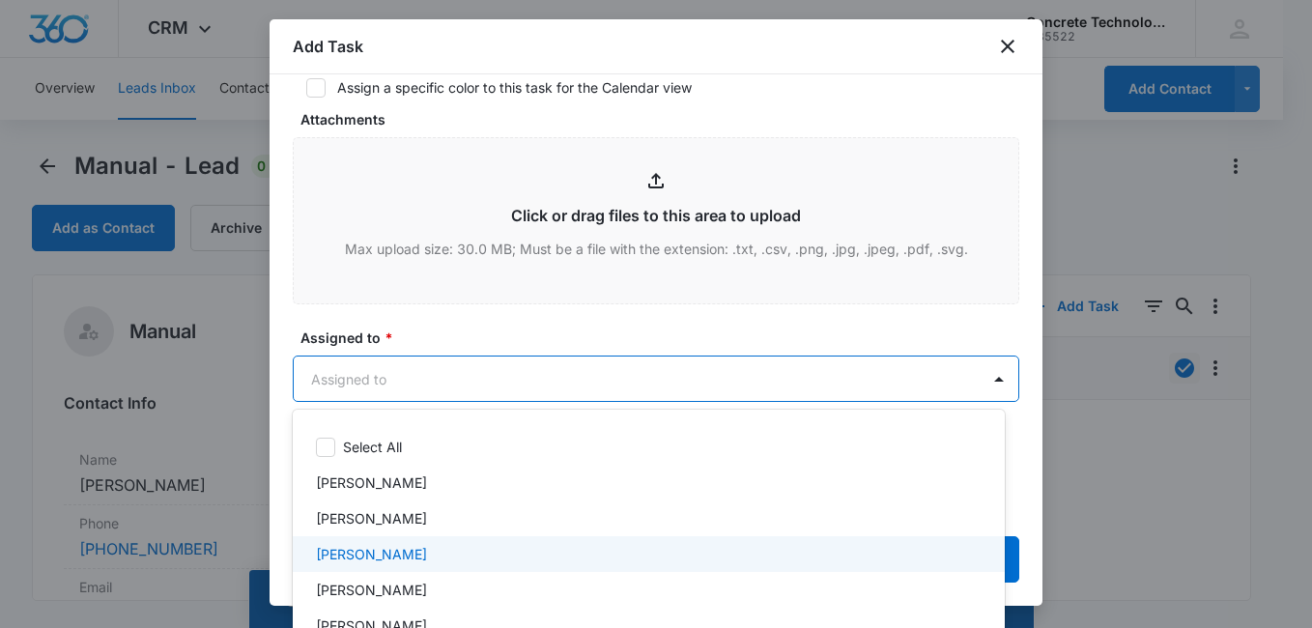
click at [603, 543] on div "[PERSON_NAME]" at bounding box center [649, 554] width 712 height 36
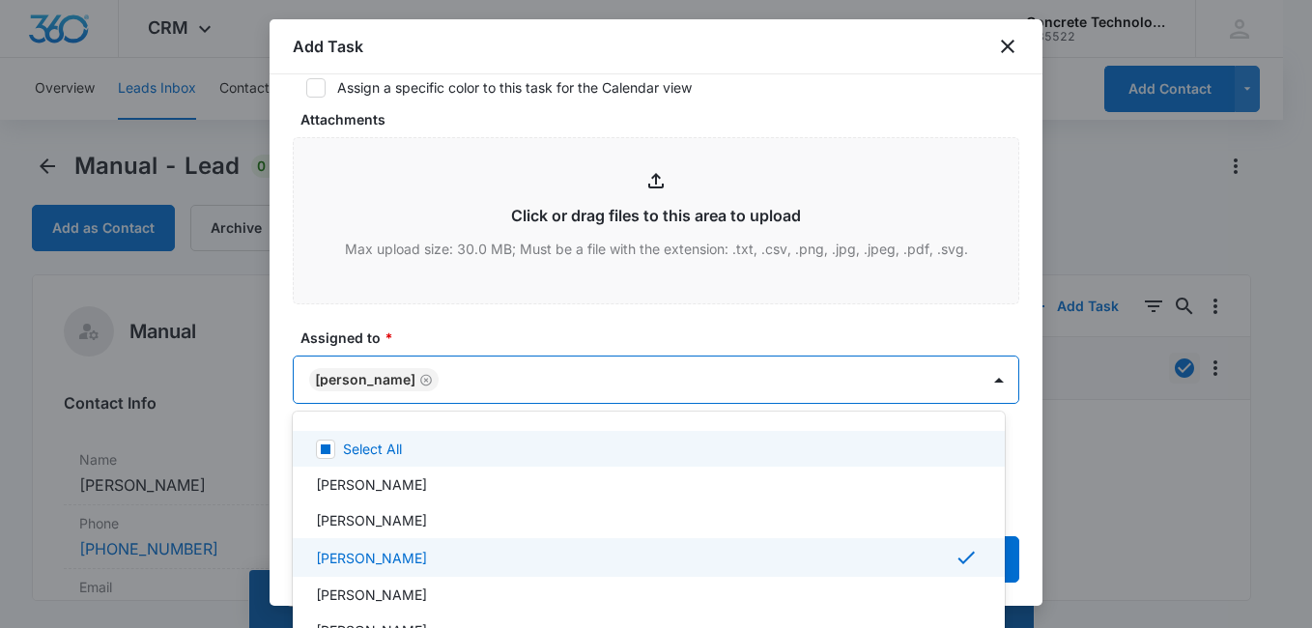
click at [778, 329] on div at bounding box center [656, 314] width 1312 height 628
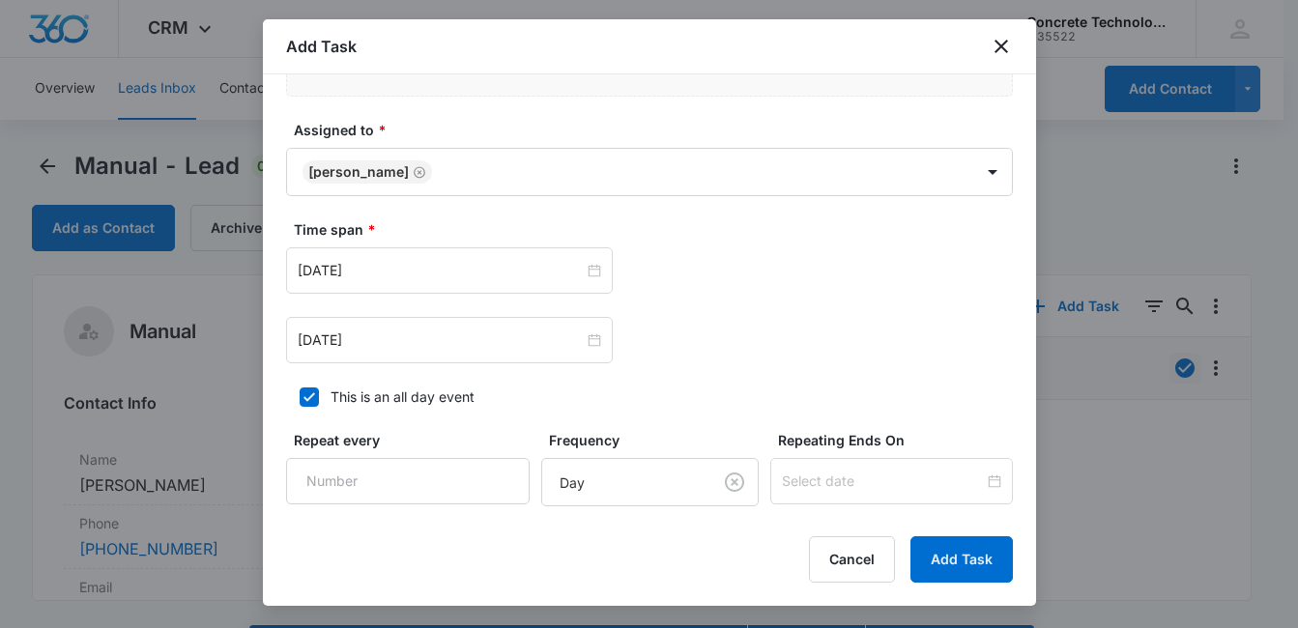
scroll to position [879, 0]
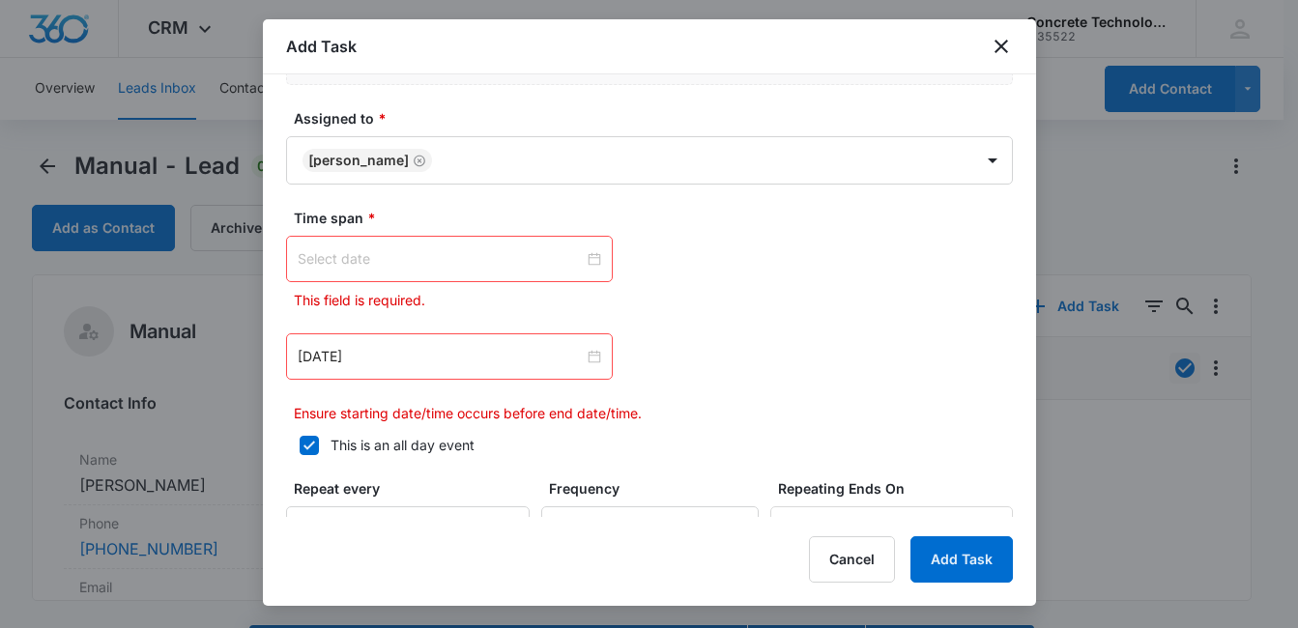
click at [432, 265] on input at bounding box center [441, 258] width 286 height 21
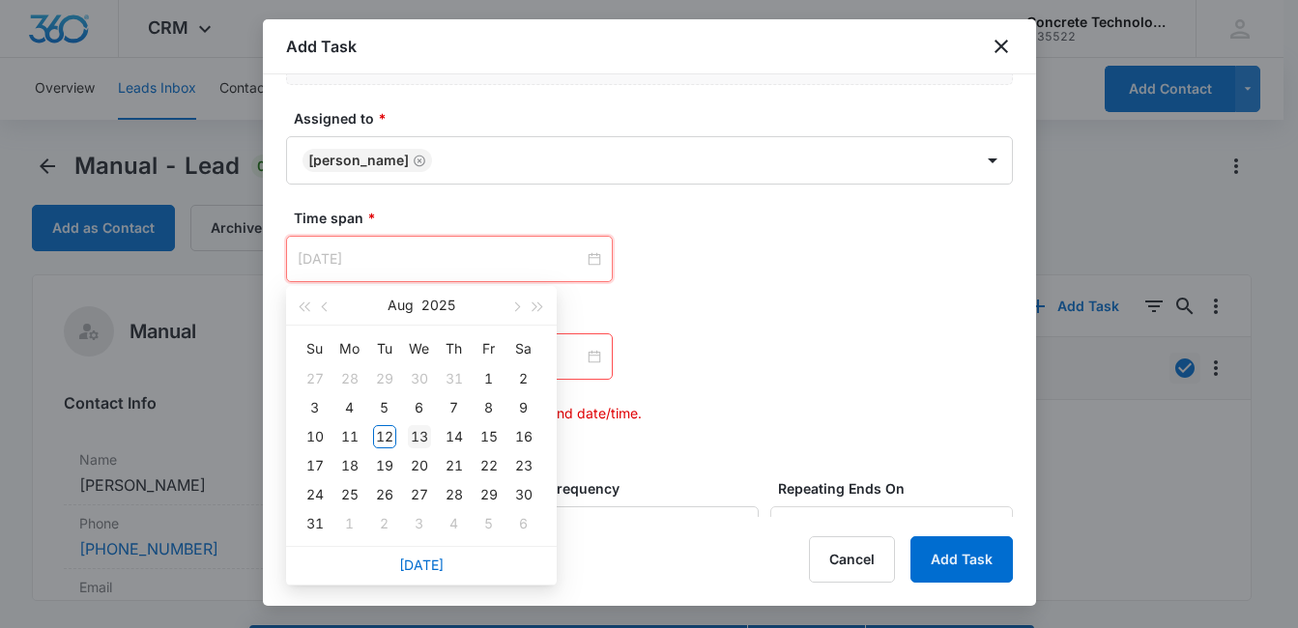
type input "[DATE]"
click at [422, 431] on div "13" at bounding box center [419, 436] width 23 height 23
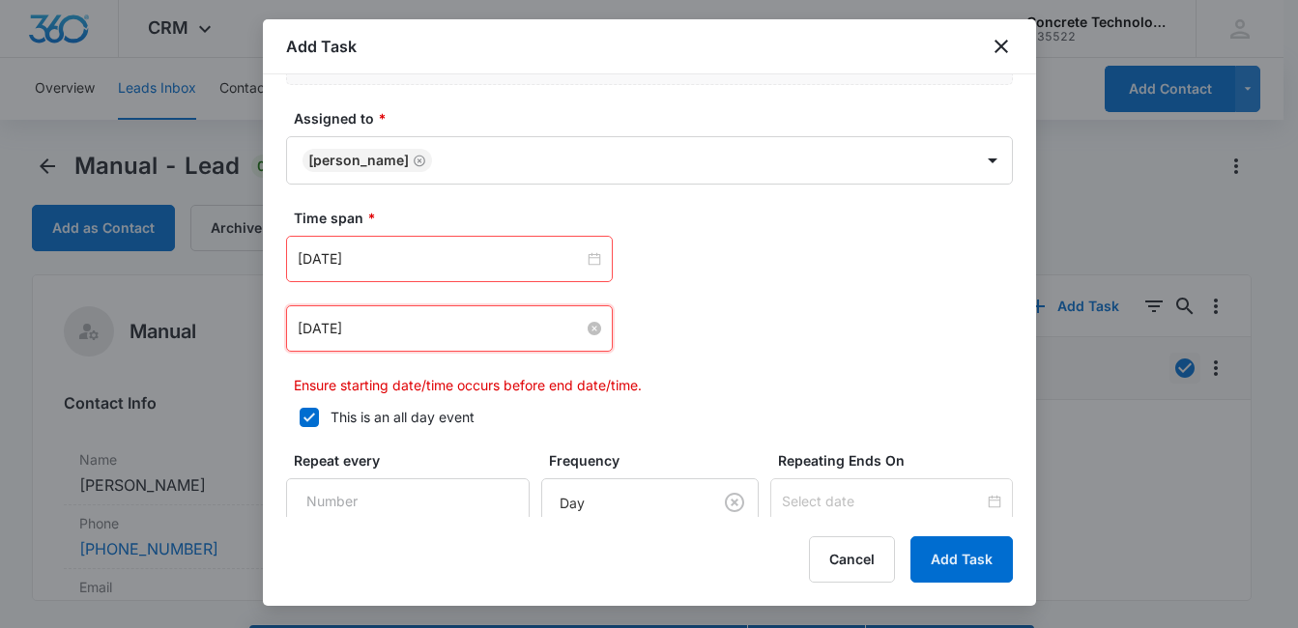
click at [558, 329] on input "[DATE]" at bounding box center [441, 328] width 286 height 21
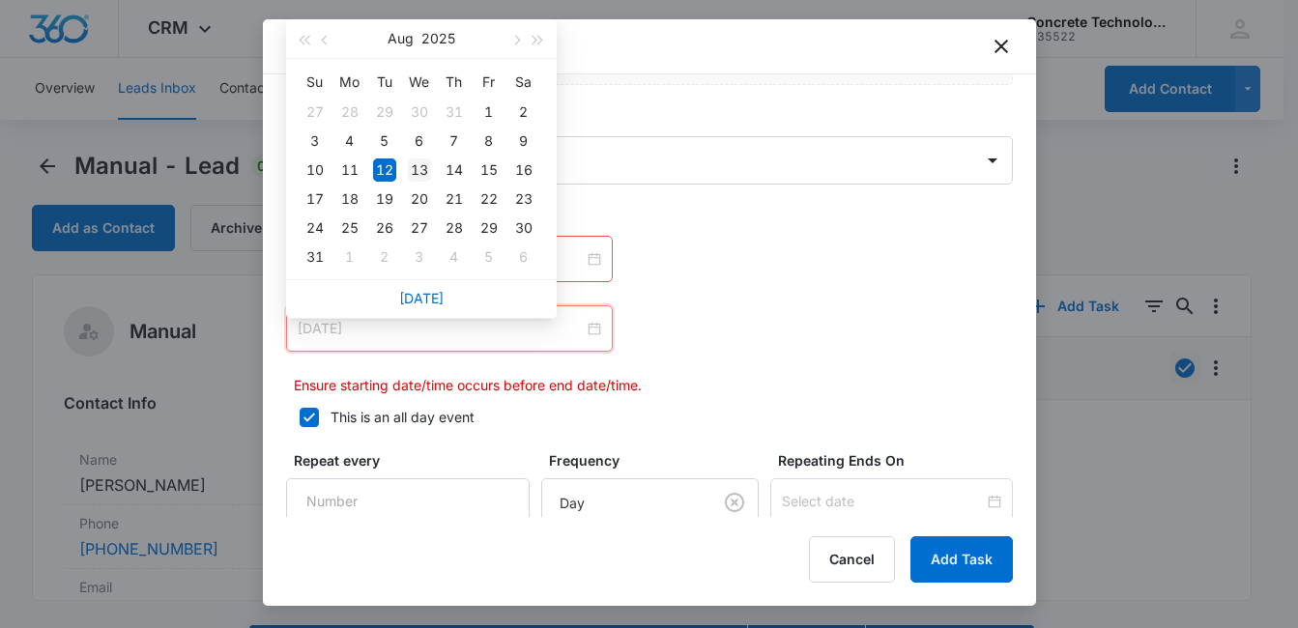
type input "[DATE]"
click at [415, 168] on div "13" at bounding box center [419, 169] width 23 height 23
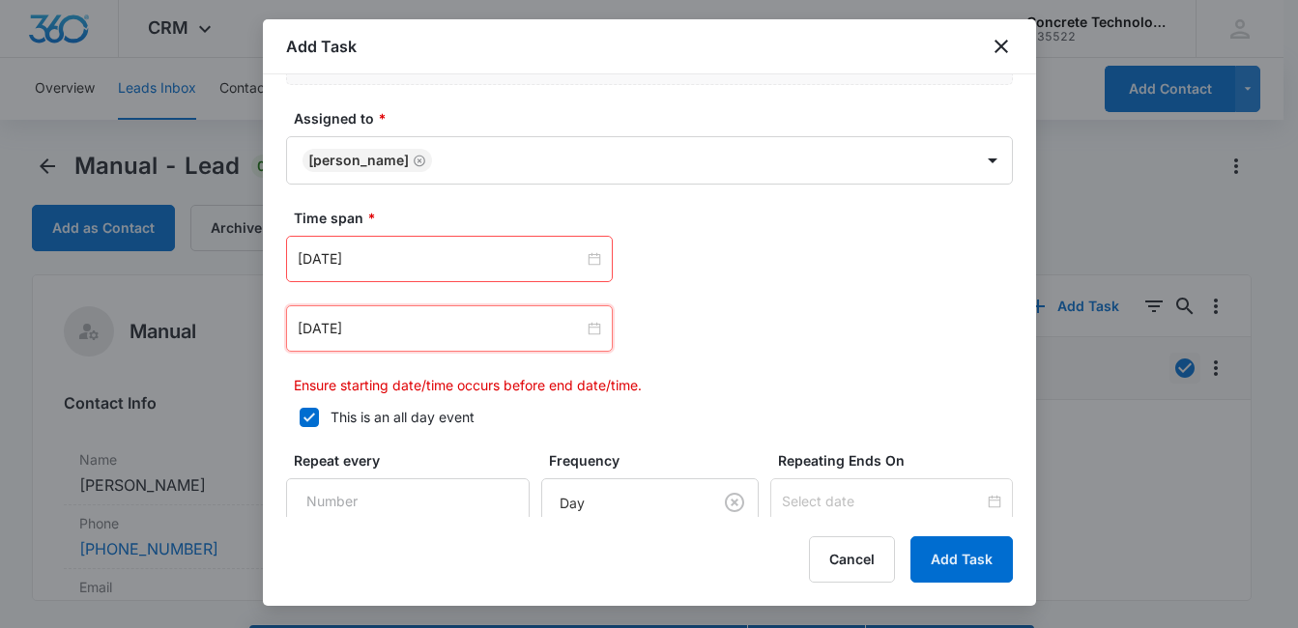
click at [315, 419] on icon at bounding box center [309, 417] width 17 height 17
click at [300, 419] on input "This is an all day event" at bounding box center [293, 418] width 14 height 14
checkbox input "false"
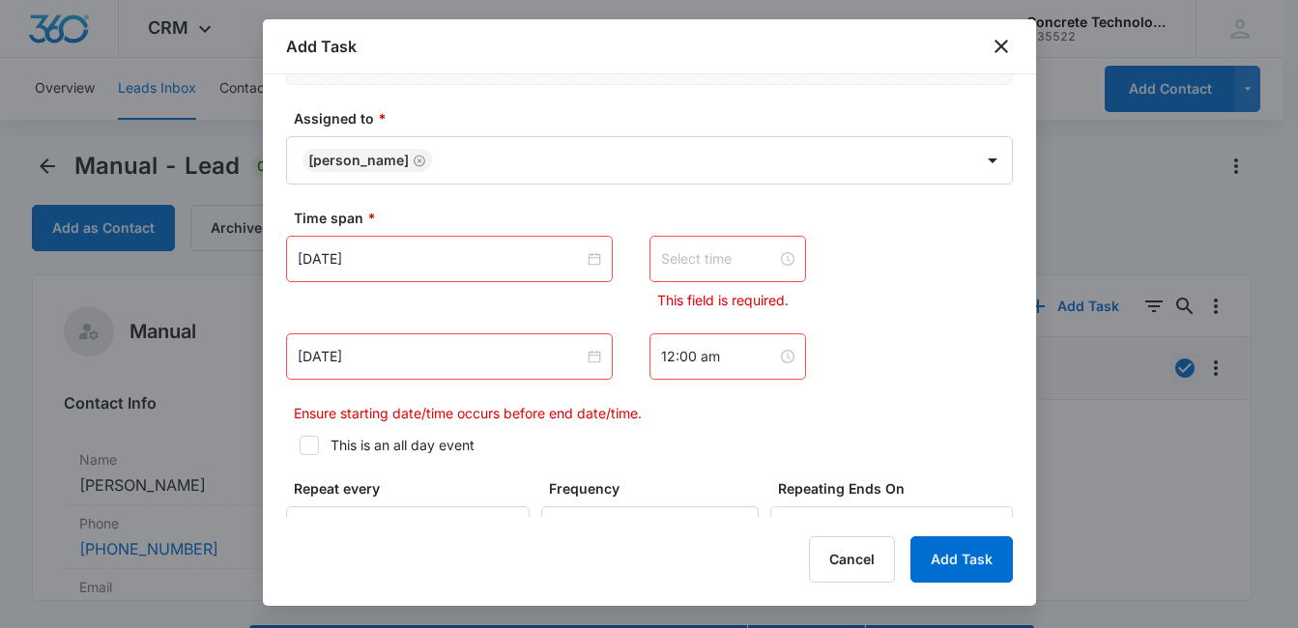
click at [768, 261] on div at bounding box center [727, 258] width 133 height 21
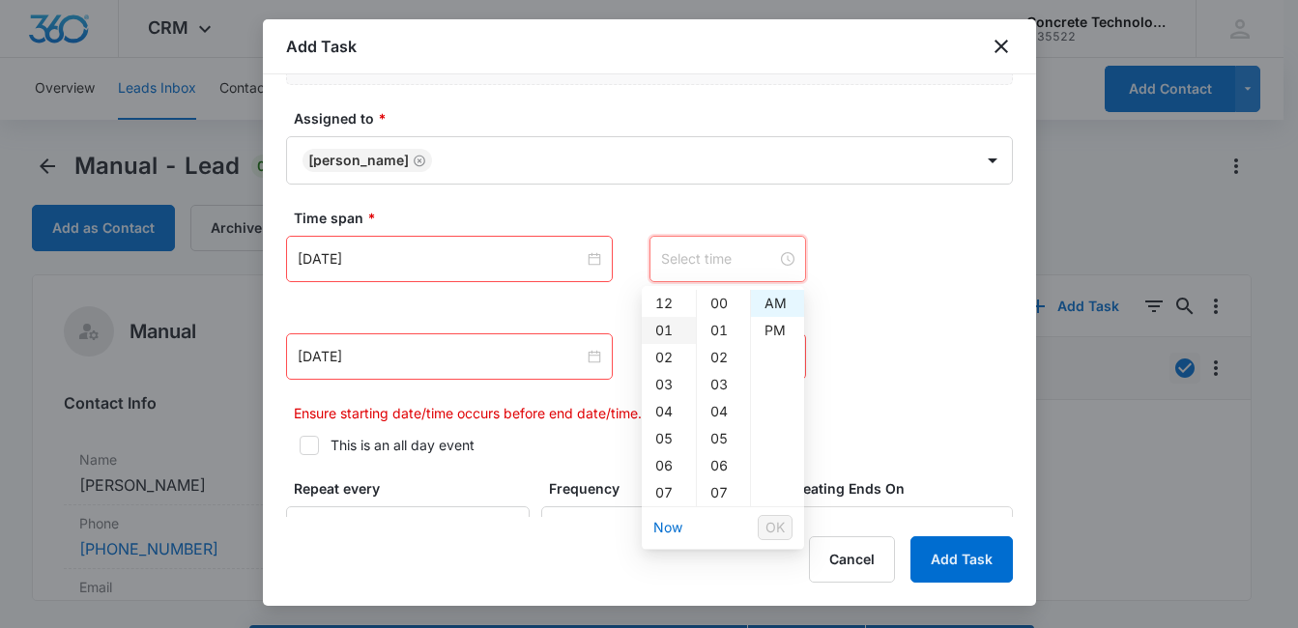
click at [659, 329] on div "01" at bounding box center [669, 330] width 54 height 27
click at [774, 331] on div "PM" at bounding box center [777, 330] width 53 height 27
click at [659, 326] on div "02" at bounding box center [669, 330] width 54 height 27
type input "2:00 pm"
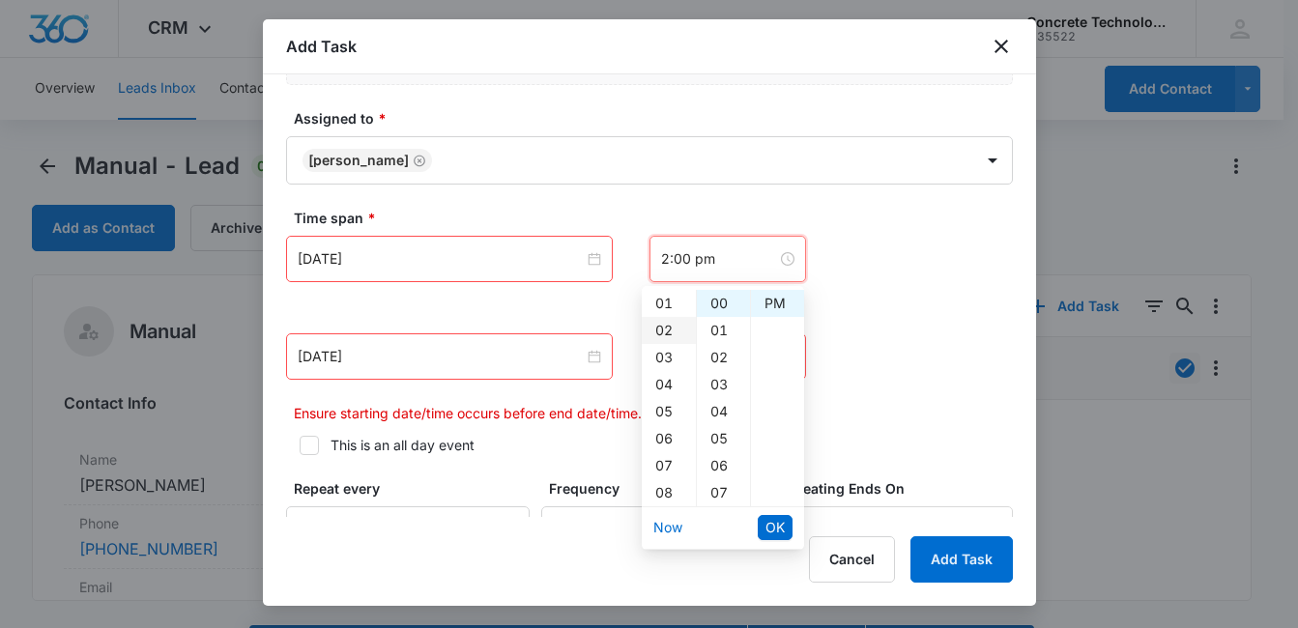
scroll to position [54, 0]
click at [775, 529] on span "OK" at bounding box center [774, 527] width 19 height 21
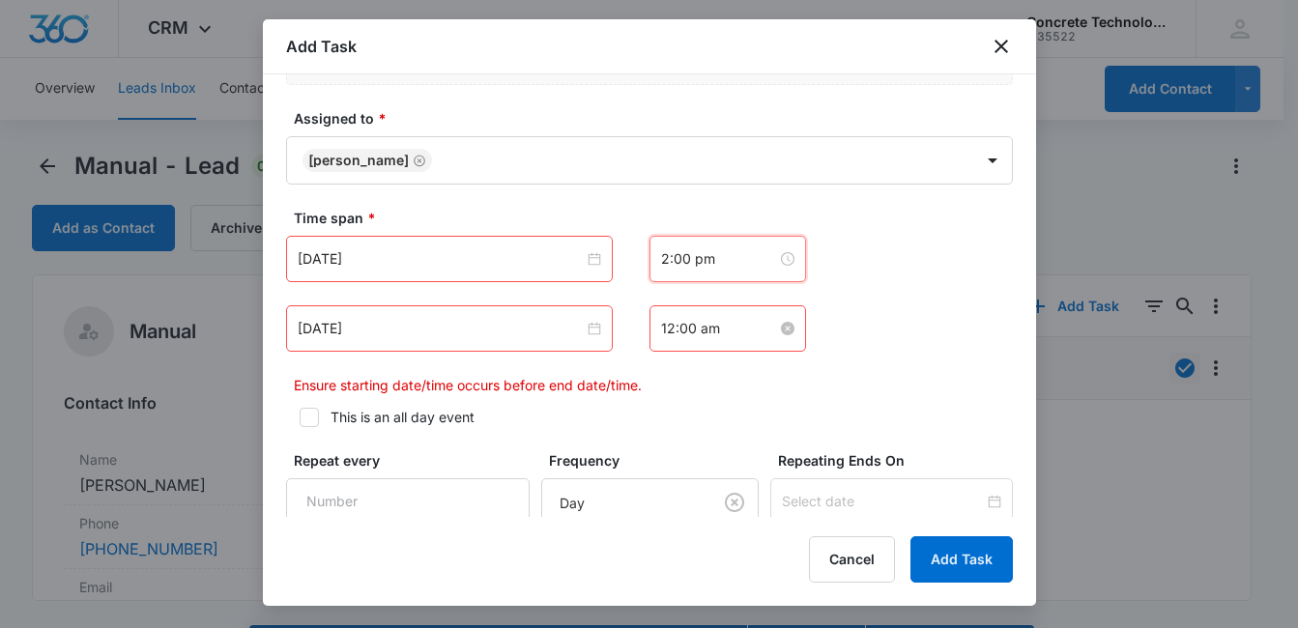
click at [739, 326] on input "12:00 am" at bounding box center [719, 328] width 116 height 21
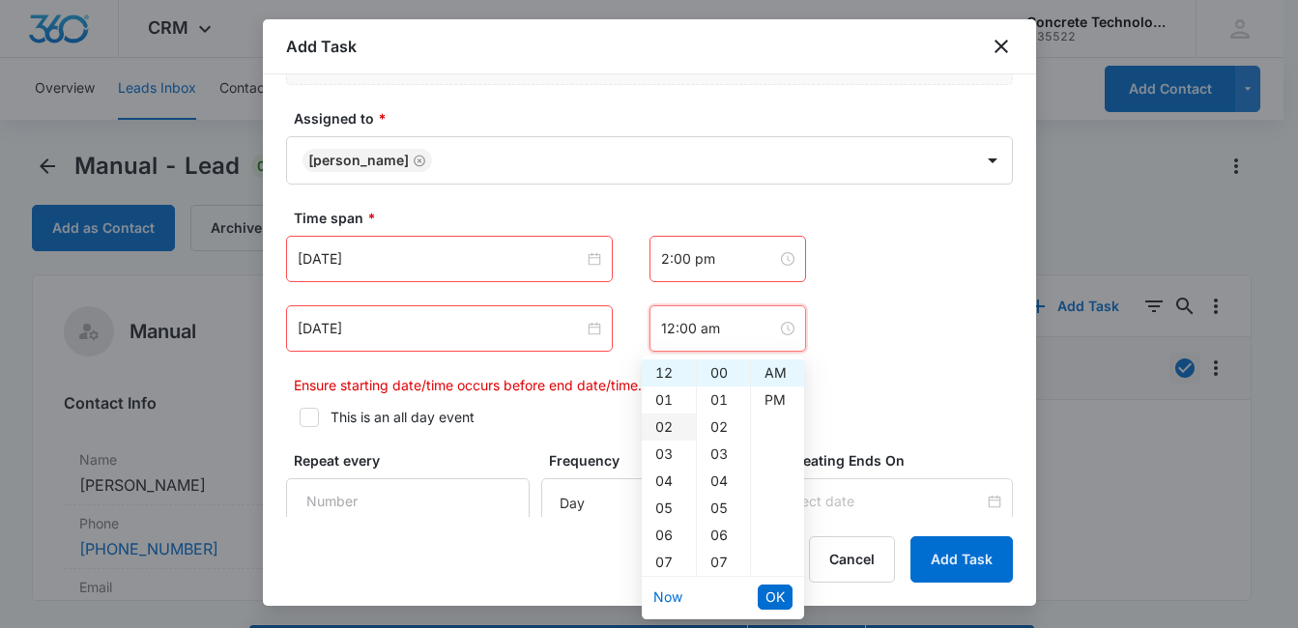
click at [661, 426] on div "02" at bounding box center [669, 427] width 54 height 27
click at [729, 545] on div "15" at bounding box center [723, 550] width 53 height 27
click at [777, 401] on div "PM" at bounding box center [777, 400] width 53 height 27
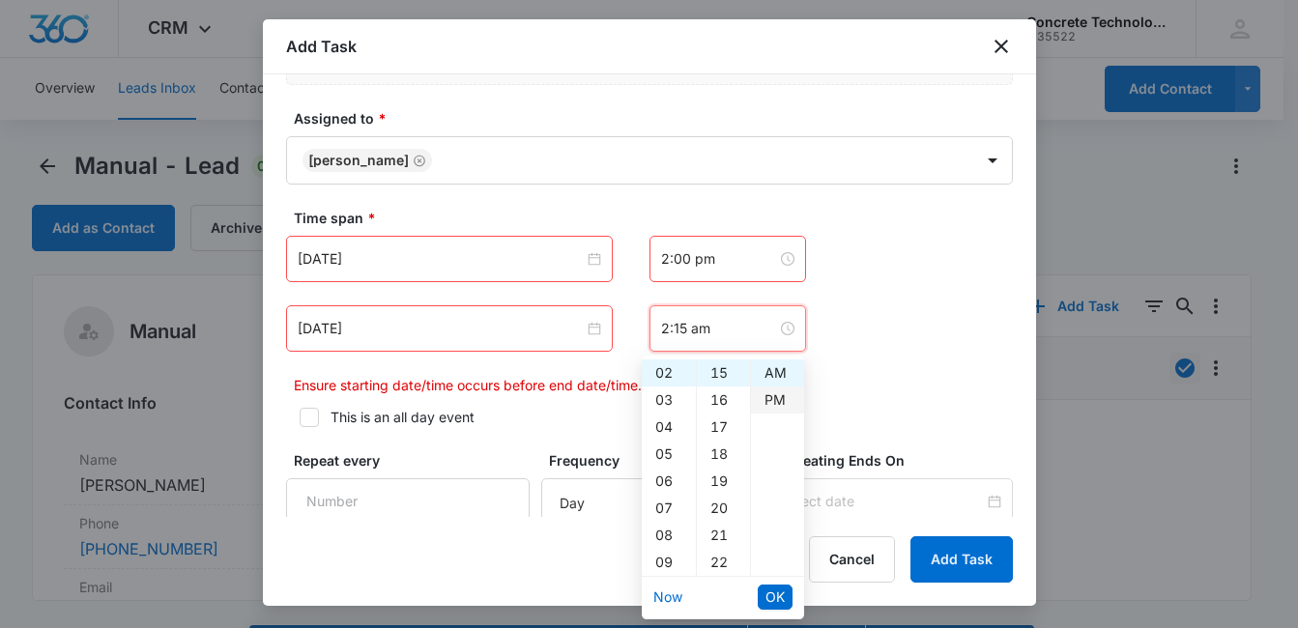
type input "2:15 pm"
click at [774, 595] on span "OK" at bounding box center [774, 597] width 19 height 21
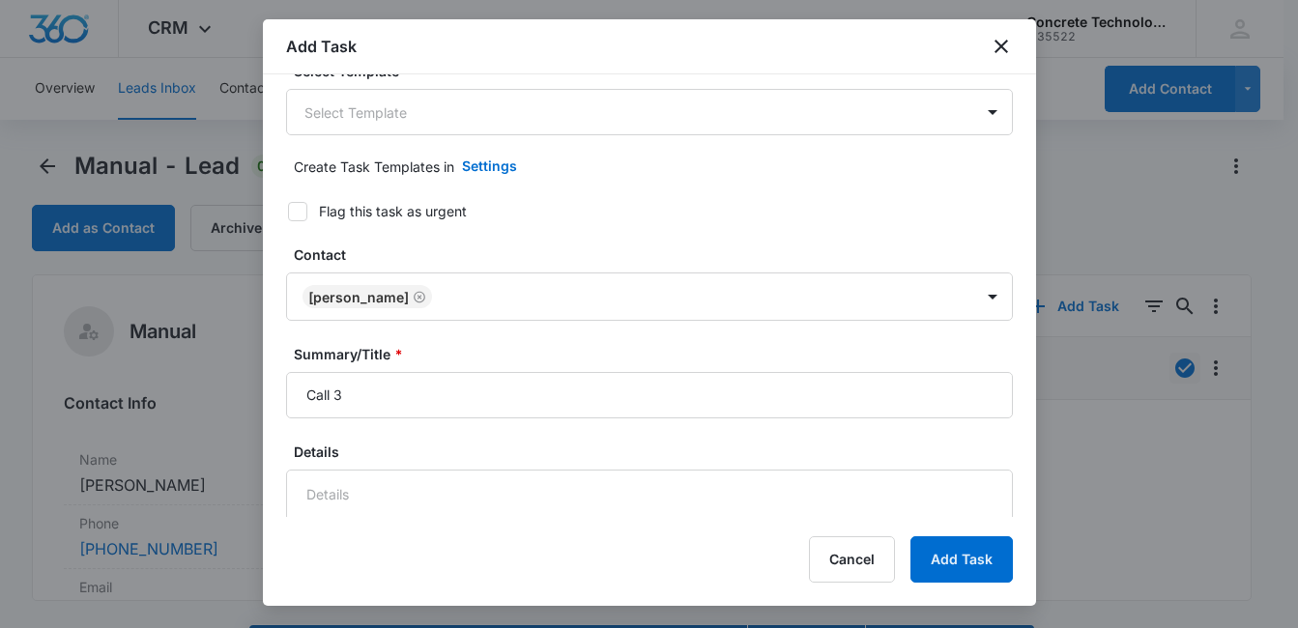
scroll to position [0, 0]
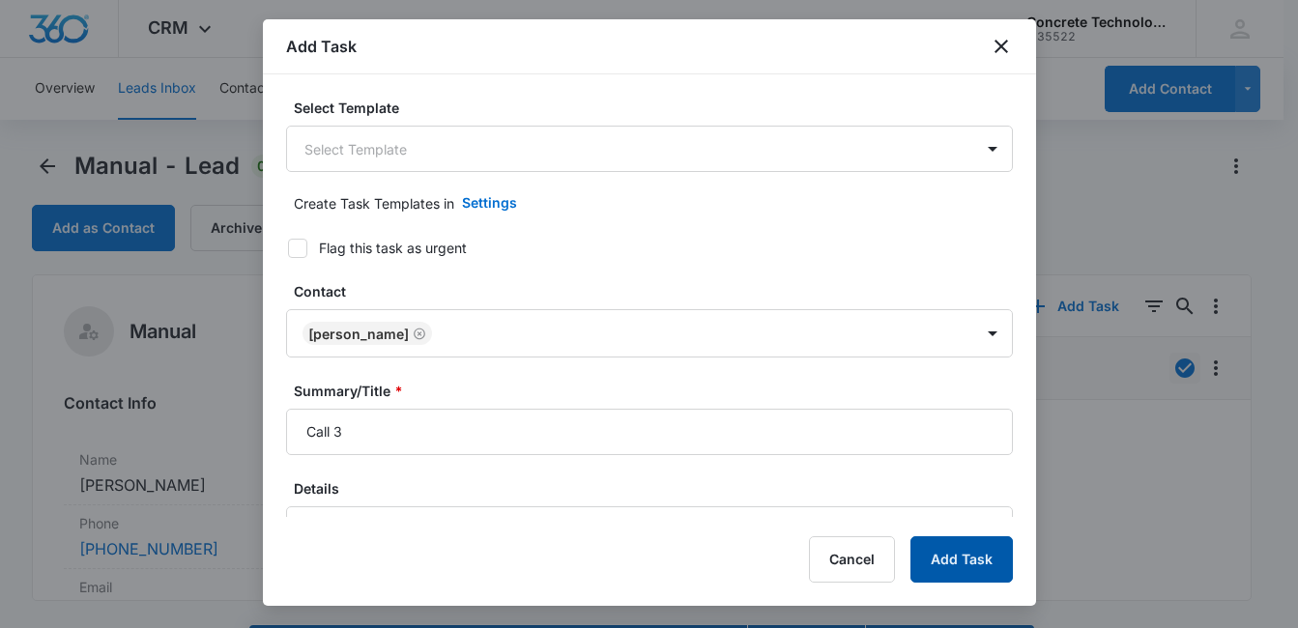
click at [947, 560] on button "Add Task" at bounding box center [961, 559] width 102 height 46
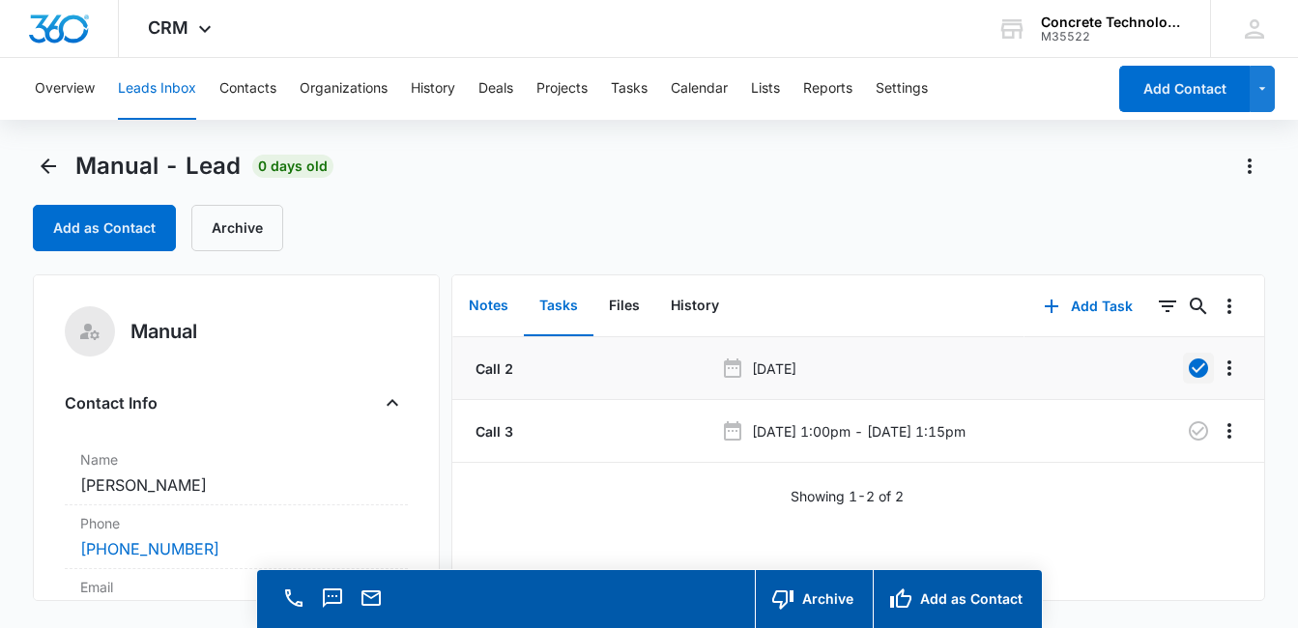
click at [497, 303] on button "Notes" at bounding box center [488, 306] width 71 height 60
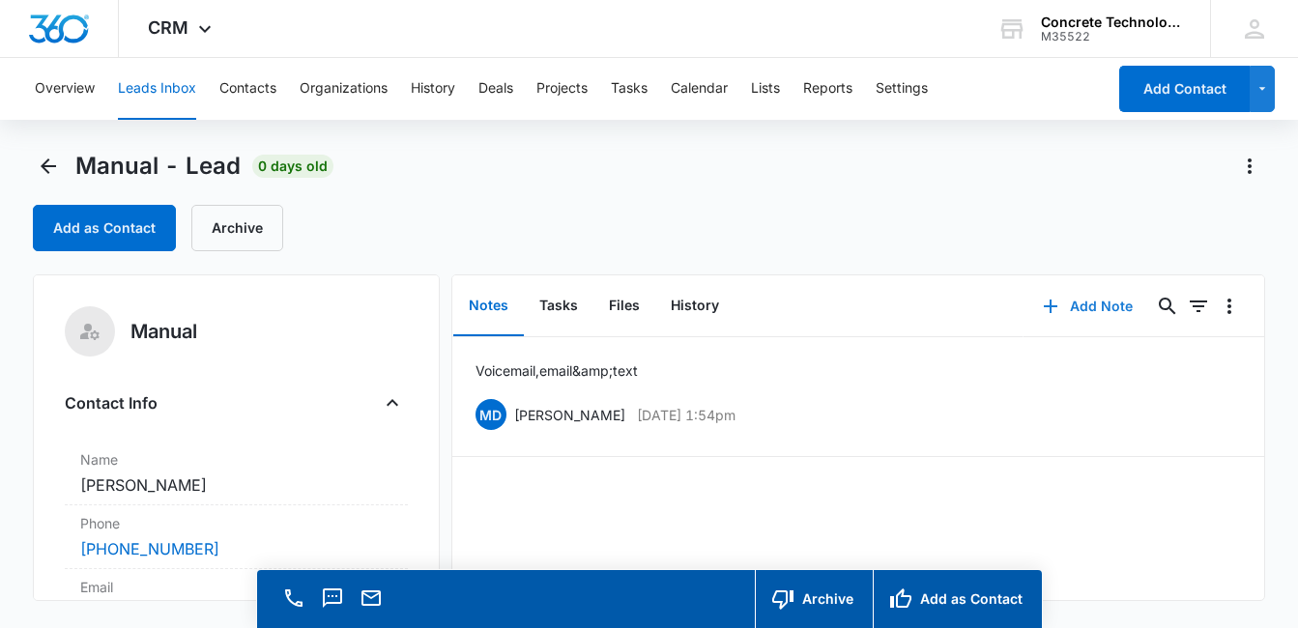
click at [1088, 310] on button "Add Note" at bounding box center [1087, 306] width 129 height 46
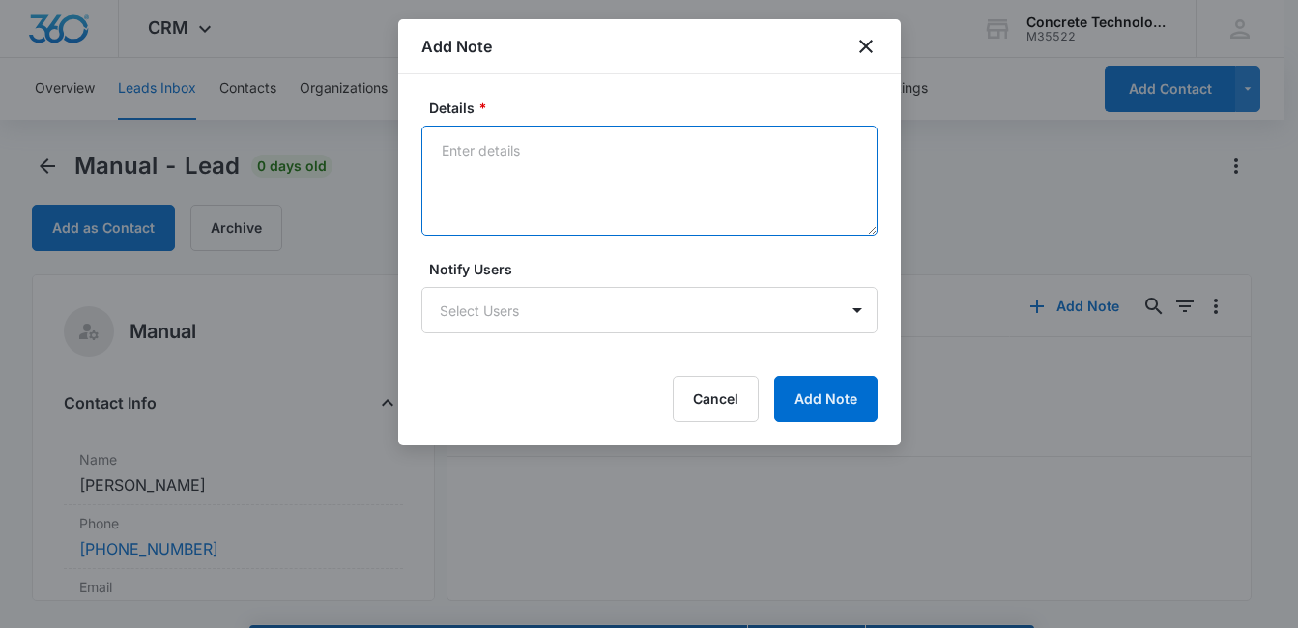
click at [491, 162] on textarea "Details *" at bounding box center [649, 181] width 456 height 110
type textarea "Voicemail, email & text"
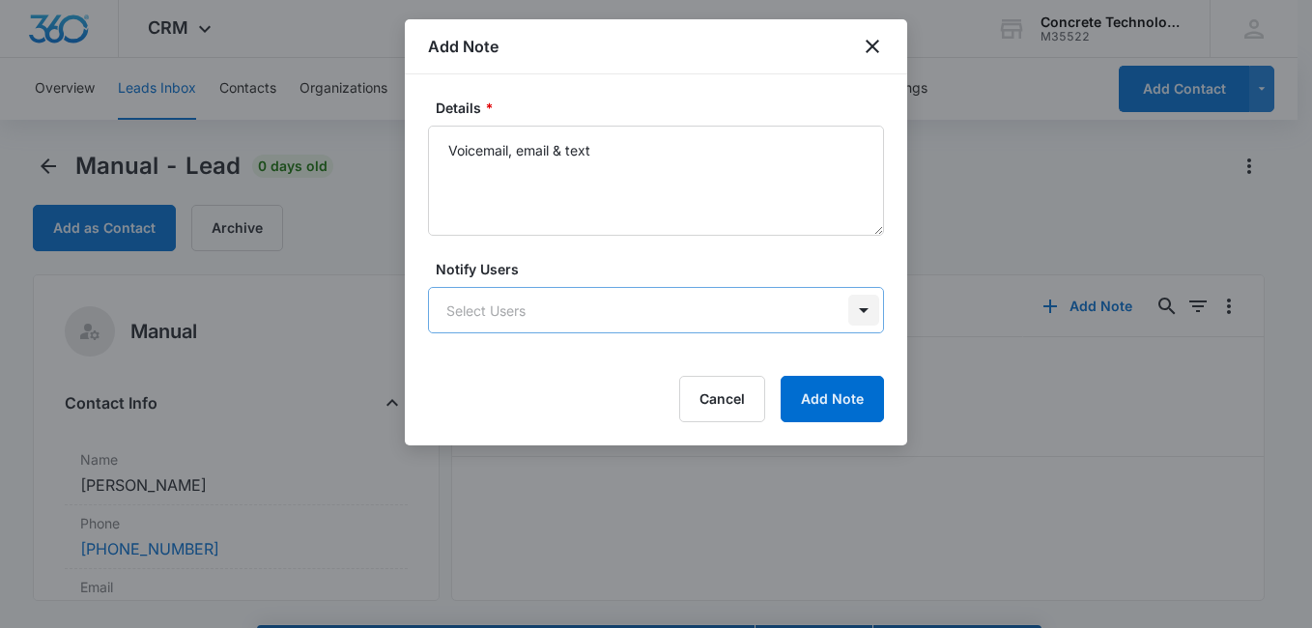
click at [853, 308] on body "CRM Apps Reputation Websites Forms CRM Email Social Content Ads Intelligence Fi…" at bounding box center [656, 341] width 1312 height 683
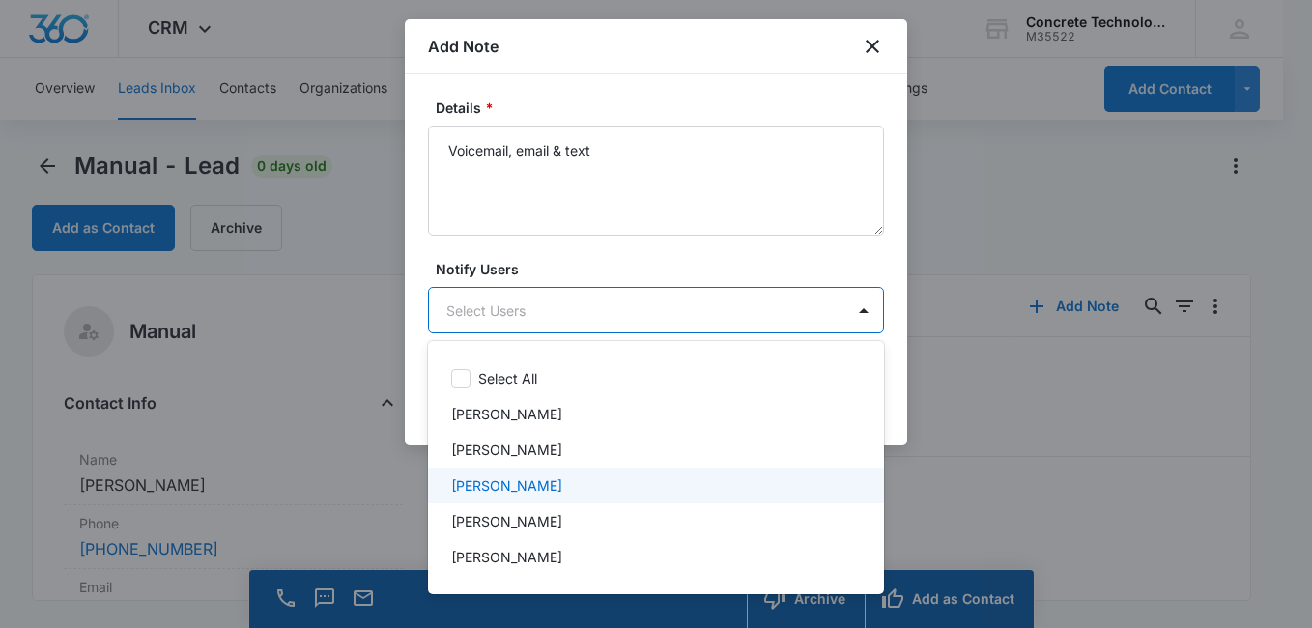
click at [731, 484] on div "[PERSON_NAME]" at bounding box center [654, 485] width 406 height 20
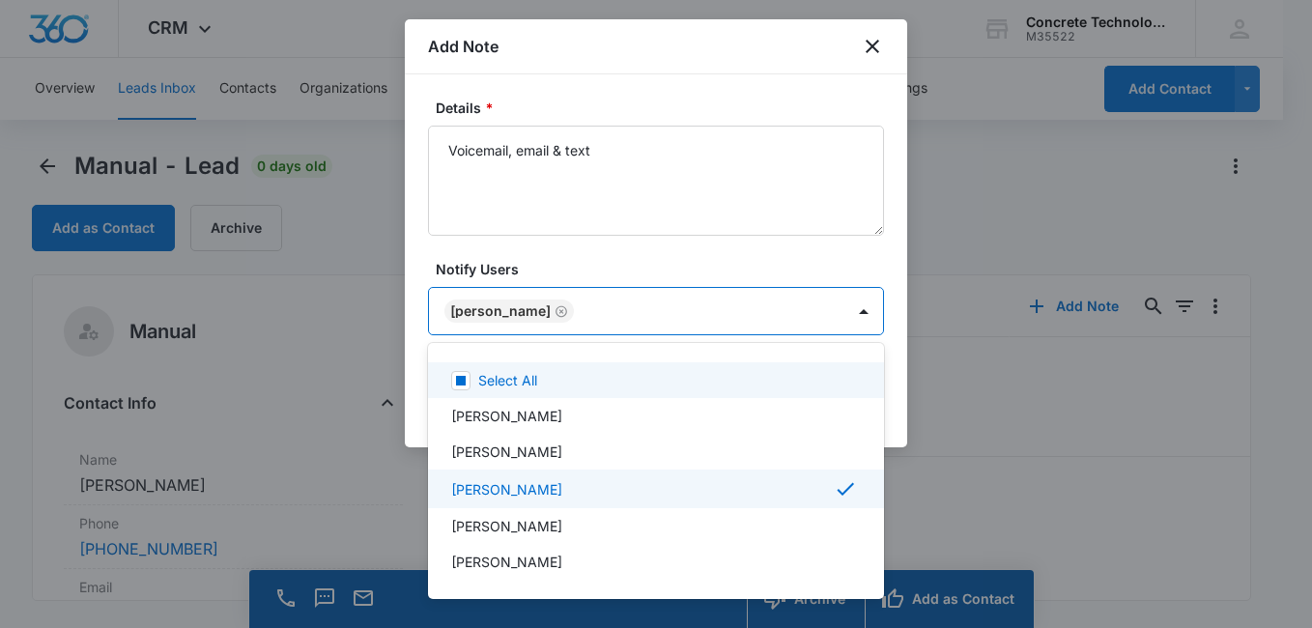
click at [755, 268] on div at bounding box center [656, 314] width 1312 height 628
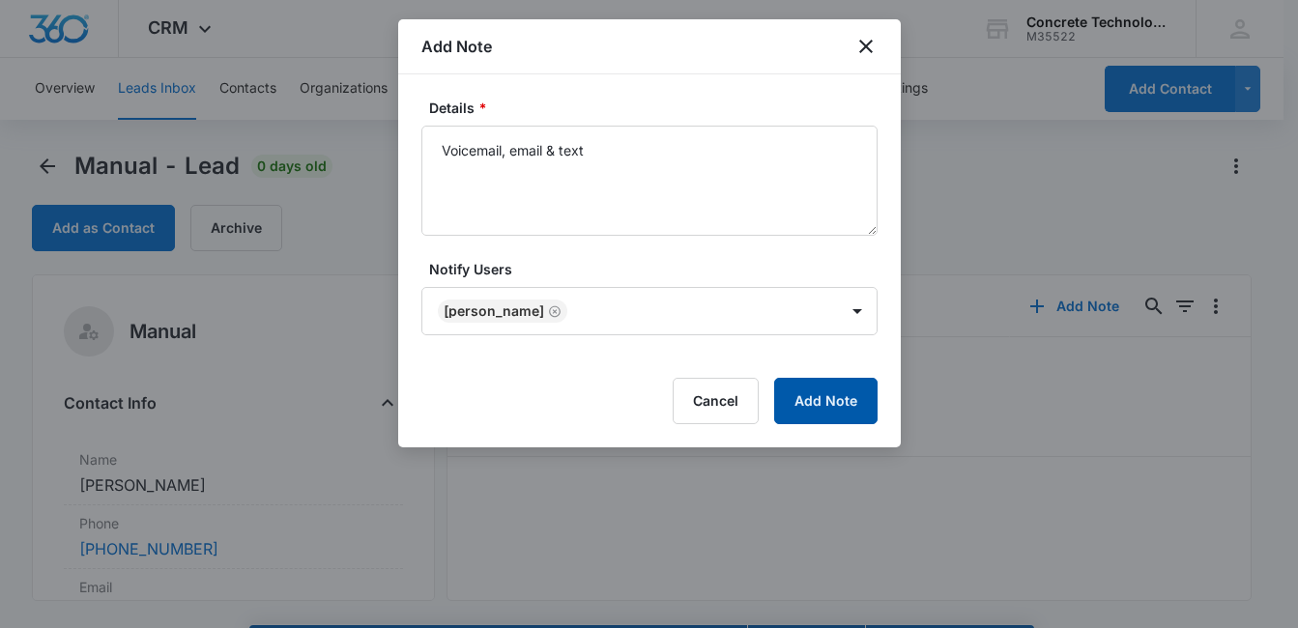
click at [849, 397] on button "Add Note" at bounding box center [825, 401] width 103 height 46
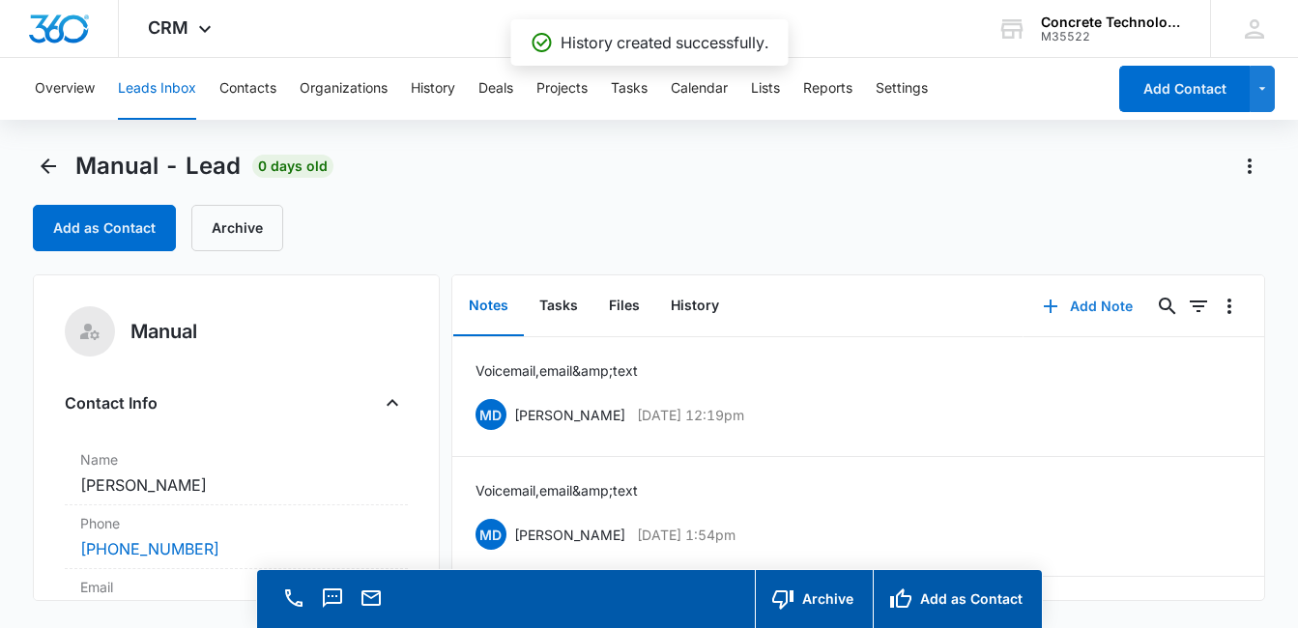
scroll to position [272, 0]
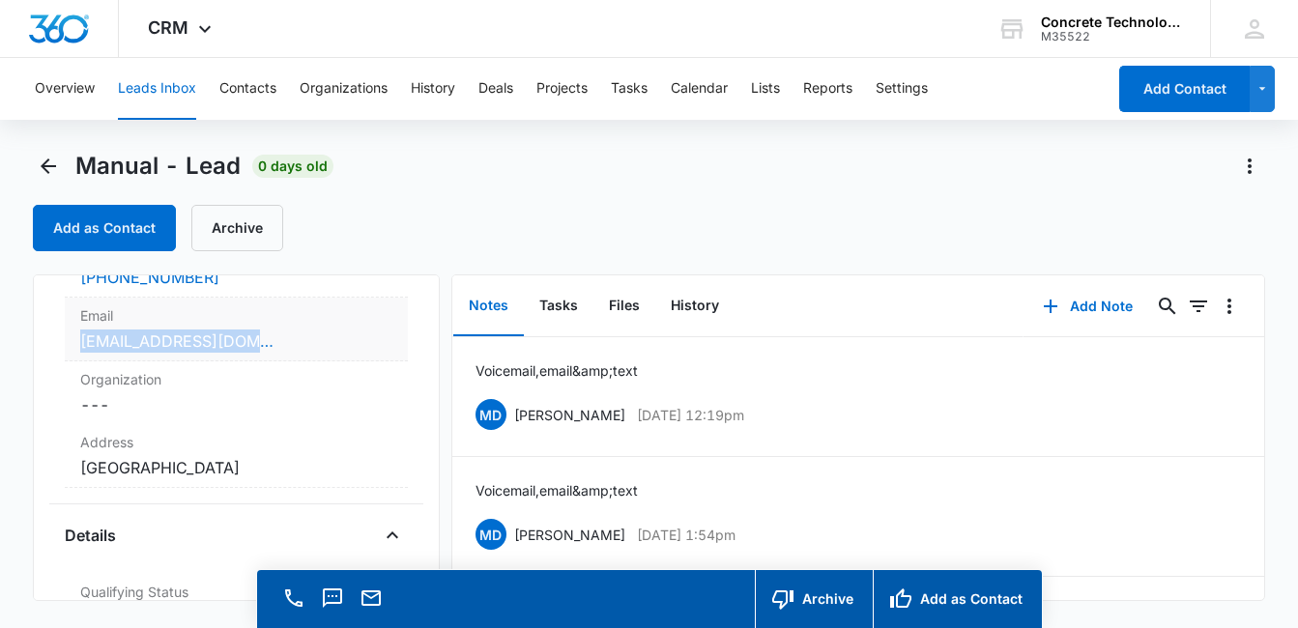
drag, startPoint x: 272, startPoint y: 346, endPoint x: 79, endPoint y: 336, distance: 192.5
click at [80, 336] on div "[EMAIL_ADDRESS][DOMAIN_NAME]" at bounding box center [236, 340] width 312 height 23
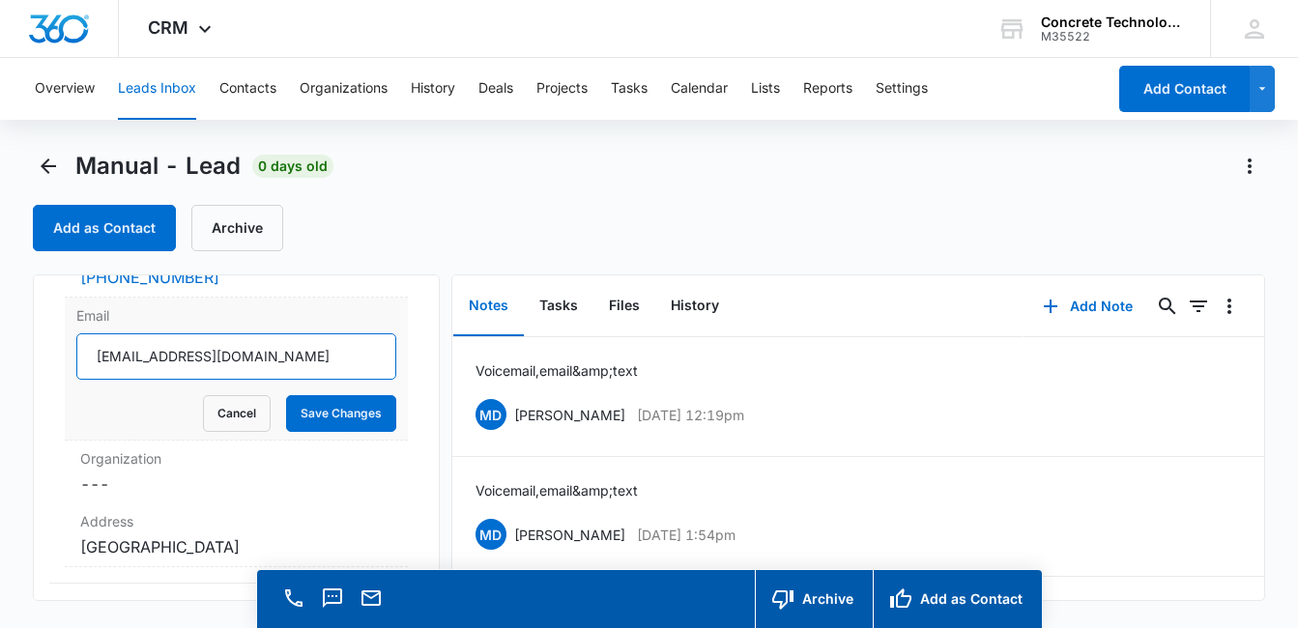
drag, startPoint x: 268, startPoint y: 358, endPoint x: 93, endPoint y: 355, distance: 174.9
click at [85, 354] on input "[EMAIL_ADDRESS][DOMAIN_NAME]" at bounding box center [236, 356] width 320 height 46
click at [319, 309] on label "Email" at bounding box center [236, 315] width 320 height 20
click at [319, 333] on input "[EMAIL_ADDRESS][DOMAIN_NAME]" at bounding box center [236, 356] width 320 height 46
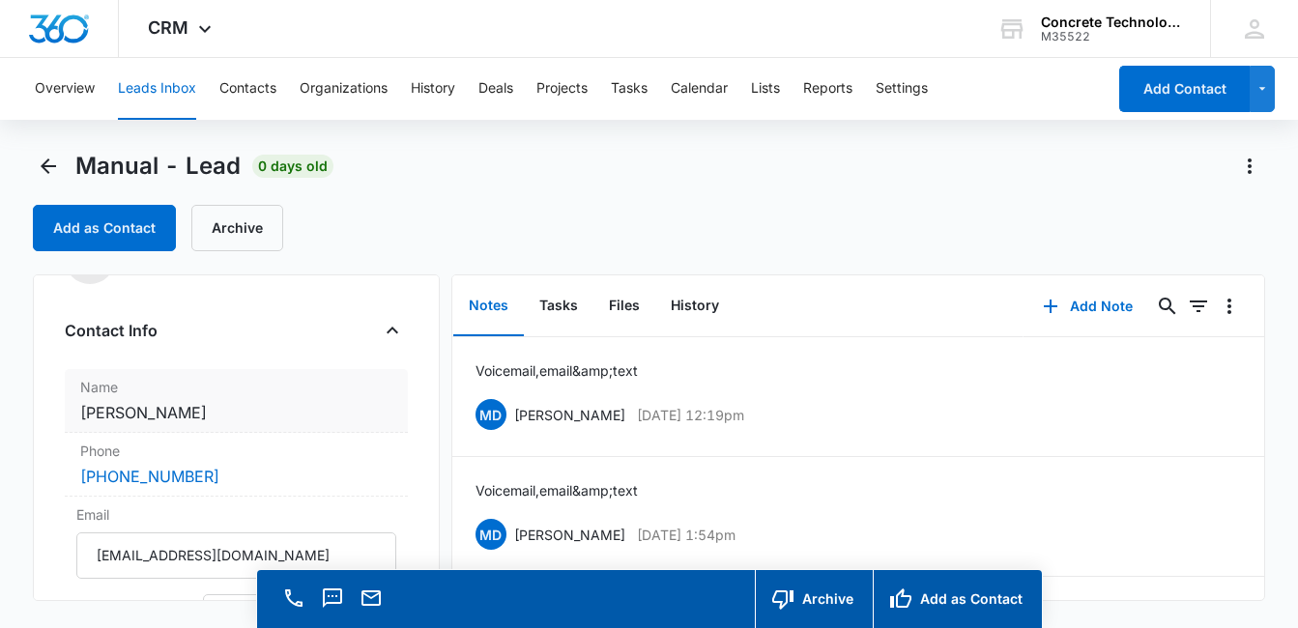
click at [325, 393] on label "Name" at bounding box center [236, 387] width 312 height 20
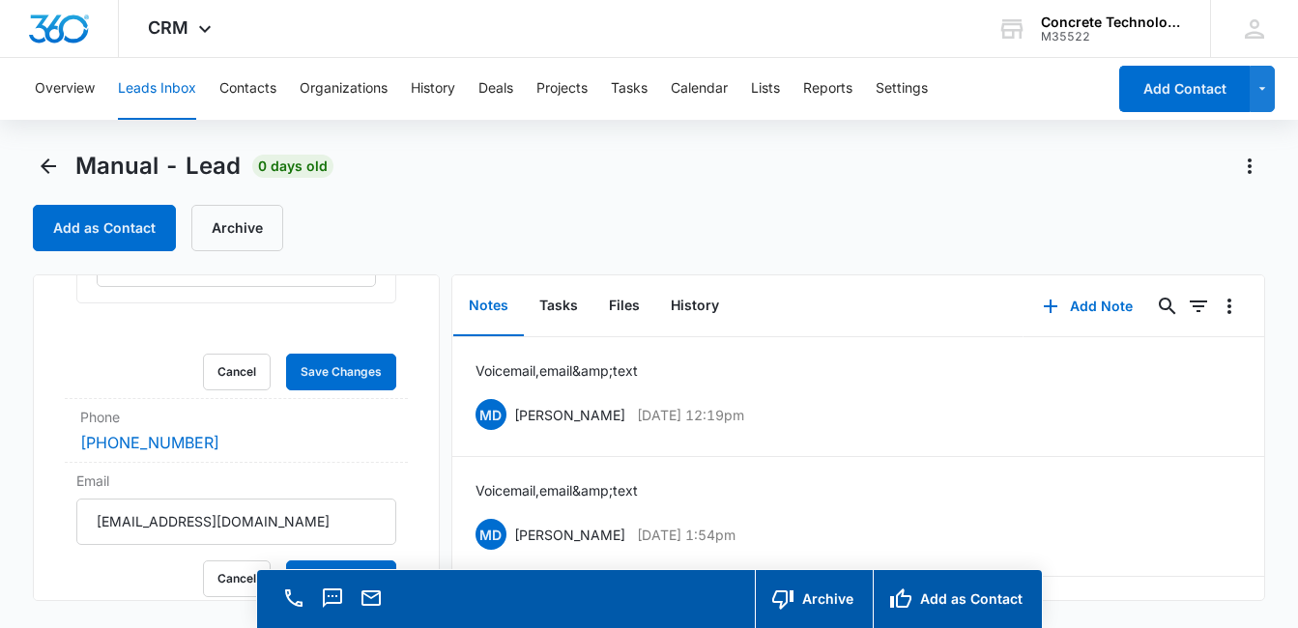
scroll to position [231, 0]
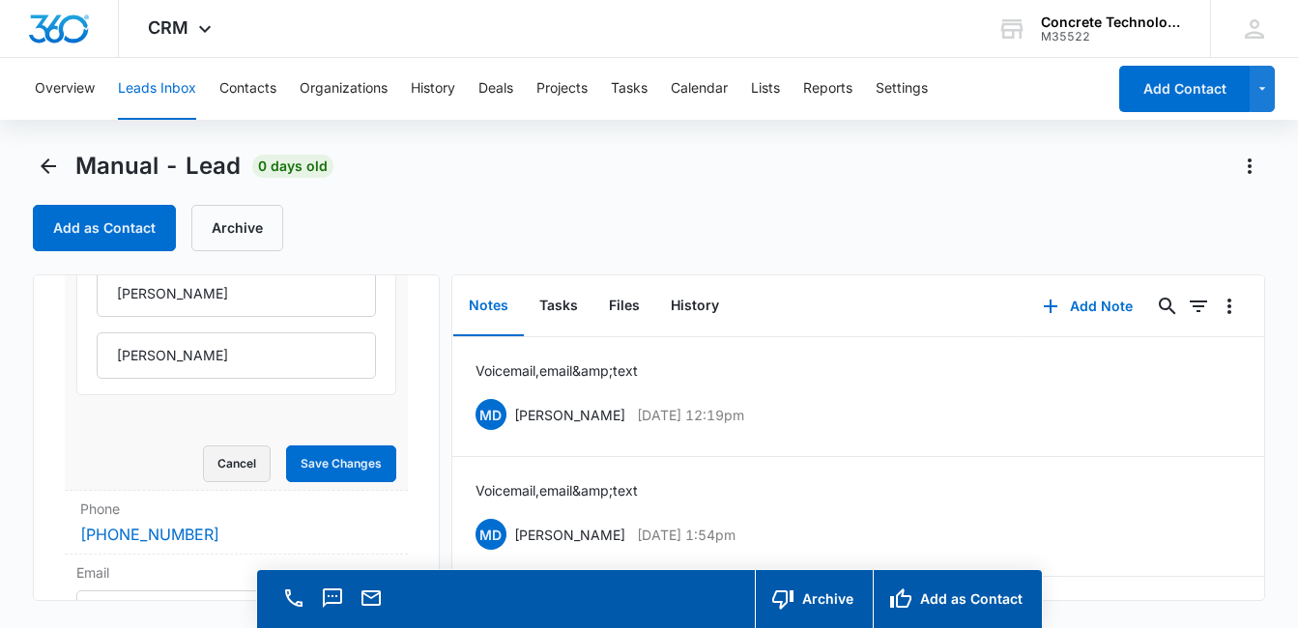
click at [239, 471] on button "Cancel" at bounding box center [237, 463] width 68 height 37
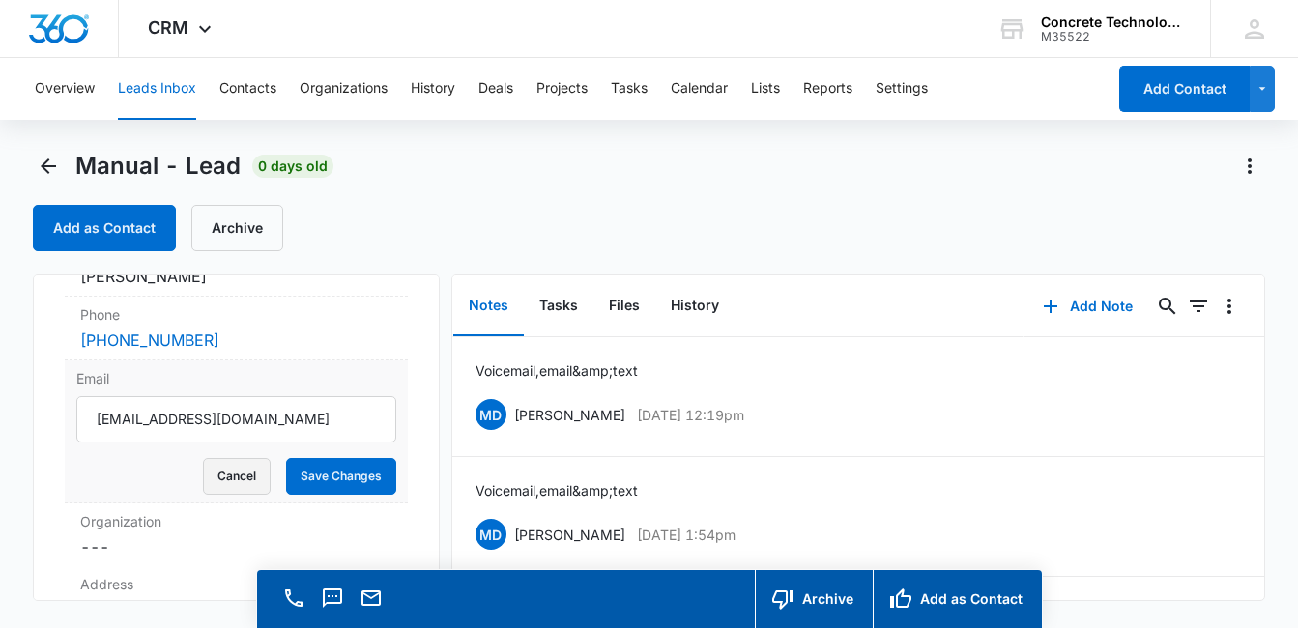
scroll to position [209, 0]
click at [218, 481] on button "Cancel" at bounding box center [237, 476] width 68 height 37
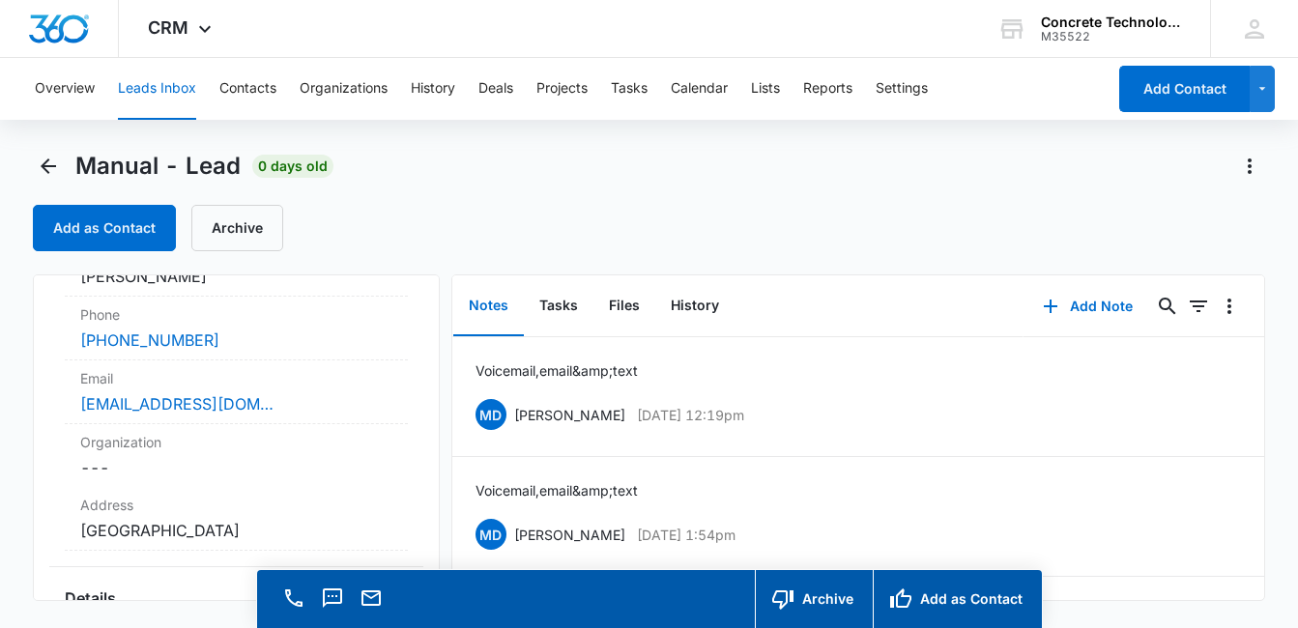
scroll to position [0, 0]
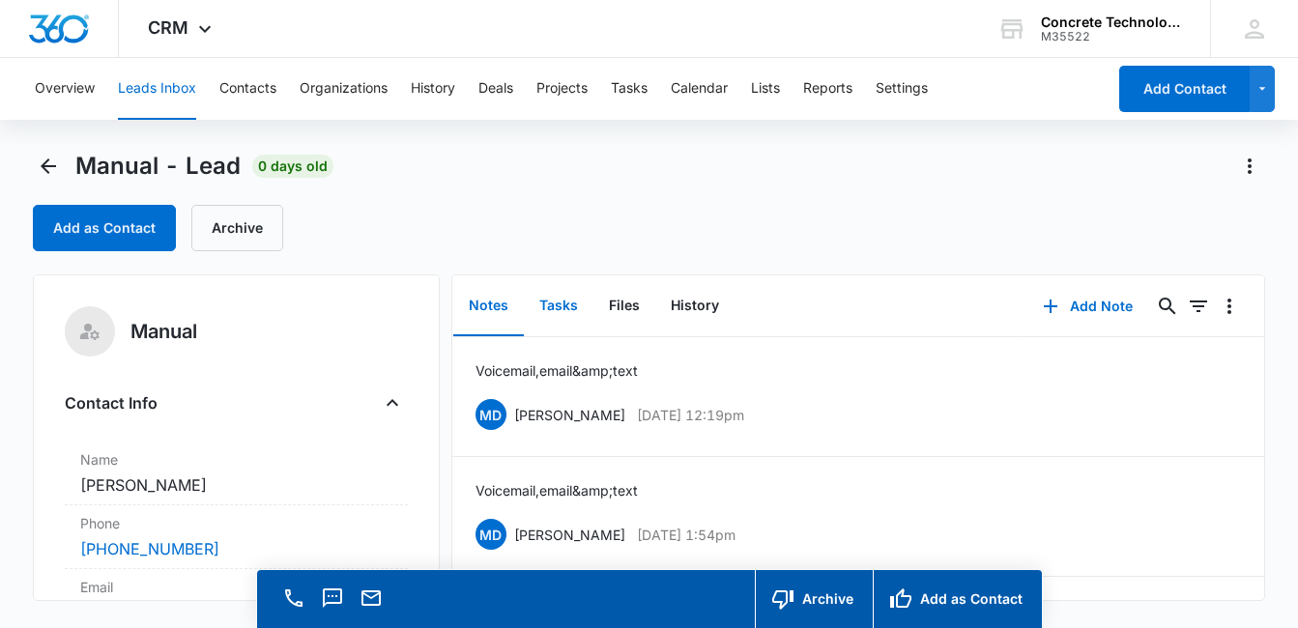
click at [557, 303] on button "Tasks" at bounding box center [559, 306] width 70 height 60
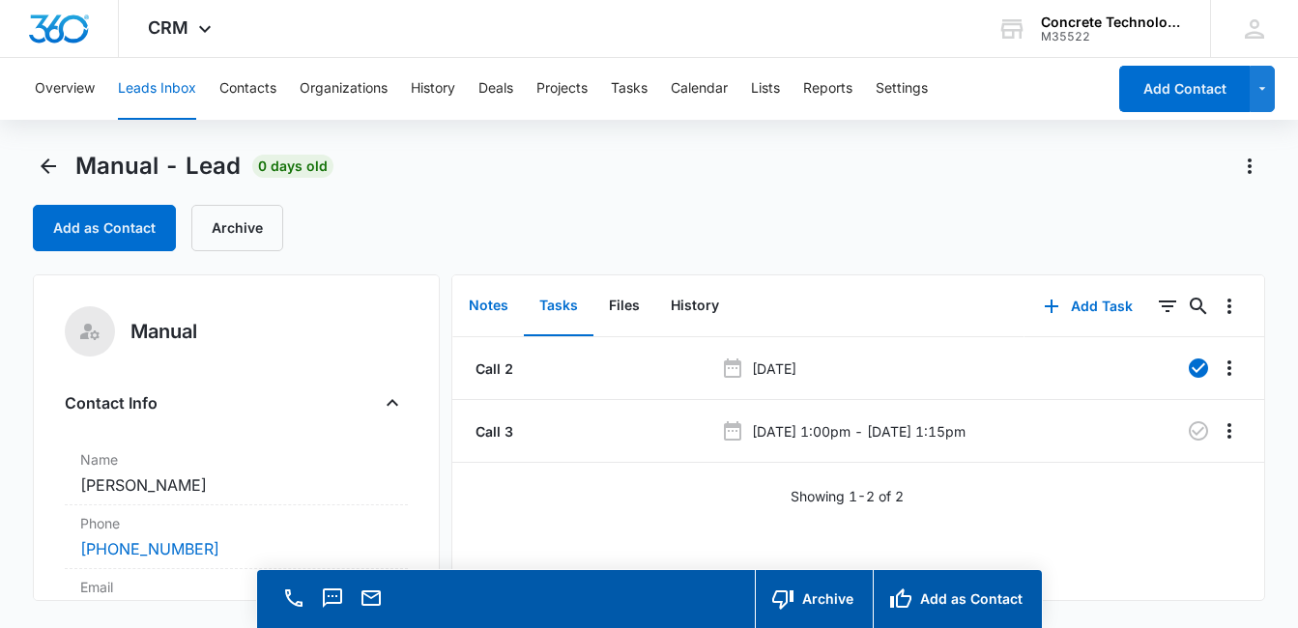
click at [496, 308] on button "Notes" at bounding box center [488, 306] width 71 height 60
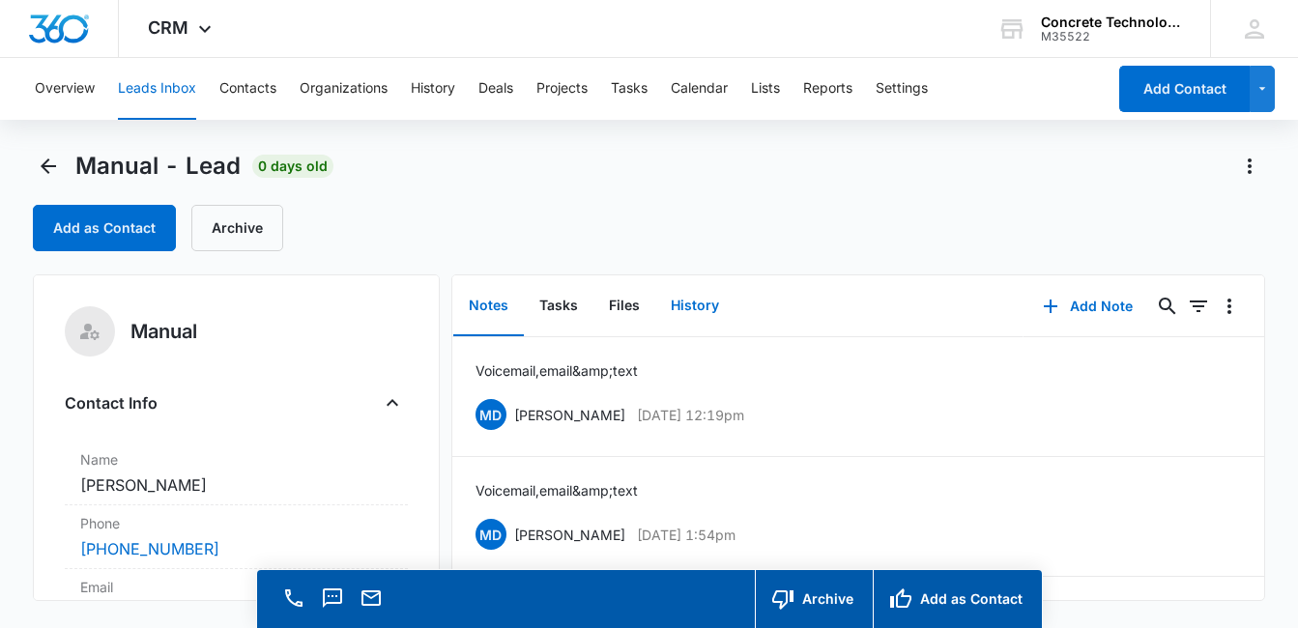
click at [690, 313] on button "History" at bounding box center [694, 306] width 79 height 60
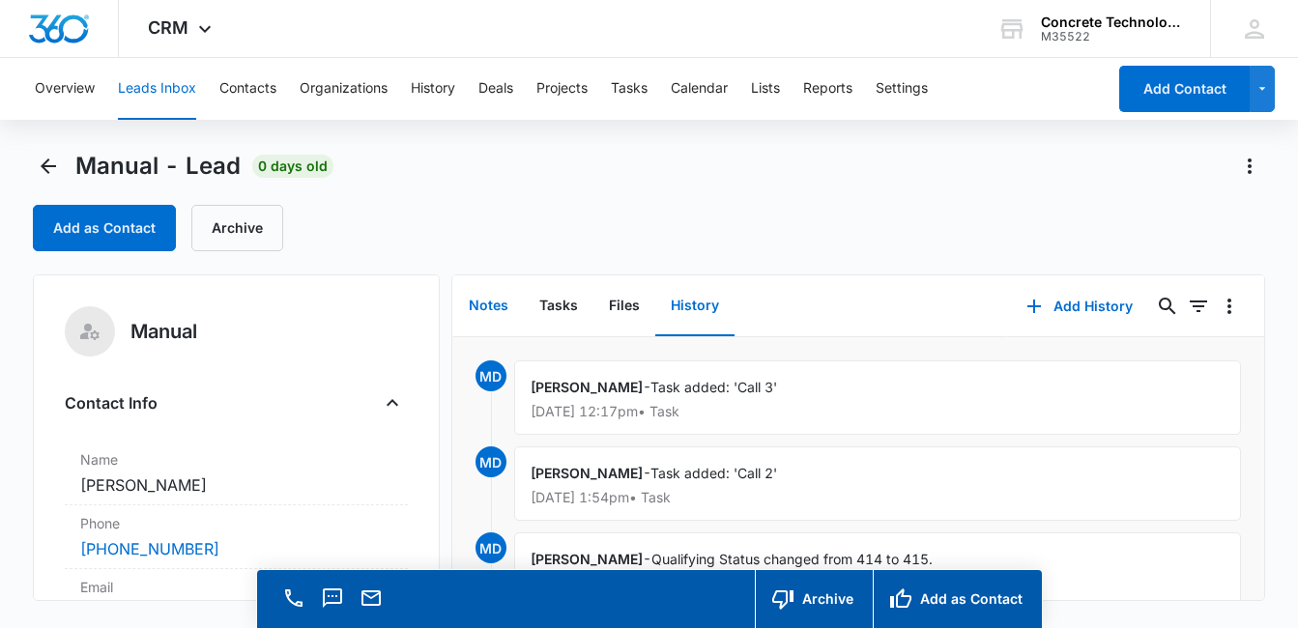
click at [474, 313] on button "Notes" at bounding box center [488, 306] width 71 height 60
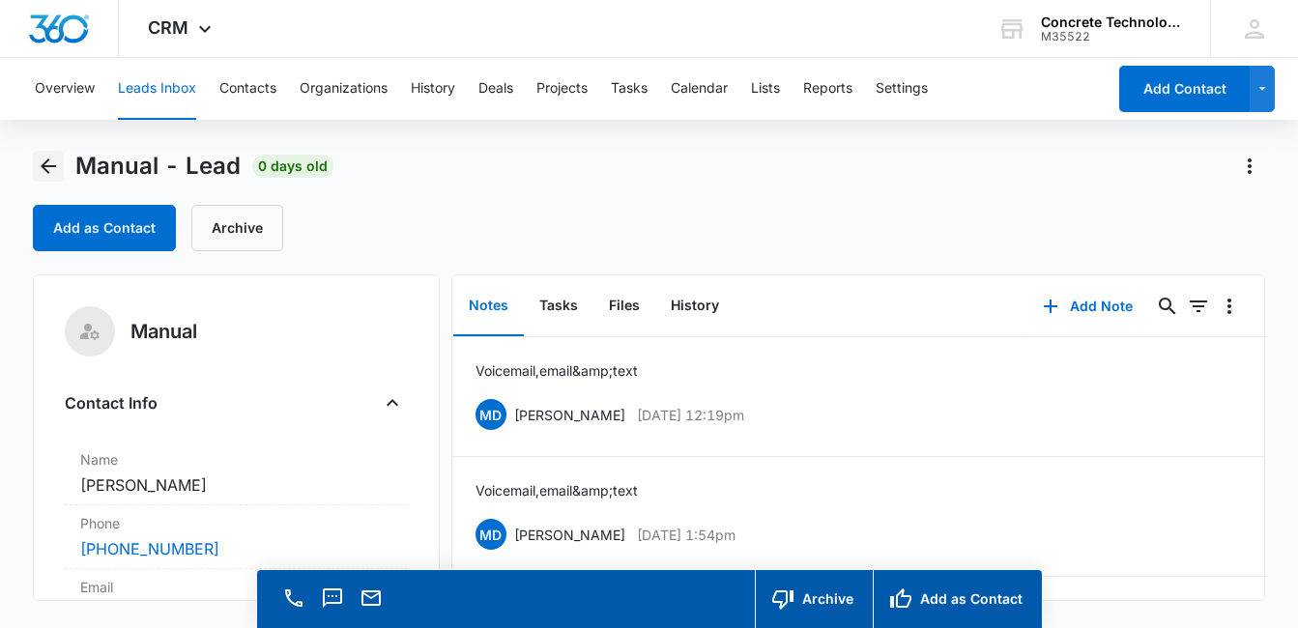
click at [44, 166] on icon "Back" at bounding box center [48, 165] width 15 height 15
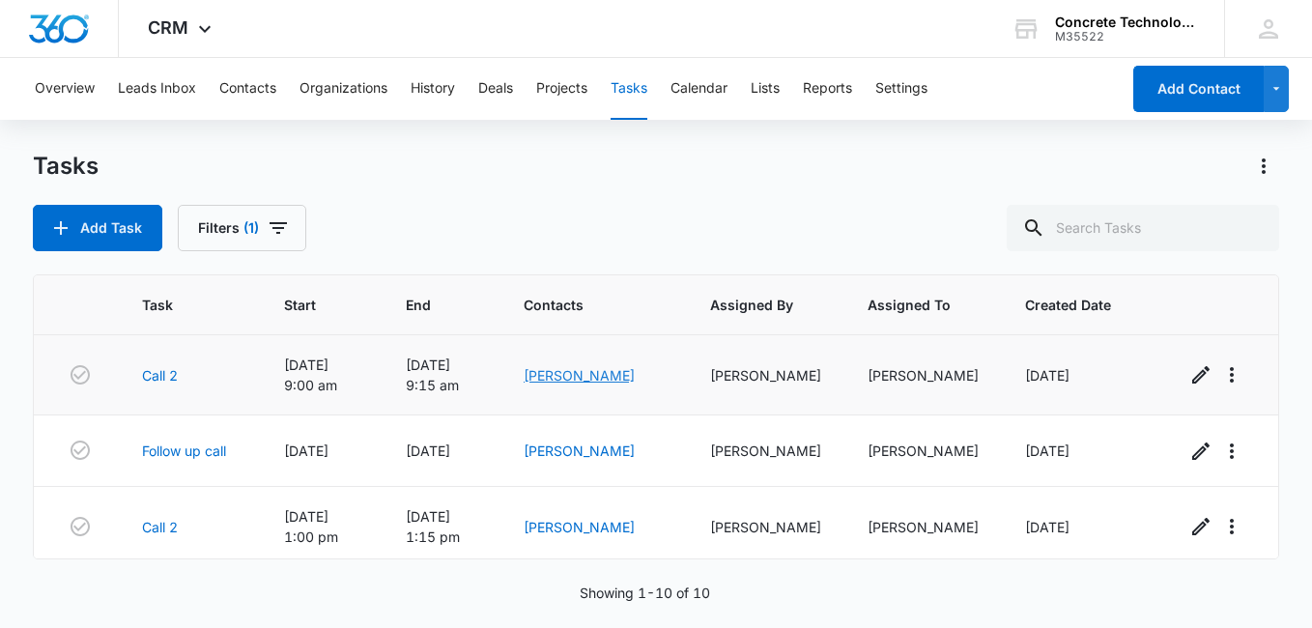
click at [596, 376] on link "[PERSON_NAME]" at bounding box center [579, 375] width 111 height 16
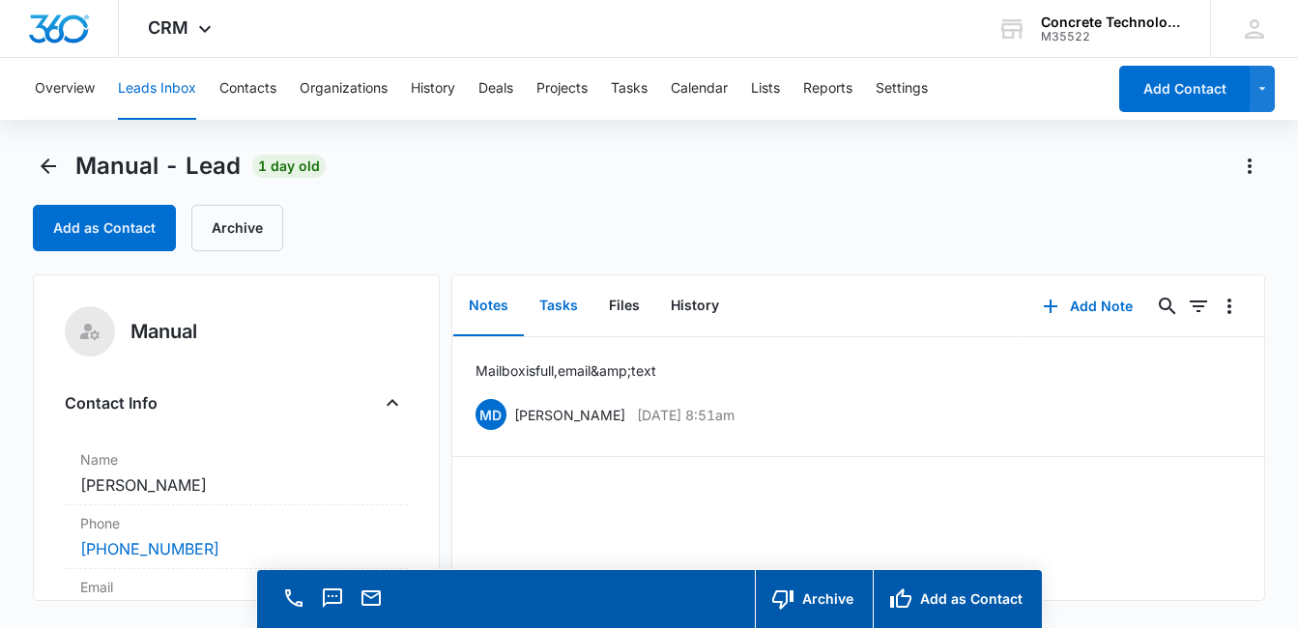
click at [559, 301] on button "Tasks" at bounding box center [559, 306] width 70 height 60
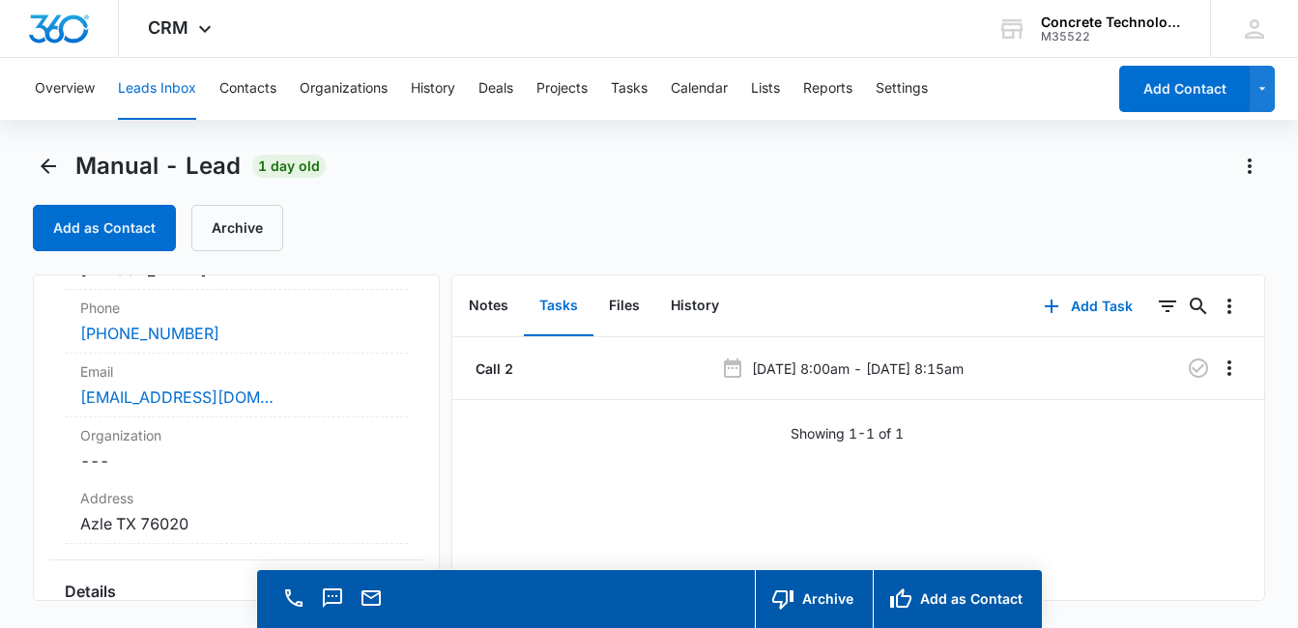
scroll to position [230, 0]
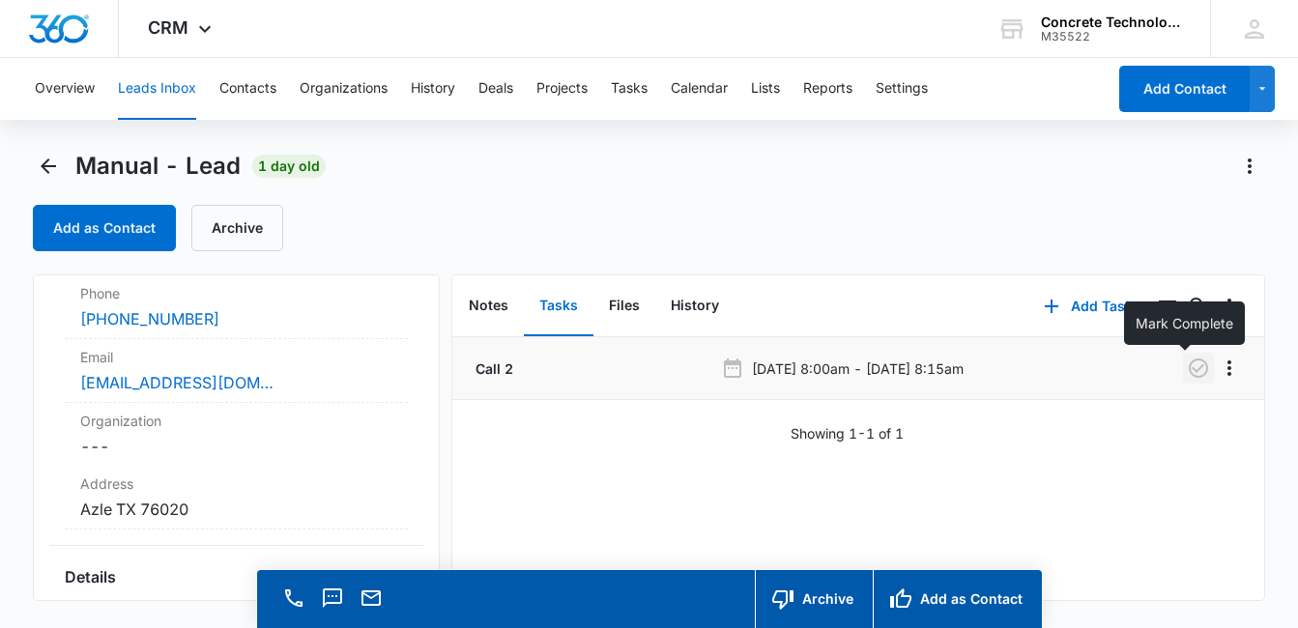
click at [1187, 369] on icon "button" at bounding box center [1198, 368] width 23 height 23
click at [1080, 306] on button "Add Task" at bounding box center [1088, 306] width 128 height 46
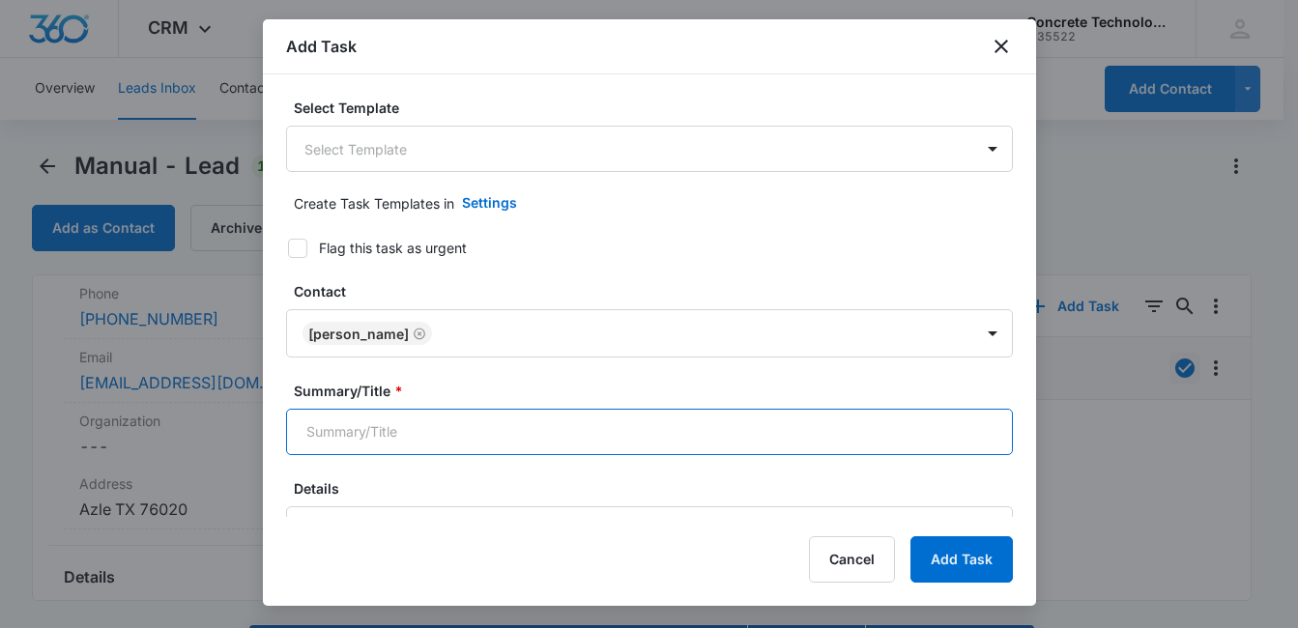
click at [793, 429] on input "Summary/Title *" at bounding box center [649, 432] width 727 height 46
type input "Call 3"
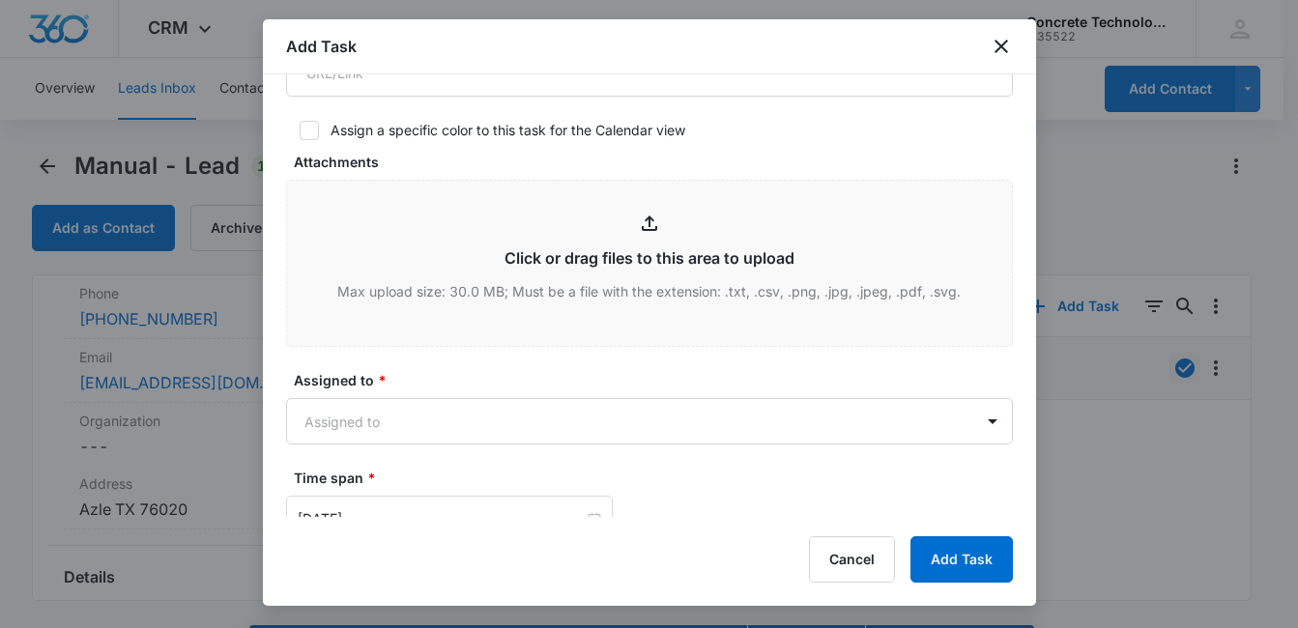
scroll to position [618, 0]
click at [856, 411] on body "CRM Apps Reputation Websites Forms CRM Email Social Content Ads Intelligence Fi…" at bounding box center [649, 341] width 1298 height 683
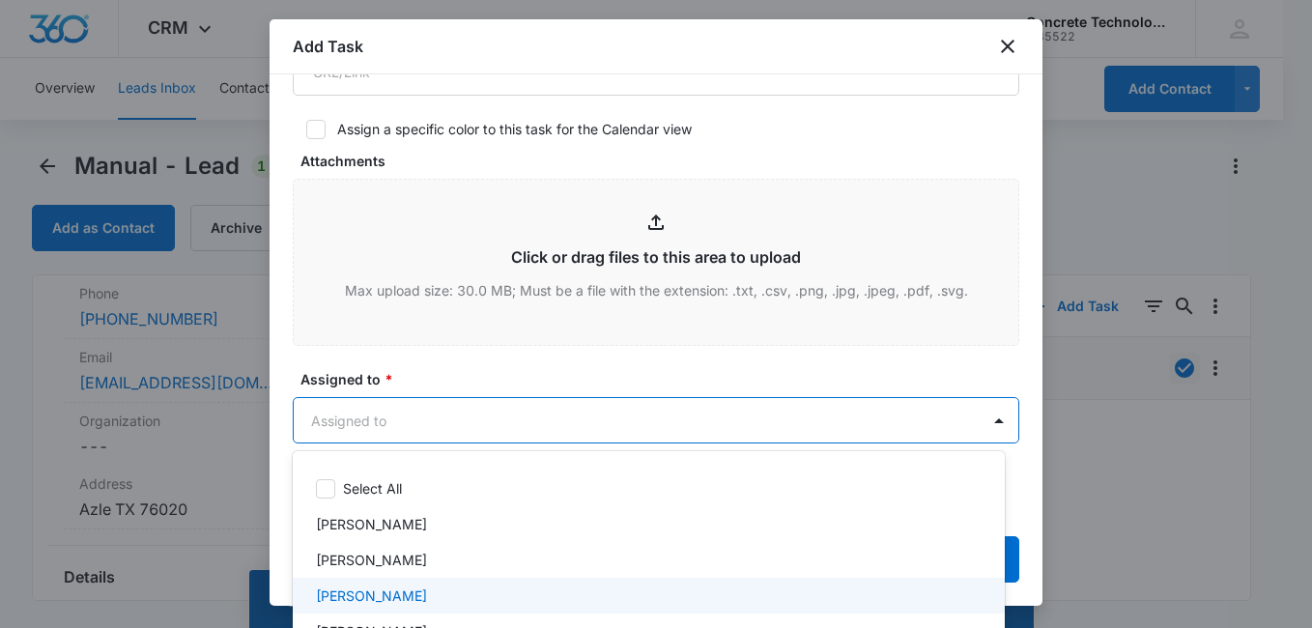
click at [509, 589] on div "[PERSON_NAME]" at bounding box center [647, 596] width 662 height 20
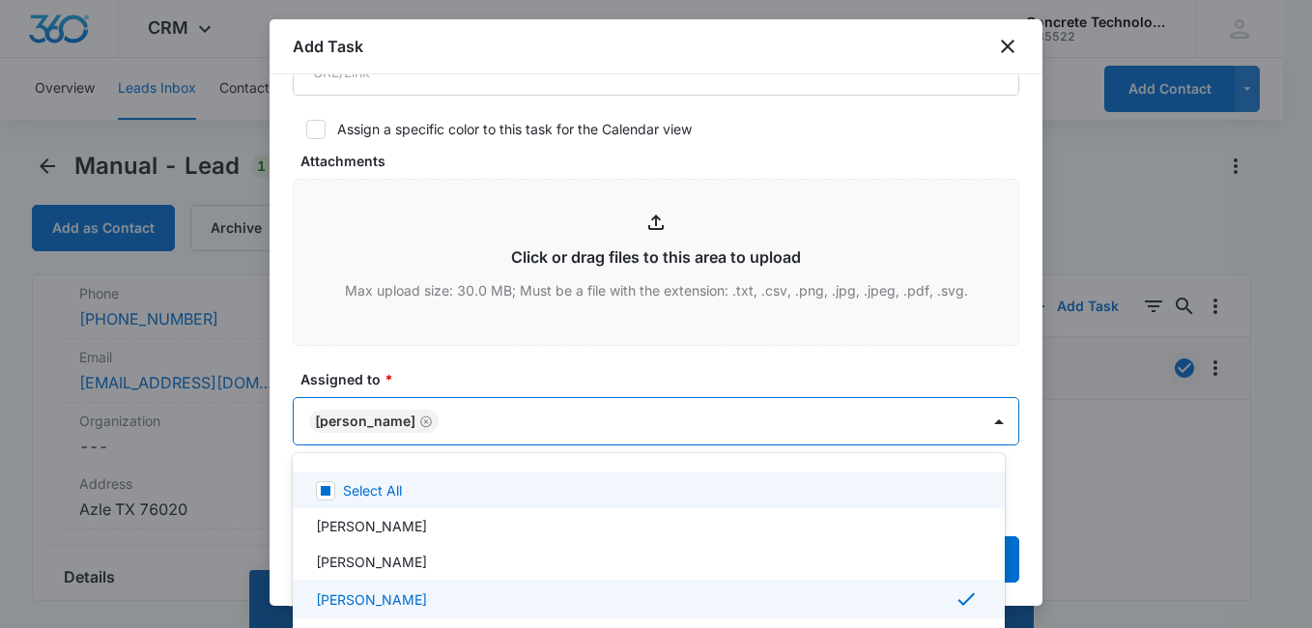
click at [693, 375] on div at bounding box center [656, 314] width 1312 height 628
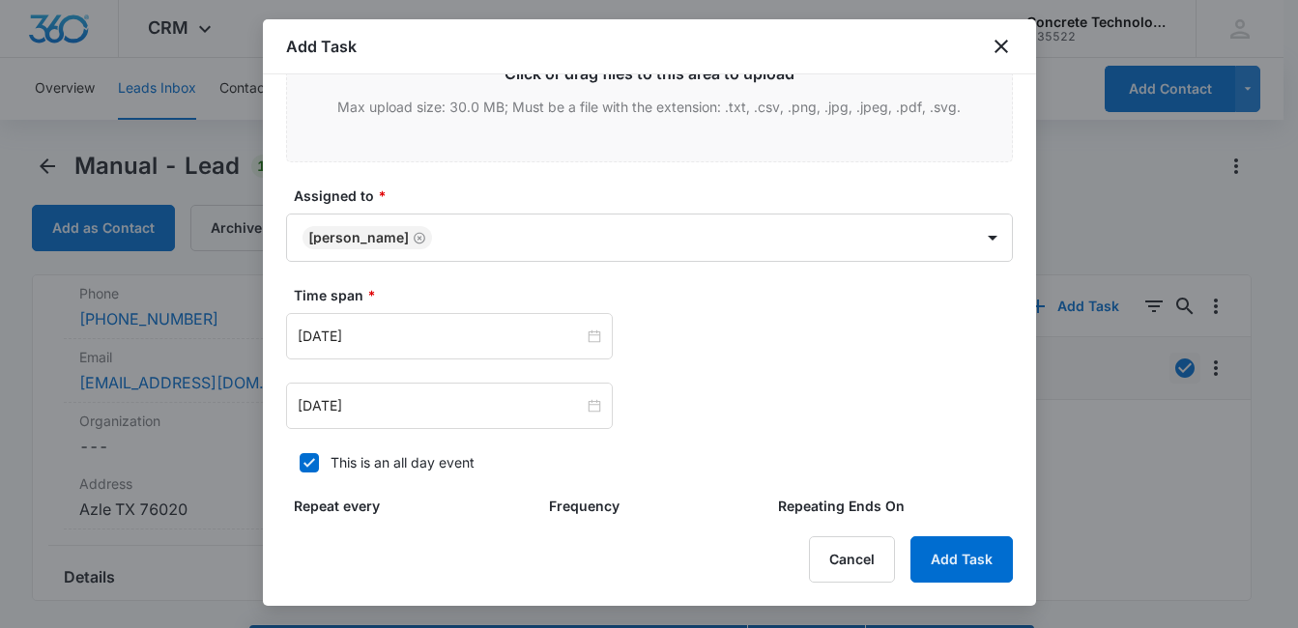
scroll to position [874, 0]
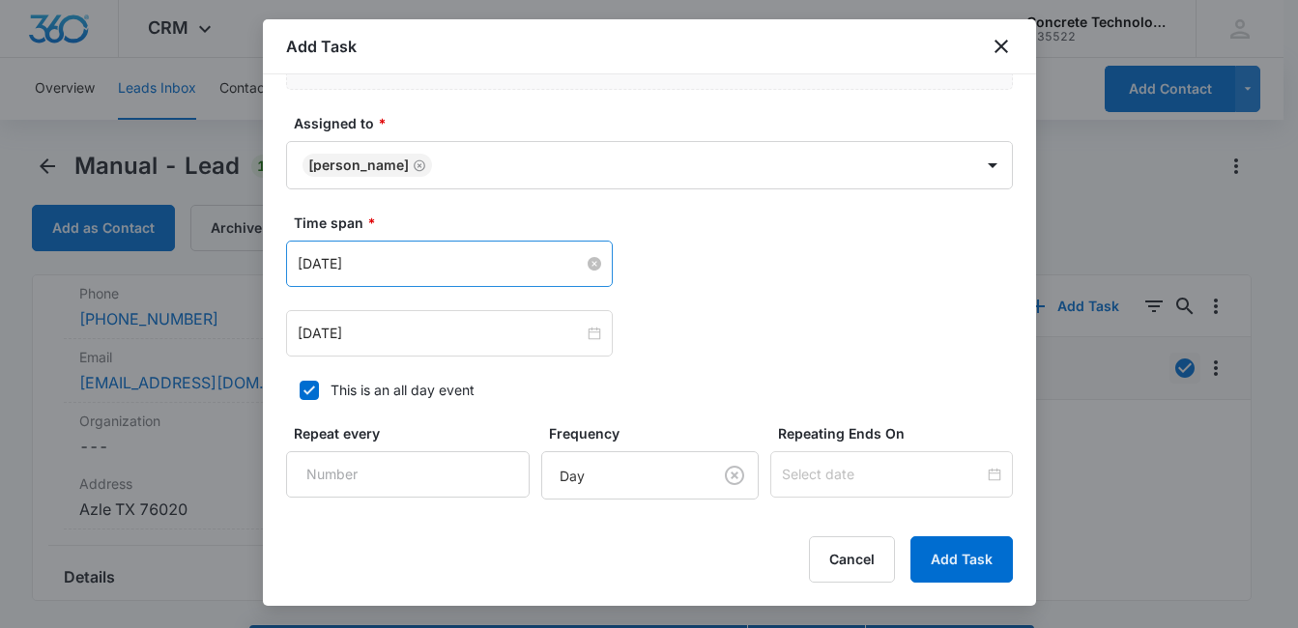
click at [477, 273] on input "[DATE]" at bounding box center [441, 263] width 286 height 21
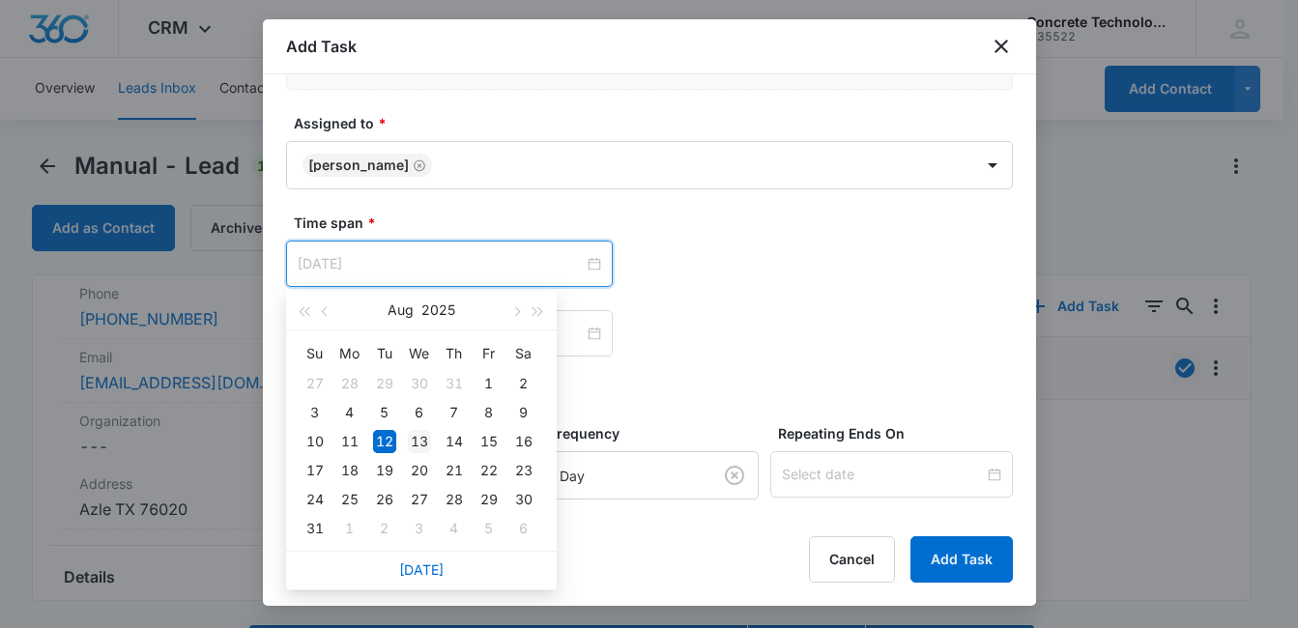
type input "[DATE]"
click at [422, 441] on div "13" at bounding box center [419, 441] width 23 height 23
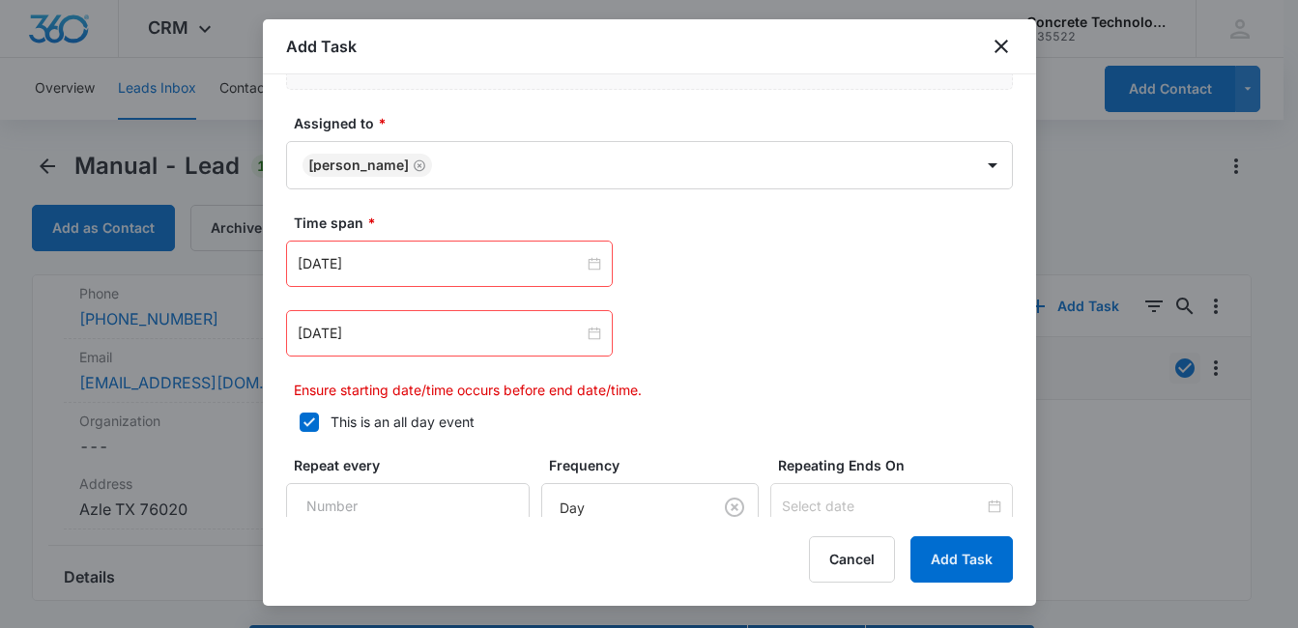
drag, startPoint x: 689, startPoint y: 304, endPoint x: 551, endPoint y: 338, distance: 142.3
click at [684, 304] on div "[DATE] [DATE] Su Mo Tu We Th Fr Sa 27 28 29 30 31 1 2 3 4 5 6 7 8 9 10 11 12 13…" at bounding box center [649, 320] width 727 height 159
click at [533, 341] on input "[DATE]" at bounding box center [441, 333] width 286 height 21
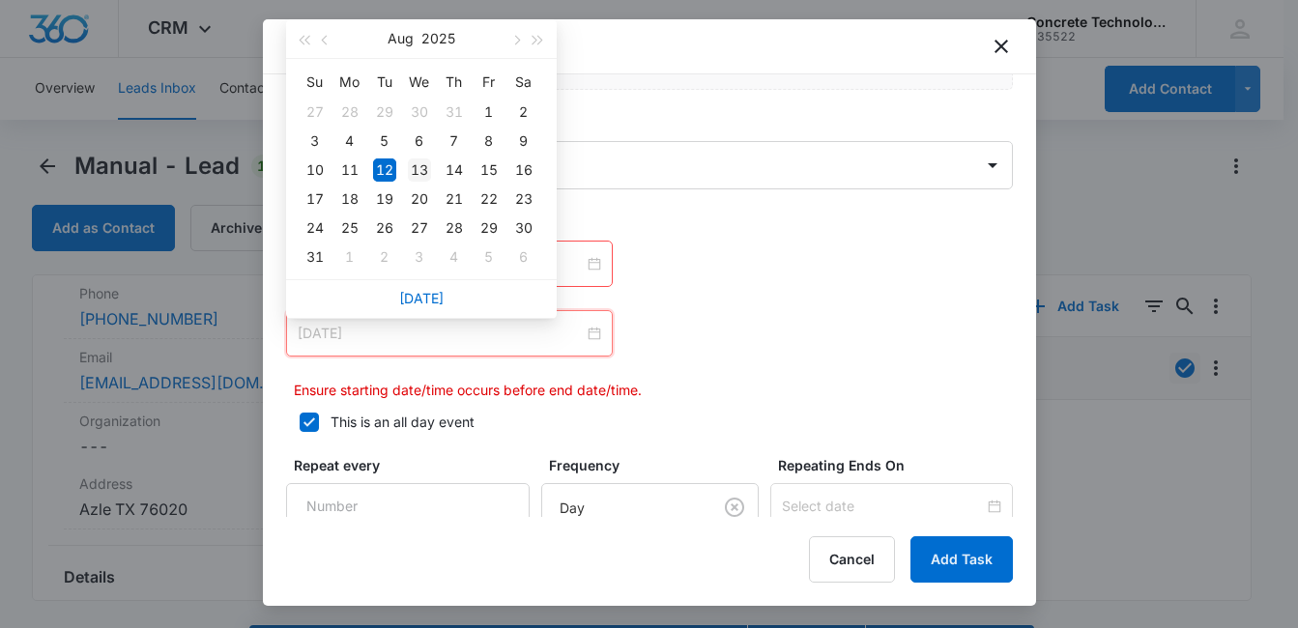
type input "[DATE]"
click at [413, 161] on div "13" at bounding box center [419, 169] width 23 height 23
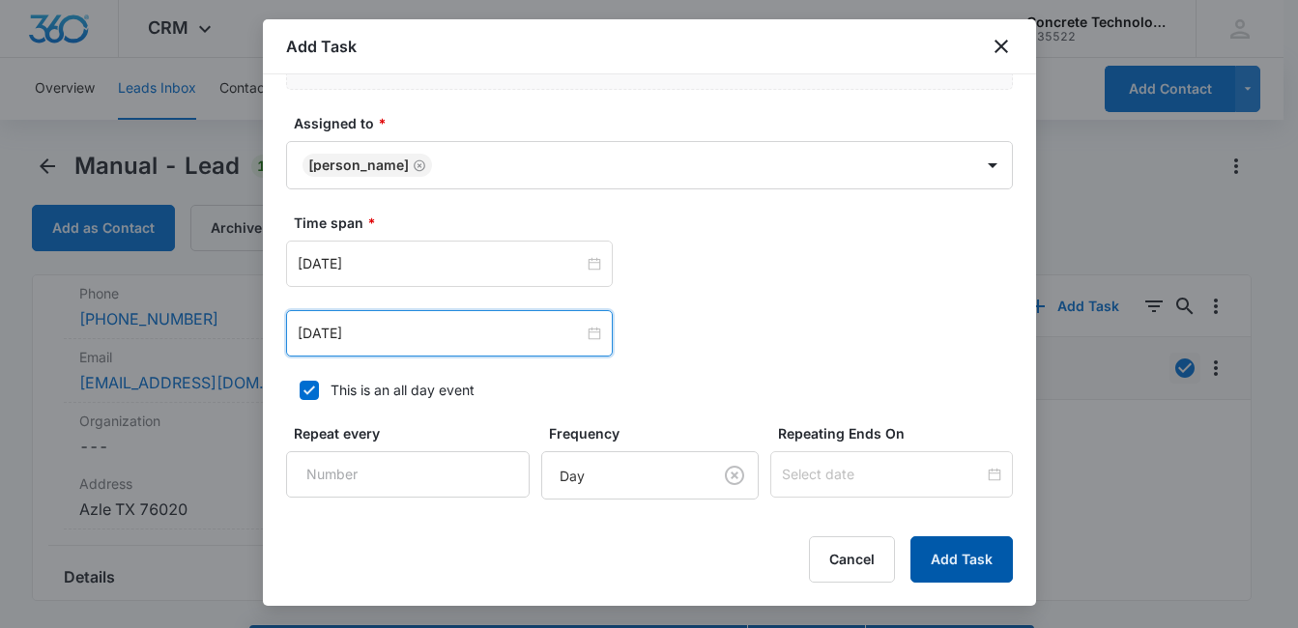
click at [972, 567] on button "Add Task" at bounding box center [961, 559] width 102 height 46
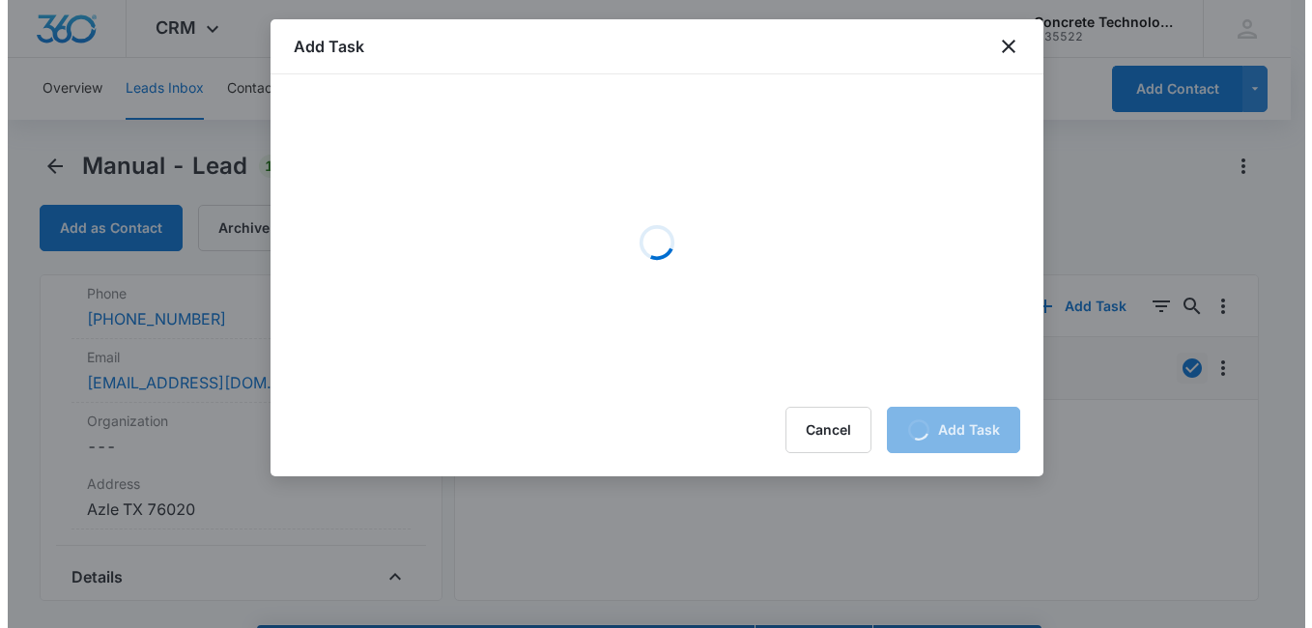
scroll to position [0, 0]
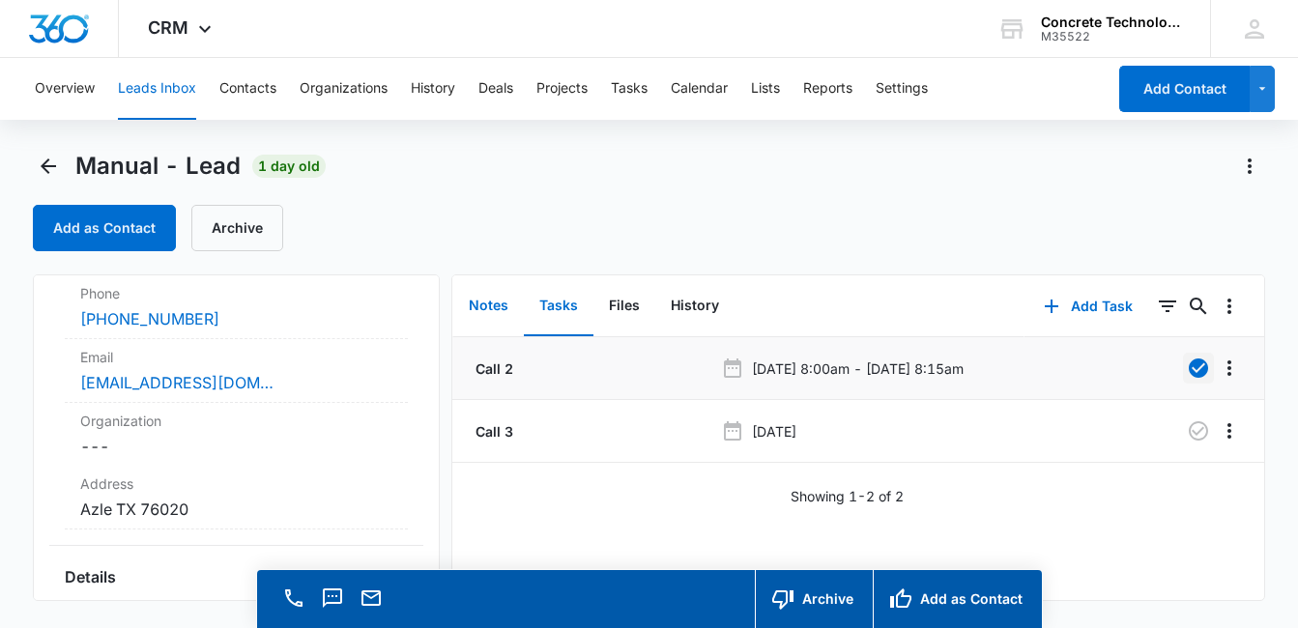
click at [488, 308] on button "Notes" at bounding box center [488, 306] width 71 height 60
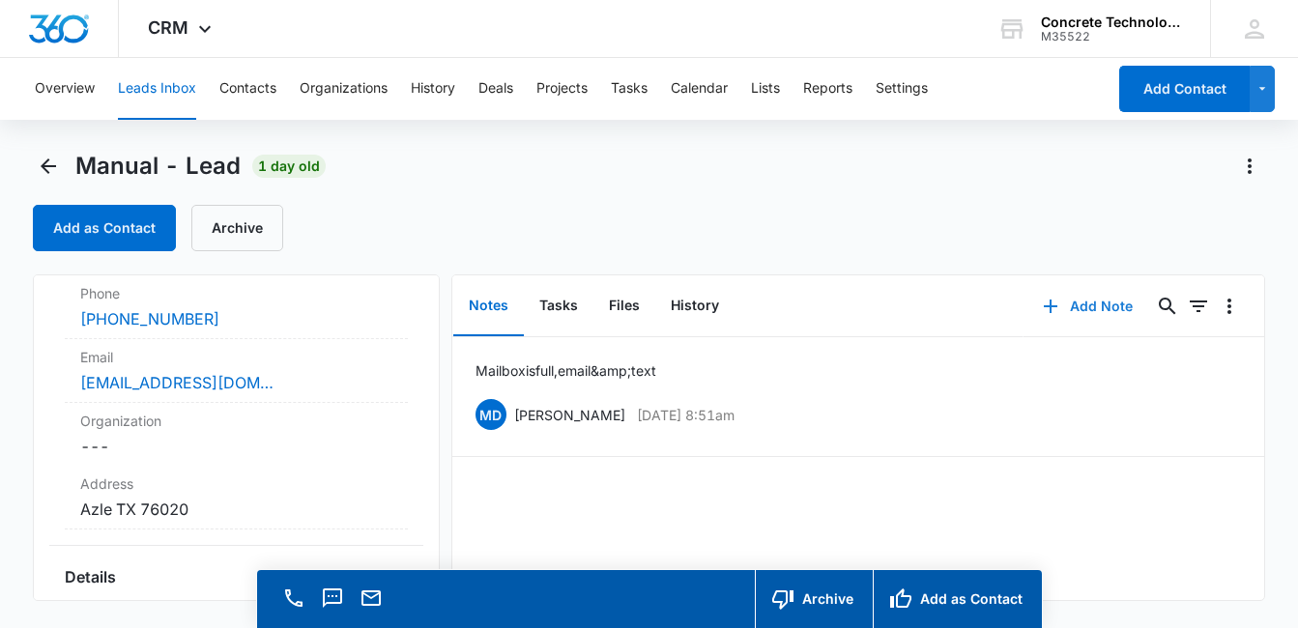
click at [1077, 307] on button "Add Note" at bounding box center [1087, 306] width 129 height 46
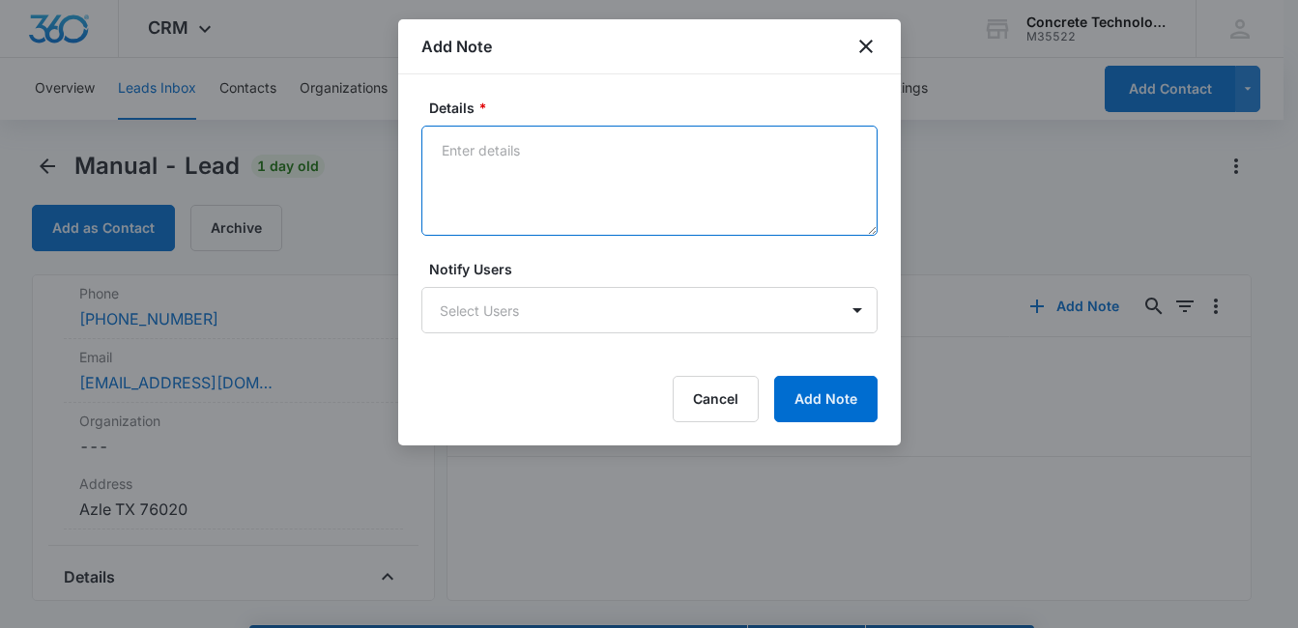
click at [508, 159] on textarea "Details *" at bounding box center [649, 181] width 456 height 110
type textarea "Mailbox is full, email & text"
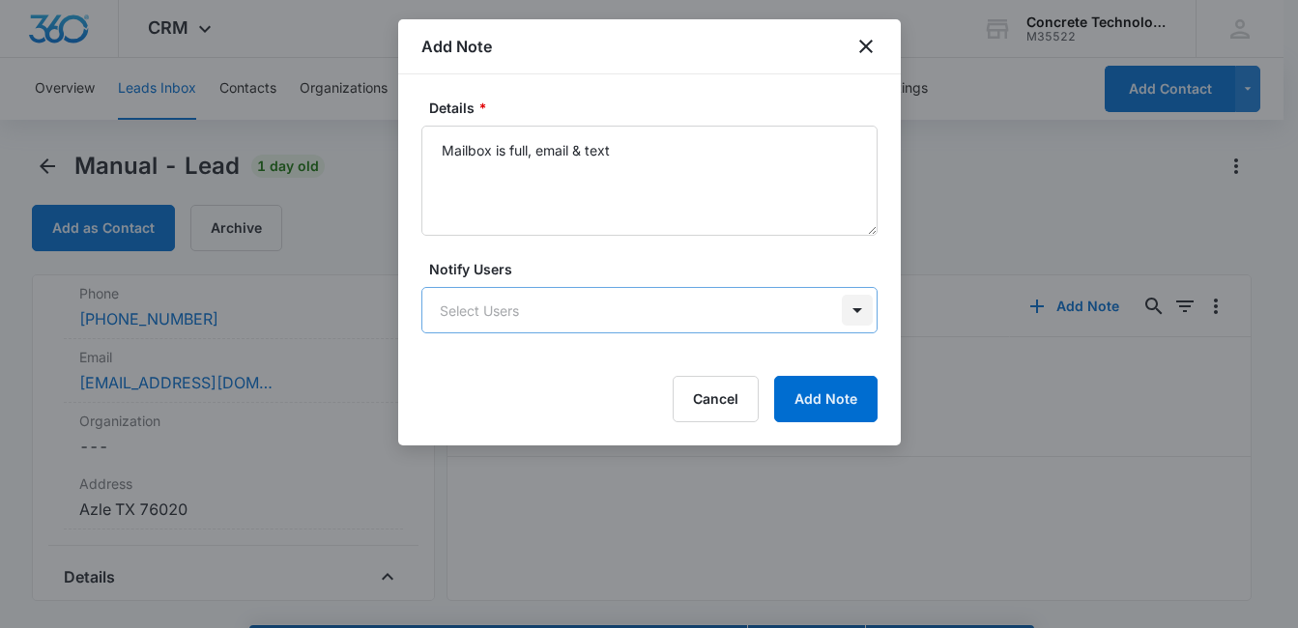
click at [858, 311] on body "CRM Apps Reputation Websites Forms CRM Email Social Content Ads Intelligence Fi…" at bounding box center [649, 341] width 1298 height 683
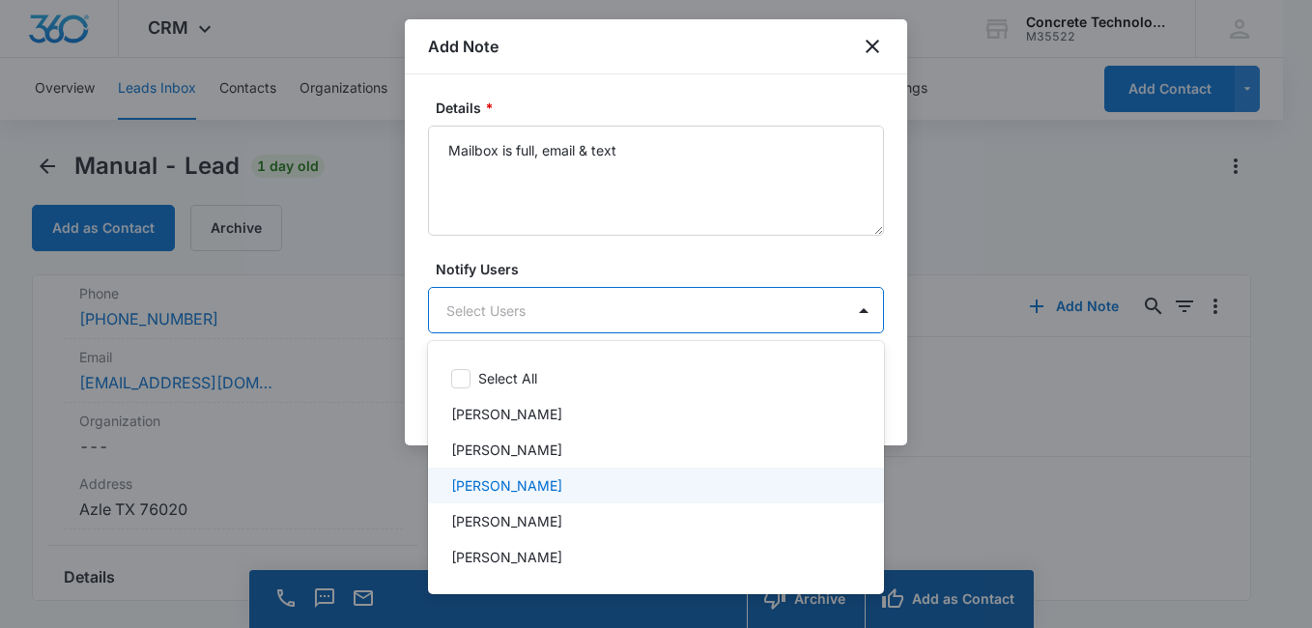
click at [704, 476] on div "[PERSON_NAME]" at bounding box center [654, 485] width 406 height 20
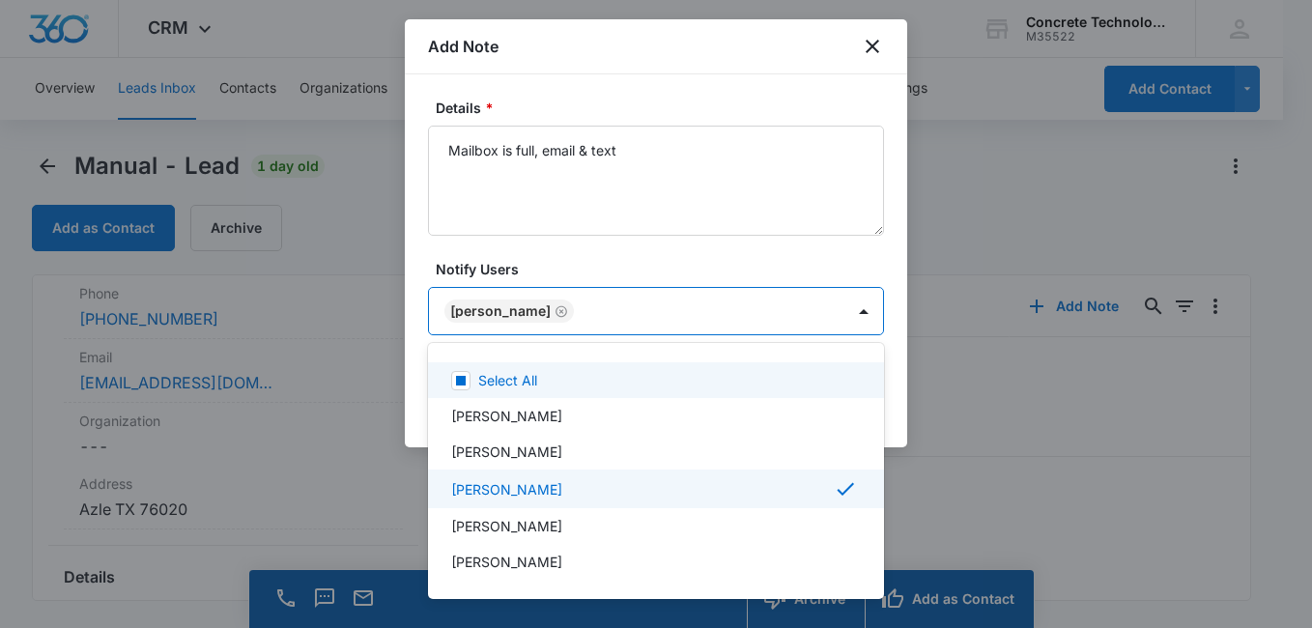
click at [678, 264] on div at bounding box center [656, 314] width 1312 height 628
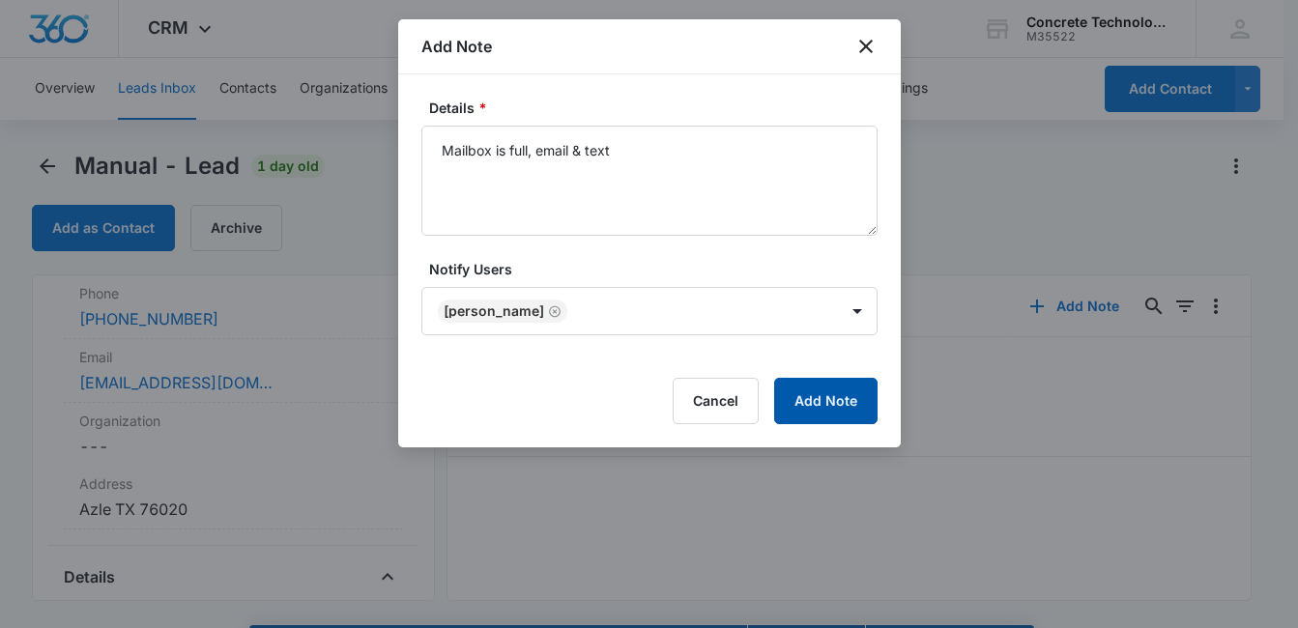
click at [838, 399] on button "Add Note" at bounding box center [825, 401] width 103 height 46
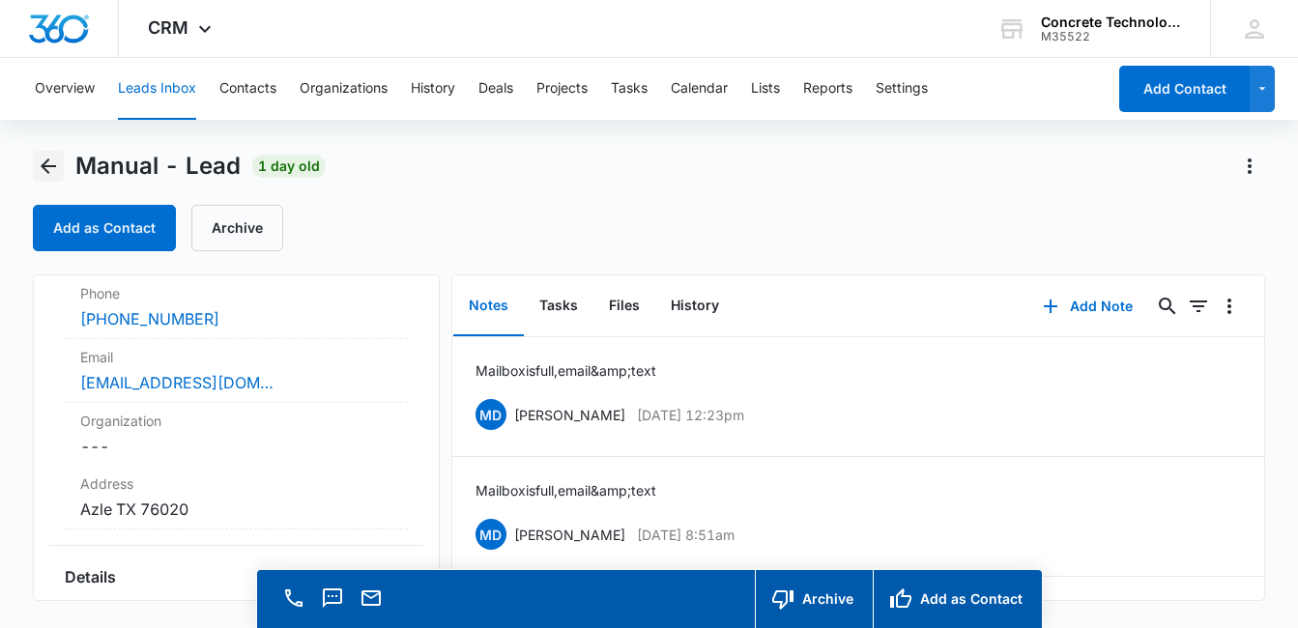
click at [39, 158] on icon "Back" at bounding box center [48, 166] width 23 height 23
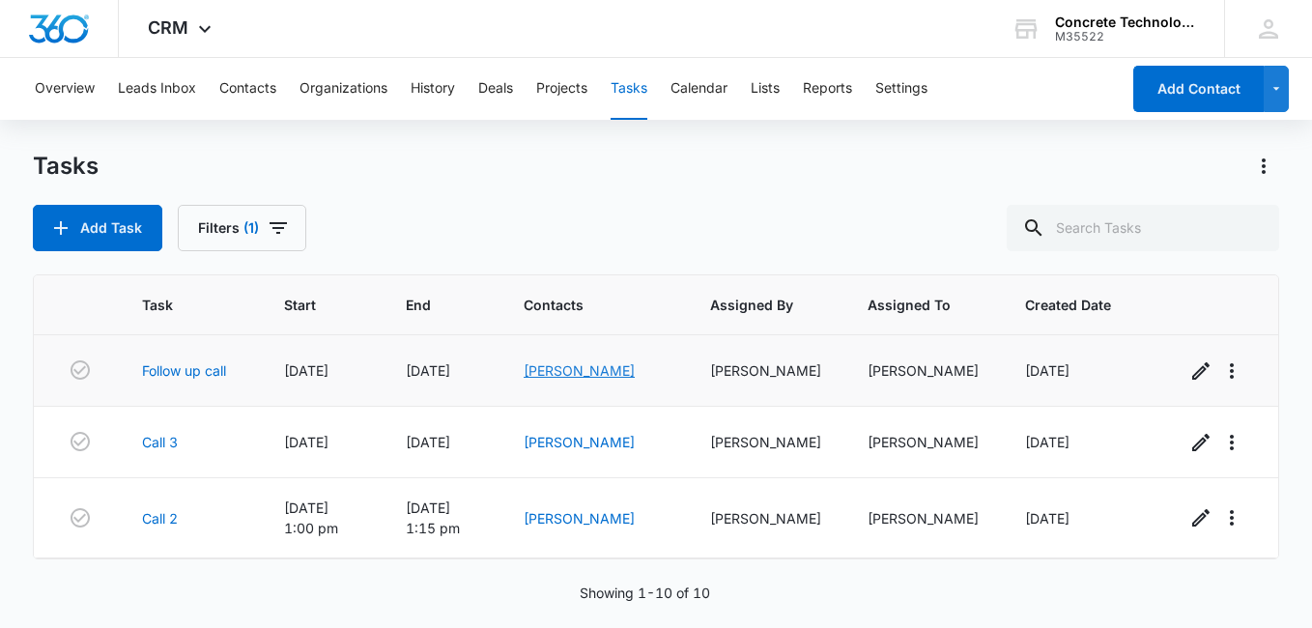
click at [581, 373] on link "[PERSON_NAME]" at bounding box center [579, 370] width 111 height 16
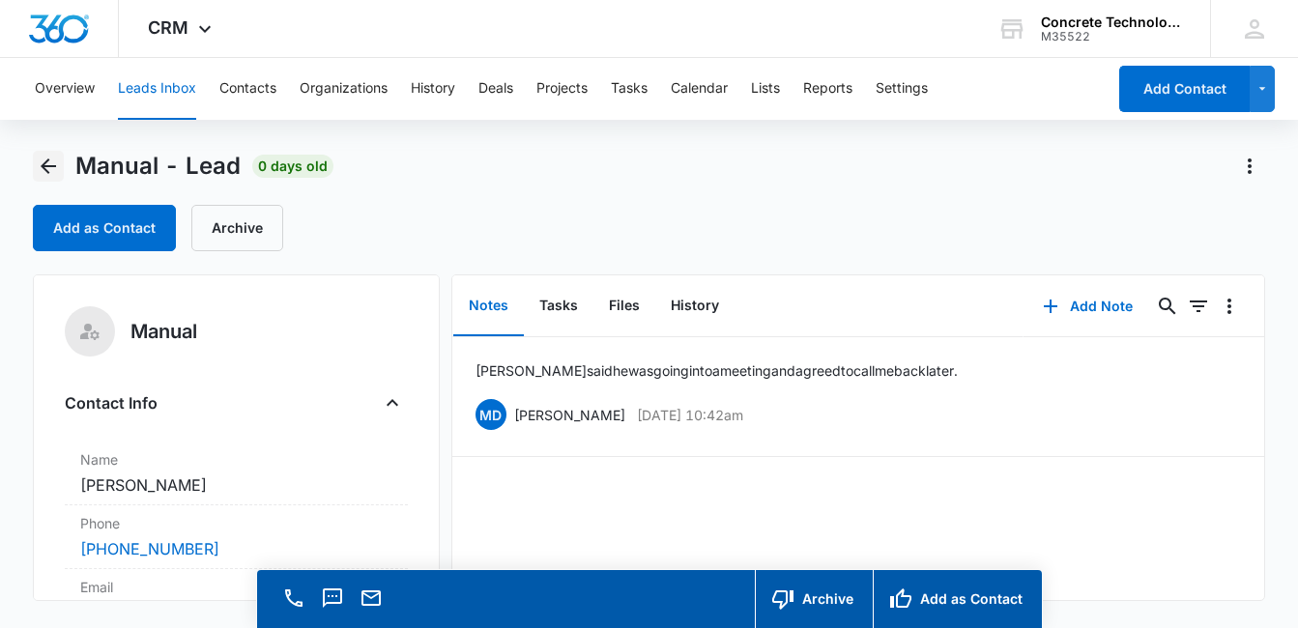
click at [50, 165] on icon "Back" at bounding box center [48, 165] width 15 height 15
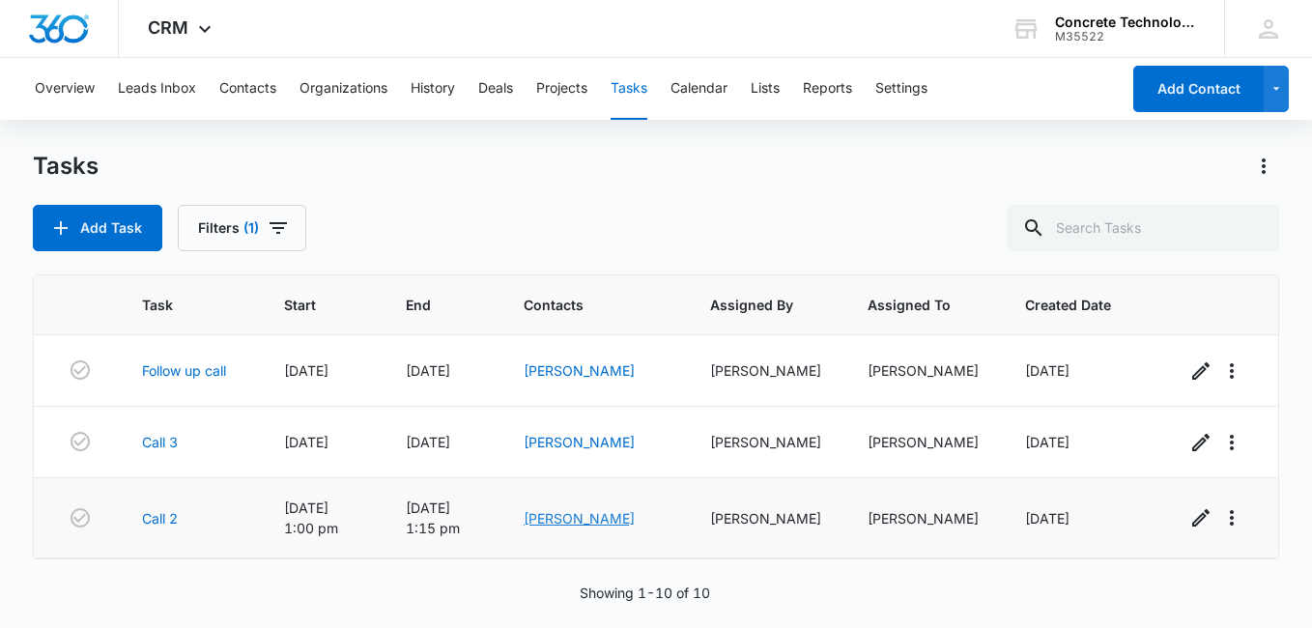
click at [620, 517] on link "[PERSON_NAME]" at bounding box center [579, 518] width 111 height 16
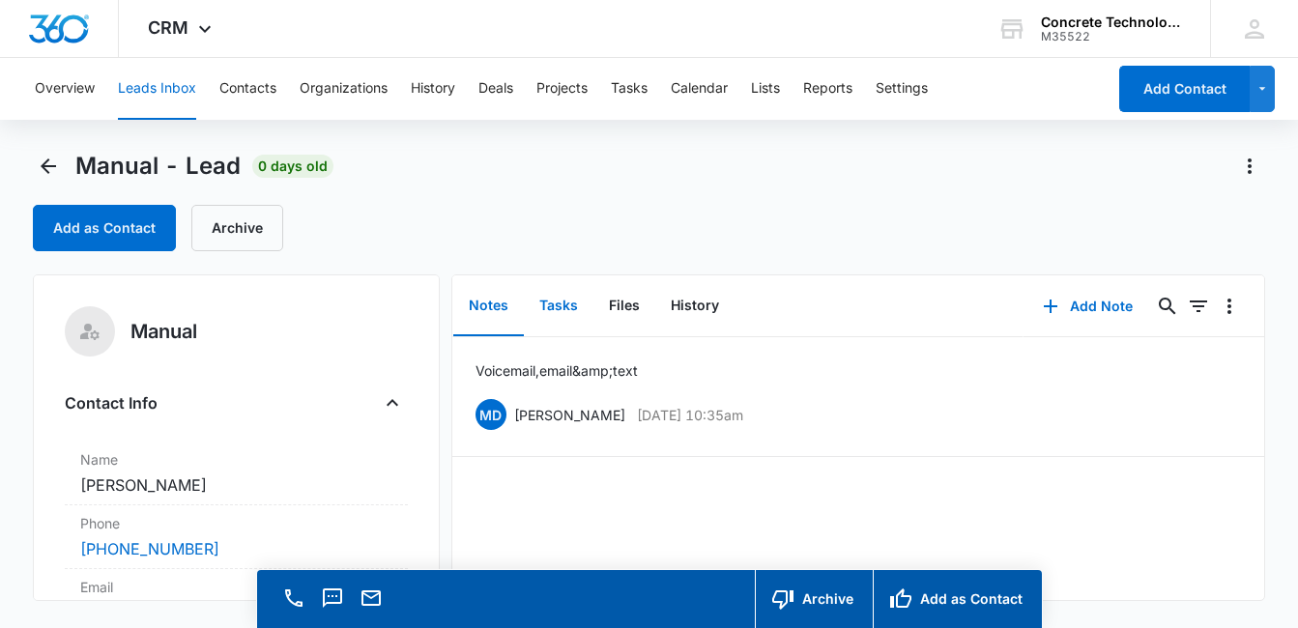
click at [562, 316] on button "Tasks" at bounding box center [559, 306] width 70 height 60
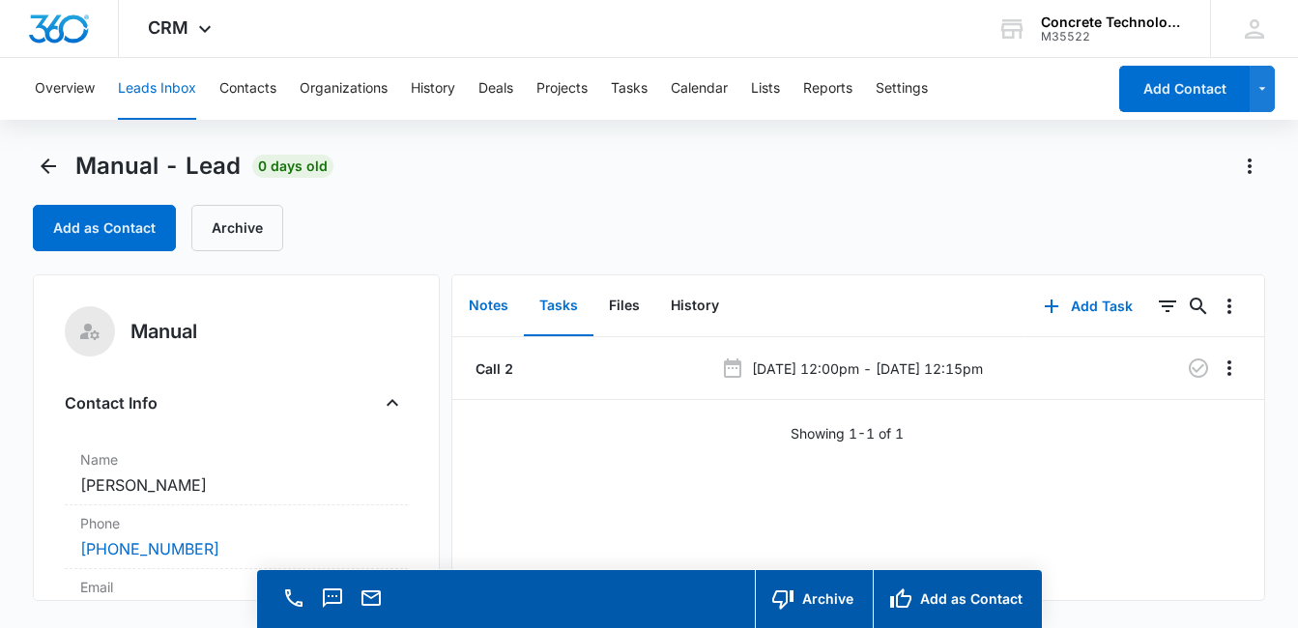
click at [492, 308] on button "Notes" at bounding box center [488, 306] width 71 height 60
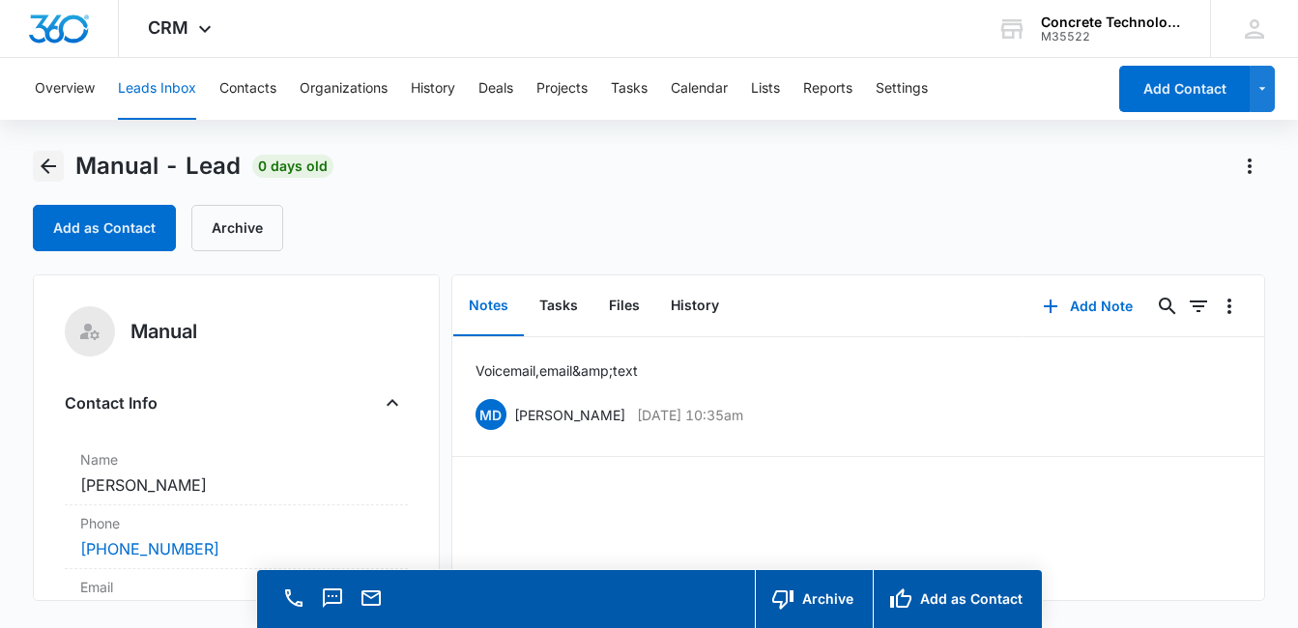
click at [49, 160] on icon "Back" at bounding box center [48, 166] width 23 height 23
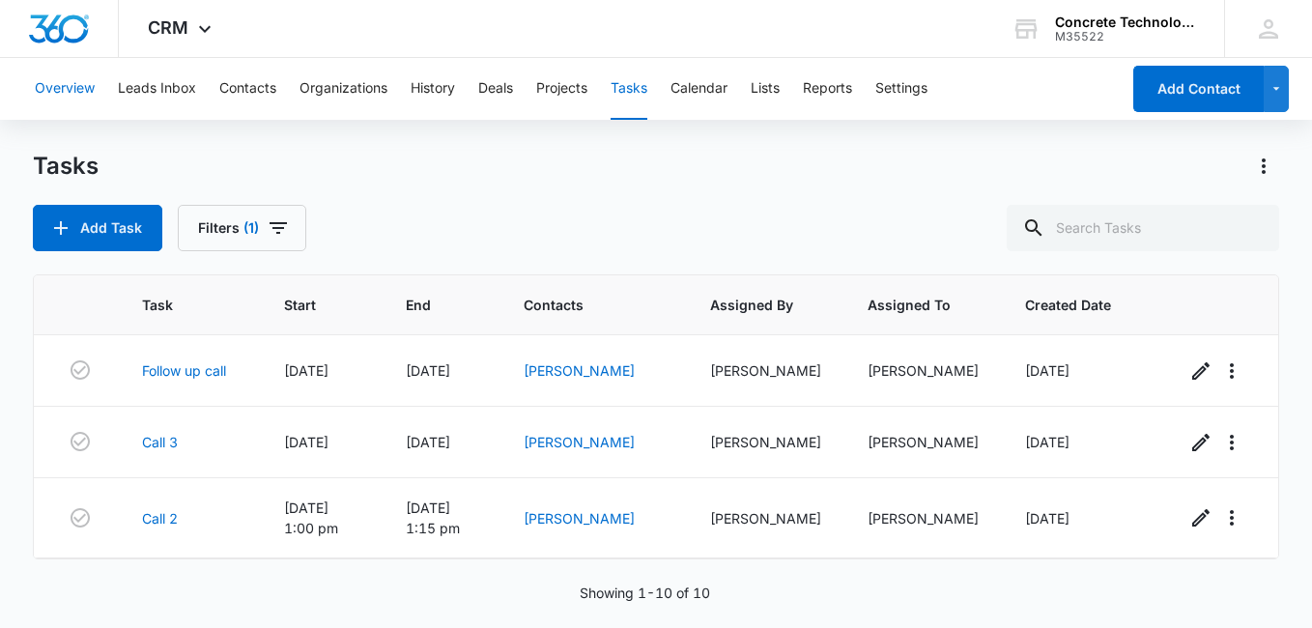
click at [66, 91] on button "Overview" at bounding box center [65, 89] width 60 height 62
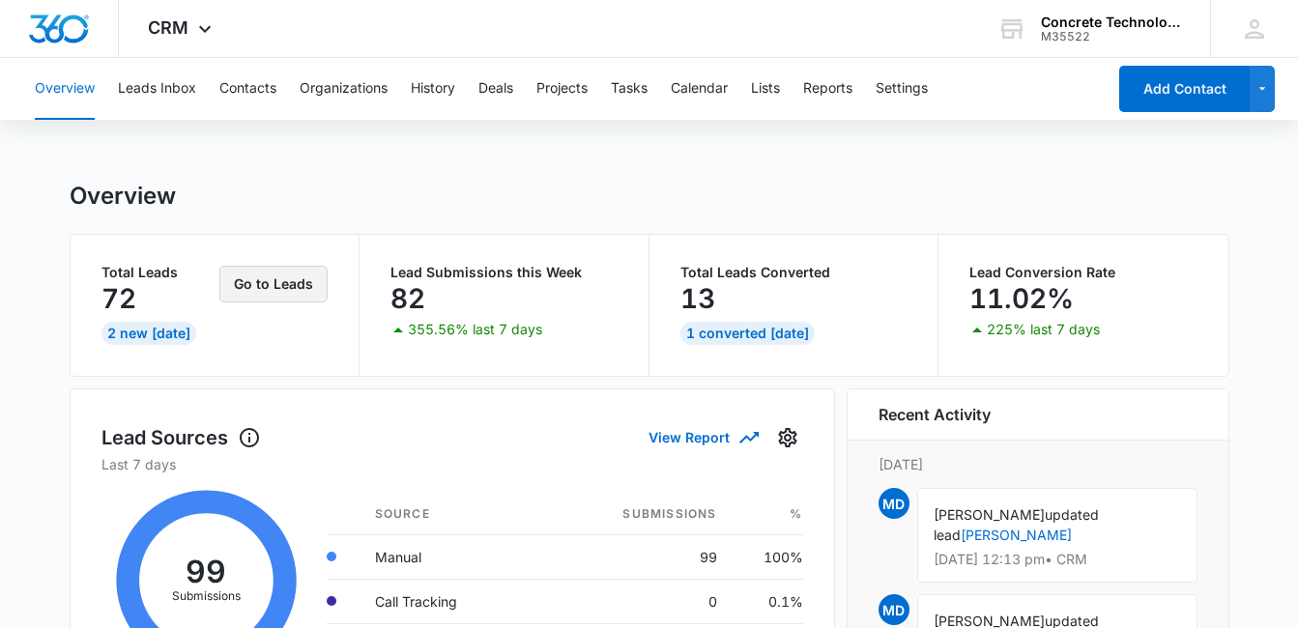
click at [278, 284] on button "Go to Leads" at bounding box center [273, 284] width 108 height 37
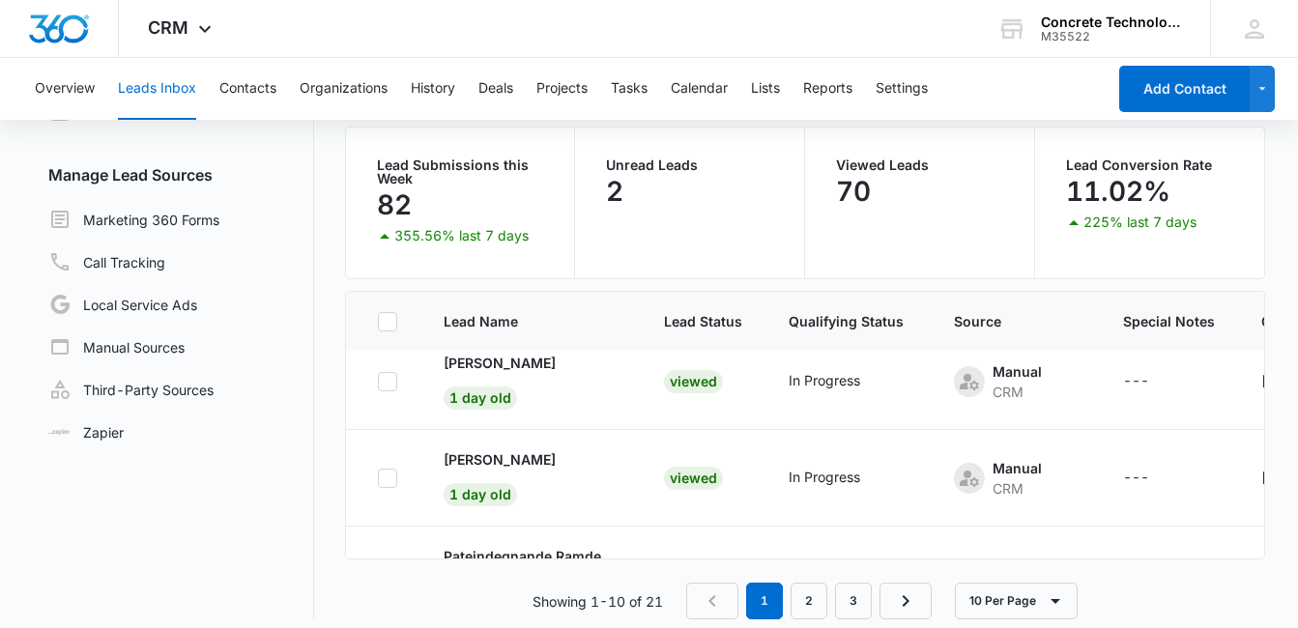
scroll to position [502, 0]
click at [513, 453] on p "[PERSON_NAME]" at bounding box center [500, 458] width 112 height 20
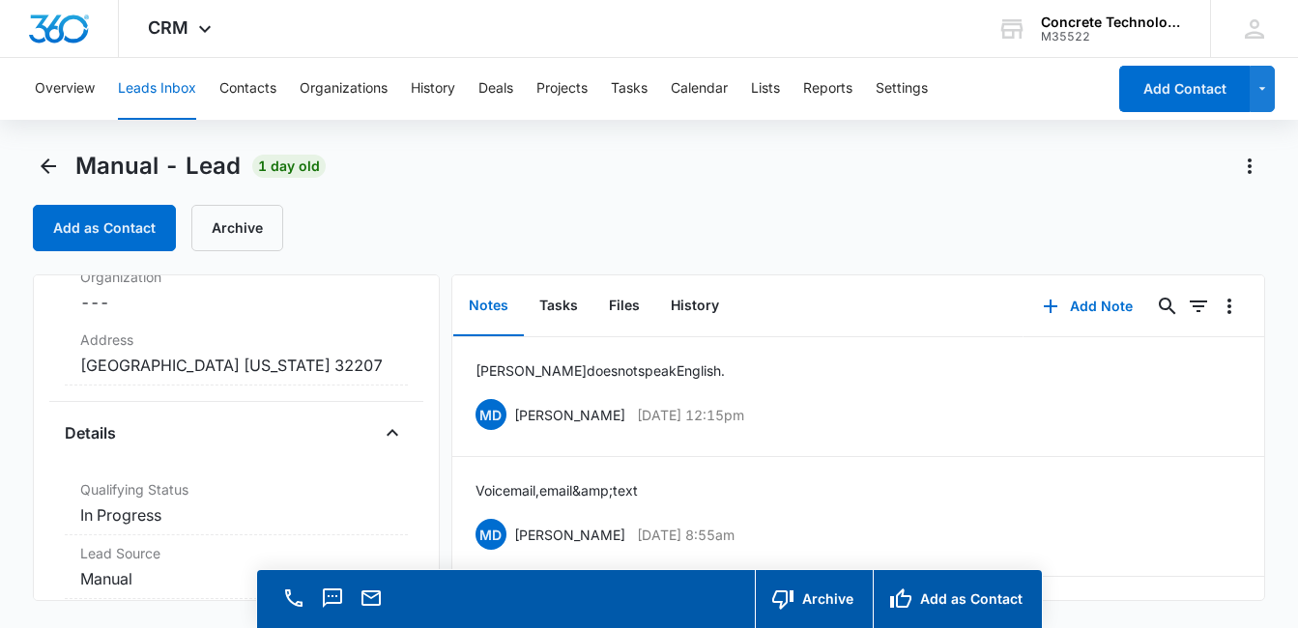
scroll to position [415, 0]
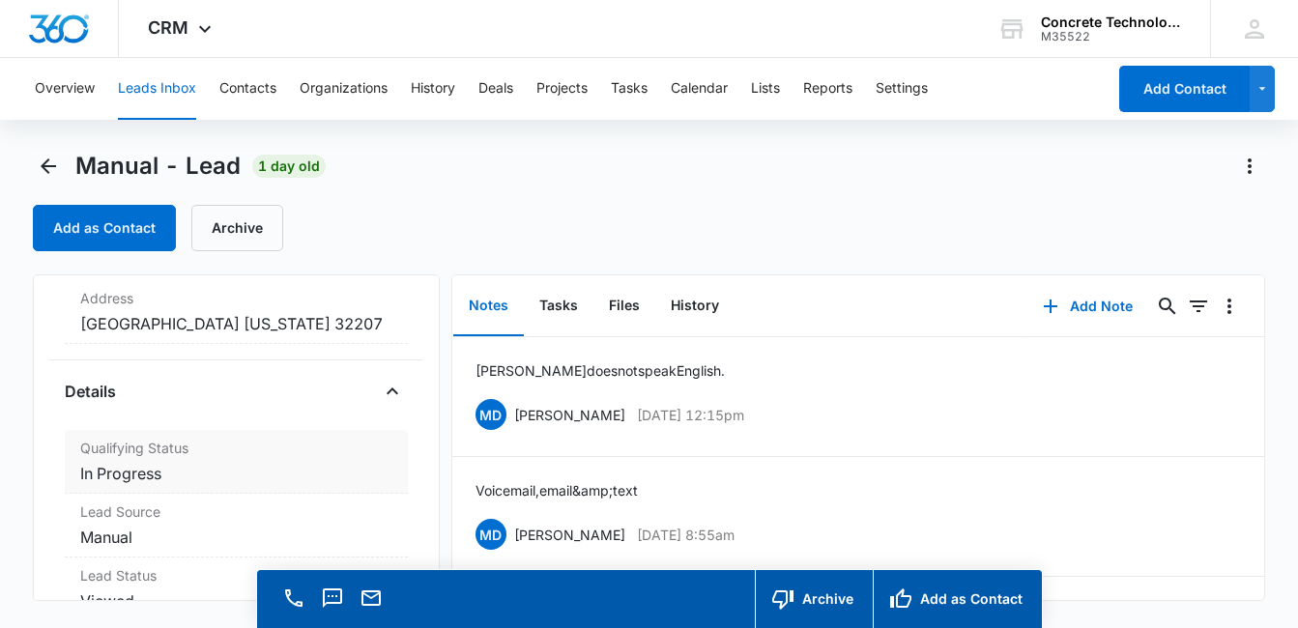
click at [250, 465] on dd "Cancel Save Changes In Progress" at bounding box center [236, 473] width 312 height 23
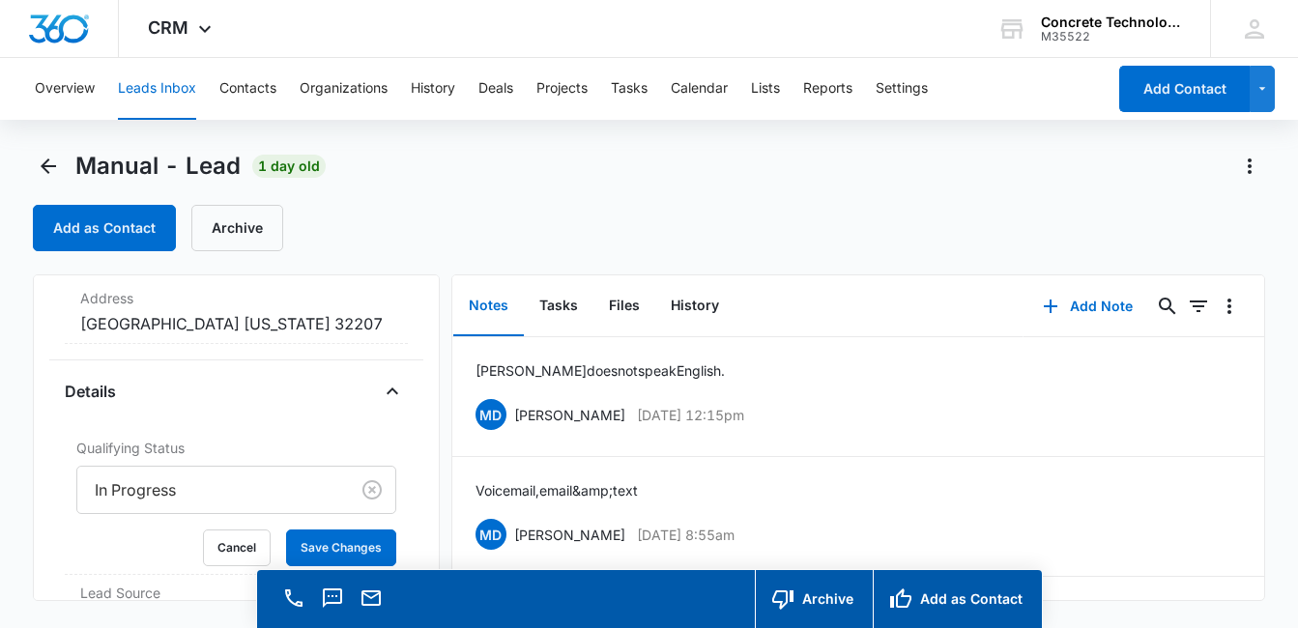
scroll to position [585, 0]
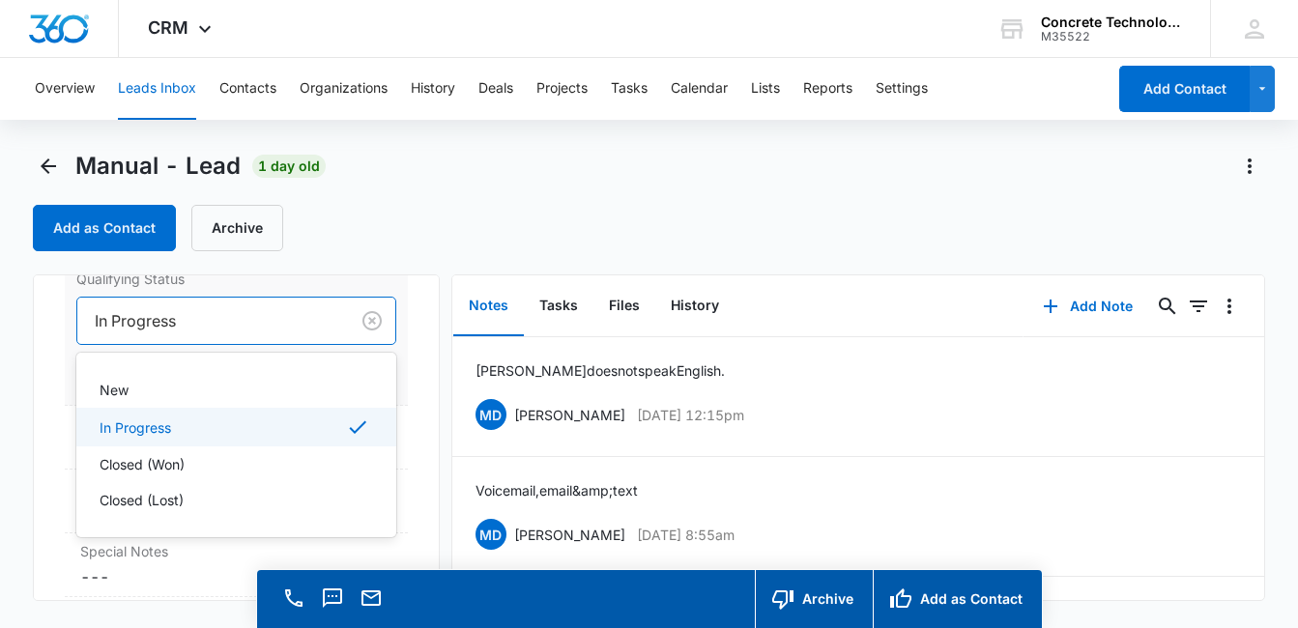
click at [293, 324] on div at bounding box center [209, 320] width 229 height 27
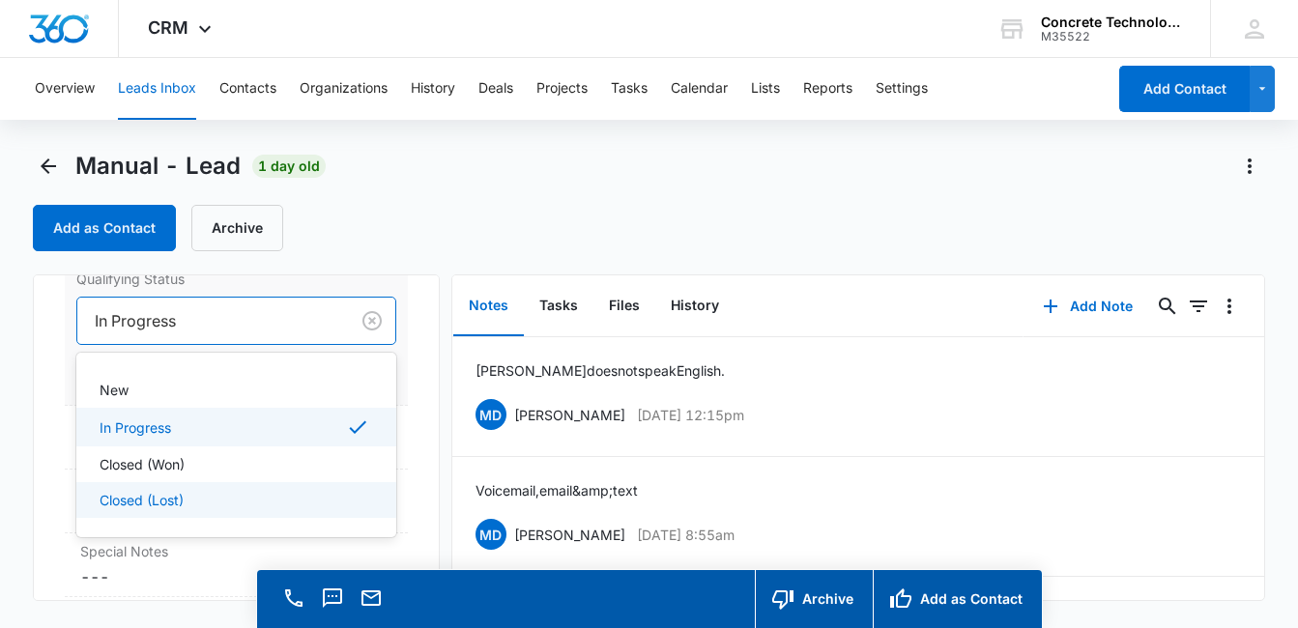
click at [147, 498] on p "Closed (Lost)" at bounding box center [142, 500] width 84 height 20
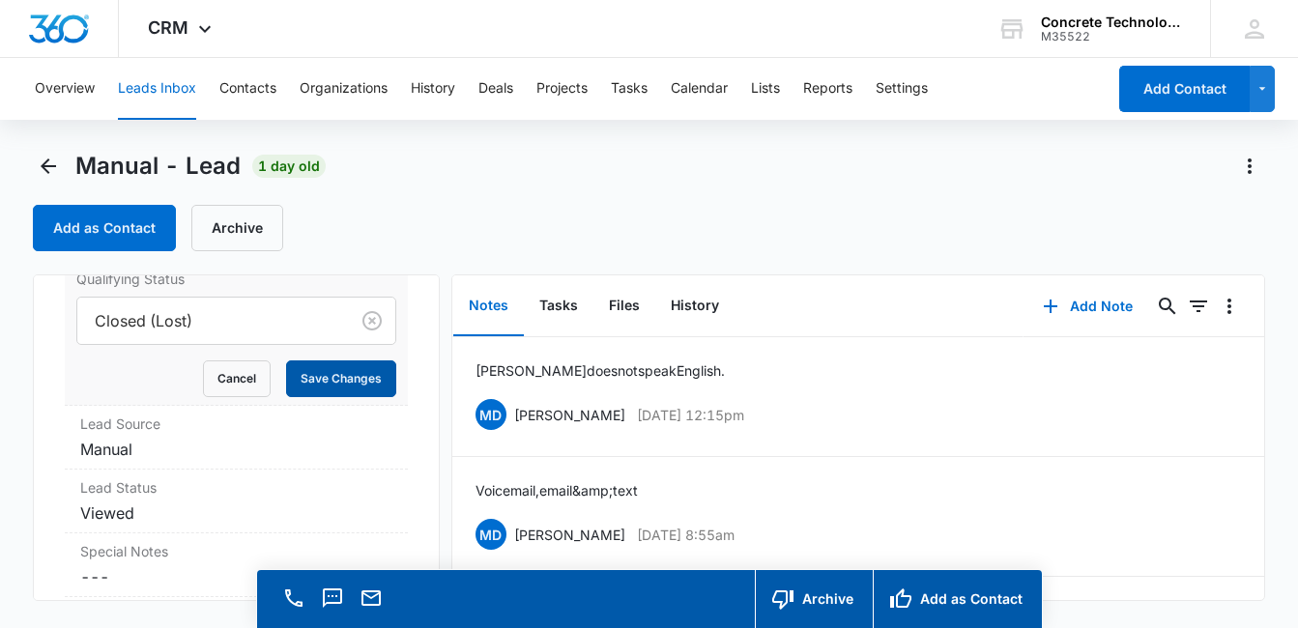
click at [332, 375] on button "Save Changes" at bounding box center [341, 378] width 110 height 37
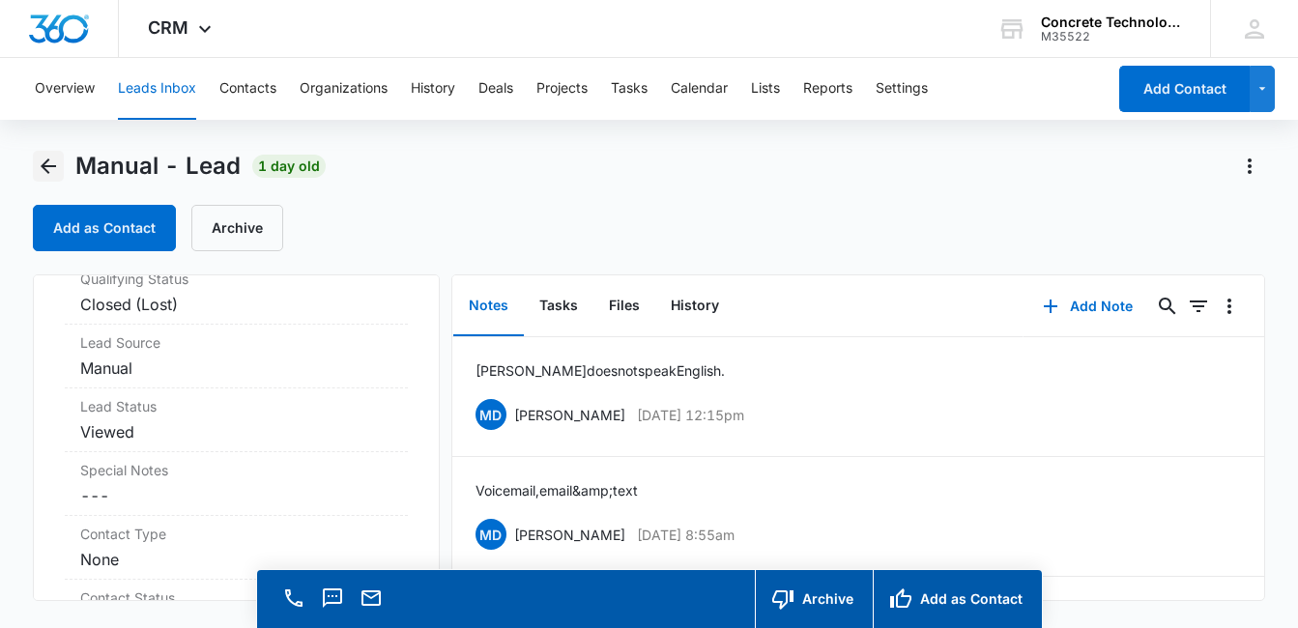
click at [49, 175] on icon "Back" at bounding box center [48, 166] width 23 height 23
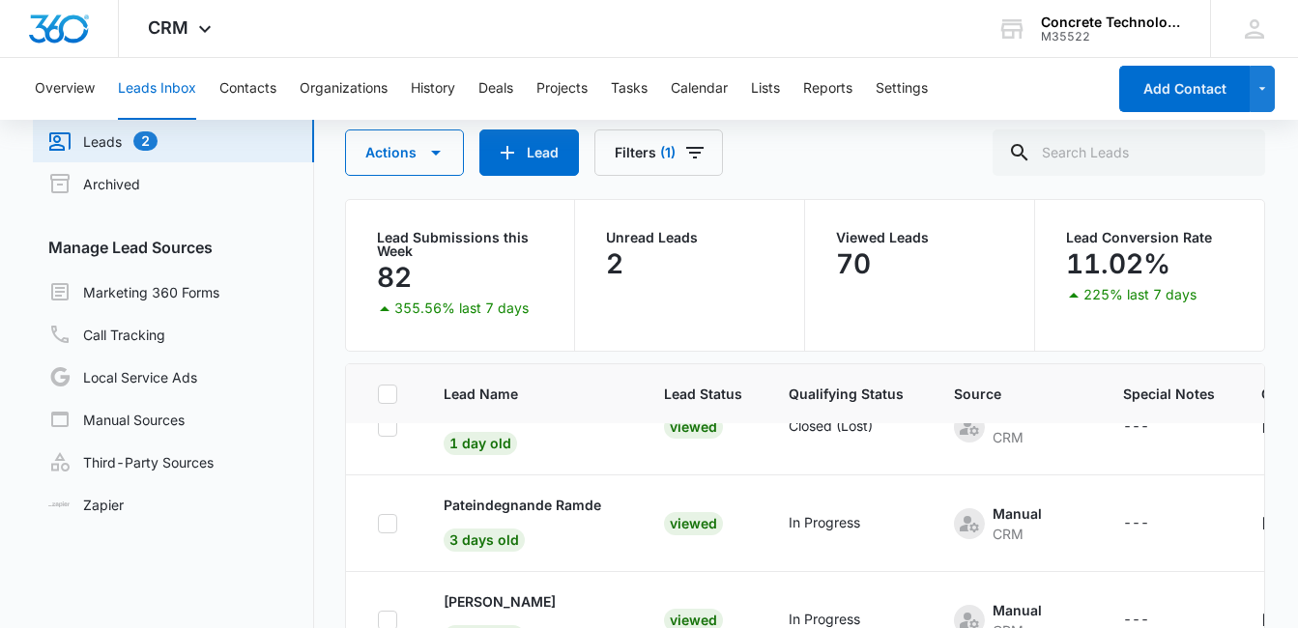
scroll to position [114, 0]
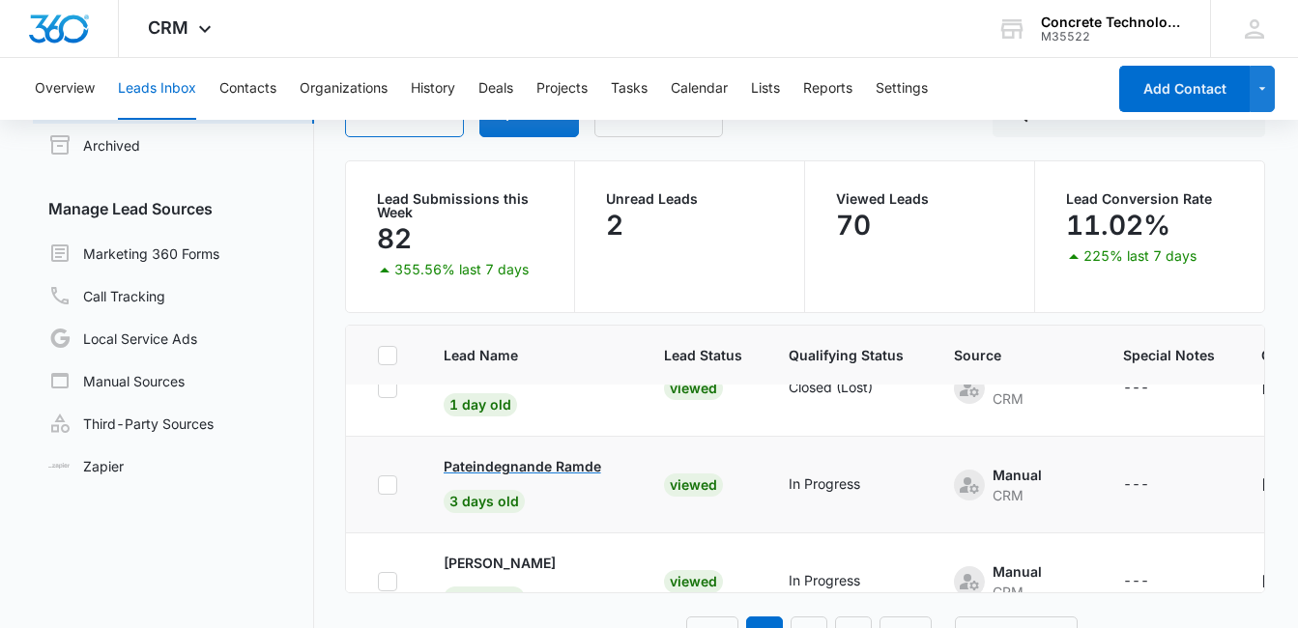
click at [529, 467] on p "Pateindegnande Ramde" at bounding box center [523, 466] width 158 height 20
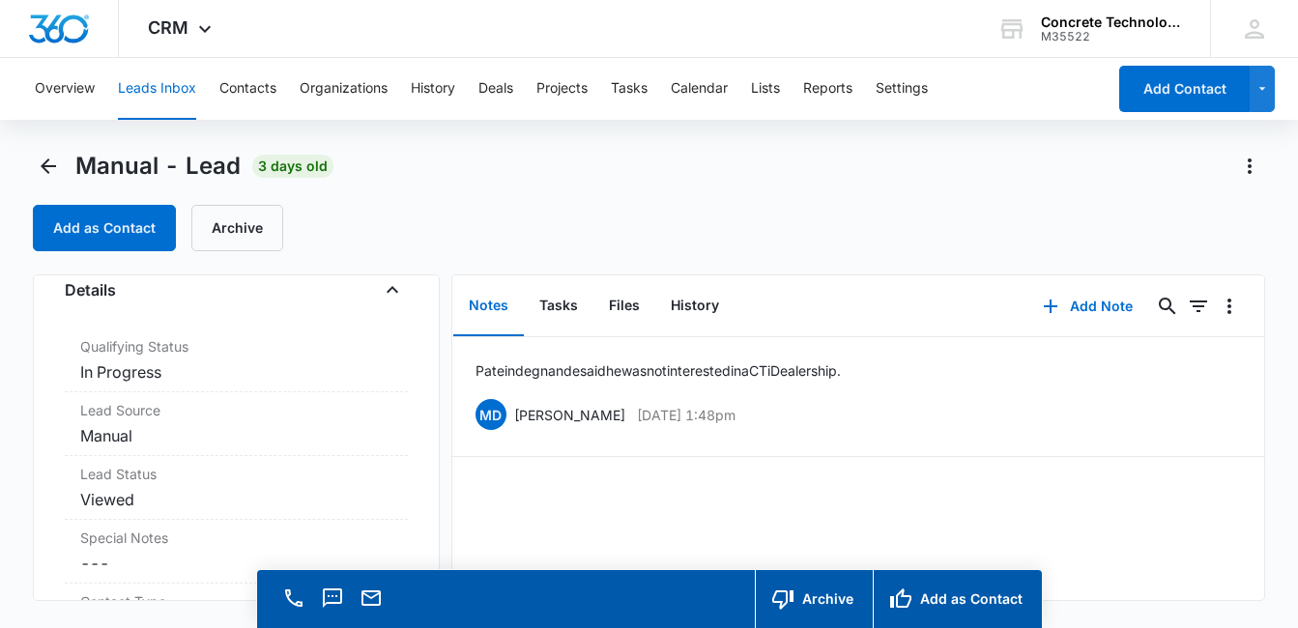
scroll to position [559, 0]
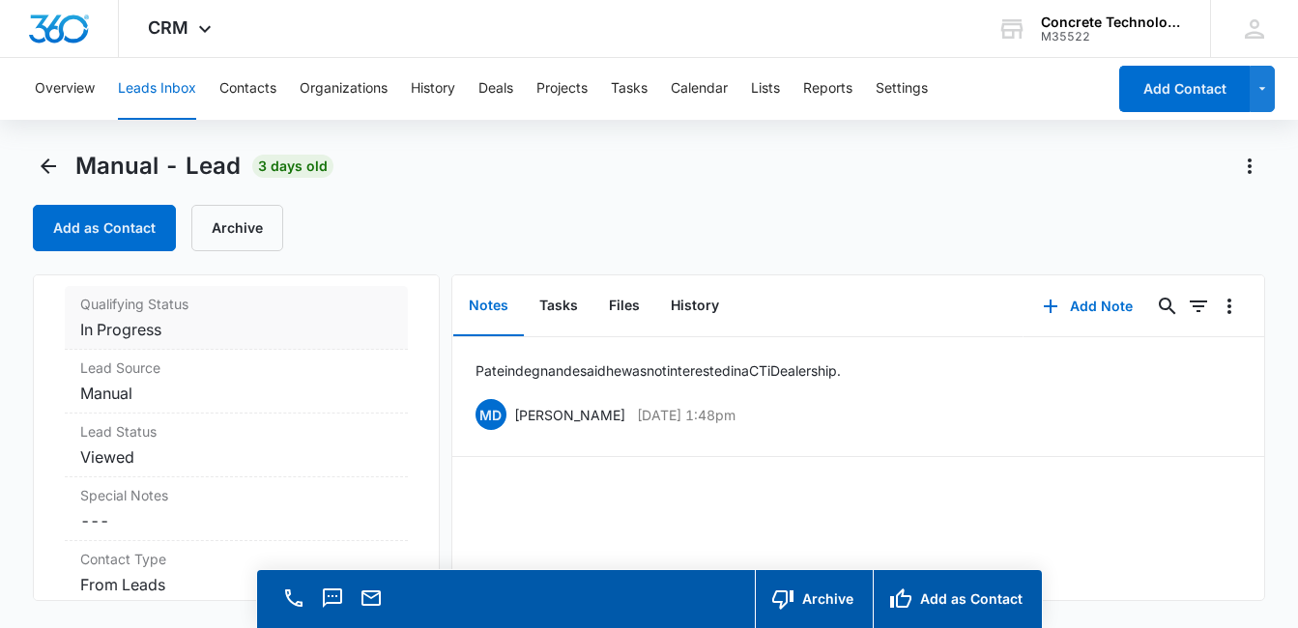
click at [253, 331] on dd "Cancel Save Changes In Progress" at bounding box center [236, 329] width 312 height 23
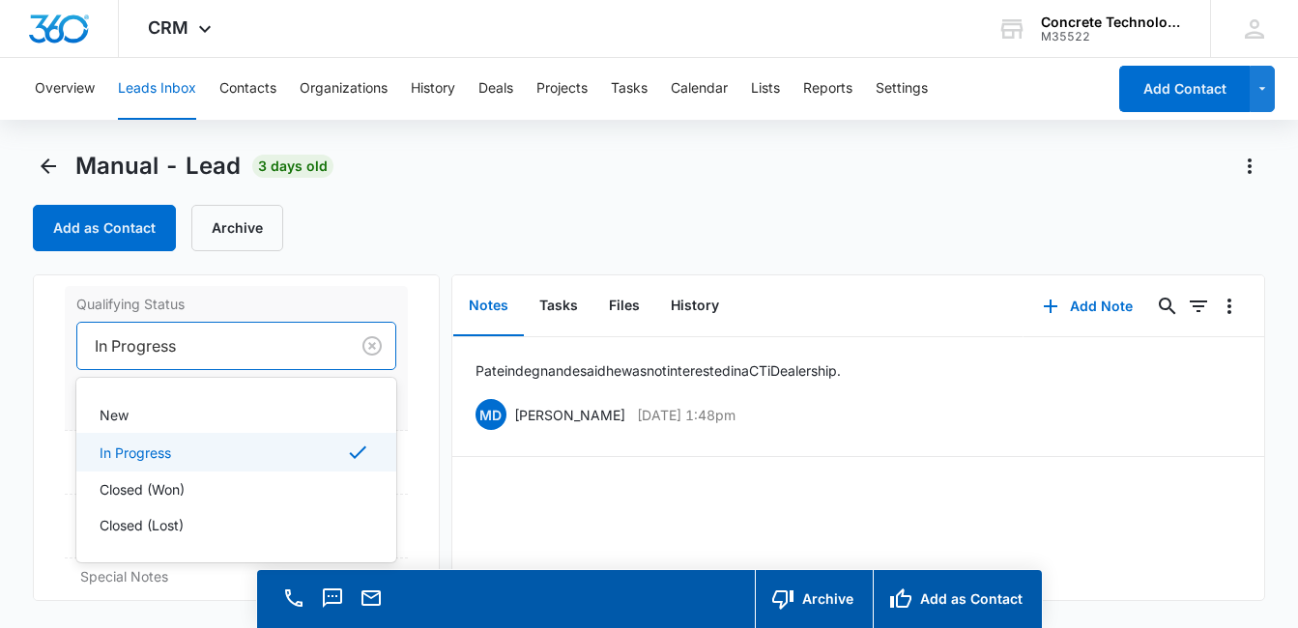
click at [218, 348] on div at bounding box center [209, 345] width 229 height 27
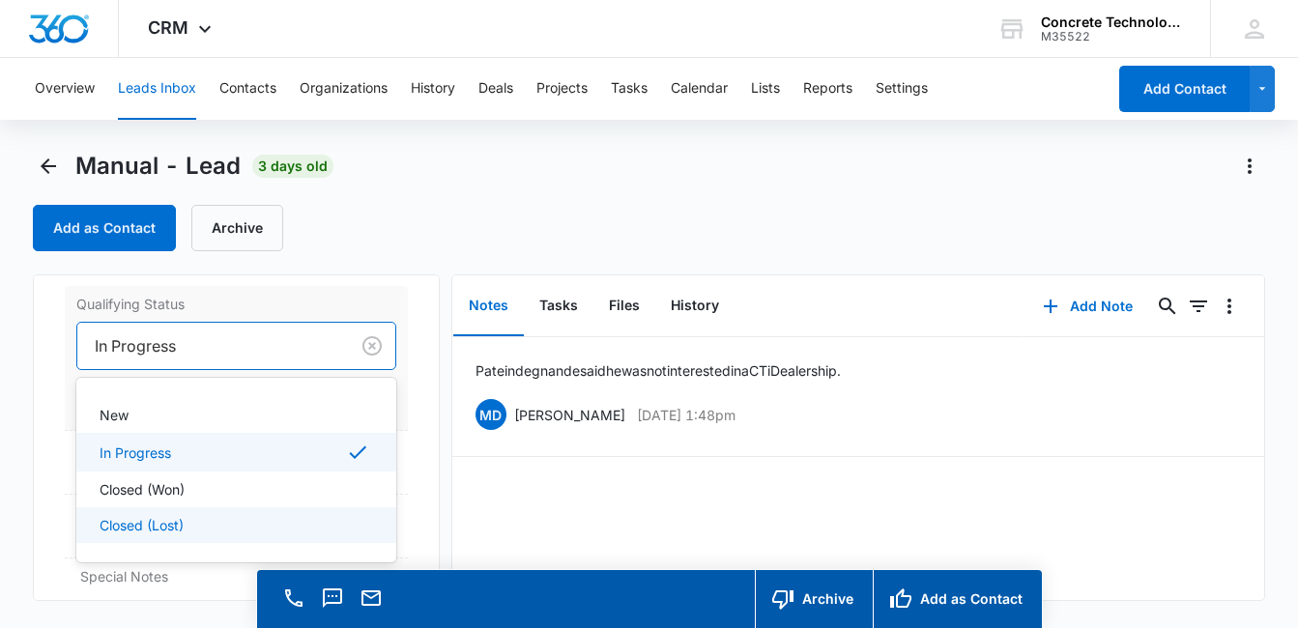
click at [184, 519] on p "Closed (Lost)" at bounding box center [142, 525] width 84 height 20
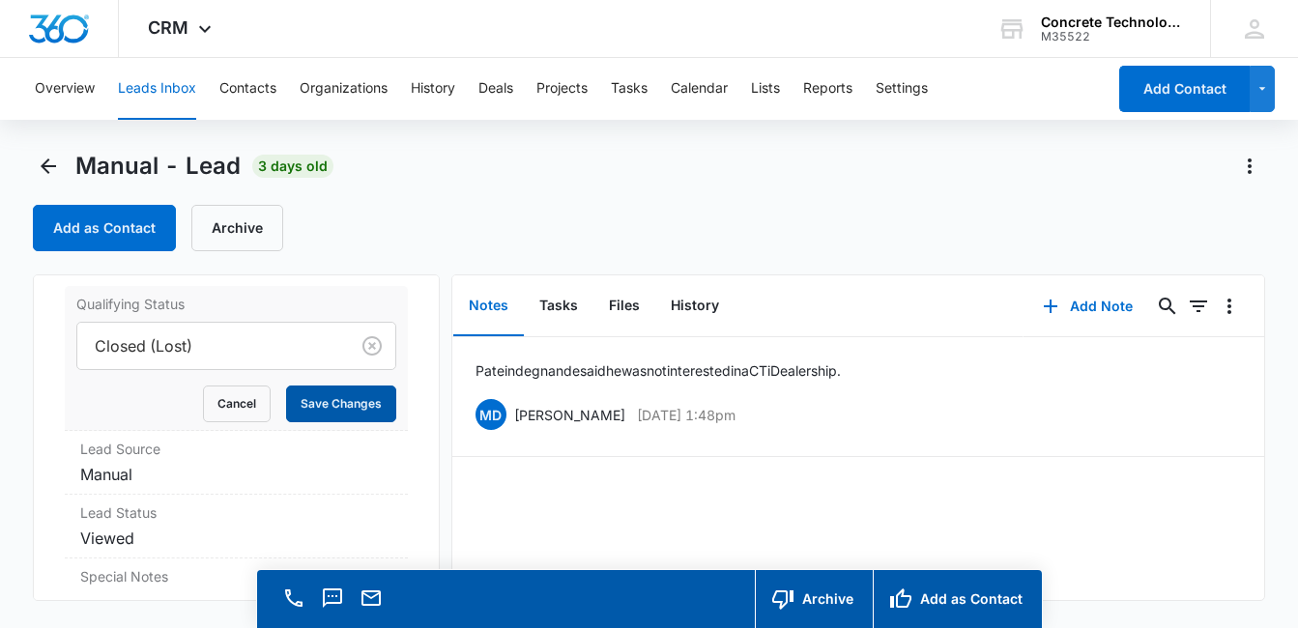
click at [313, 410] on button "Save Changes" at bounding box center [341, 404] width 110 height 37
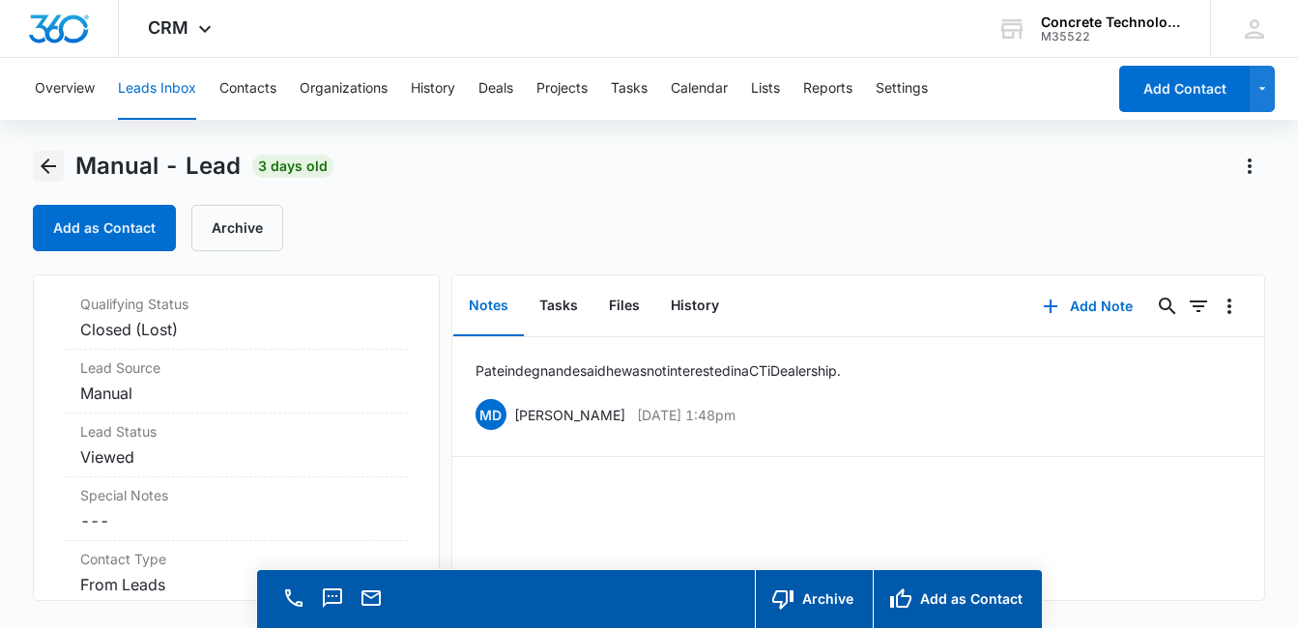
click at [53, 166] on icon "Back" at bounding box center [48, 165] width 15 height 15
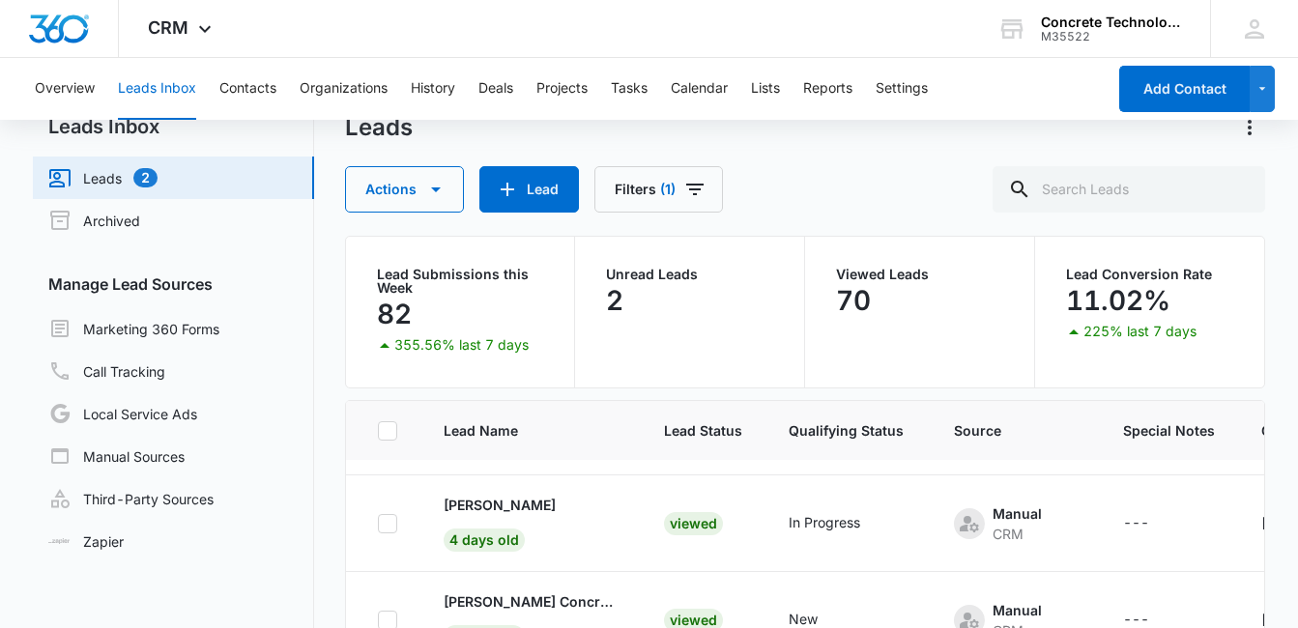
scroll to position [162, 0]
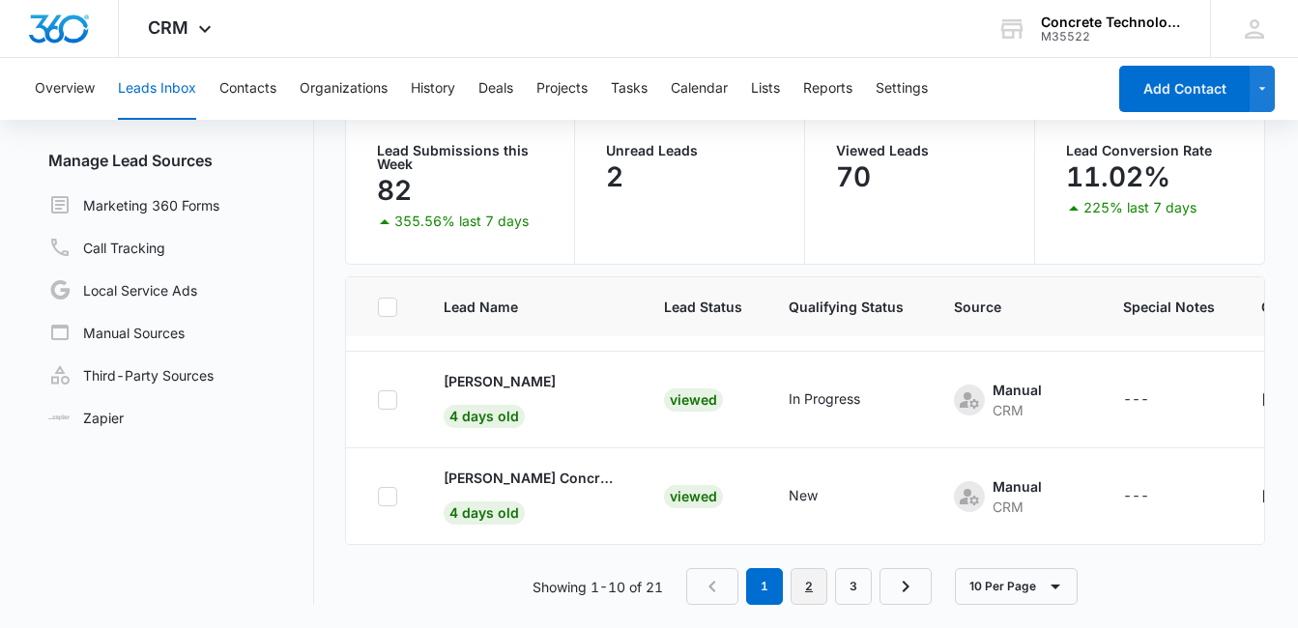
click at [808, 586] on link "2" at bounding box center [808, 586] width 37 height 37
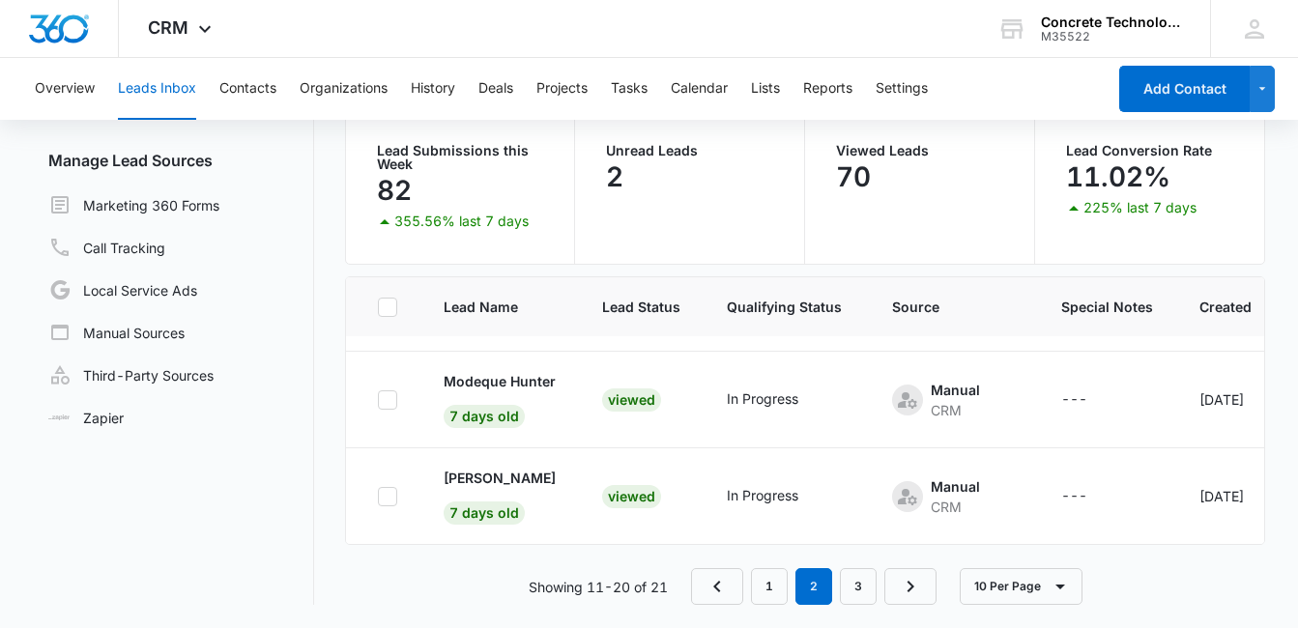
scroll to position [0, 0]
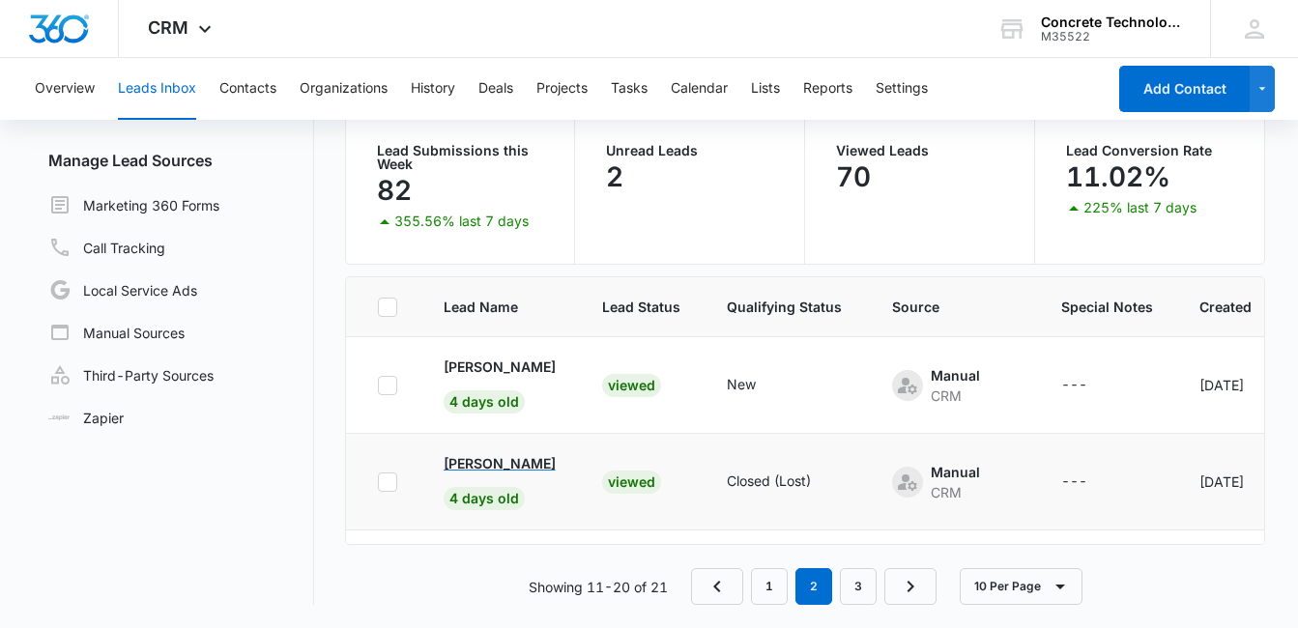
click at [507, 469] on p "[PERSON_NAME]" at bounding box center [500, 463] width 112 height 20
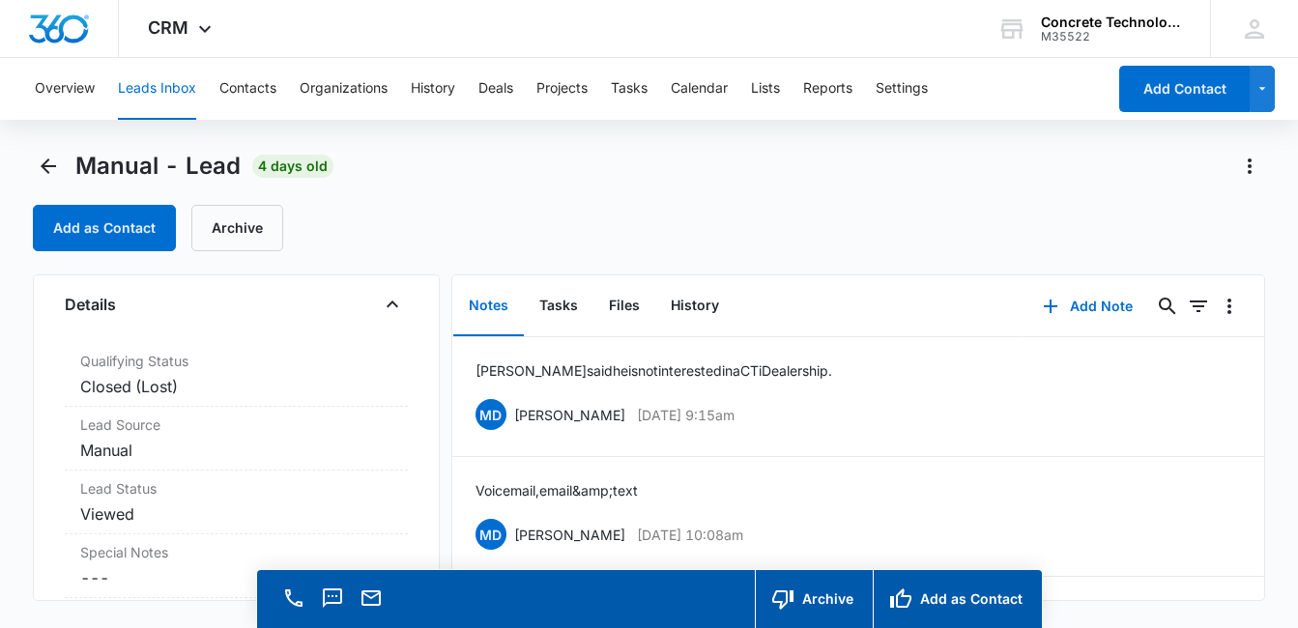
scroll to position [559, 0]
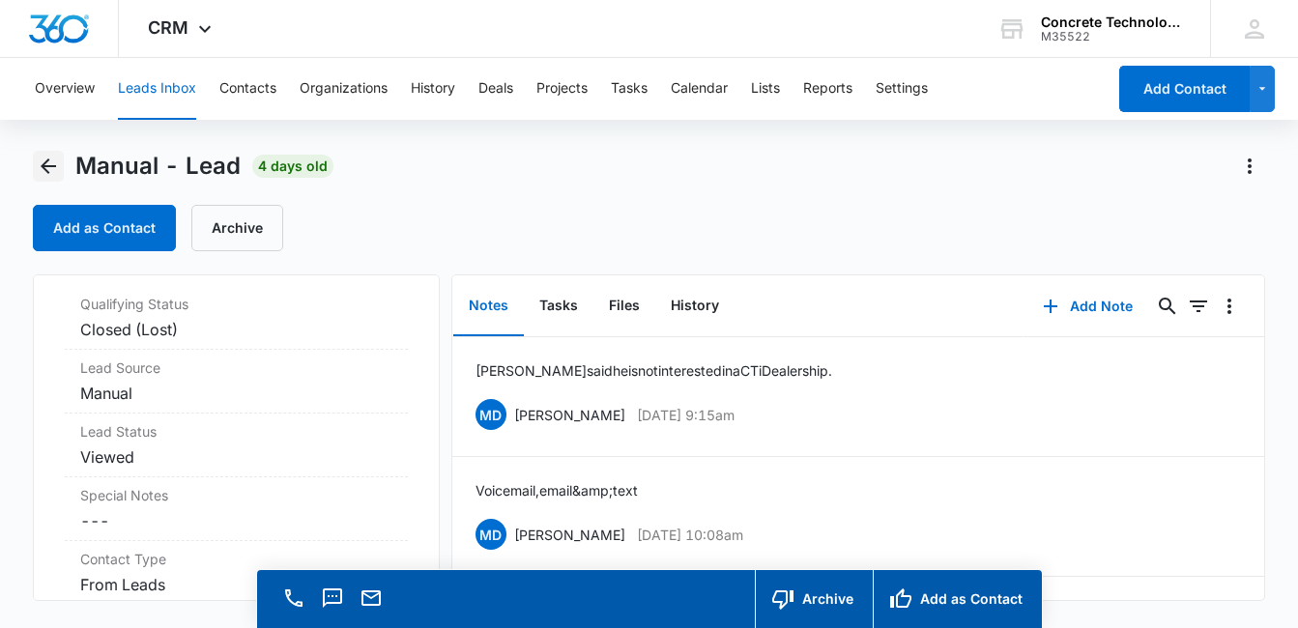
click at [48, 169] on icon "Back" at bounding box center [48, 166] width 23 height 23
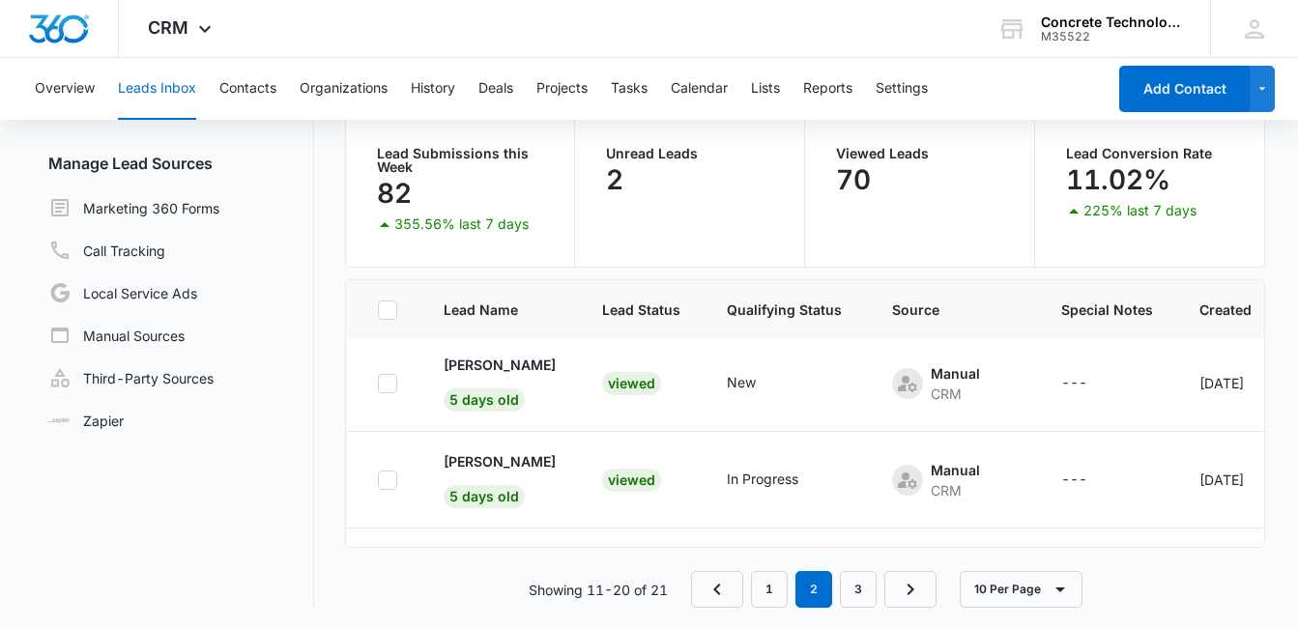
scroll to position [396, 0]
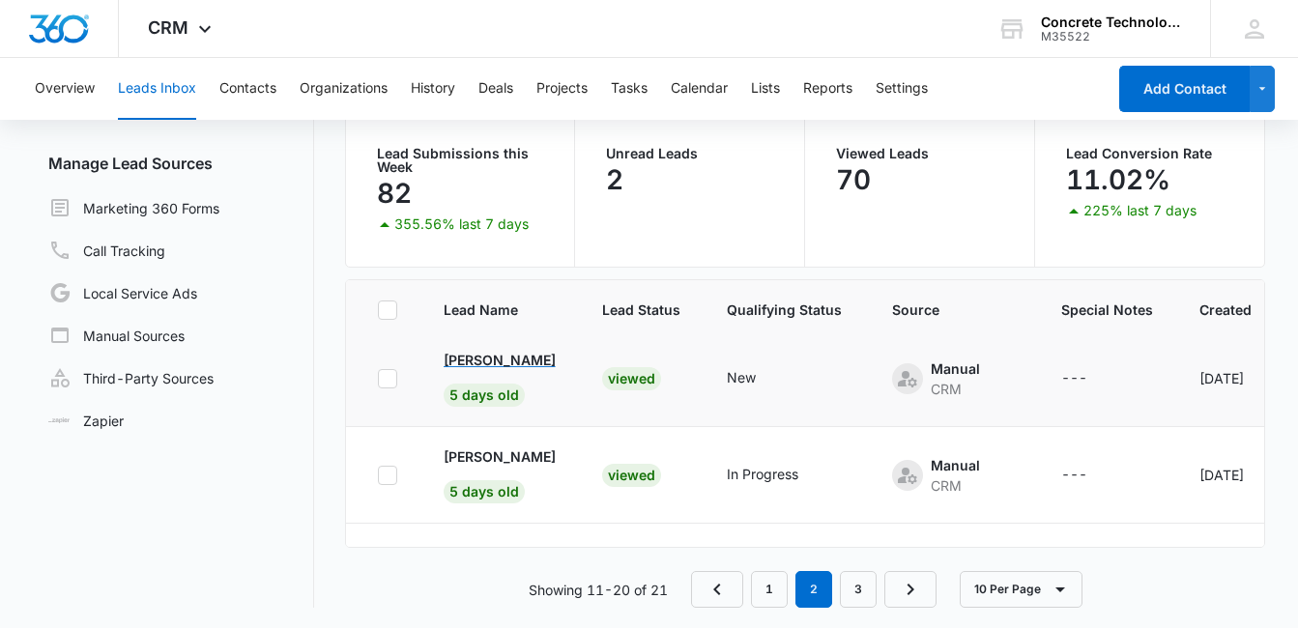
click at [530, 366] on p "[PERSON_NAME]" at bounding box center [500, 360] width 112 height 20
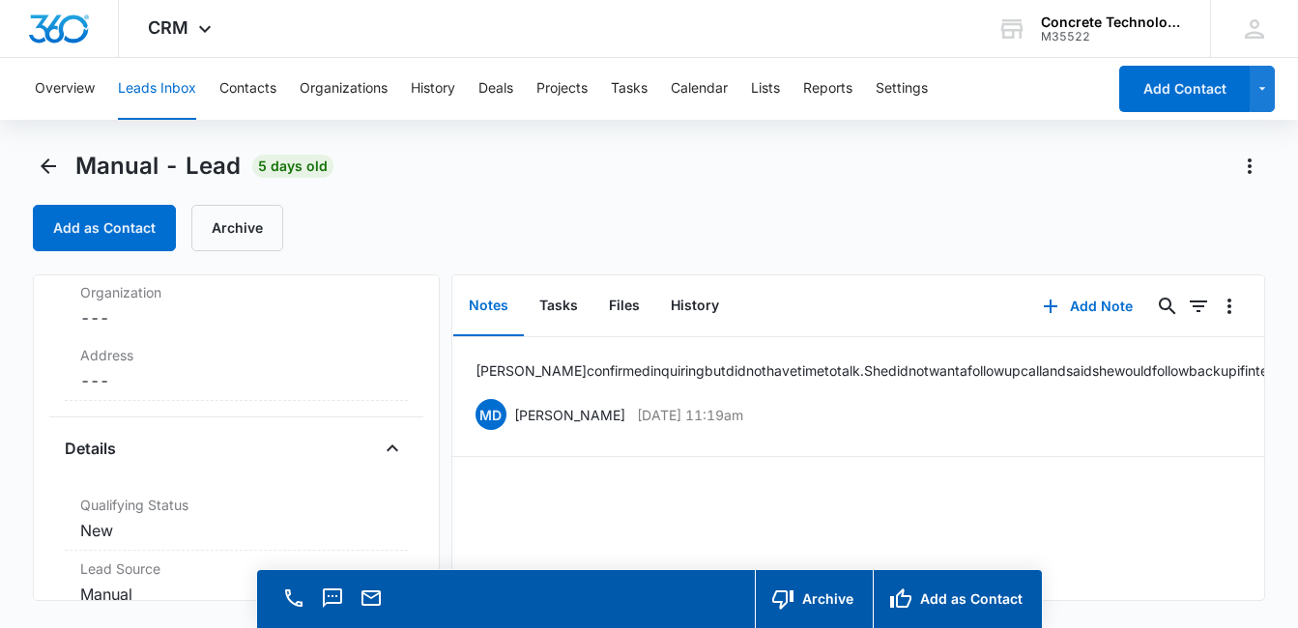
scroll to position [445, 0]
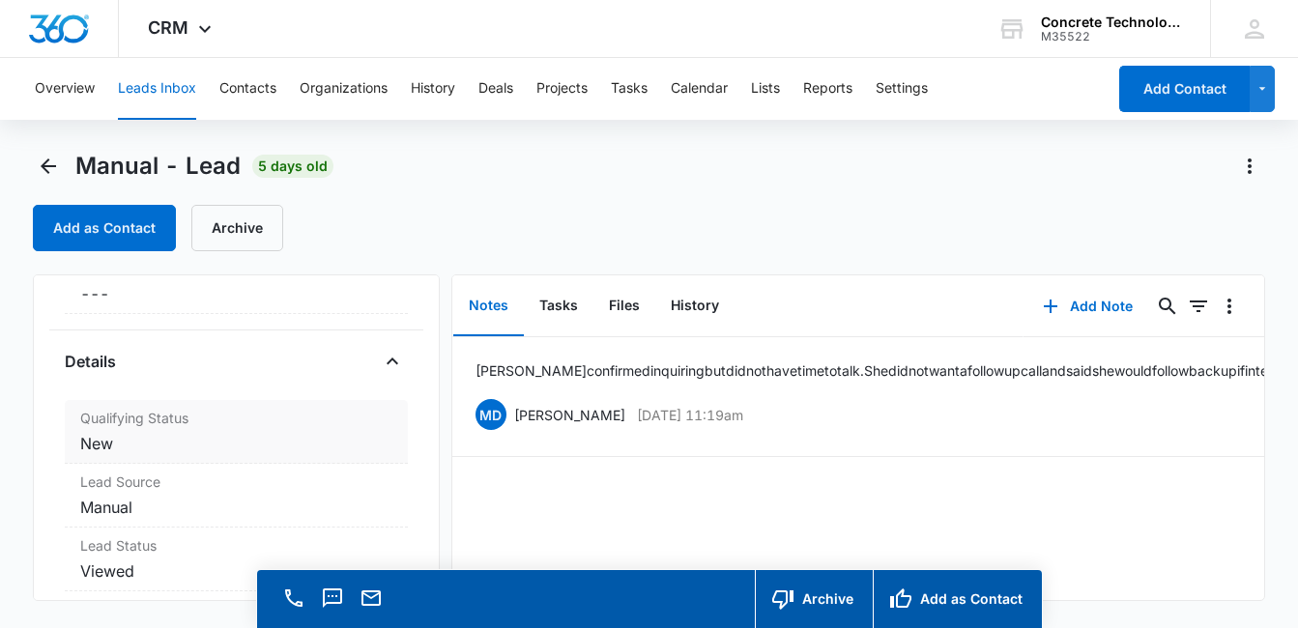
click at [141, 434] on dd "Cancel Save Changes New" at bounding box center [236, 443] width 312 height 23
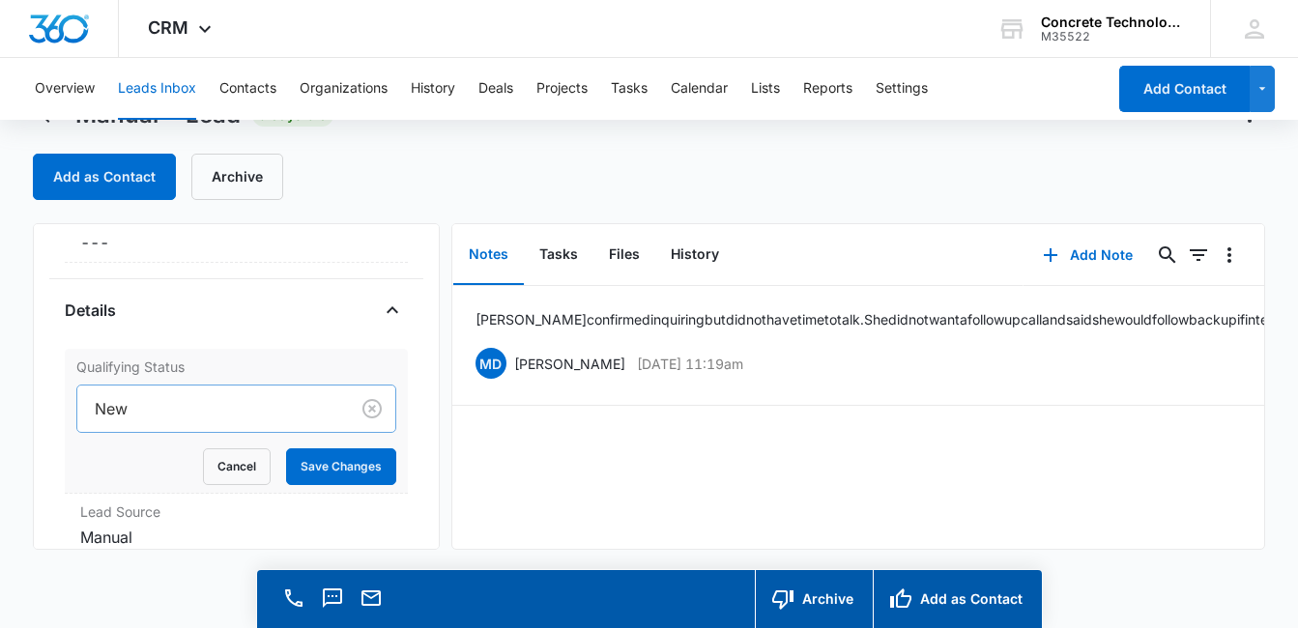
click at [206, 433] on div "New" at bounding box center [236, 409] width 320 height 48
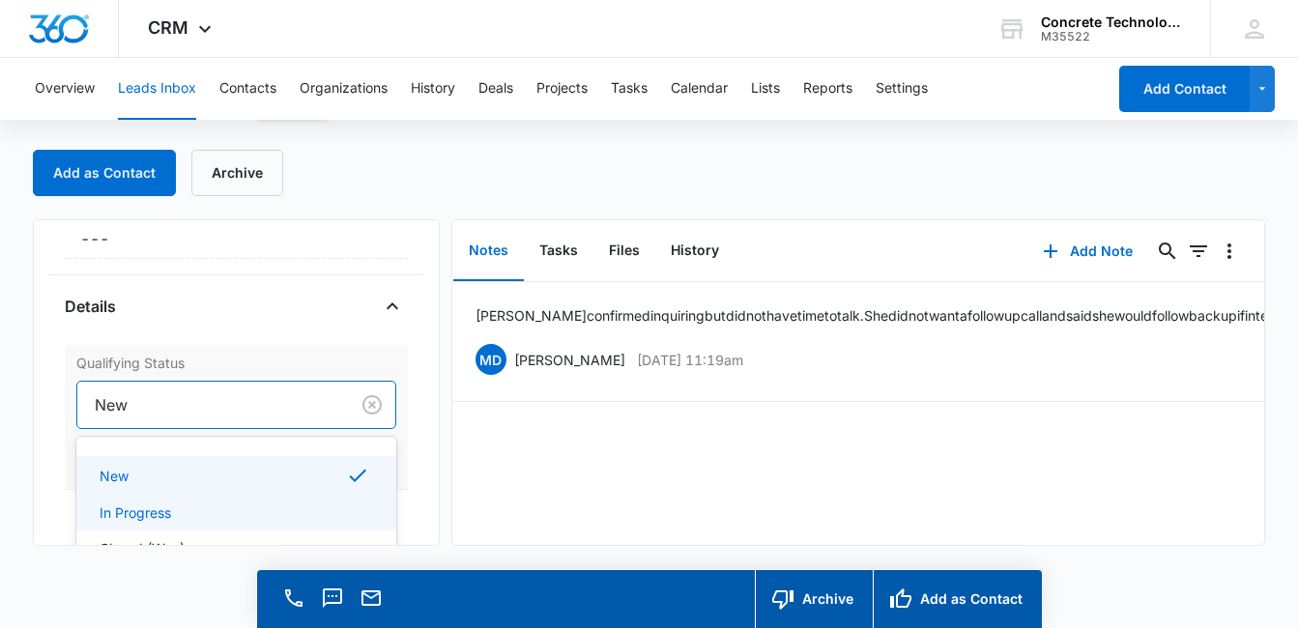
click at [171, 514] on p "In Progress" at bounding box center [136, 512] width 72 height 20
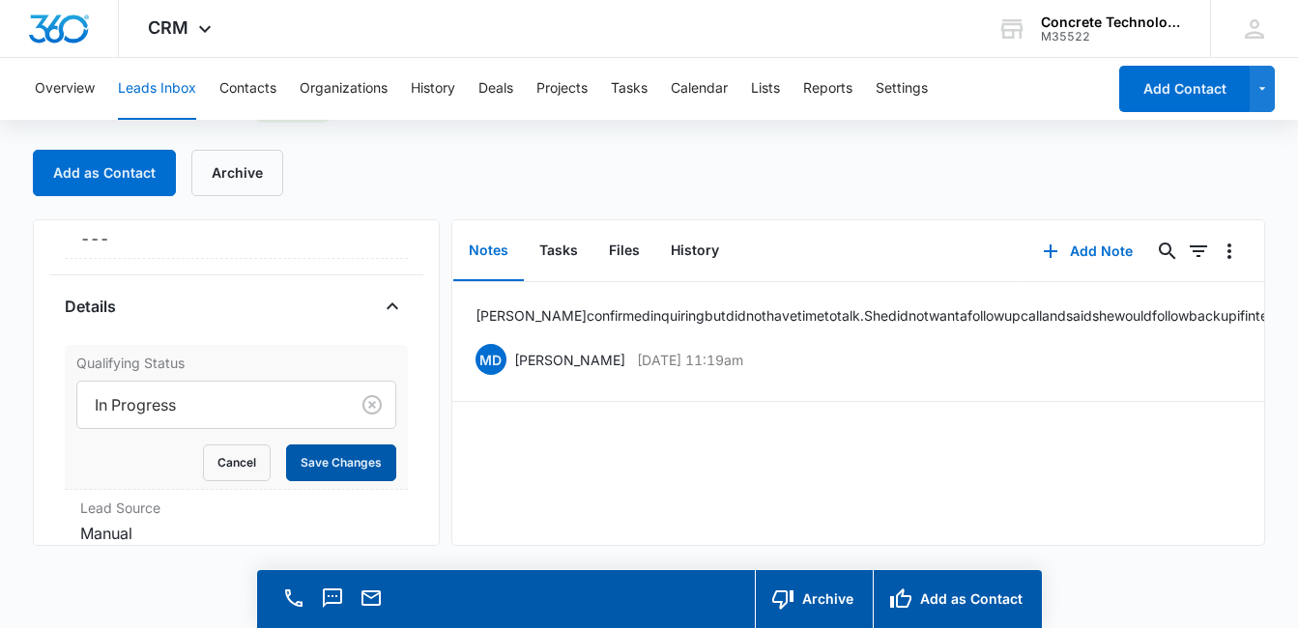
click at [326, 465] on button "Save Changes" at bounding box center [341, 462] width 110 height 37
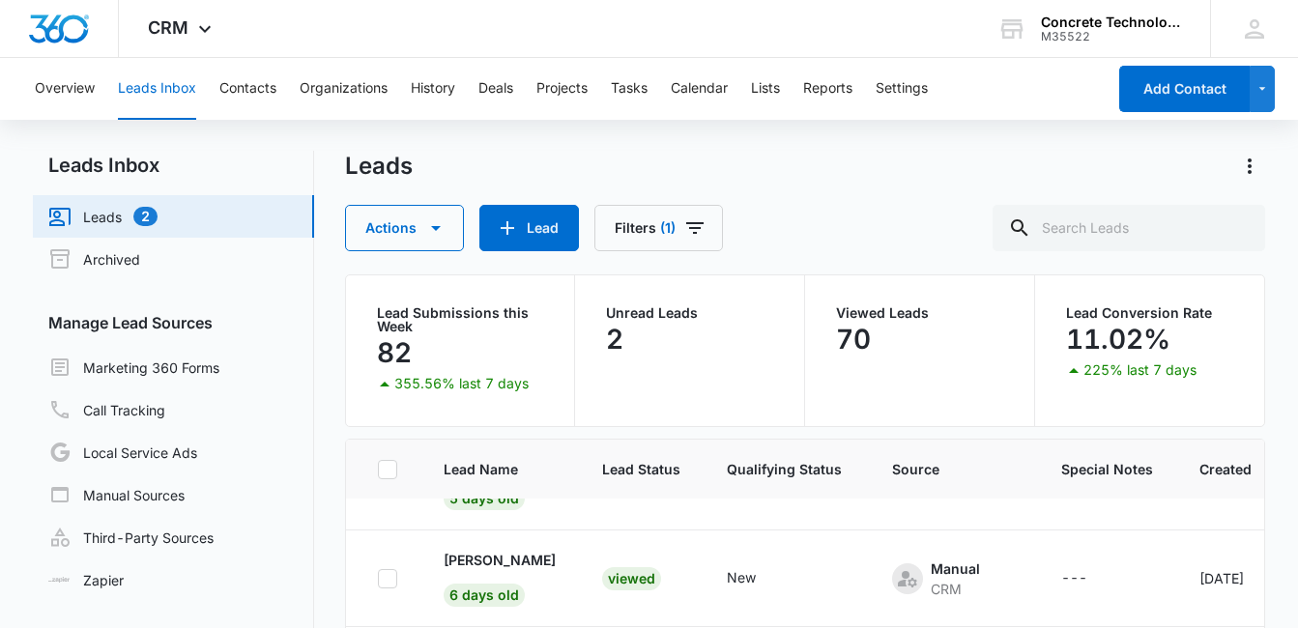
scroll to position [567, 0]
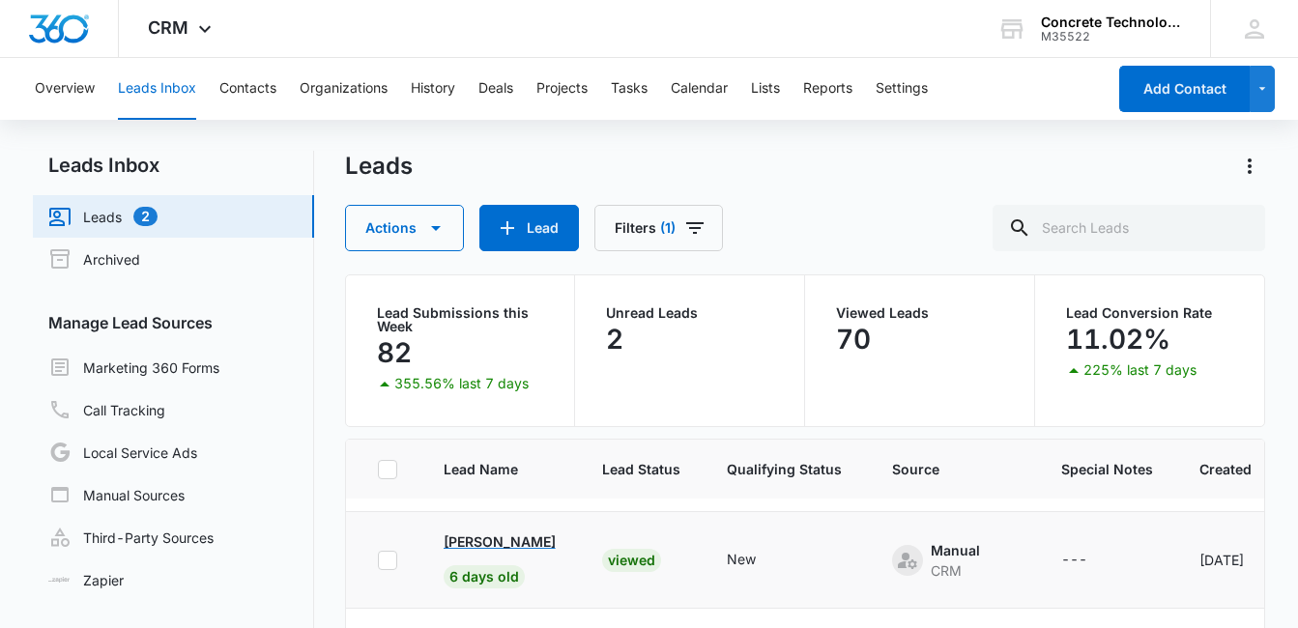
click at [523, 545] on p "[PERSON_NAME]" at bounding box center [500, 541] width 112 height 20
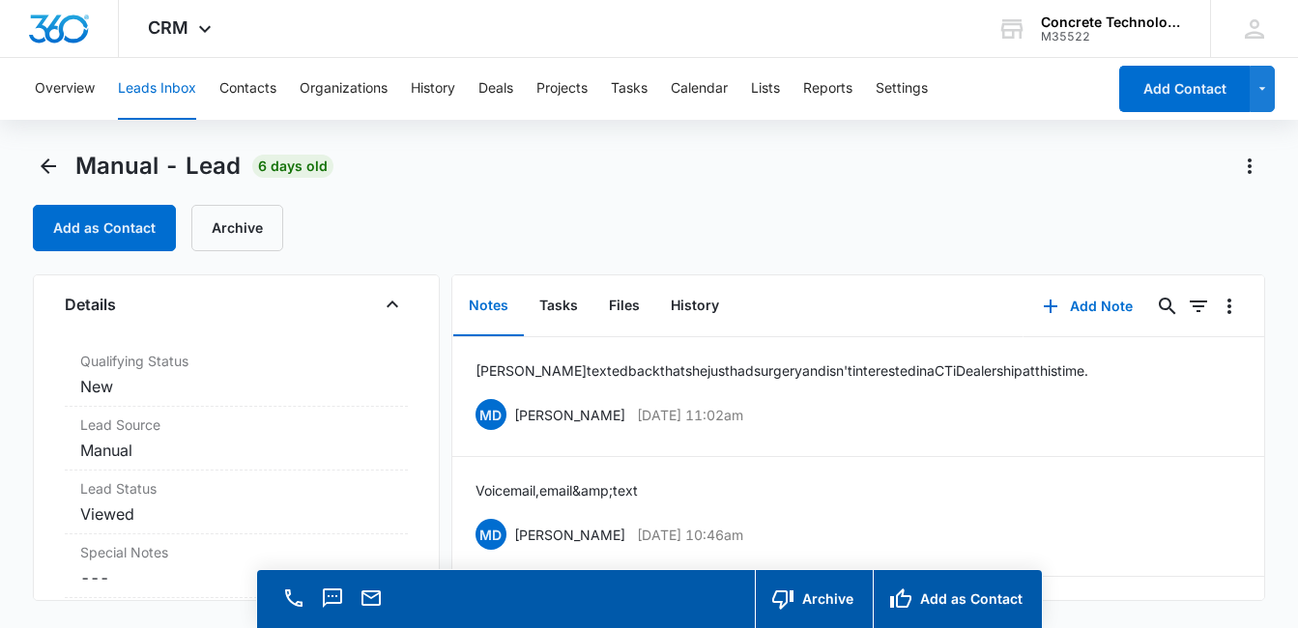
scroll to position [517, 0]
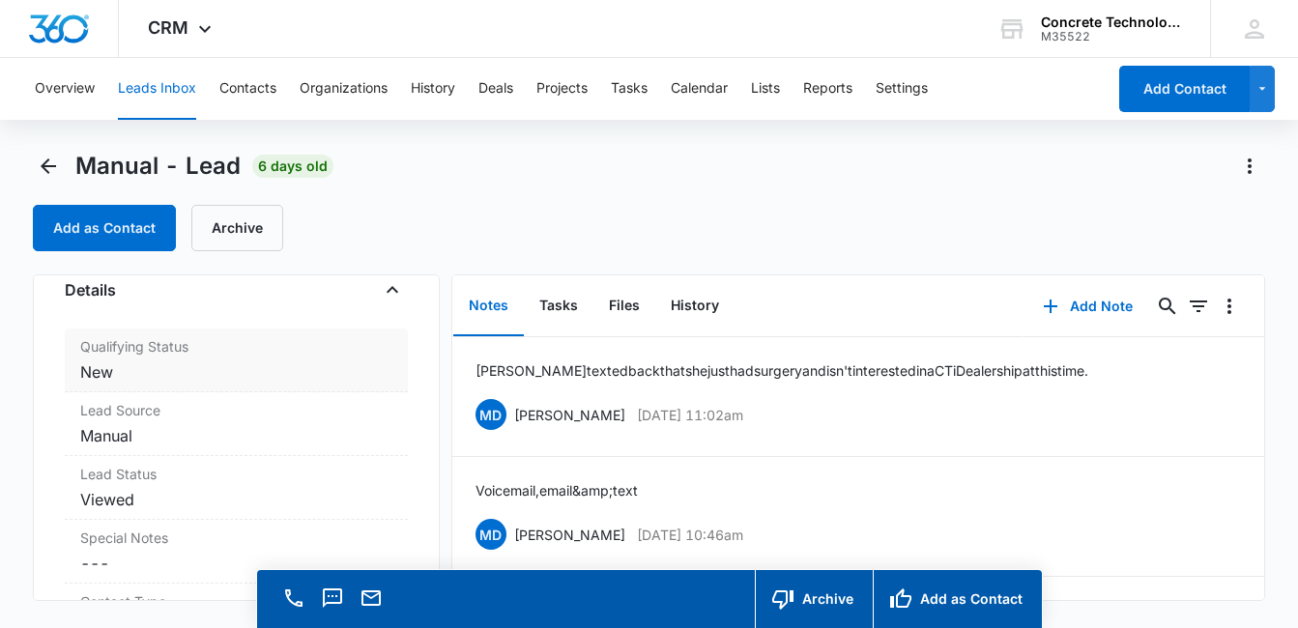
click at [169, 352] on label "Qualifying Status" at bounding box center [236, 346] width 312 height 20
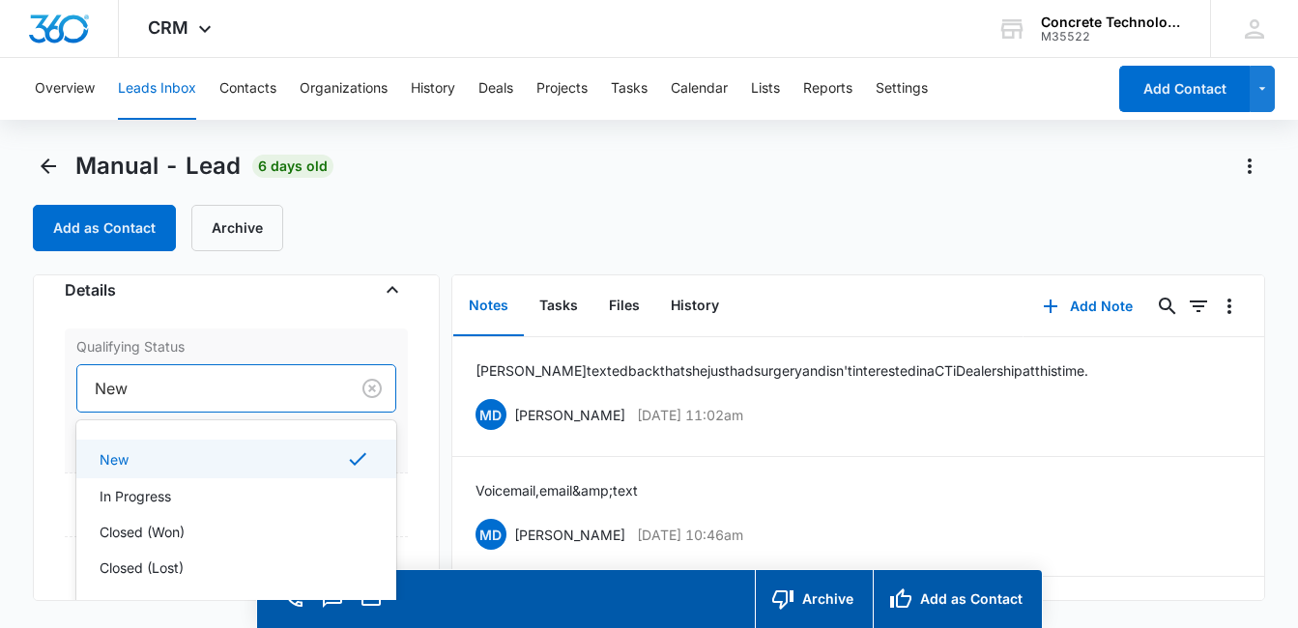
click at [271, 391] on div at bounding box center [209, 388] width 229 height 27
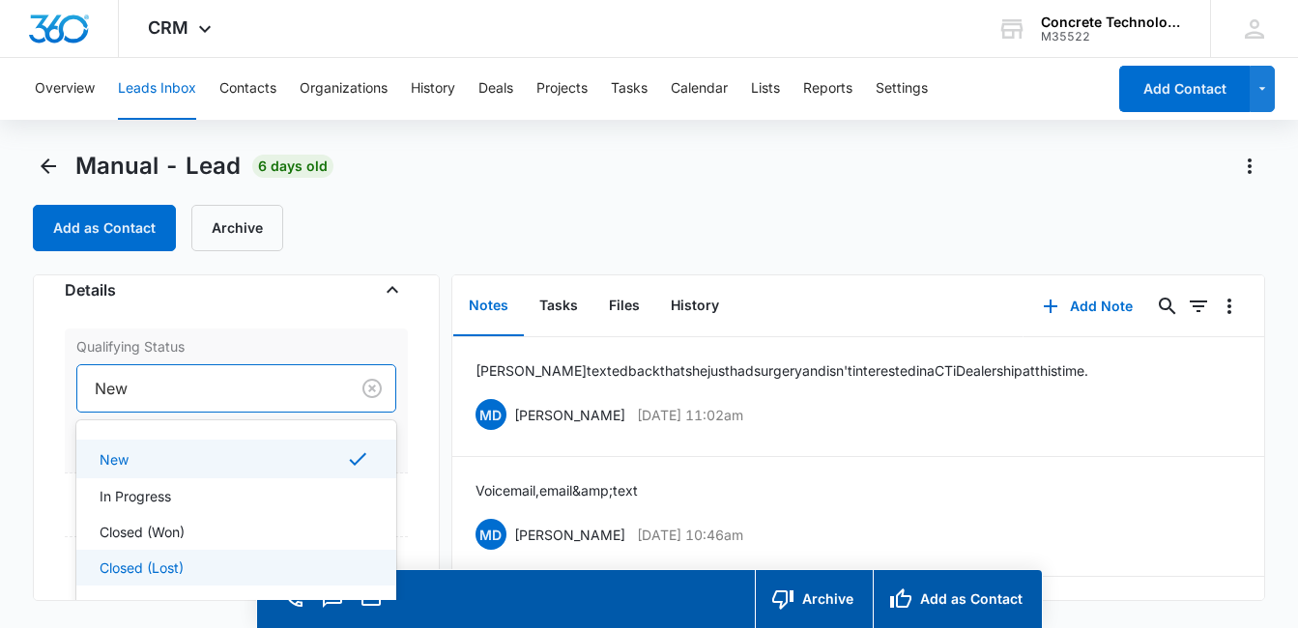
click at [194, 562] on div "Closed (Lost)" at bounding box center [235, 568] width 270 height 20
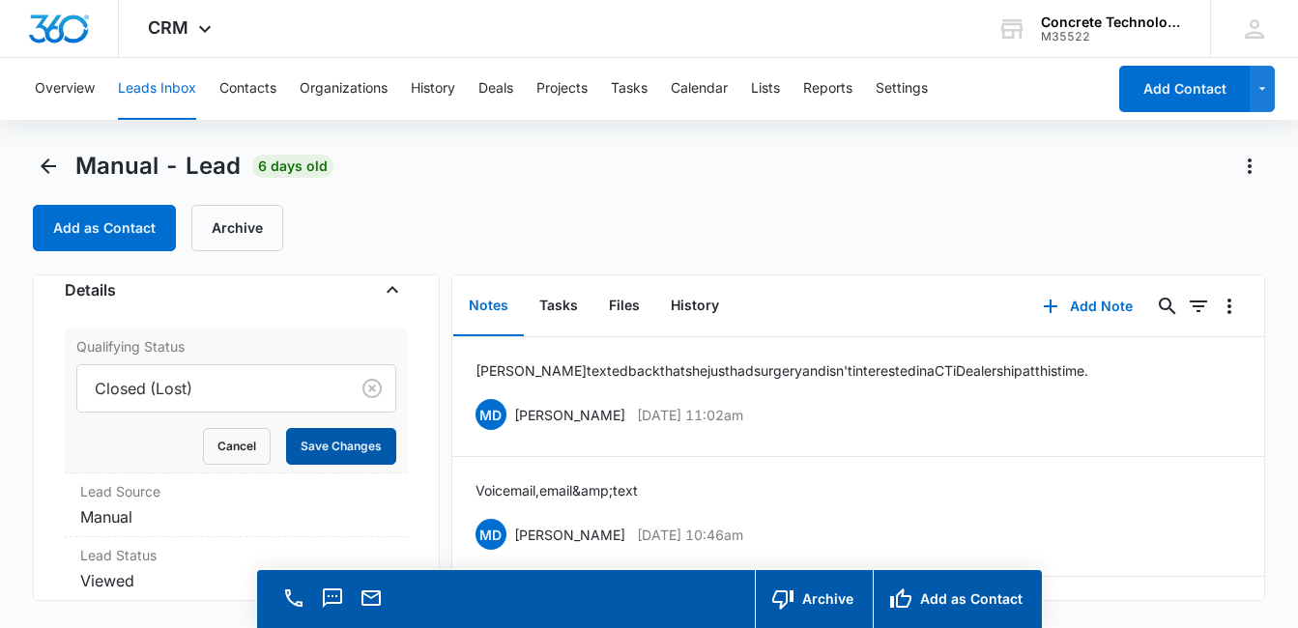
click at [338, 447] on button "Save Changes" at bounding box center [341, 446] width 110 height 37
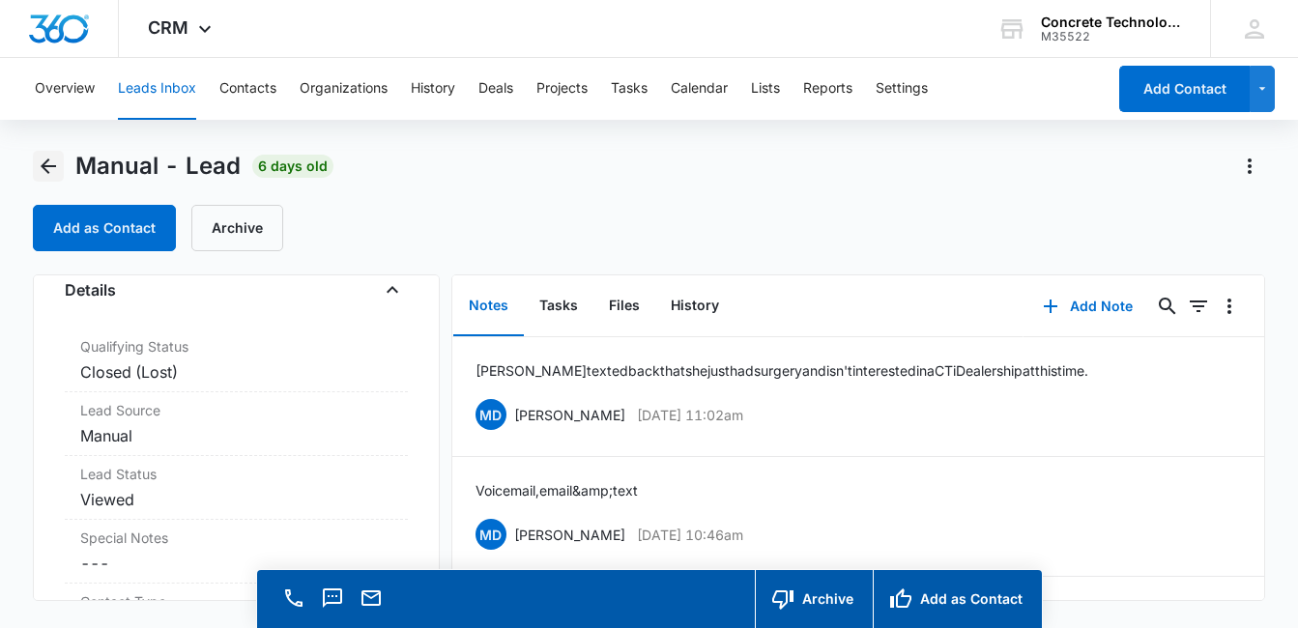
click at [50, 167] on icon "Back" at bounding box center [48, 165] width 15 height 15
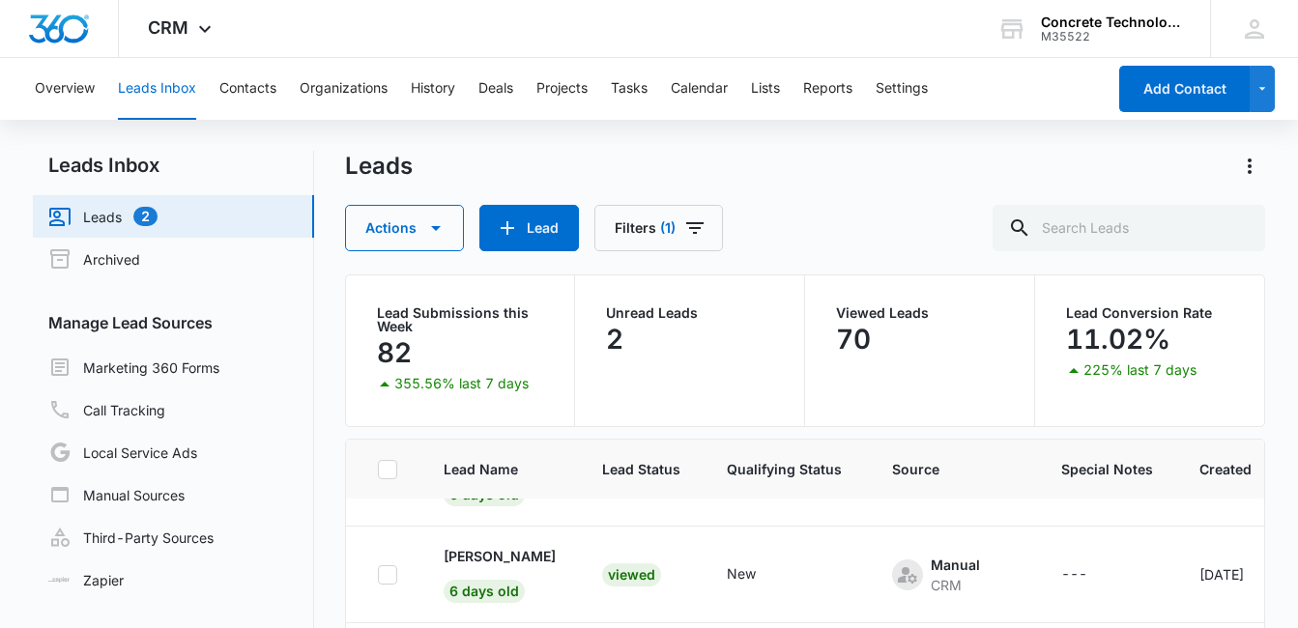
scroll to position [692, 0]
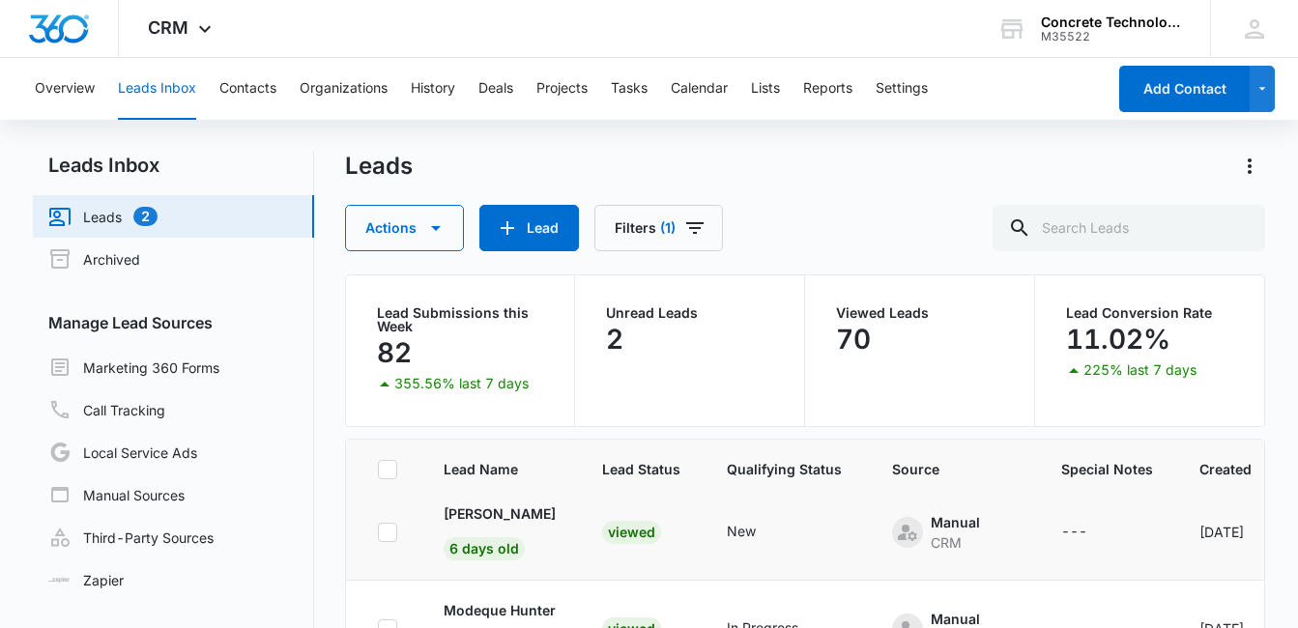
click at [661, 534] on div "Viewed" at bounding box center [631, 532] width 59 height 23
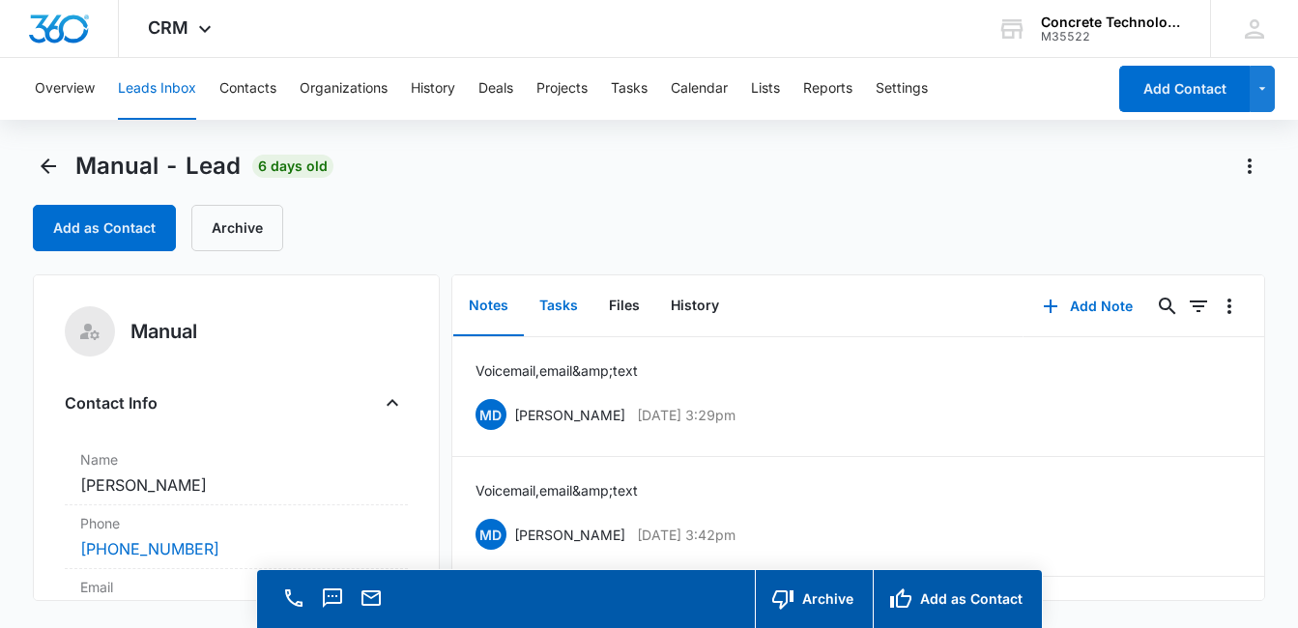
click at [549, 304] on button "Tasks" at bounding box center [559, 306] width 70 height 60
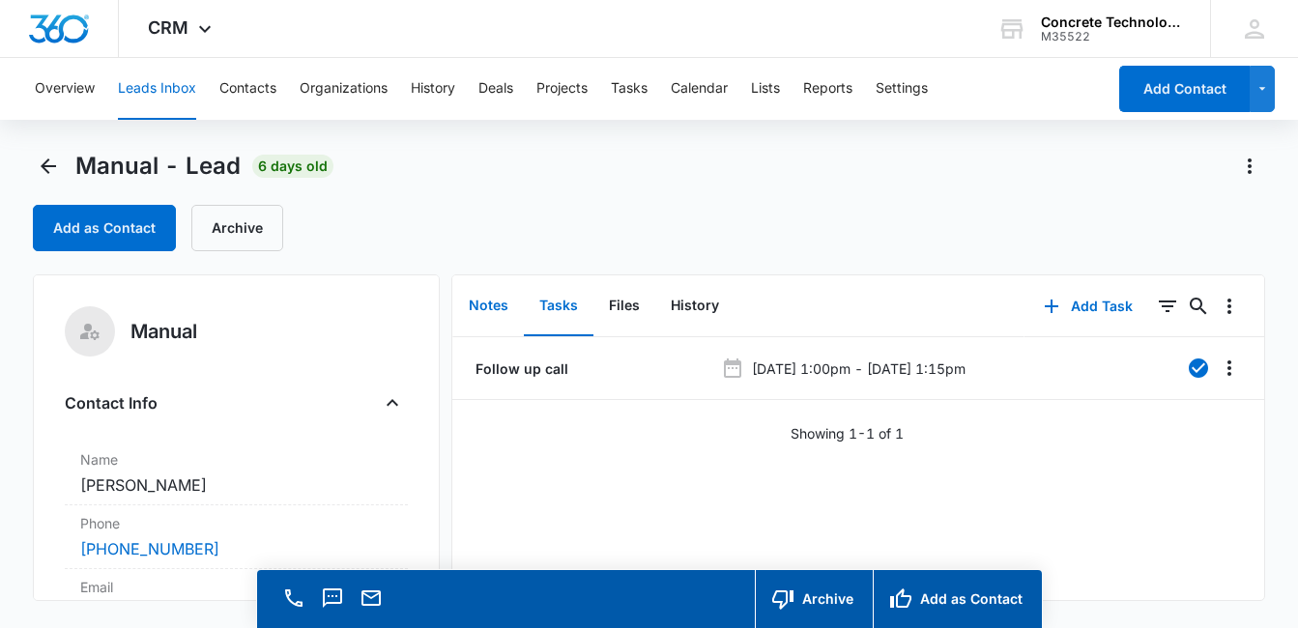
click at [494, 310] on button "Notes" at bounding box center [488, 306] width 71 height 60
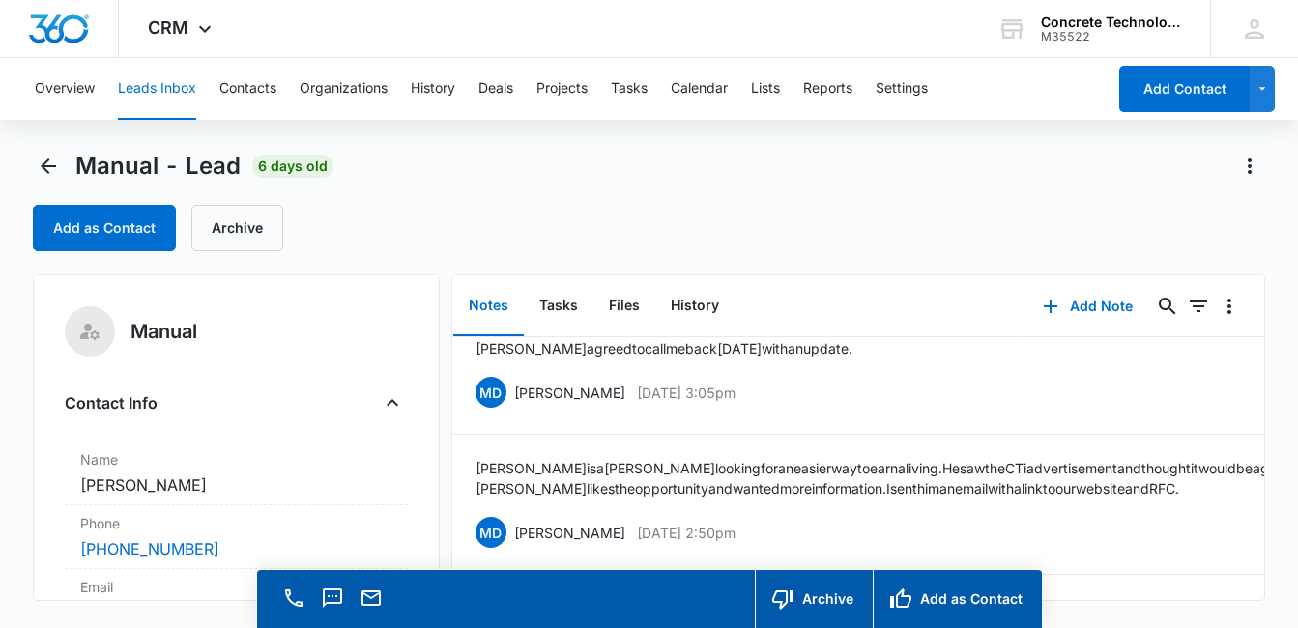
scroll to position [332, 0]
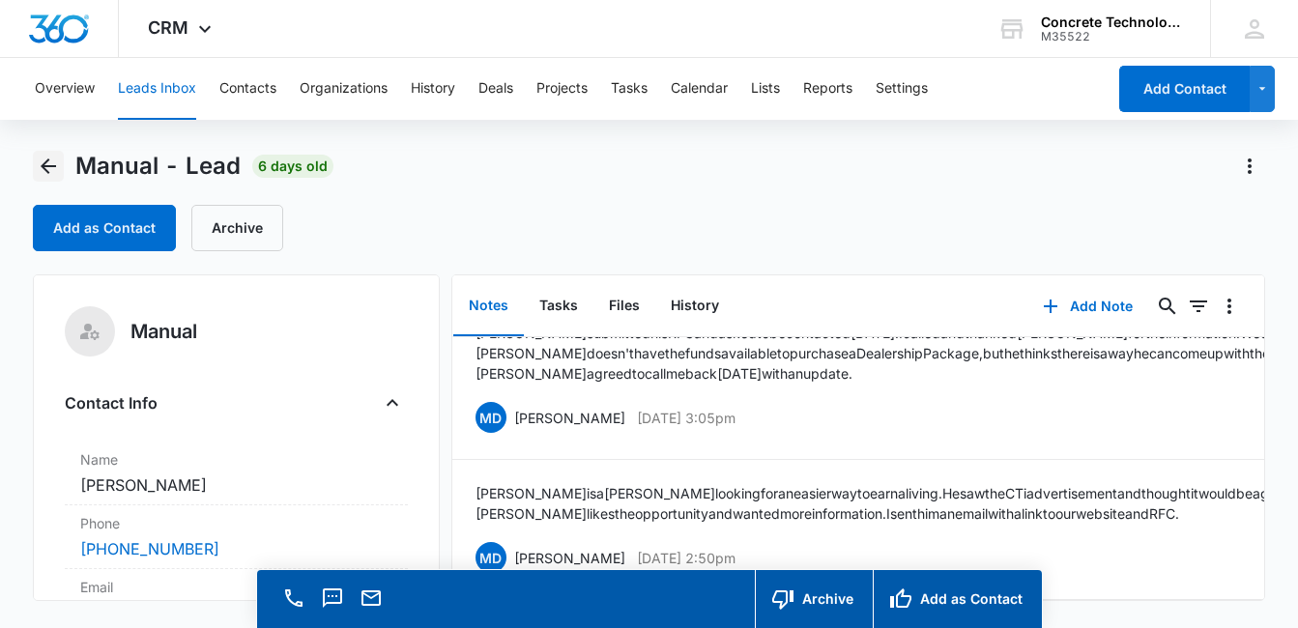
click at [41, 161] on icon "Back" at bounding box center [48, 166] width 23 height 23
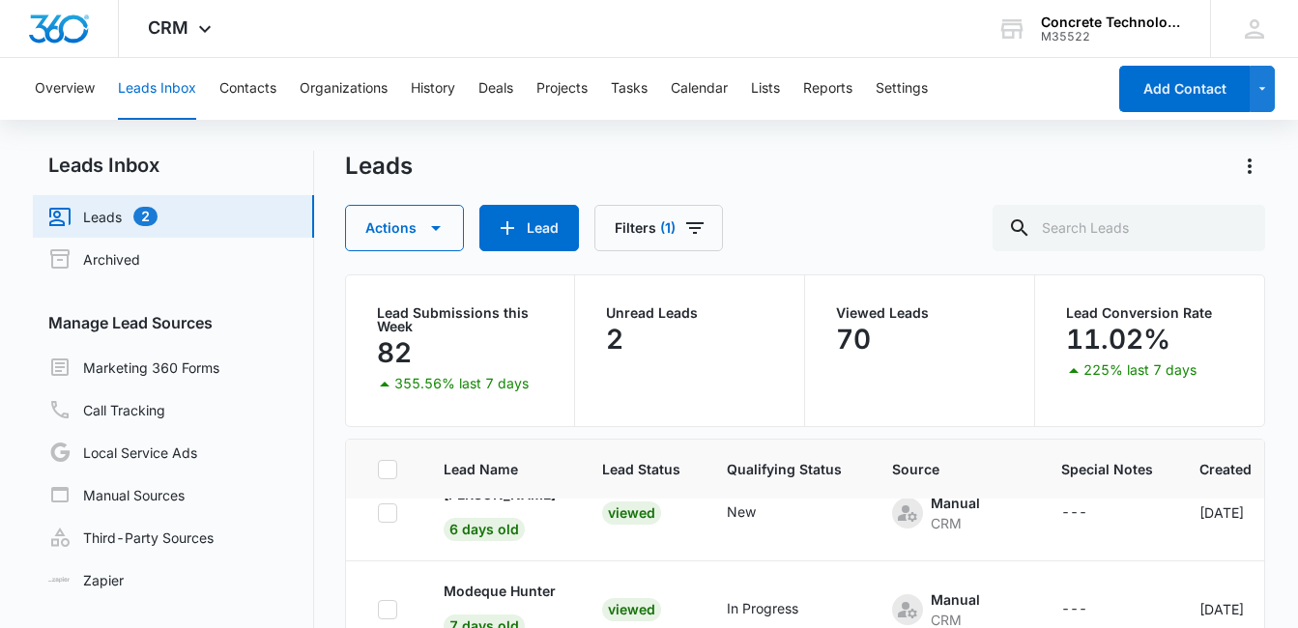
scroll to position [744, 0]
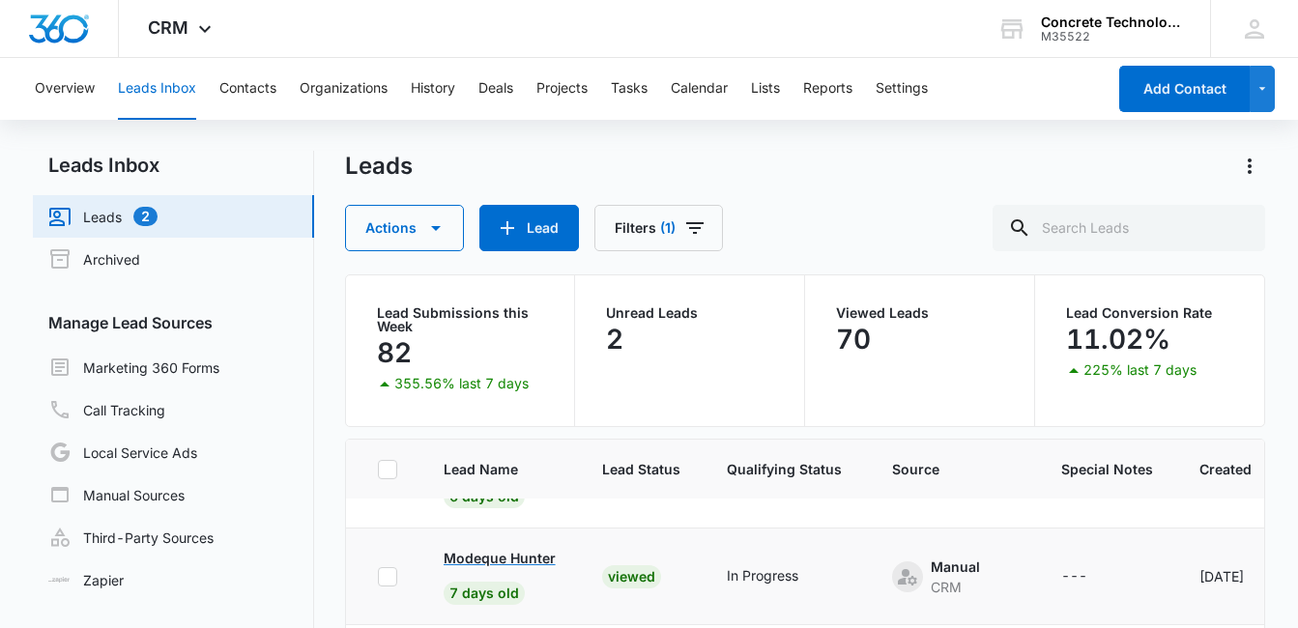
click at [528, 559] on p "Modeque Hunter" at bounding box center [500, 558] width 112 height 20
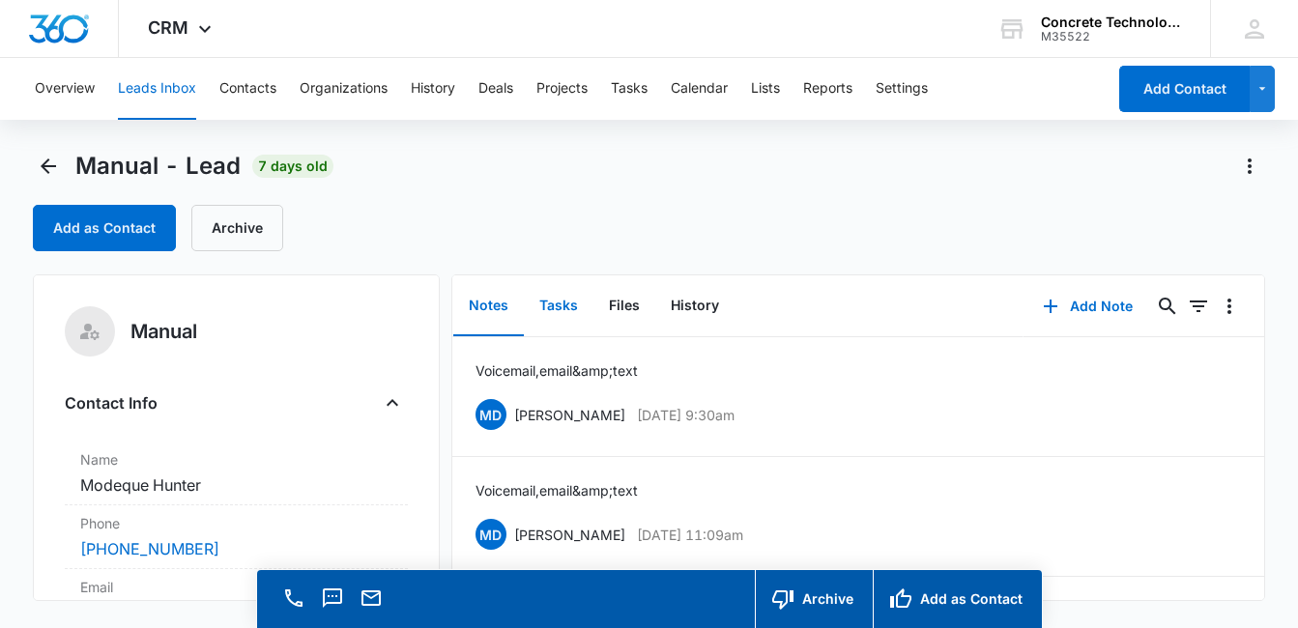
click at [562, 308] on button "Tasks" at bounding box center [559, 306] width 70 height 60
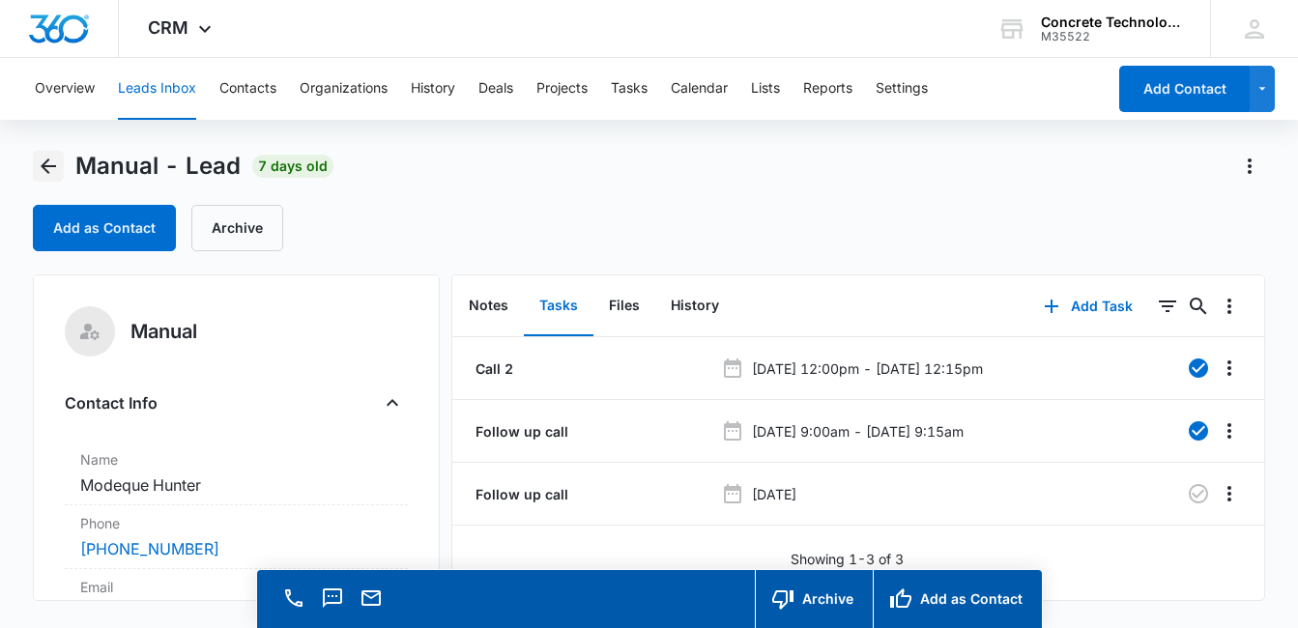
click at [42, 160] on icon "Back" at bounding box center [48, 166] width 23 height 23
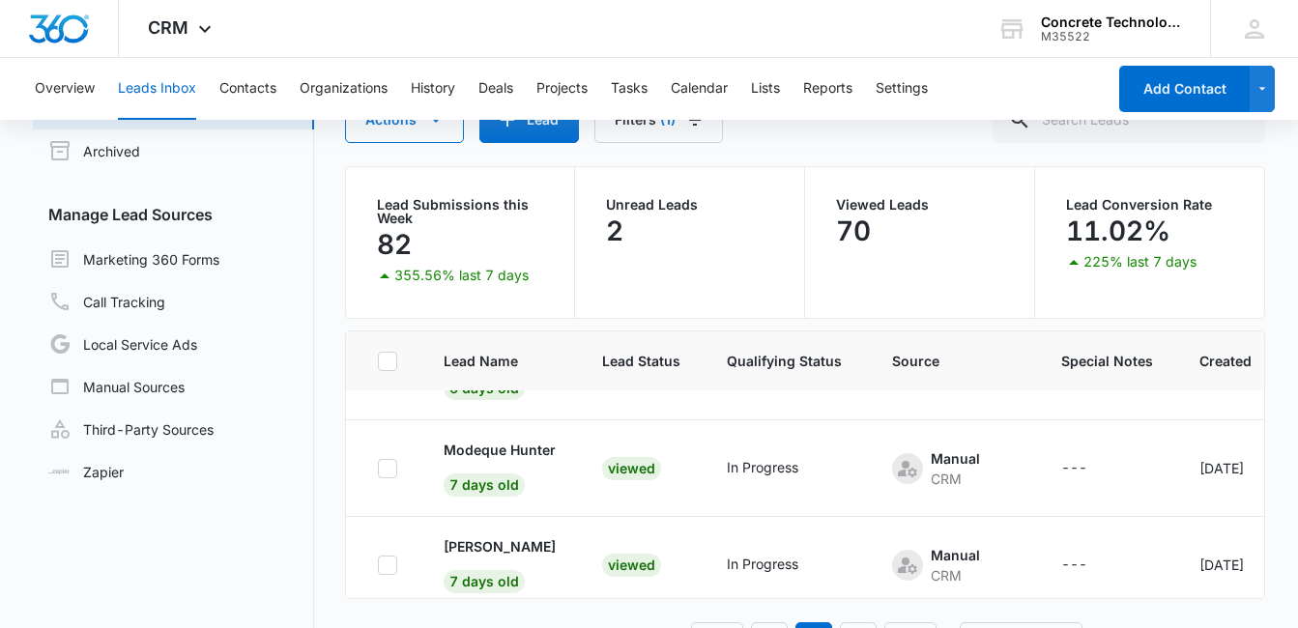
scroll to position [117, 0]
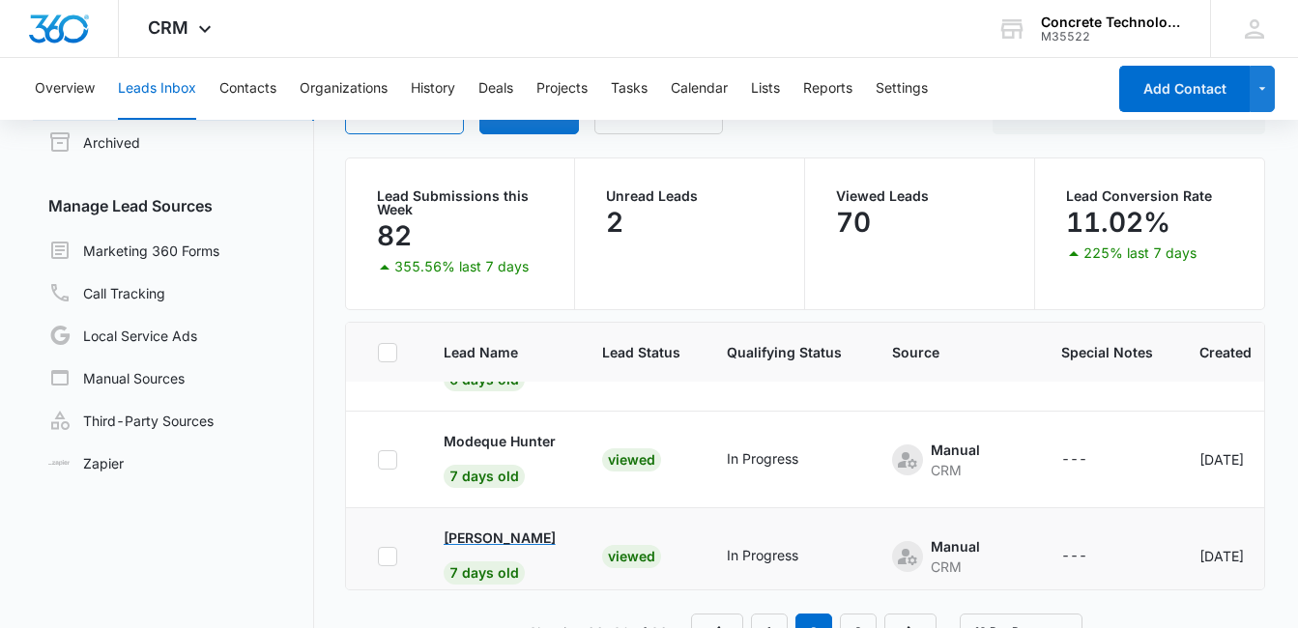
click at [480, 530] on p "[PERSON_NAME]" at bounding box center [500, 538] width 112 height 20
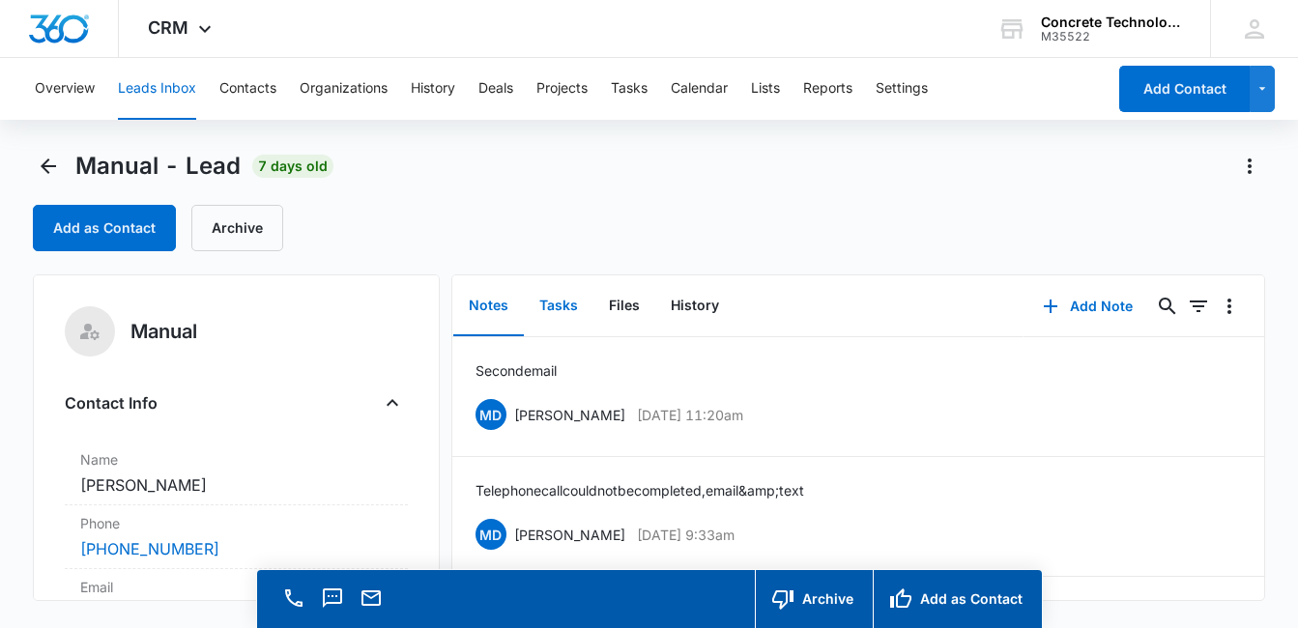
click at [573, 310] on button "Tasks" at bounding box center [559, 306] width 70 height 60
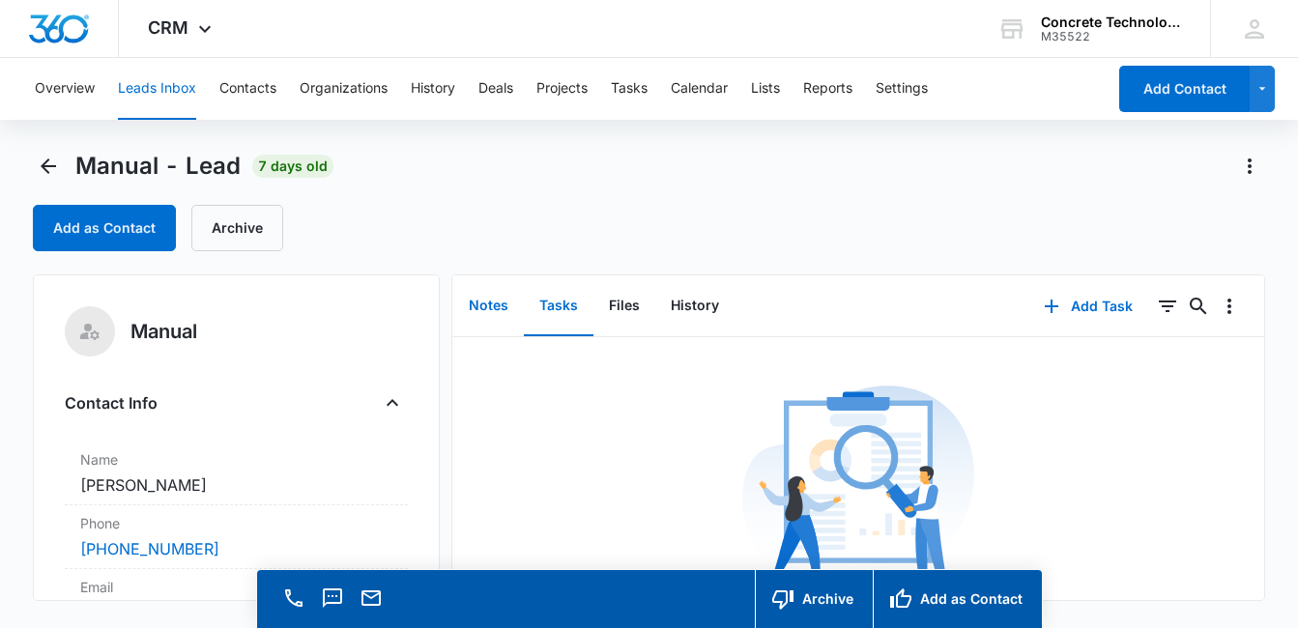
click at [495, 308] on button "Notes" at bounding box center [488, 306] width 71 height 60
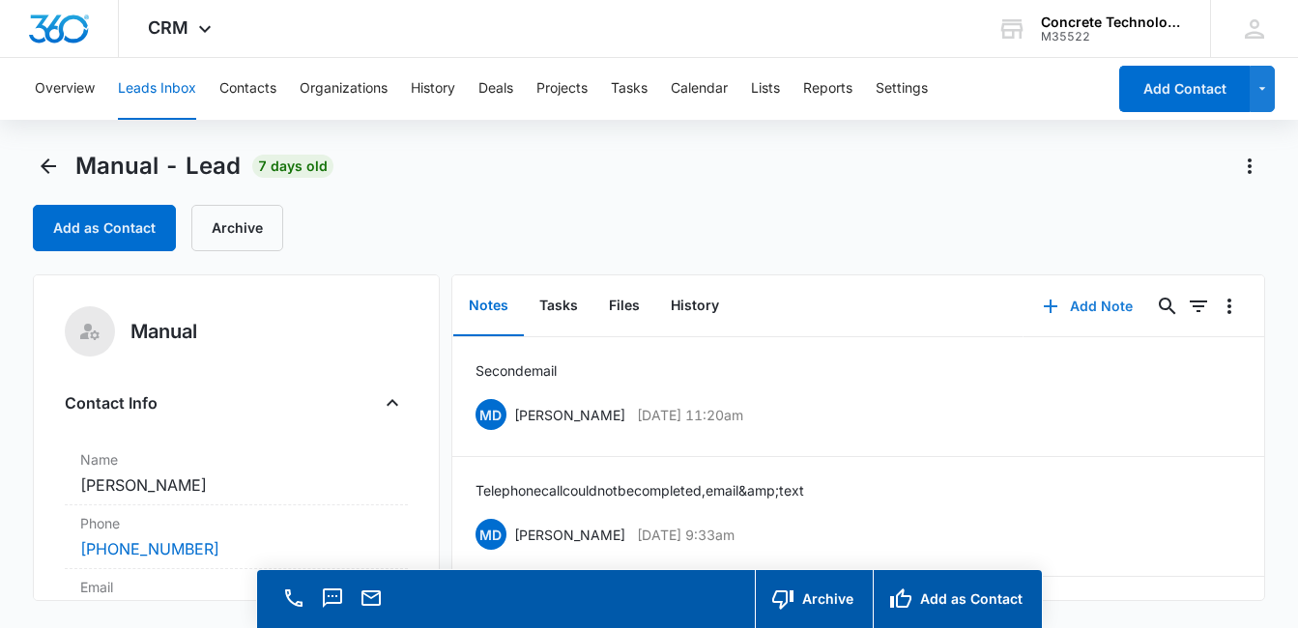
click at [1097, 305] on button "Add Note" at bounding box center [1087, 306] width 129 height 46
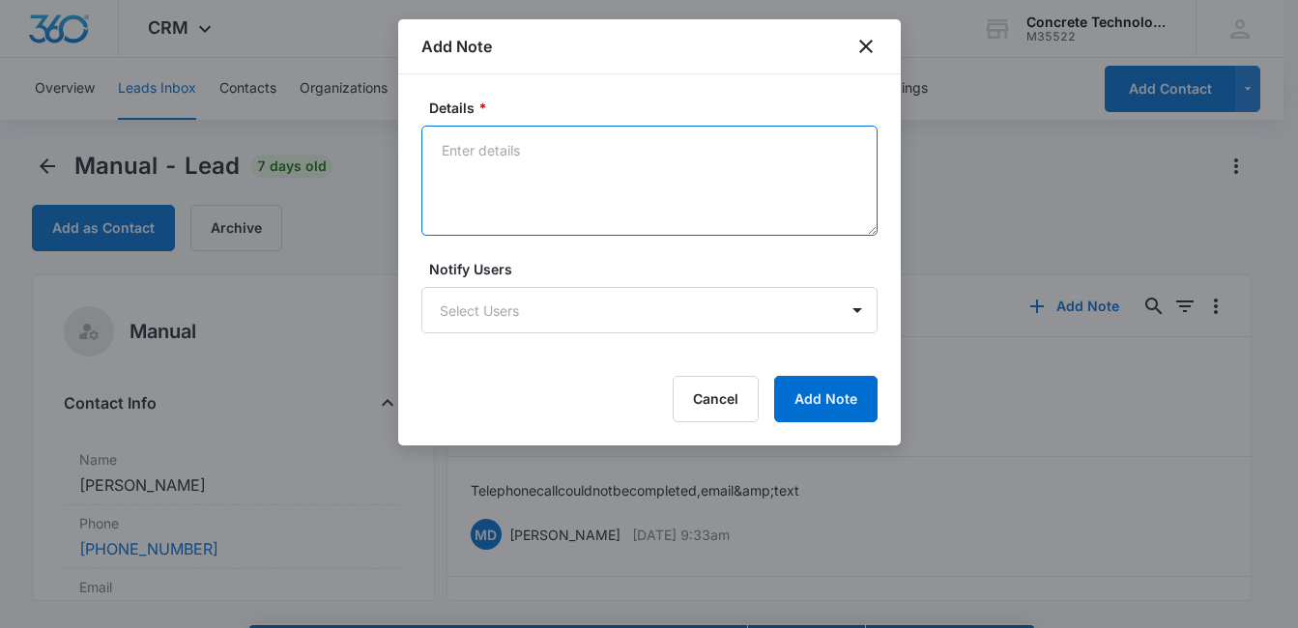
drag, startPoint x: 543, startPoint y: 175, endPoint x: 570, endPoint y: 177, distance: 27.1
click at [543, 174] on textarea "Details *" at bounding box center [649, 181] width 456 height 110
type textarea "Third email"
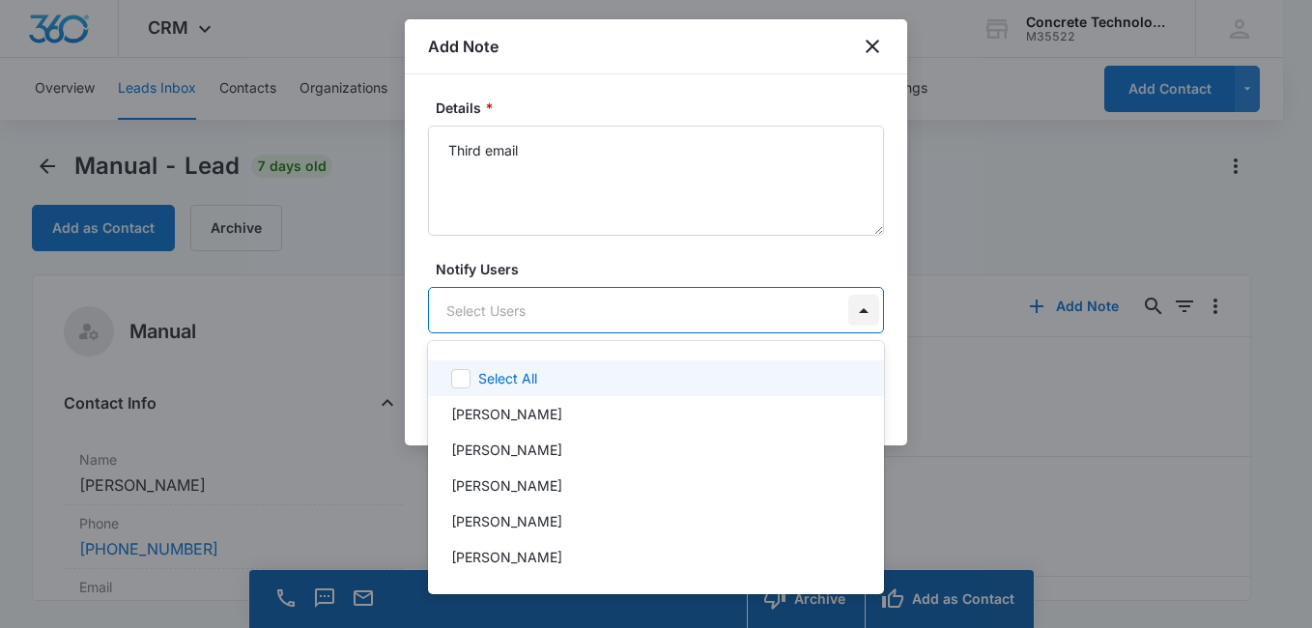
click at [858, 311] on body "CRM Apps Reputation Websites Forms CRM Email Social Content Ads Intelligence Fi…" at bounding box center [656, 314] width 1312 height 628
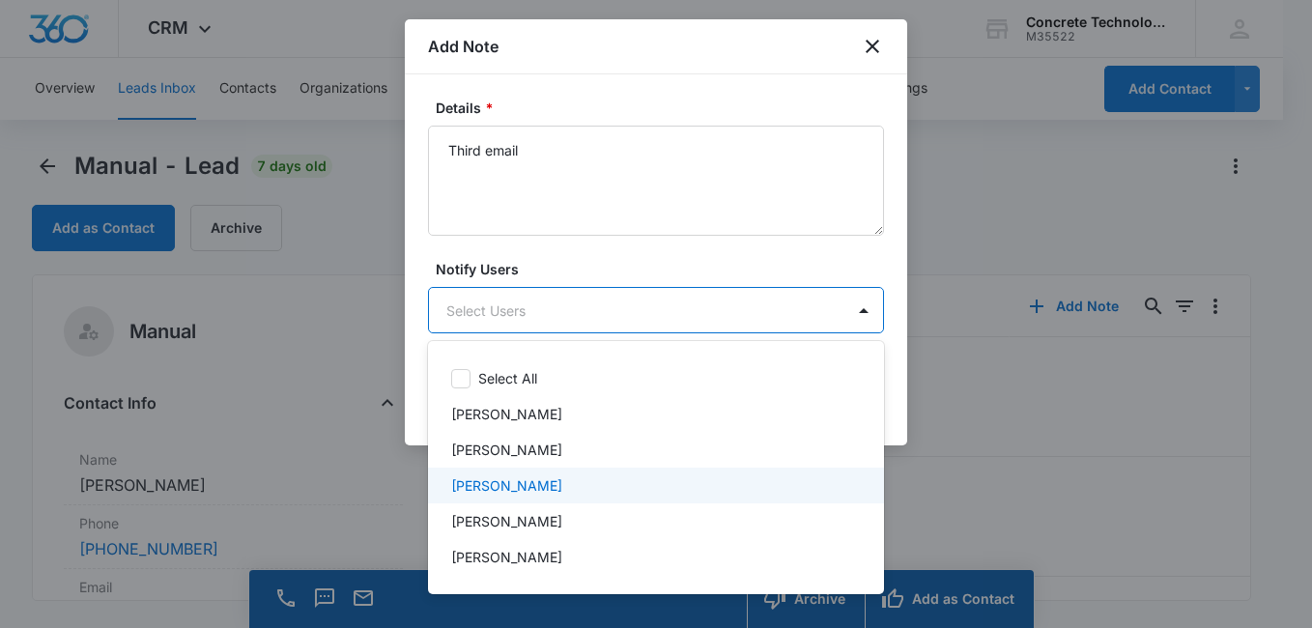
click at [678, 479] on div "[PERSON_NAME]" at bounding box center [654, 485] width 406 height 20
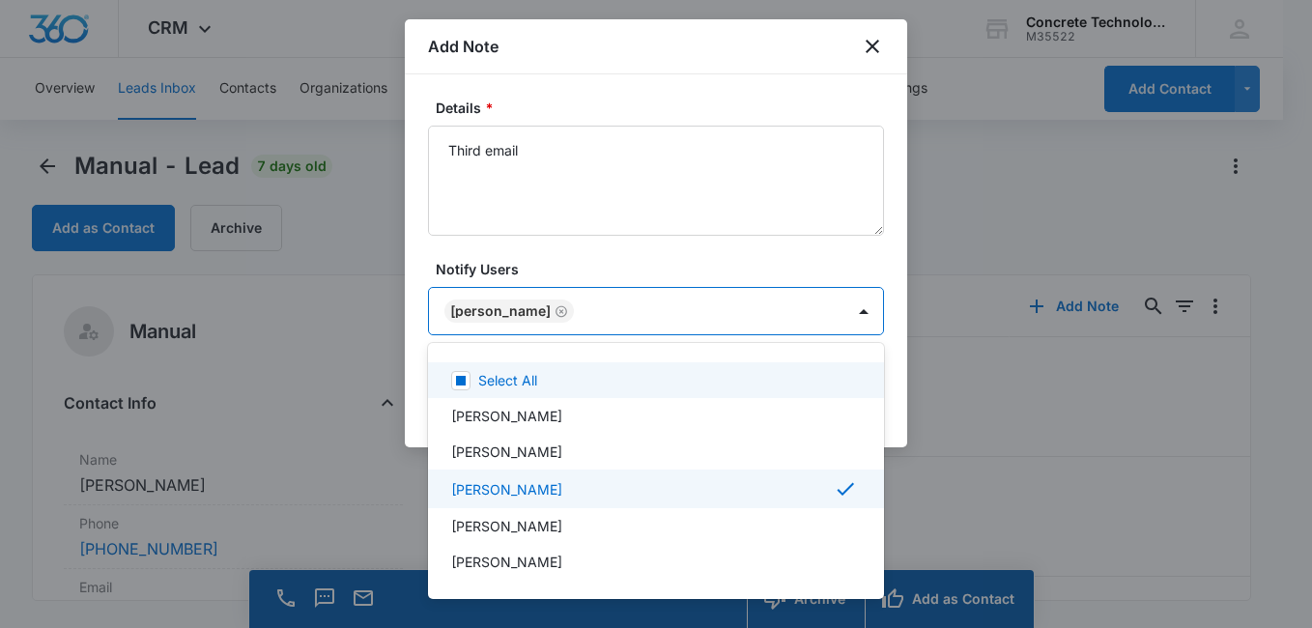
click at [765, 263] on div at bounding box center [656, 314] width 1312 height 628
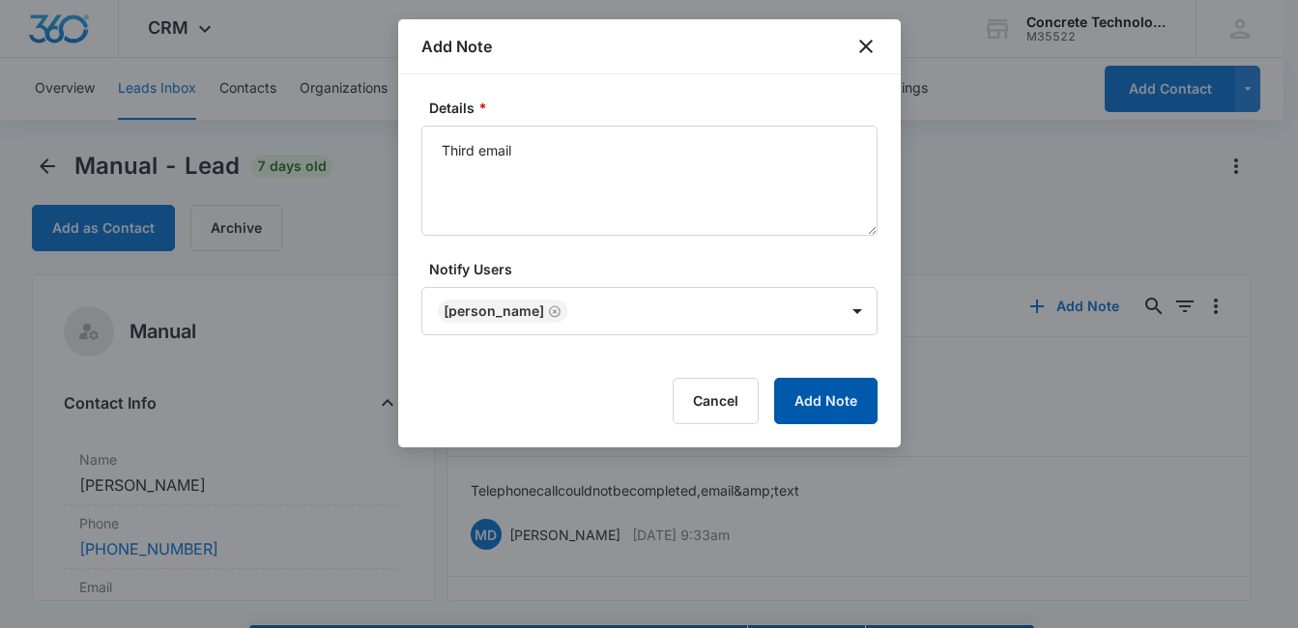
click at [833, 403] on button "Add Note" at bounding box center [825, 401] width 103 height 46
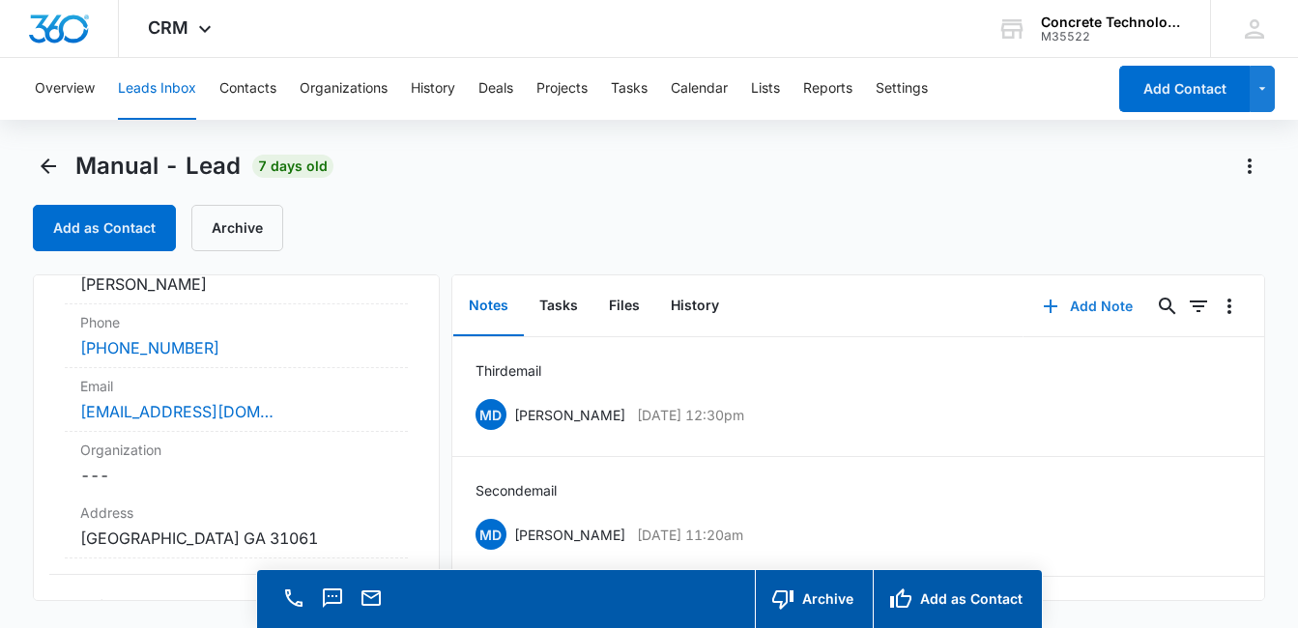
scroll to position [272, 0]
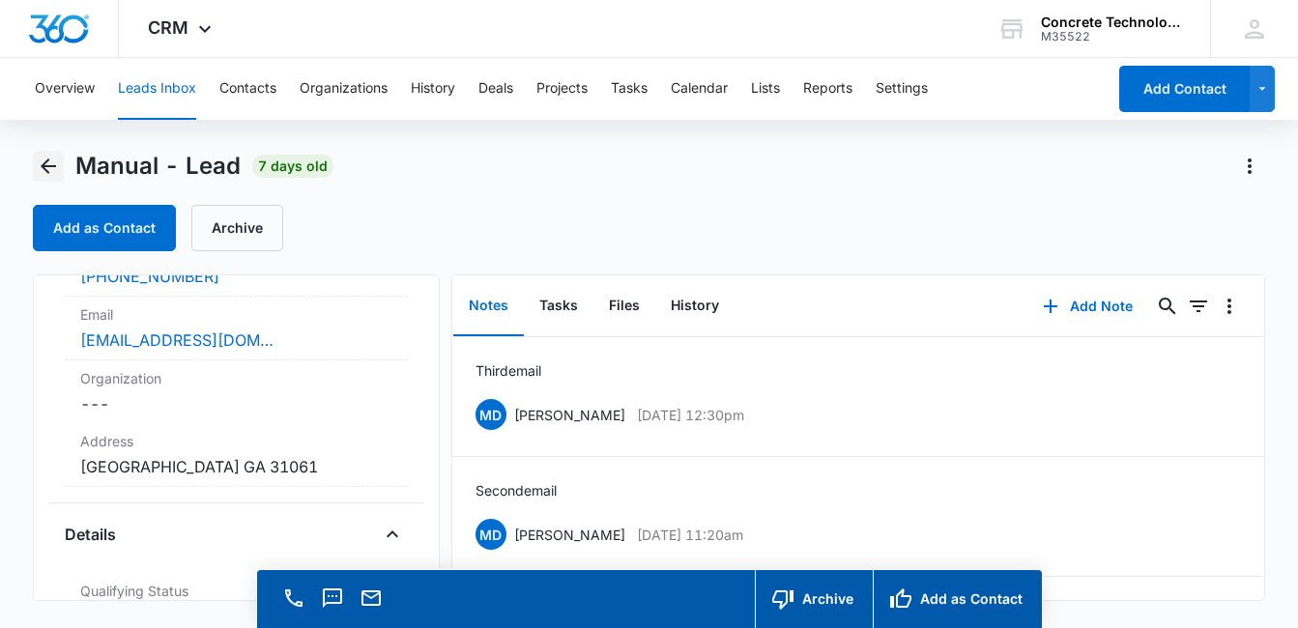
click at [49, 161] on icon "Back" at bounding box center [48, 166] width 23 height 23
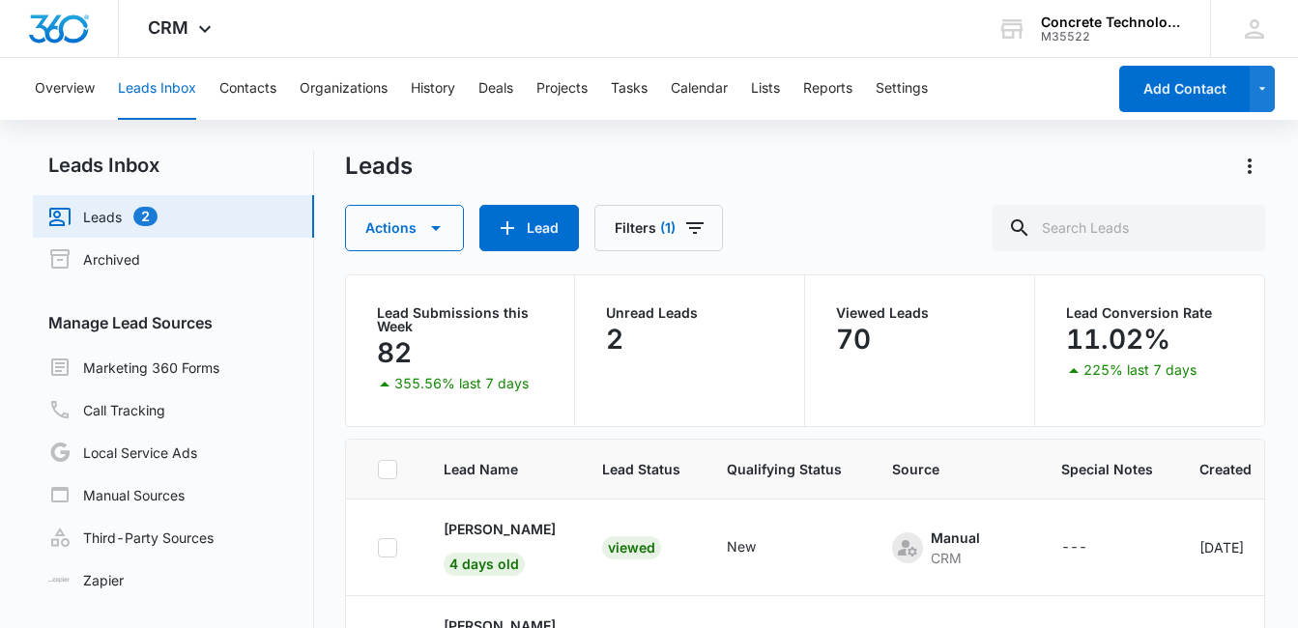
scroll to position [744, 0]
